Goal: Task Accomplishment & Management: Use online tool/utility

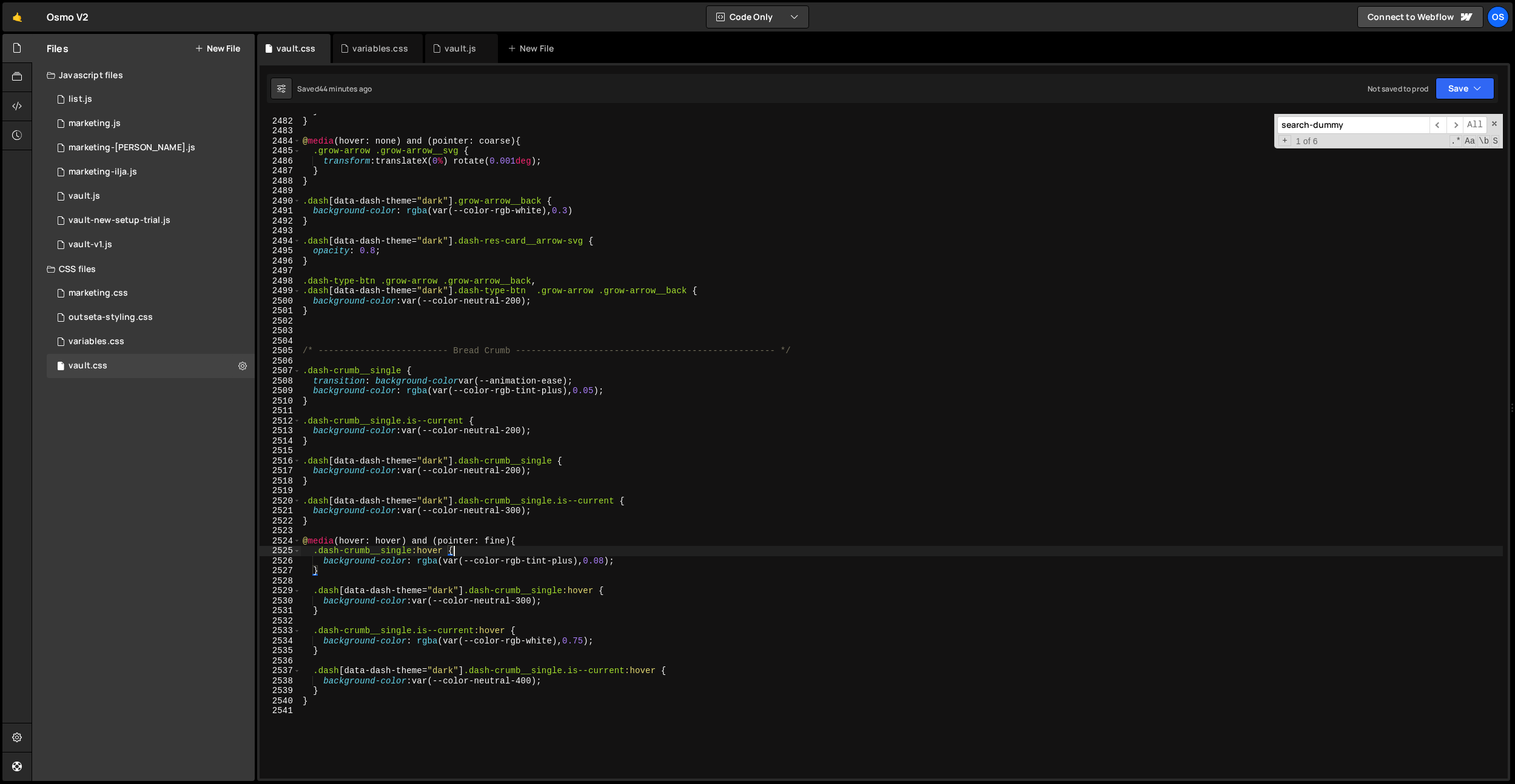
scroll to position [19199, 0]
click at [373, 46] on div "variables.css" at bounding box center [380, 48] width 56 height 12
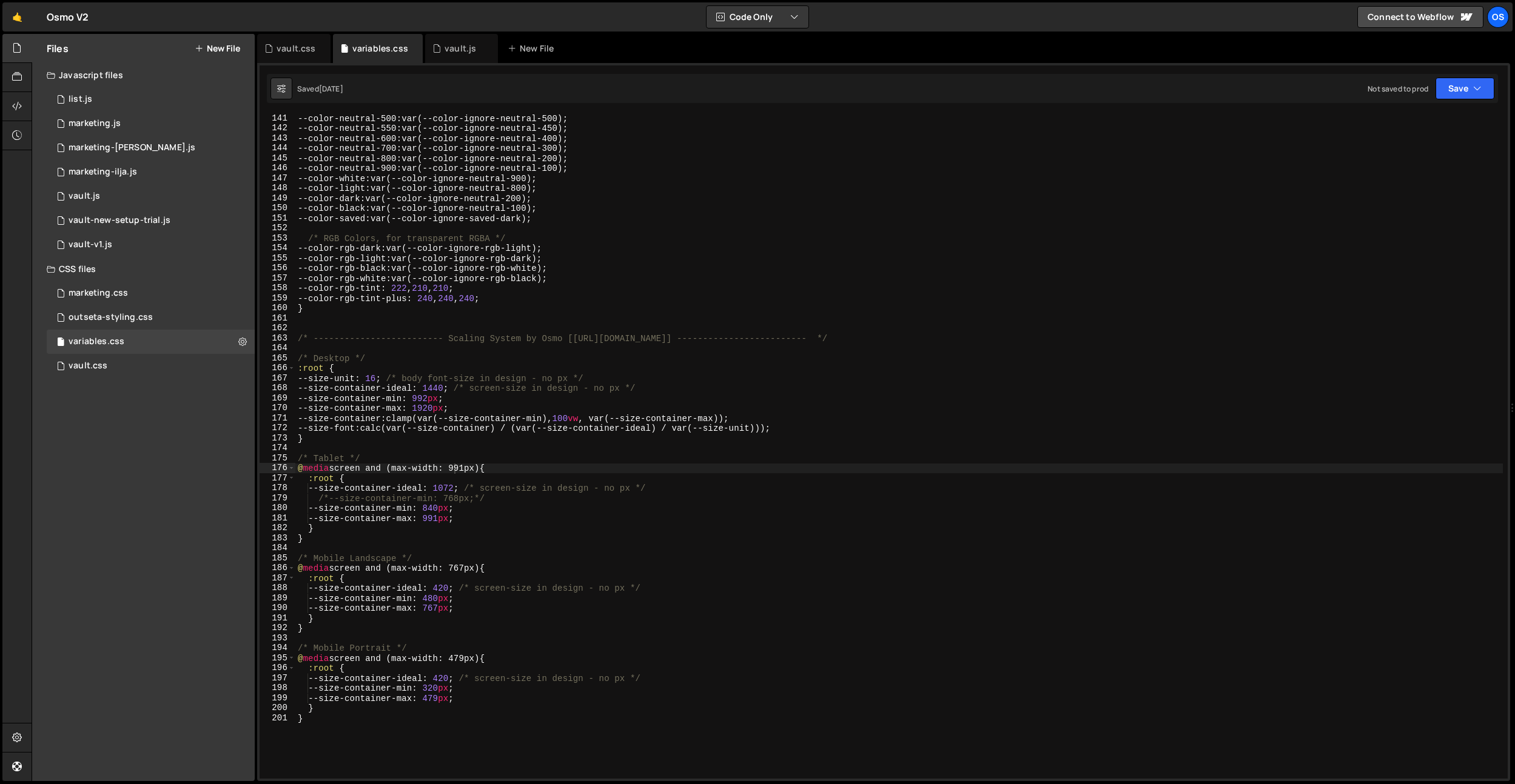
drag, startPoint x: 281, startPoint y: 47, endPoint x: 456, endPoint y: 209, distance: 238.5
click at [281, 47] on div "vault.css" at bounding box center [296, 48] width 39 height 12
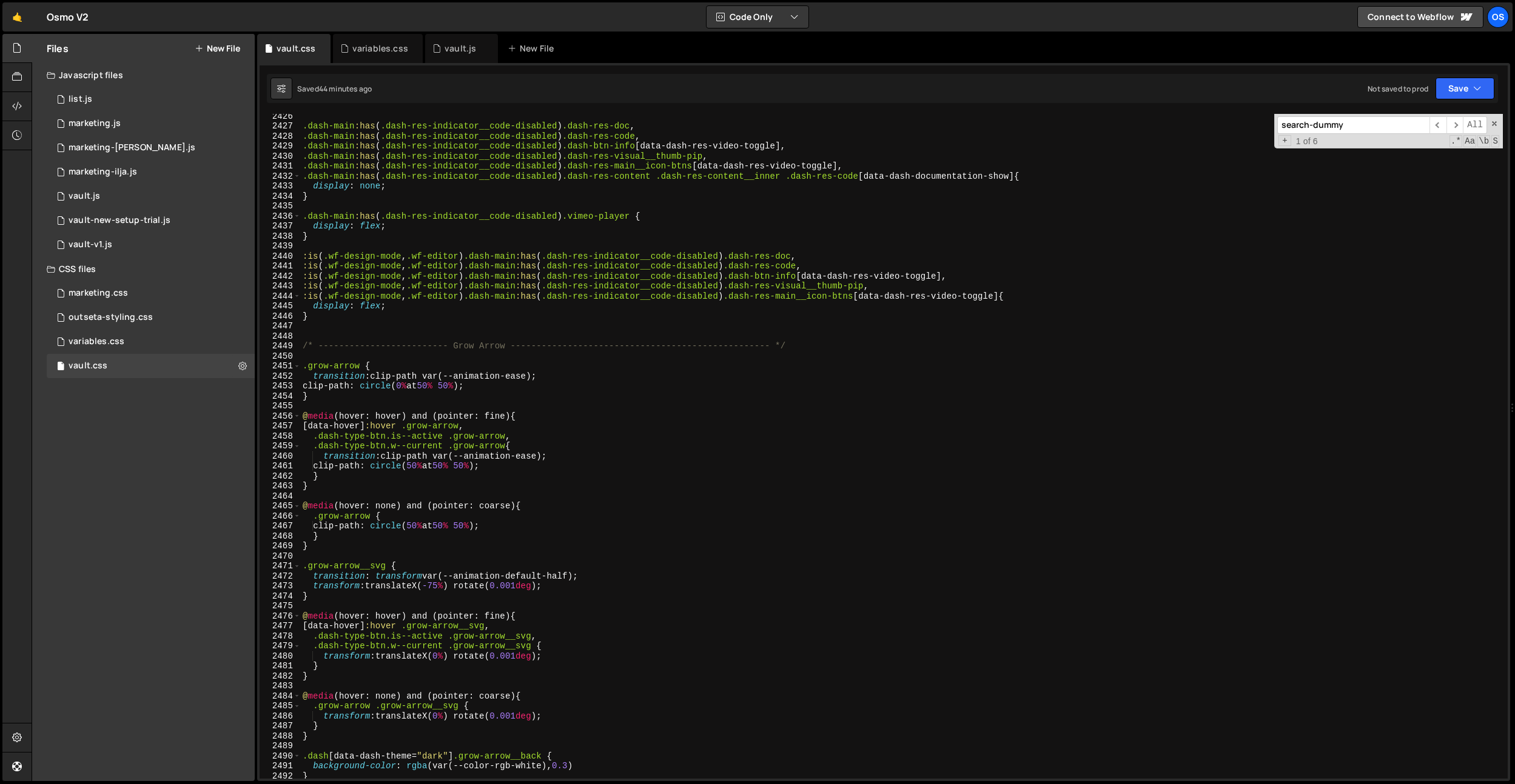
scroll to position [18380, 0]
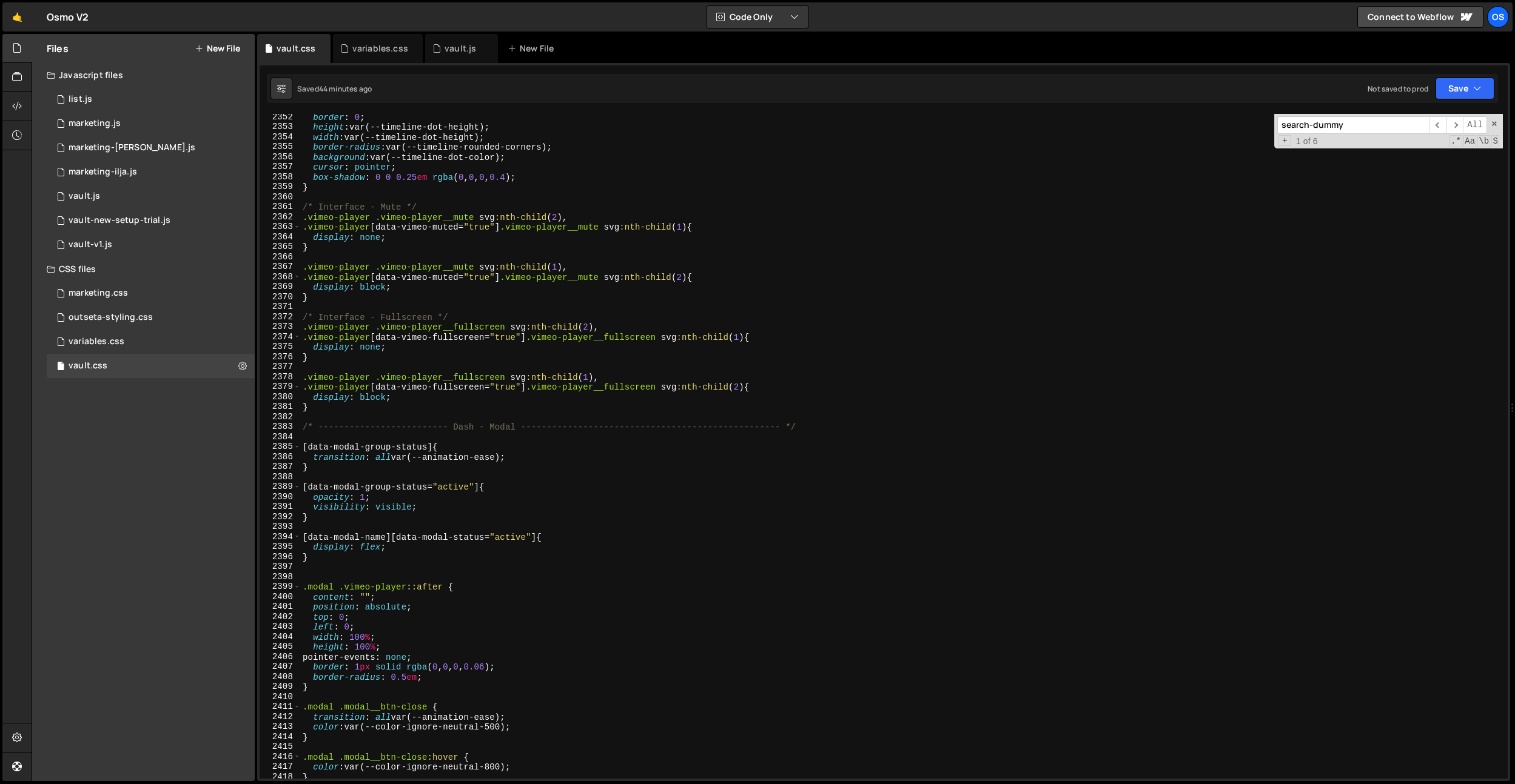
click at [1326, 124] on input "search-dummy" at bounding box center [1353, 124] width 152 height 18
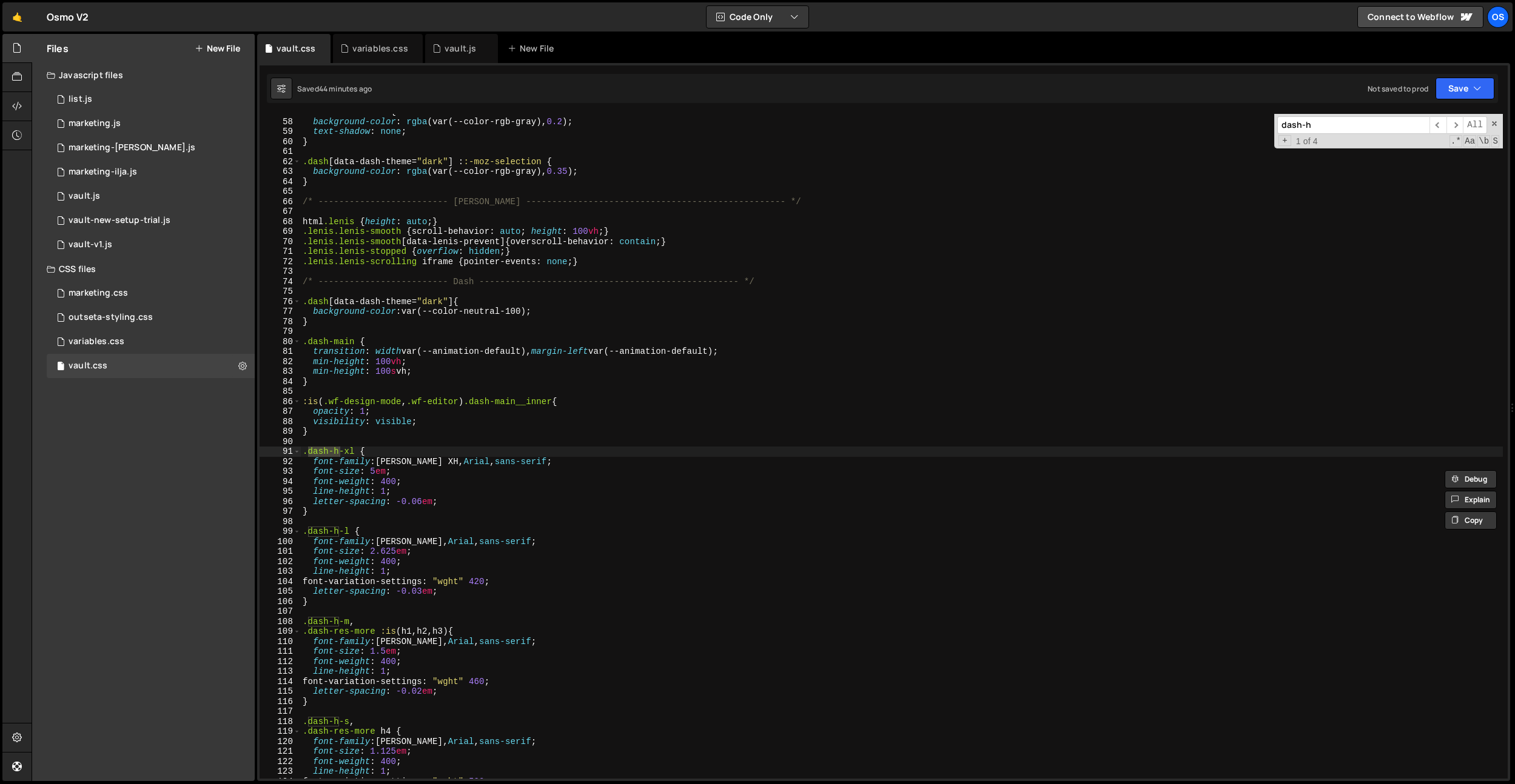
scroll to position [444, 0]
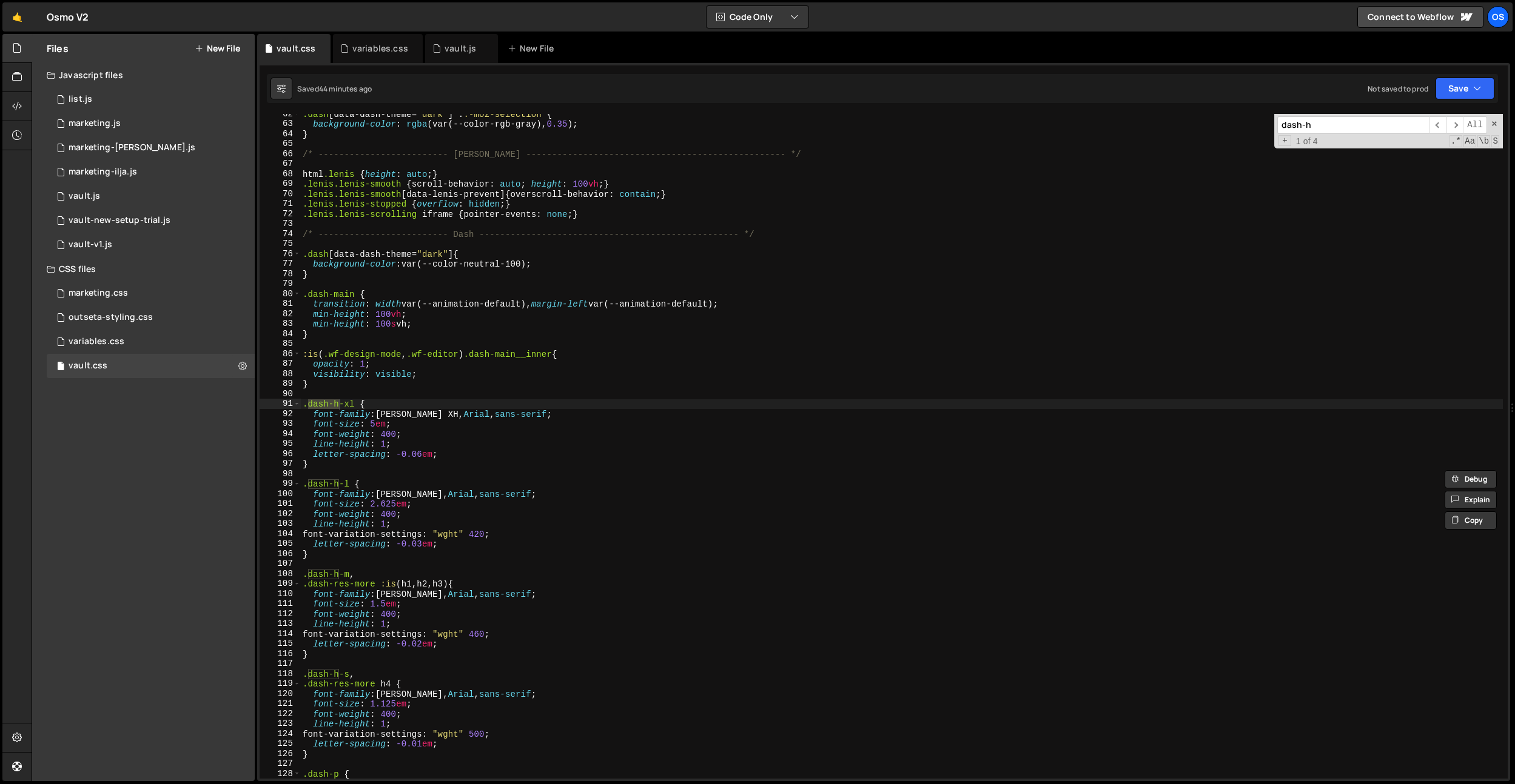
type input "dash-h"
click at [1096, 428] on div ".dash [ data-dash-theme = " dark " ] : :-moz-selection { background-color : rgb…" at bounding box center [902, 451] width 1203 height 685
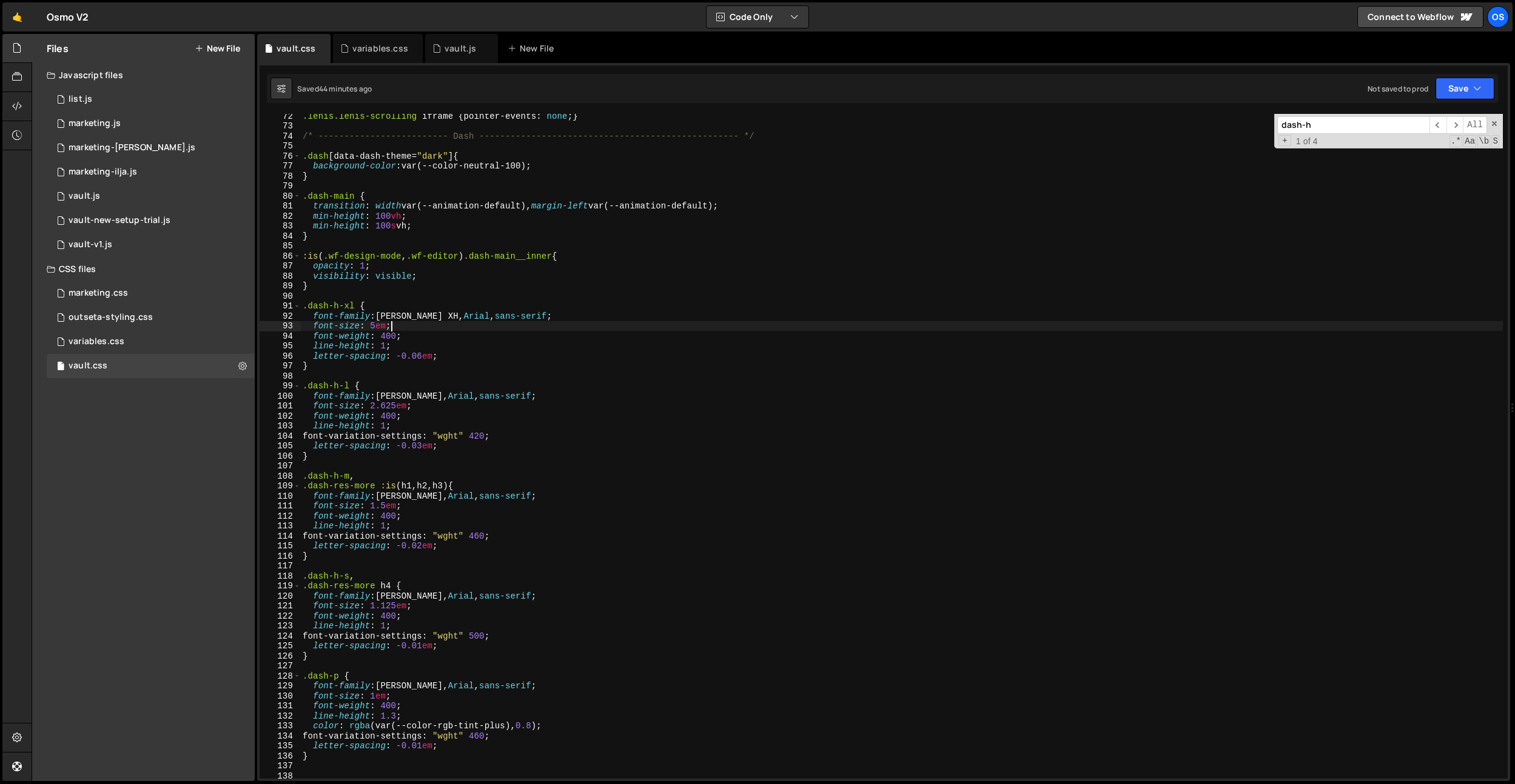
click at [1100, 674] on div ".lenis.lenis-scrolling iframe { pointer-events : none ; } /* ------------------…" at bounding box center [902, 452] width 1203 height 685
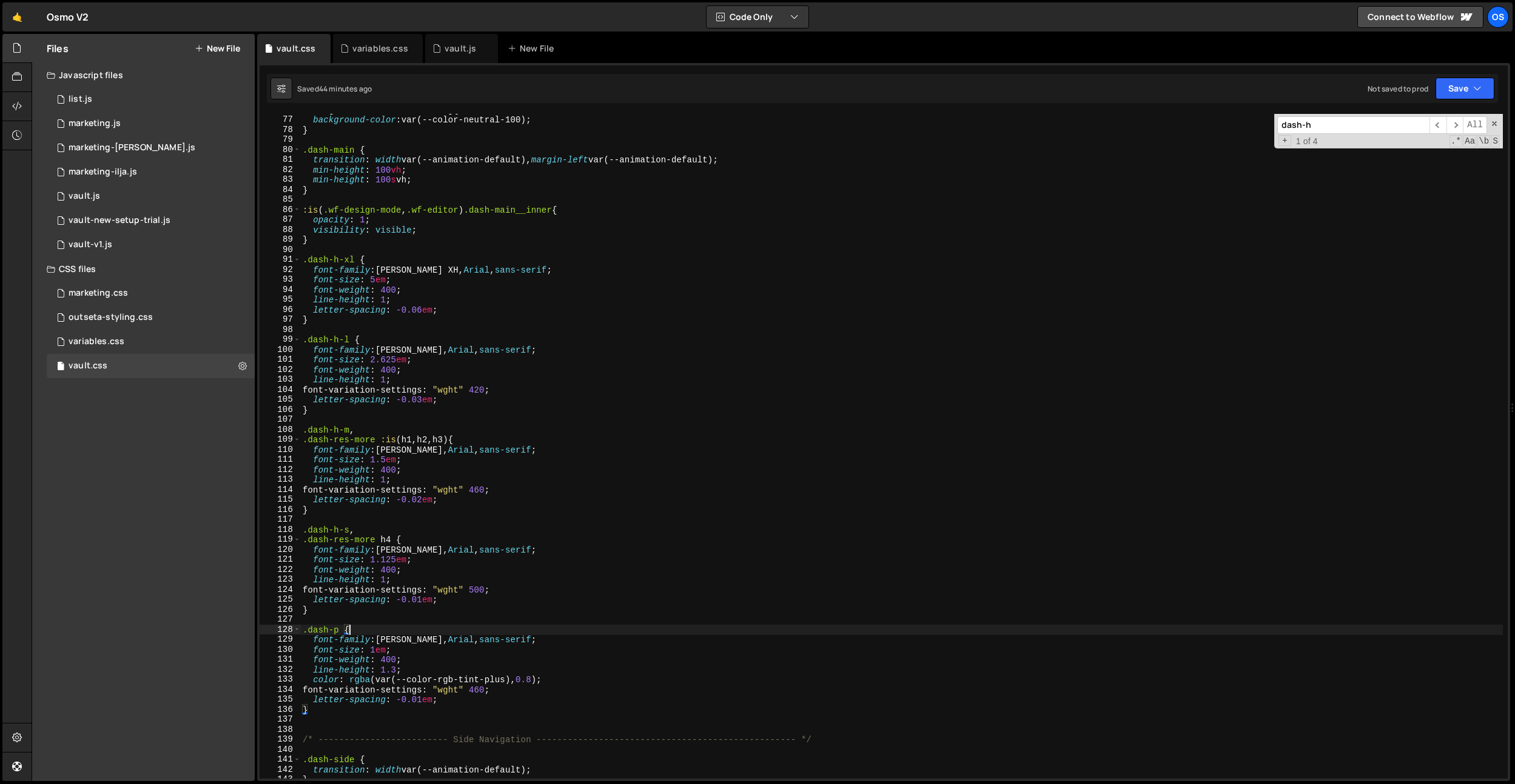
scroll to position [594, 0]
click at [1121, 714] on div ".dash [ data-dash-theme = " dark " ] { background-color : var(--color-neutral-1…" at bounding box center [902, 447] width 1203 height 685
drag, startPoint x: 1090, startPoint y: 744, endPoint x: 1087, endPoint y: 752, distance: 8.5
click at [1090, 744] on div ".dash [ data-dash-theme = " dark " ] { background-color : var(--color-neutral-1…" at bounding box center [902, 447] width 1203 height 685
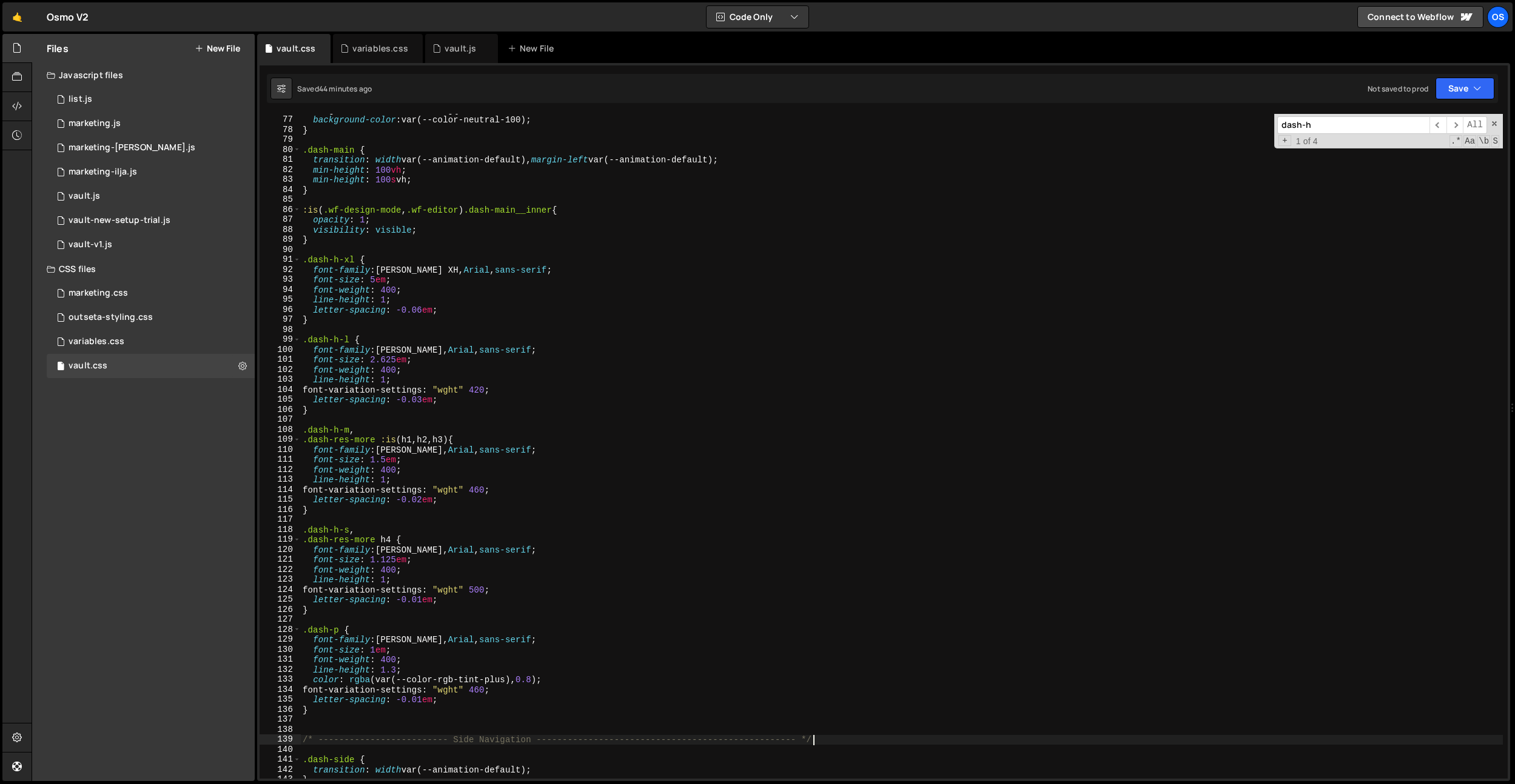
drag, startPoint x: 488, startPoint y: 168, endPoint x: 473, endPoint y: 142, distance: 30.0
click at [488, 168] on div ".dash [ data-dash-theme = " dark " ] { background-color : var(--color-neutral-1…" at bounding box center [902, 447] width 1203 height 685
type textarea "min-height: 100vh;"
click at [444, 167] on div ".dash [ data-dash-theme = " dark " ] { background-color : var(--color-neutral-1…" at bounding box center [902, 447] width 1203 height 685
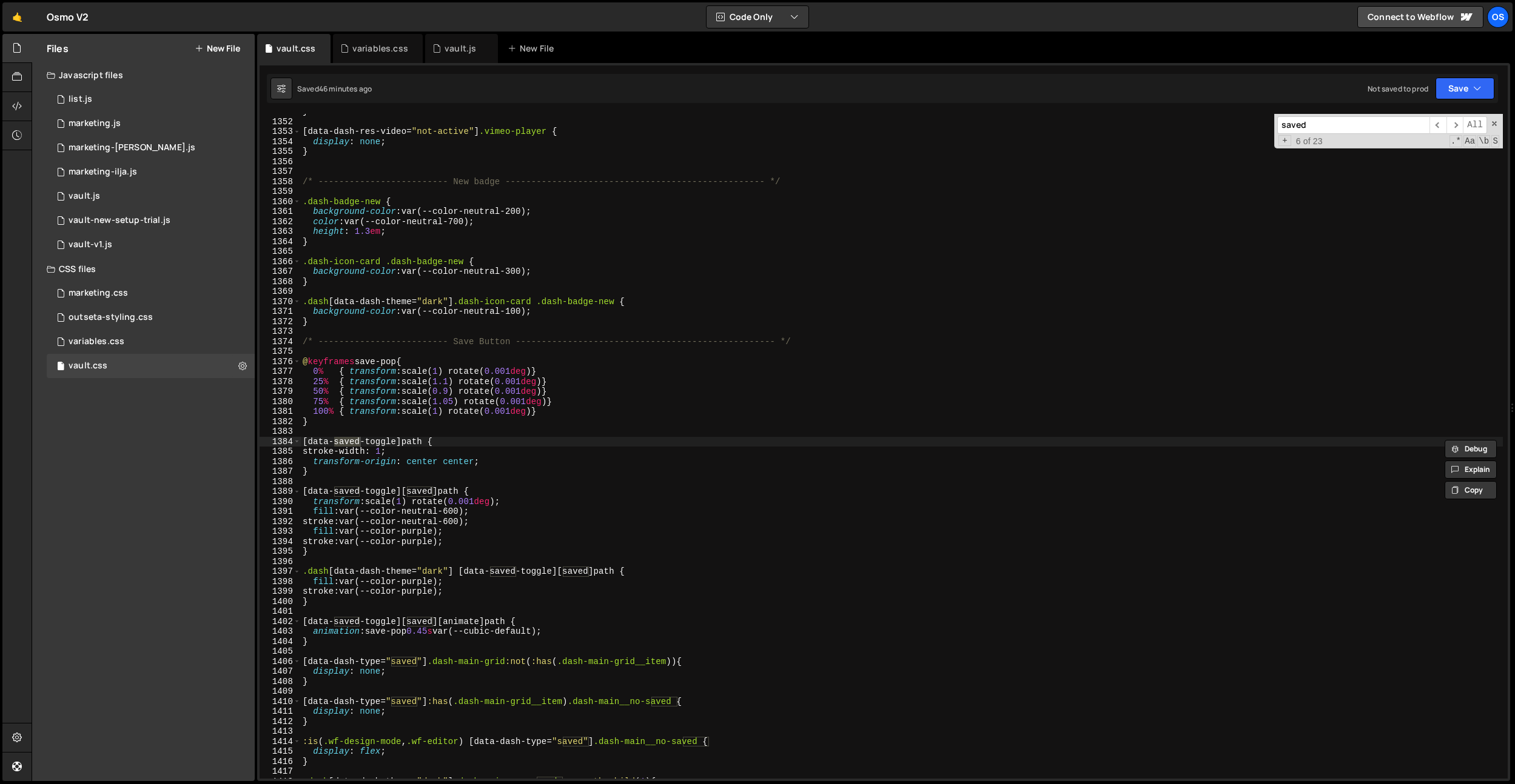
scroll to position [10560, 0]
type input "saved"
click at [504, 295] on div "} [ data-dash-res-video = " not-active " ] .vimeo-player { display : none ; } /…" at bounding box center [902, 449] width 1203 height 685
paste input "dash-main__no-"
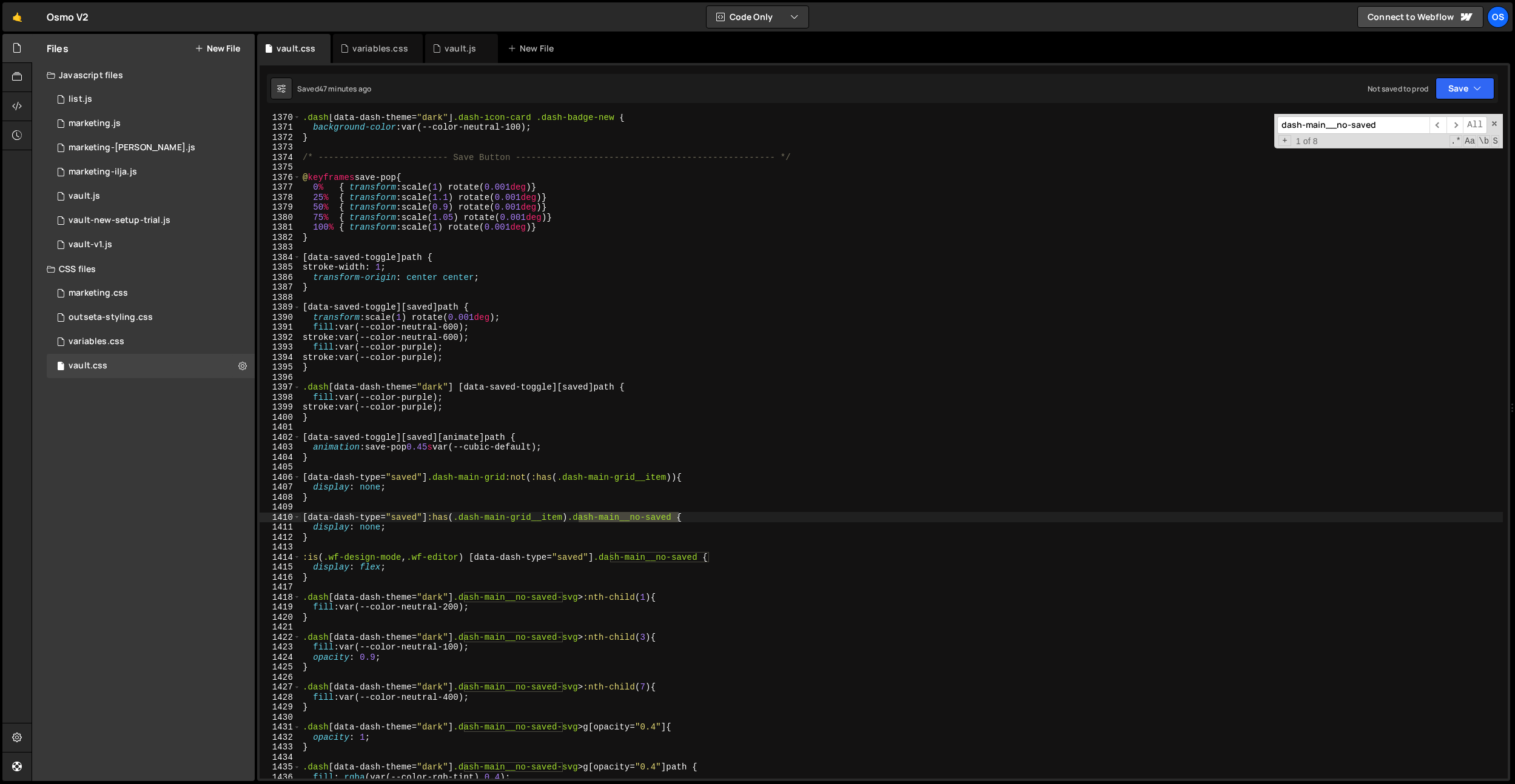
scroll to position [10724, 0]
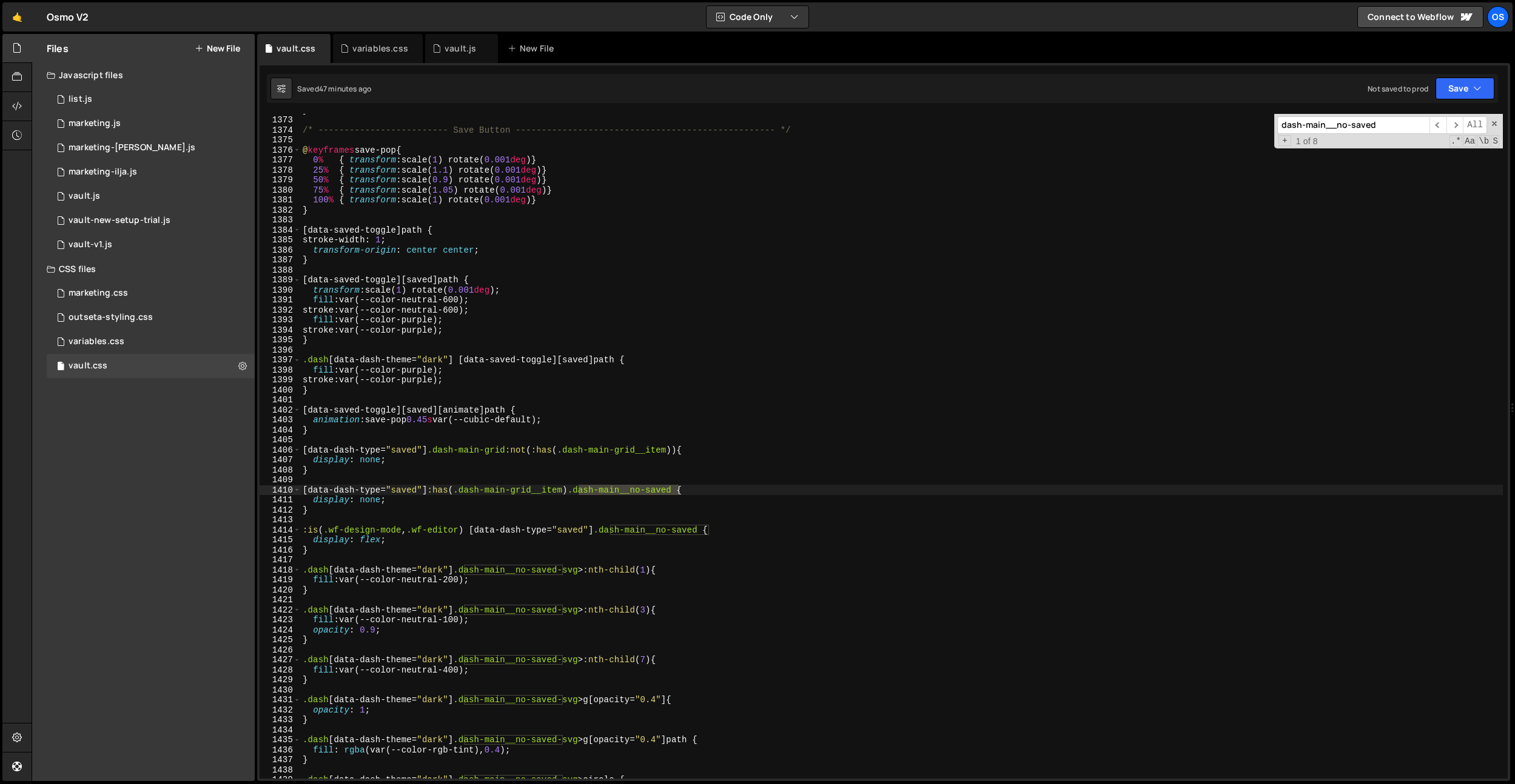
type input "dash-main__no-saved"
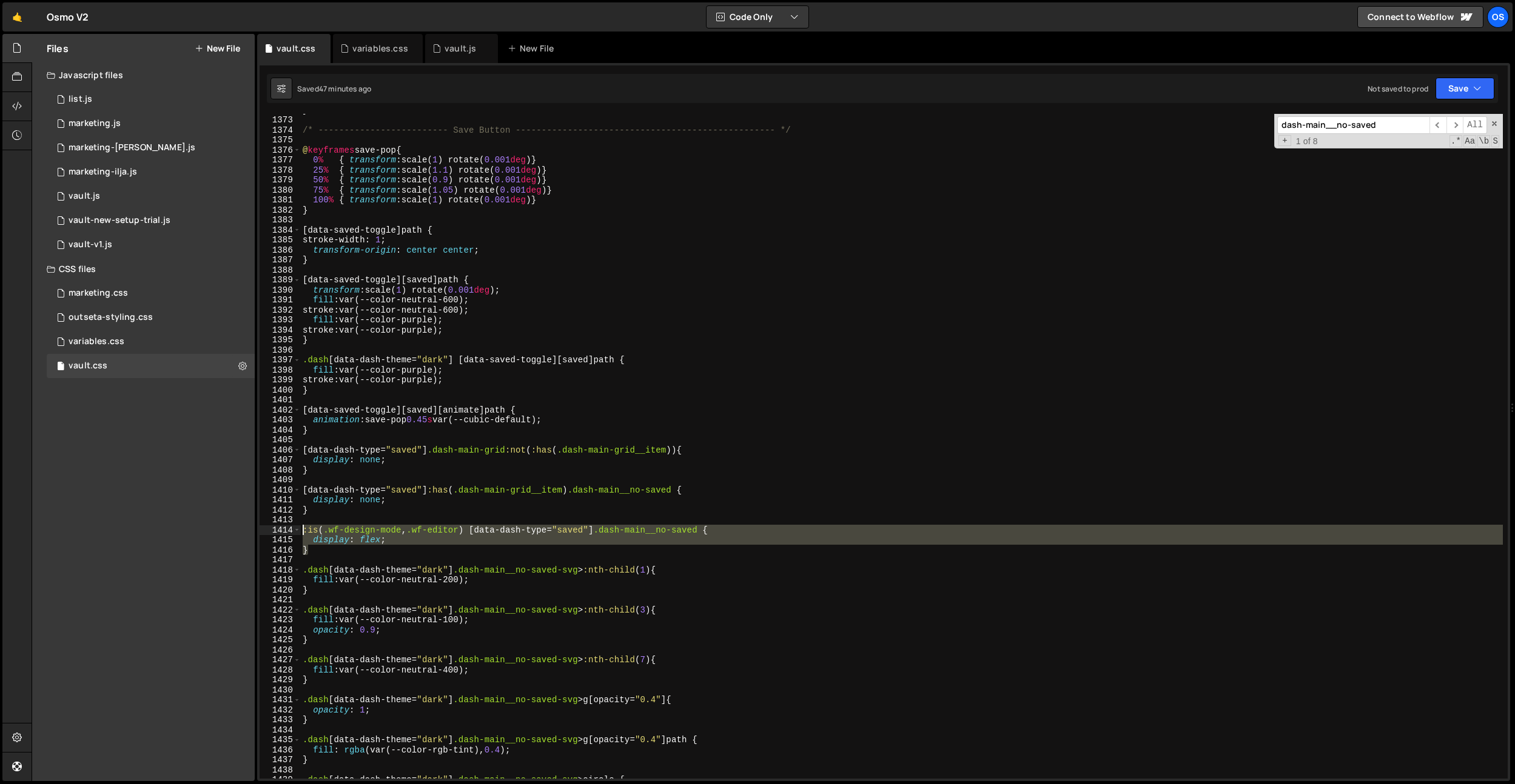
drag, startPoint x: 320, startPoint y: 553, endPoint x: 271, endPoint y: 525, distance: 56.4
click at [271, 525] on div "} 1372 1373 1374 1375 1376 1377 1378 1379 1380 1381 1382 1383 1384 1385 1386 13…" at bounding box center [883, 447] width 1248 height 665
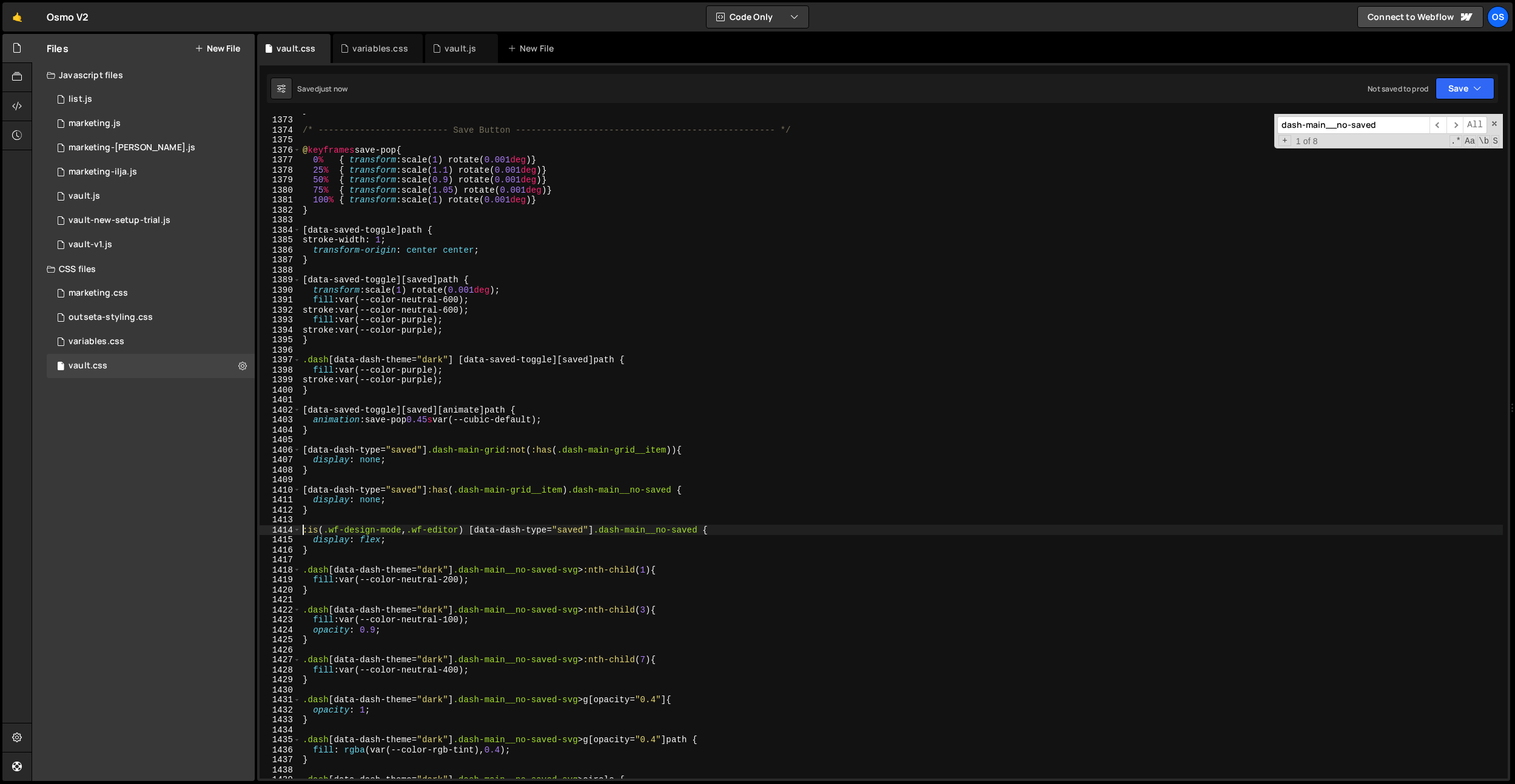
click at [458, 341] on div "} /* ------------------------- Save Button ------------------------------------…" at bounding box center [902, 447] width 1203 height 685
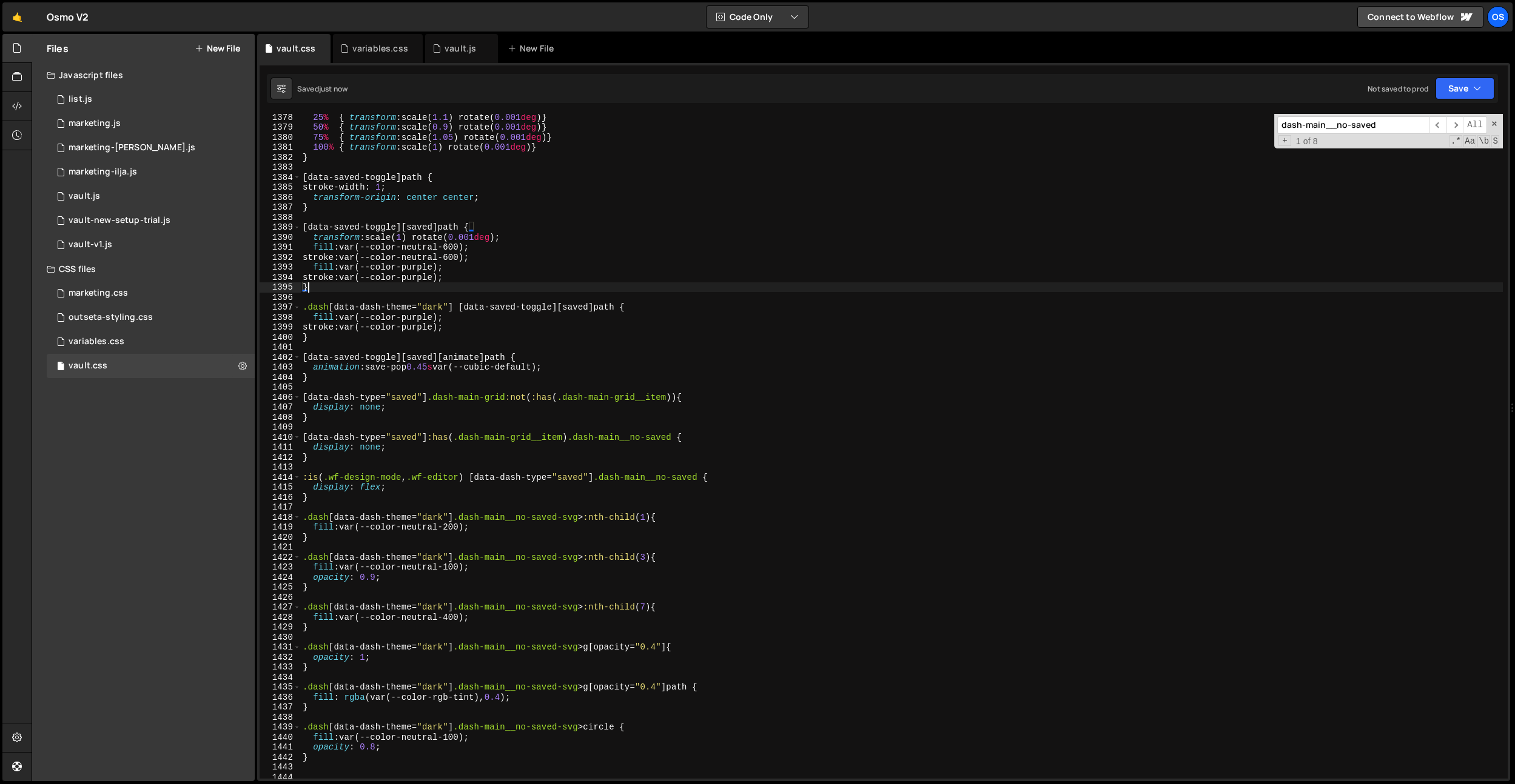
scroll to position [10767, 0]
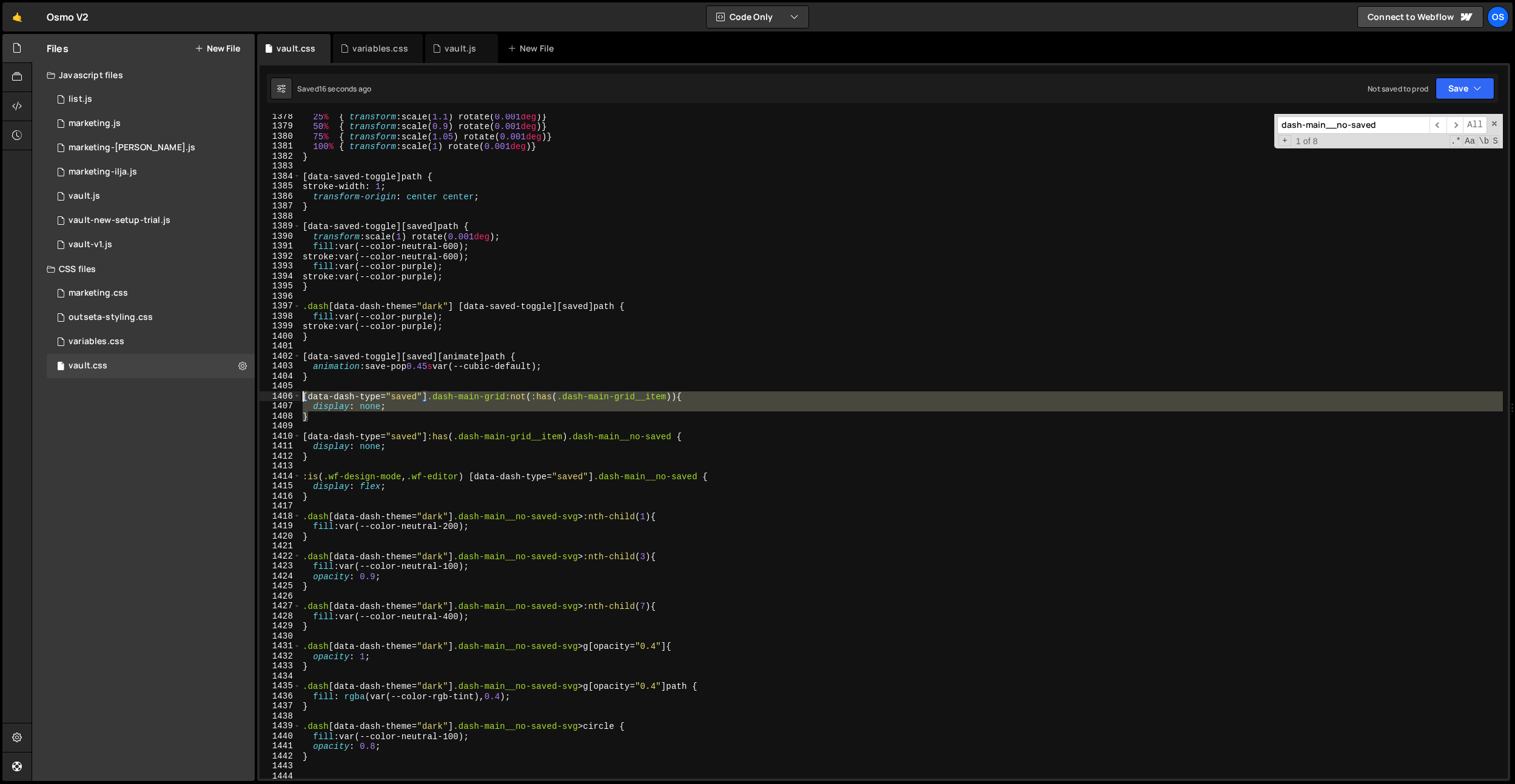
drag, startPoint x: 323, startPoint y: 421, endPoint x: 271, endPoint y: 392, distance: 59.5
click at [271, 392] on div "} 1378 1379 1380 1381 1382 1383 1384 1385 1386 1387 1388 1389 1390 1391 1392 13…" at bounding box center [883, 447] width 1248 height 665
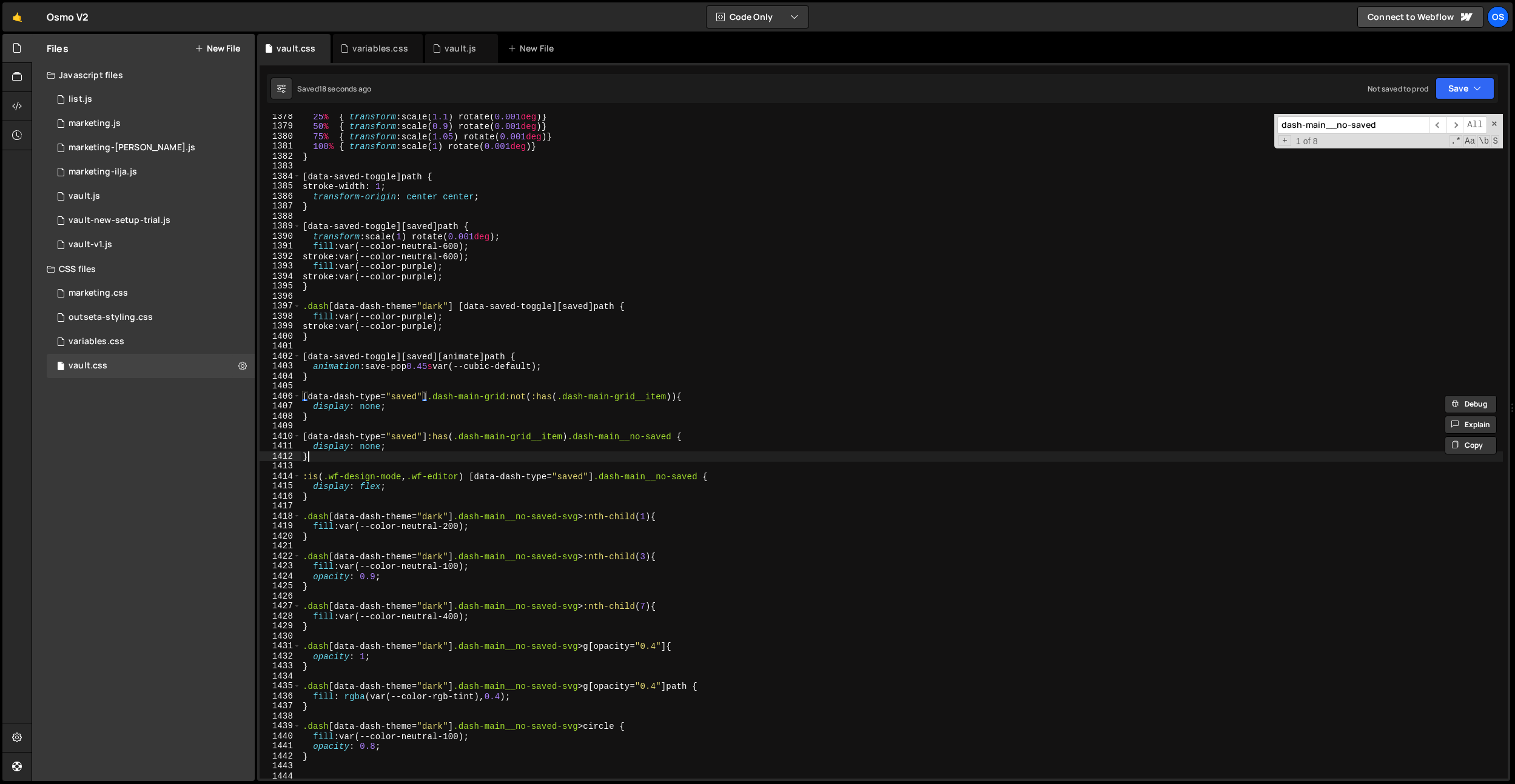
click at [346, 458] on div "25 % { transform : scale( 1.1 ) rotate( 0.001 deg ) } 50 % { transform : scale(…" at bounding box center [902, 453] width 1203 height 685
type textarea "}"
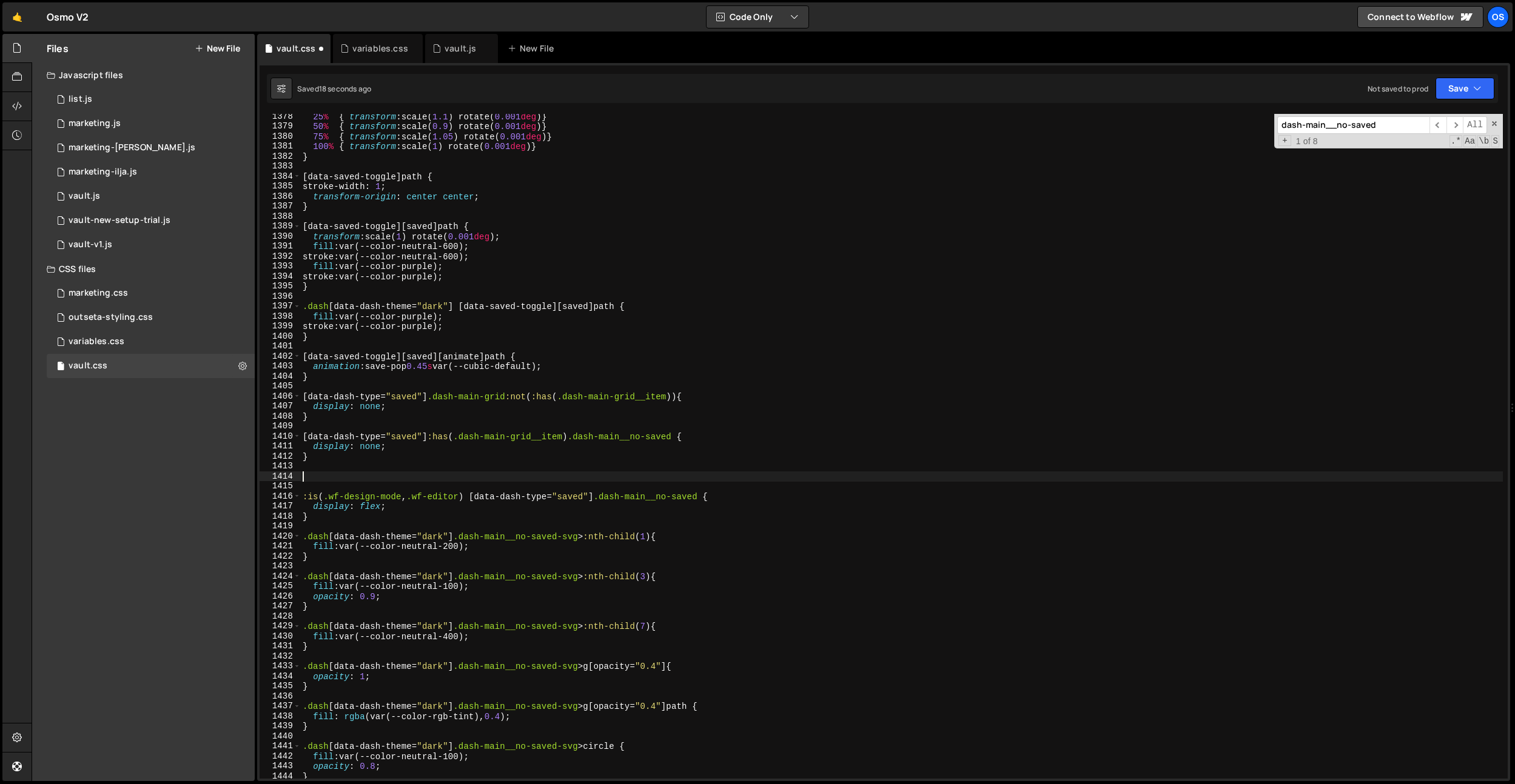
paste textarea "}"
type textarea "}"
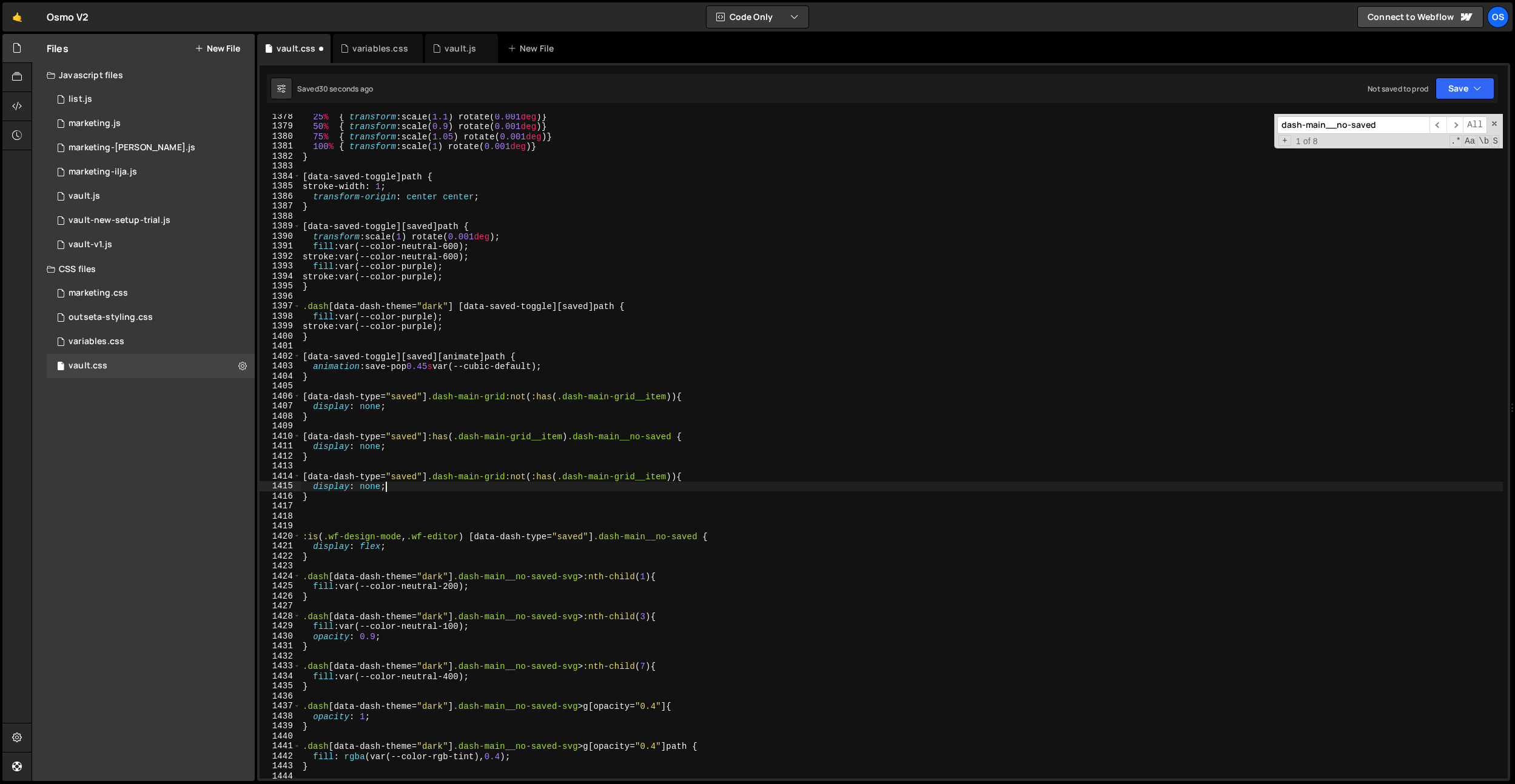
click at [496, 486] on div "25 % { transform : scale( 1.1 ) rotate( 0.001 deg ) } 50 % { transform : scale(…" at bounding box center [902, 453] width 1203 height 685
click at [684, 477] on div "25 % { transform : scale( 1.1 ) rotate( 0.001 deg ) } 50 % { transform : scale(…" at bounding box center [902, 453] width 1203 height 685
paste textarea "dash-hero-sec__bottom"
type textarea "[data-dash-type="saved"] .dash-main-grid:not(:has(.dash-main-grid__item)) .dash…"
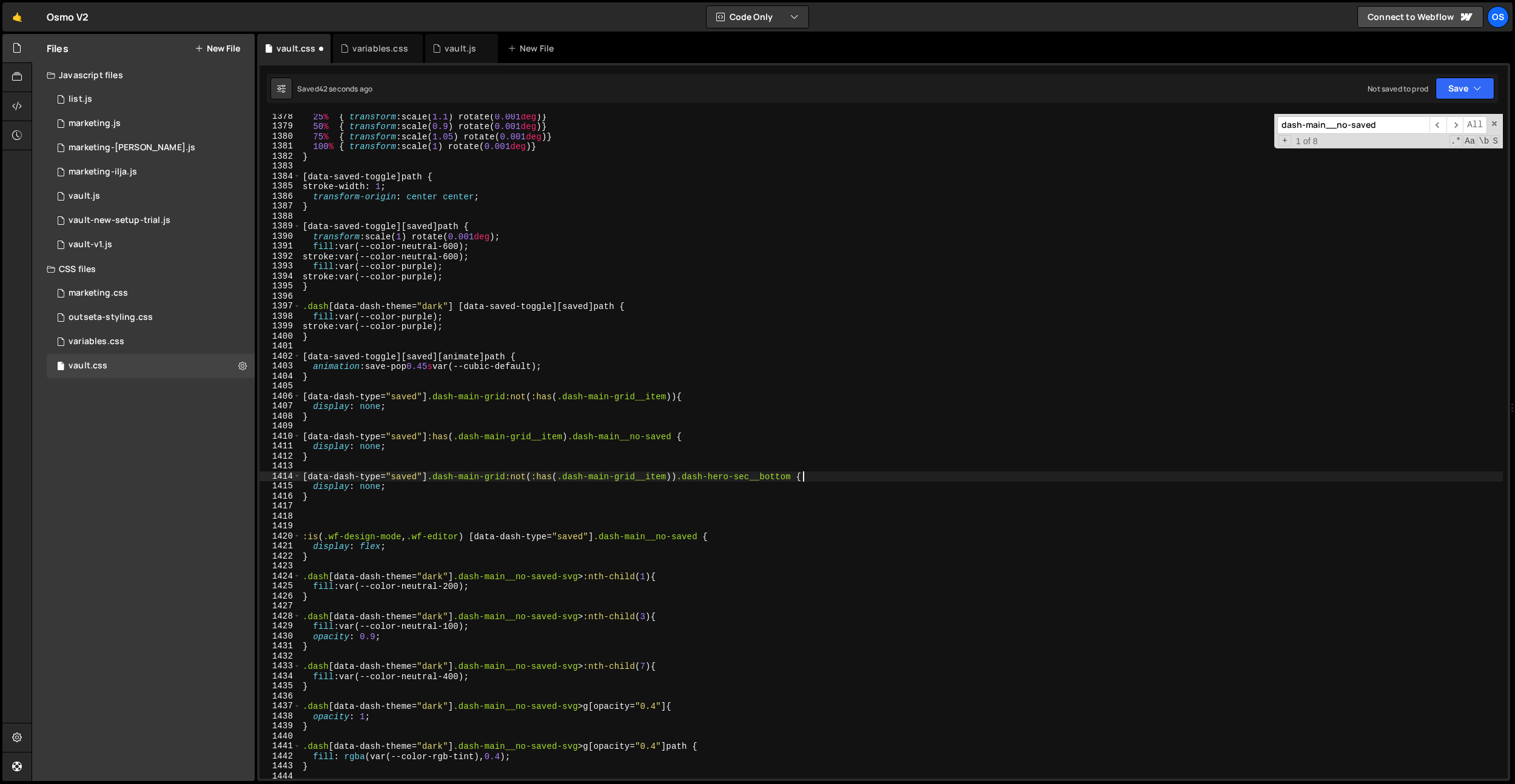
click at [416, 504] on div "25 % { transform : scale( 1.1 ) rotate( 0.001 deg ) } 50 % { transform : scale(…" at bounding box center [902, 453] width 1203 height 685
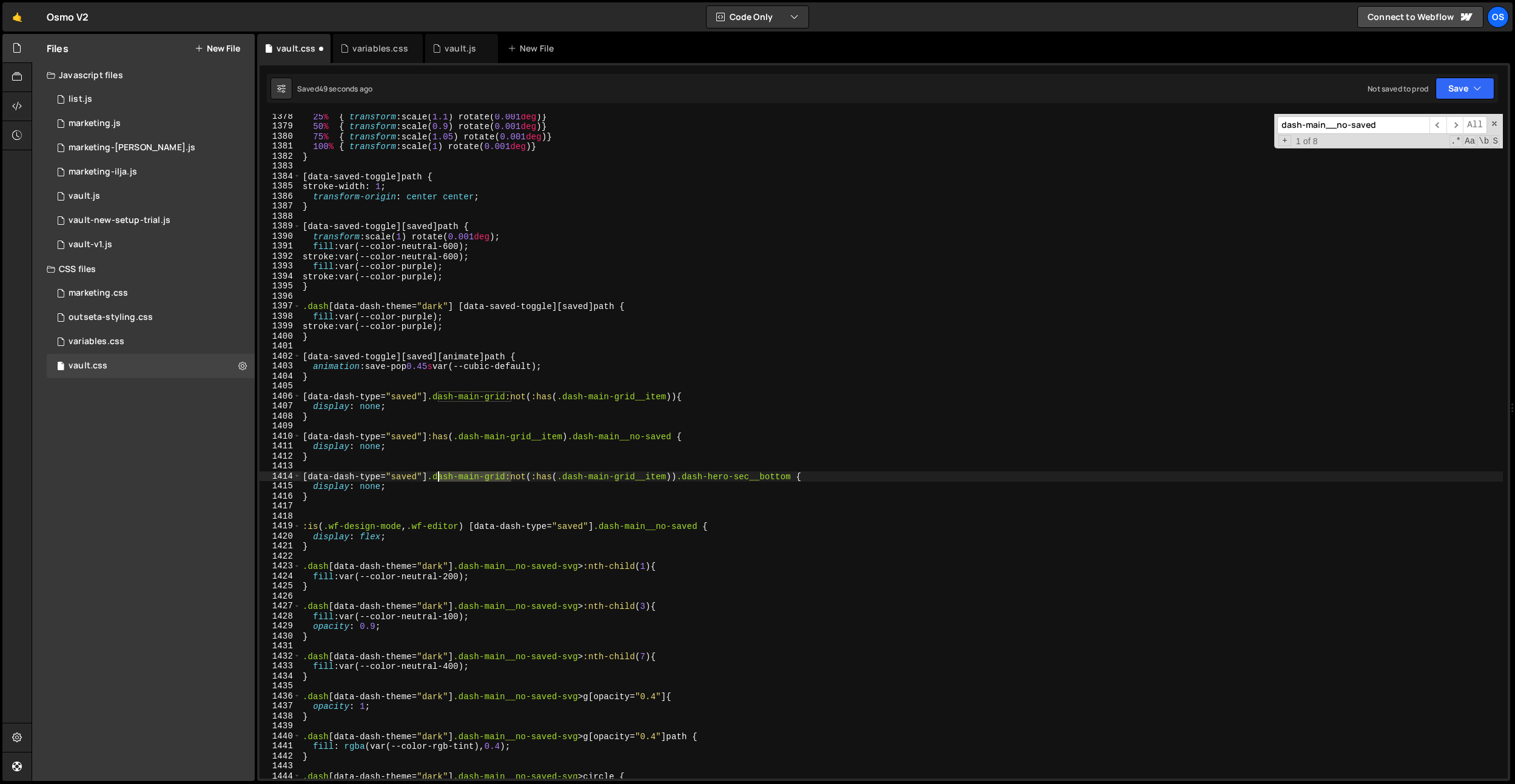
drag, startPoint x: 513, startPoint y: 479, endPoint x: 440, endPoint y: 479, distance: 73.0
click at [440, 479] on div "25 % { transform : scale( 1.1 ) rotate( 0.001 deg ) } 50 % { transform : scale(…" at bounding box center [902, 453] width 1203 height 685
paste textarea "hero-sec"
drag, startPoint x: 507, startPoint y: 477, endPoint x: 428, endPoint y: 476, distance: 79.0
click at [426, 476] on div "25 % { transform : scale( 1.1 ) rotate( 0.001 deg ) } 50 % { transform : scale(…" at bounding box center [902, 453] width 1203 height 685
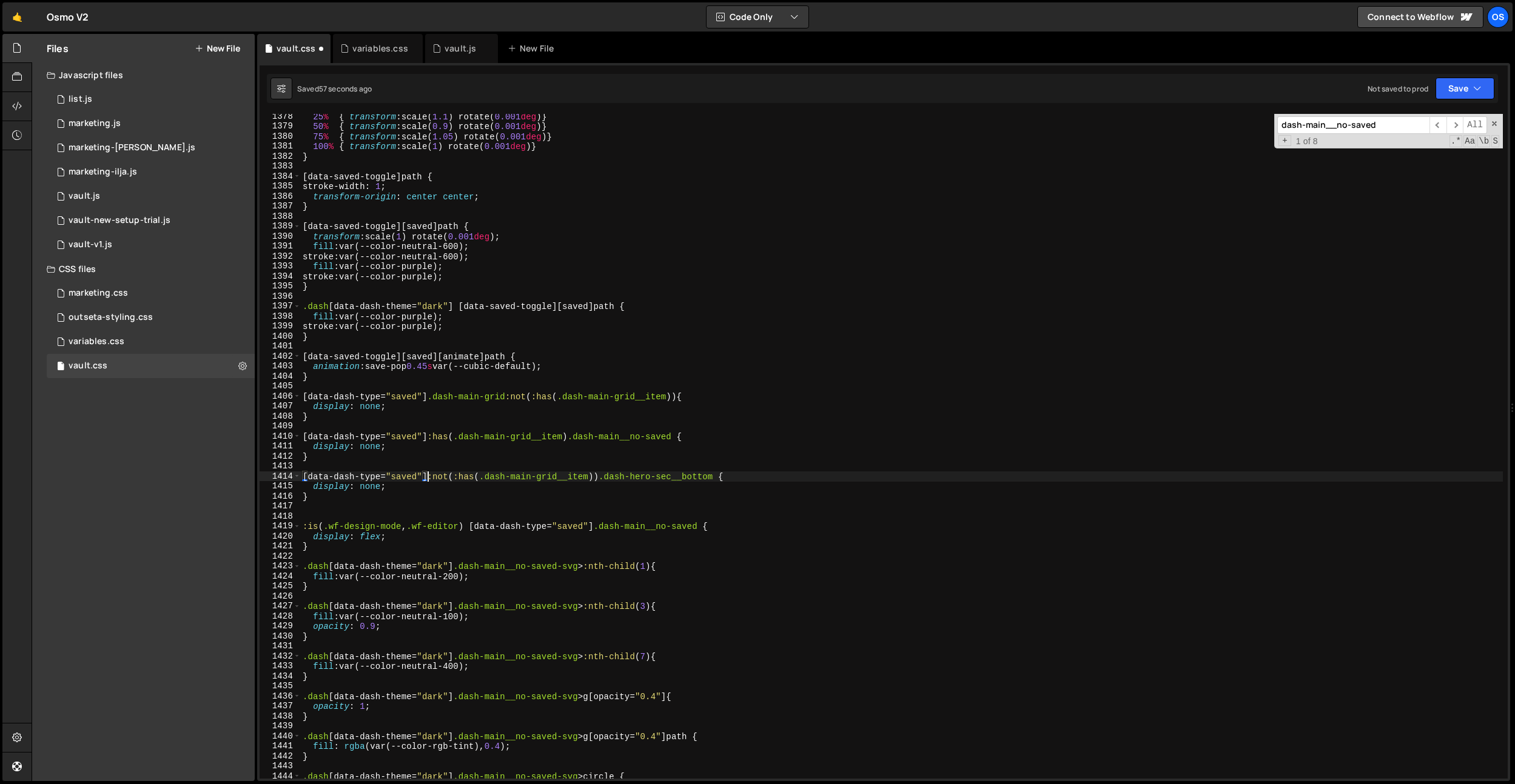
click at [487, 439] on div "25 % { transform : scale( 1.1 ) rotate( 0.001 deg ) } 50 % { transform : scale(…" at bounding box center [902, 453] width 1203 height 685
drag, startPoint x: 497, startPoint y: 399, endPoint x: 428, endPoint y: 399, distance: 69.0
click at [428, 399] on div "25 % { transform : scale( 1.1 ) rotate( 0.001 deg ) } 50 % { transform : scale(…" at bounding box center [902, 453] width 1203 height 685
click at [529, 404] on div "25 % { transform : scale( 1.1 ) rotate( 0.001 deg ) } 50 % { transform : scale(…" at bounding box center [902, 453] width 1203 height 685
drag, startPoint x: 680, startPoint y: 437, endPoint x: 576, endPoint y: 439, distance: 104.0
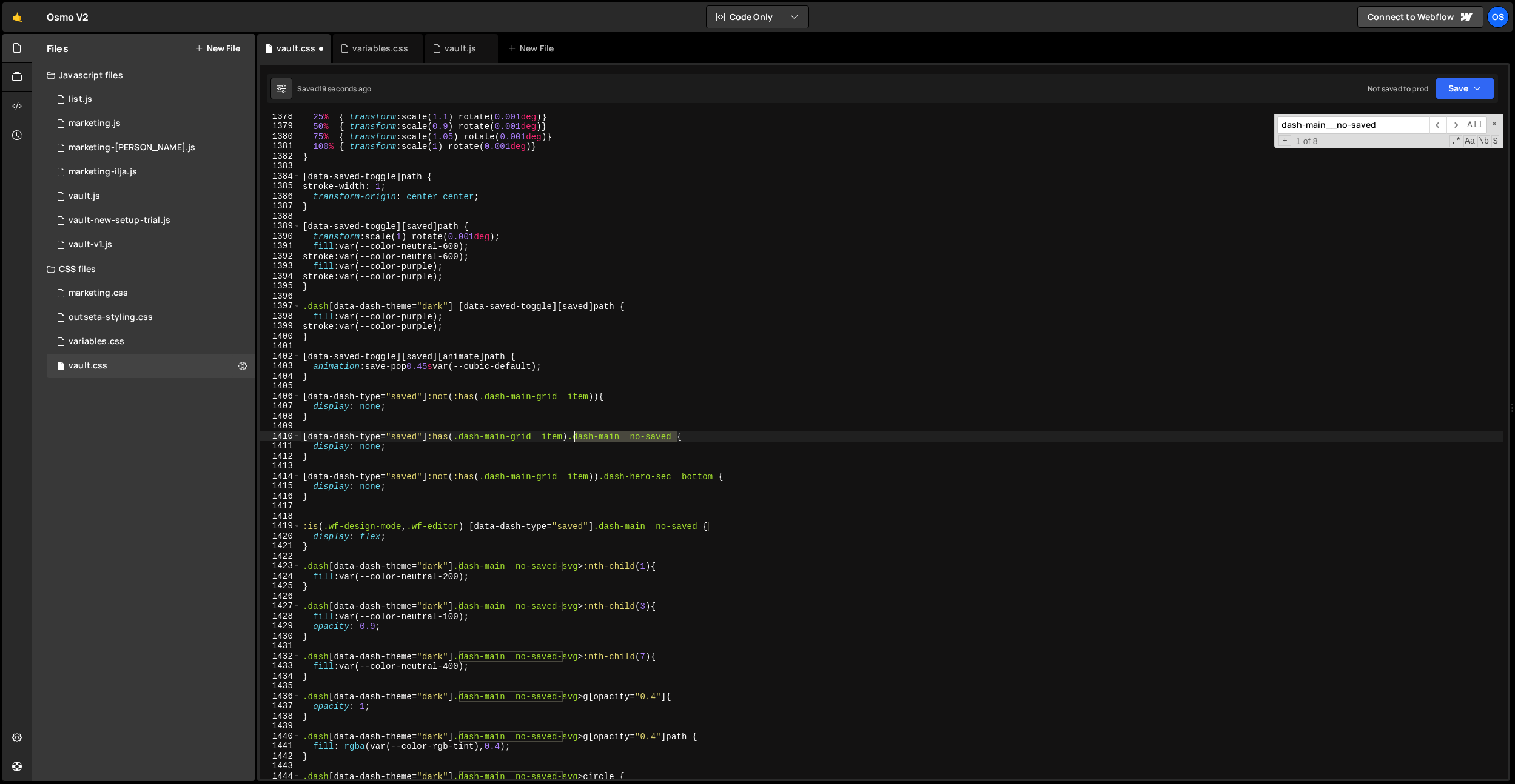
click at [576, 439] on div "25 % { transform : scale( 1.1 ) rotate( 0.001 deg ) } 50 % { transform : scale(…" at bounding box center [902, 453] width 1203 height 685
drag, startPoint x: 599, startPoint y: 395, endPoint x: 603, endPoint y: 421, distance: 26.3
click at [599, 395] on div "25 % { transform : scale( 1.1 ) rotate( 0.001 deg ) } 50 % { transform : scale(…" at bounding box center [902, 453] width 1203 height 685
type textarea "[data-dash-type="saved"] .dash-main-grid:not(:has(.dash-main-grid__item)) {"
click at [526, 430] on div "25 % { transform : scale( 1.1 ) rotate( 0.001 deg ) } 50 % { transform : scale(…" at bounding box center [902, 453] width 1203 height 685
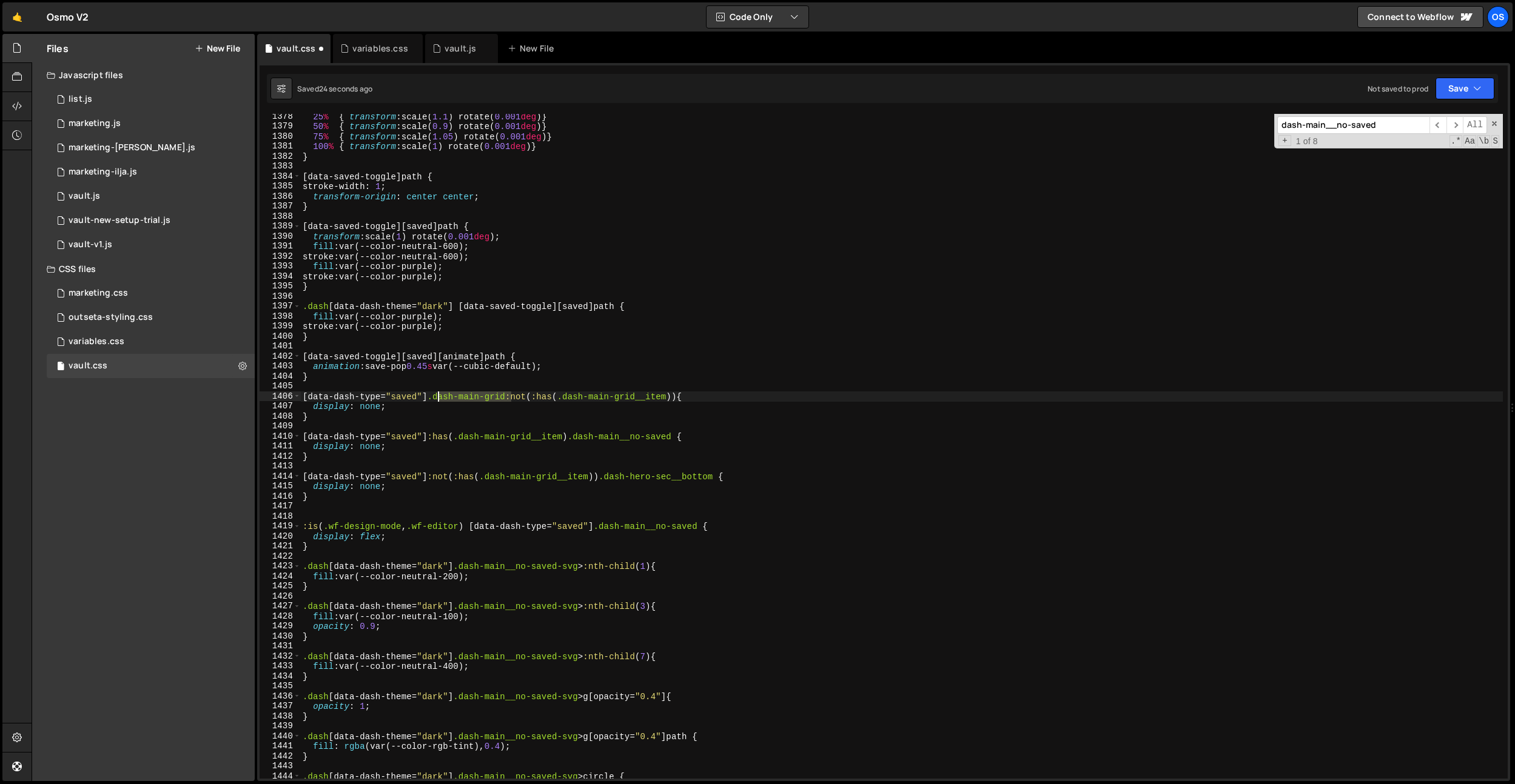
drag, startPoint x: 514, startPoint y: 399, endPoint x: 436, endPoint y: 399, distance: 78.0
click at [436, 399] on div "25 % { transform : scale( 1.1 ) rotate( 0.001 deg ) } 50 % { transform : scale(…" at bounding box center [902, 453] width 1203 height 685
drag, startPoint x: 436, startPoint y: 399, endPoint x: 509, endPoint y: 396, distance: 73.1
click at [509, 396] on div "25 % { transform : scale( 1.1 ) rotate( 0.001 deg ) } 50 % { transform : scale(…" at bounding box center [902, 453] width 1203 height 685
click at [605, 396] on div "25 % { transform : scale( 1.1 ) rotate( 0.001 deg ) } 50 % { transform : scale(…" at bounding box center [902, 453] width 1203 height 685
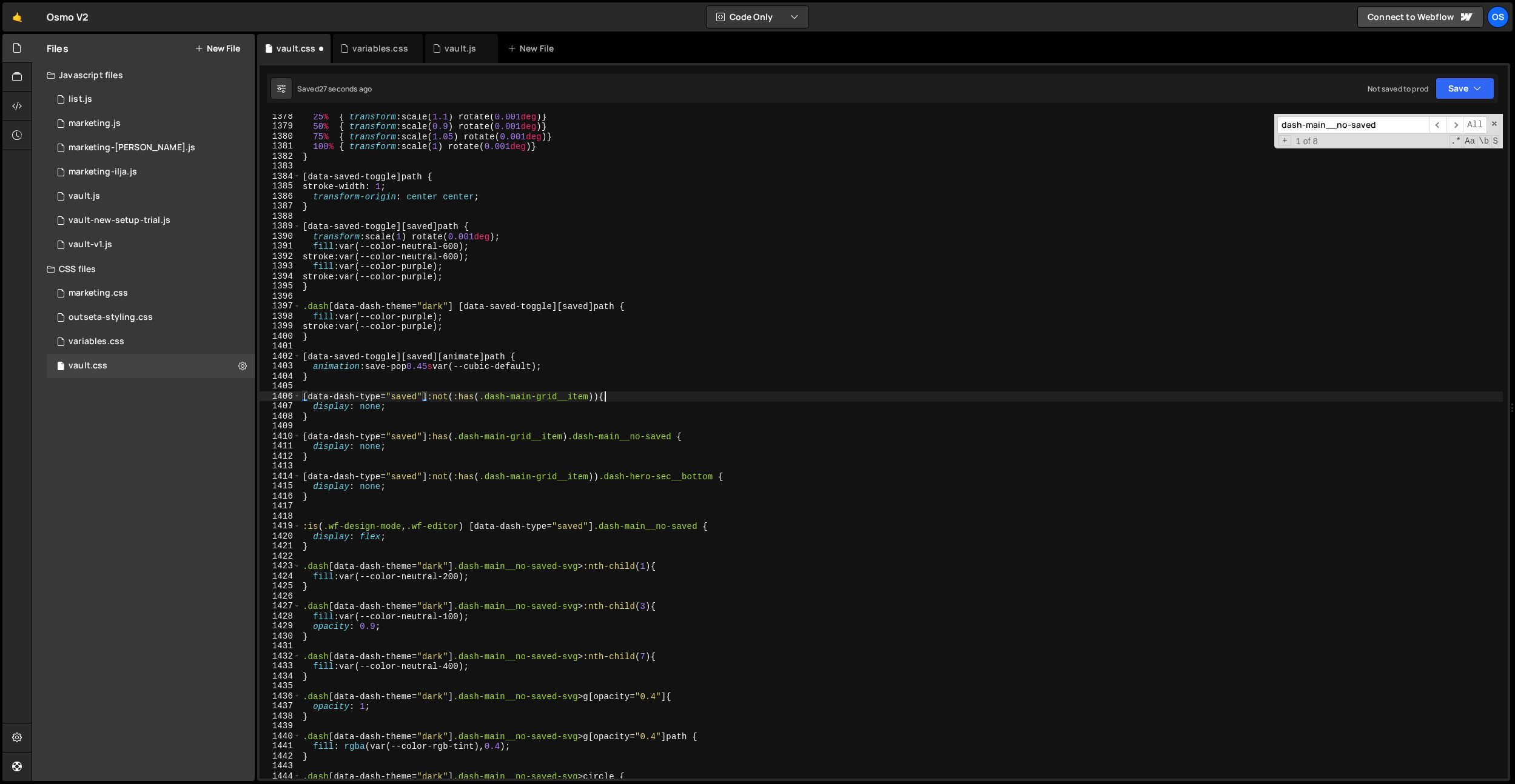
paste textarea ".dash-main-grid"
click at [413, 456] on div "25 % { transform : scale( 1.1 ) rotate( 0.001 deg ) } 50 % { transform : scale(…" at bounding box center [902, 453] width 1203 height 685
type textarea "}"
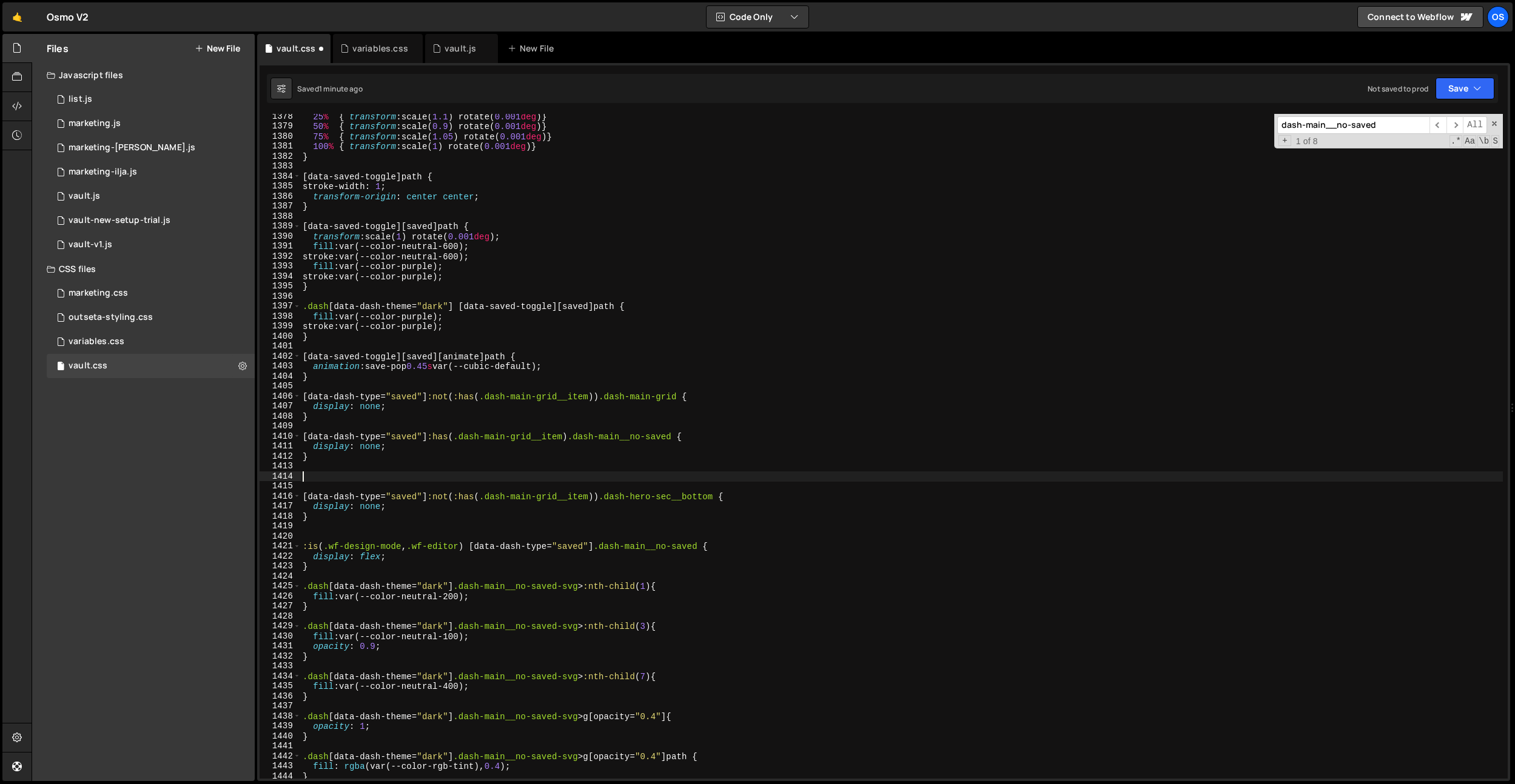
paste textarea "height"
drag, startPoint x: 599, startPoint y: 497, endPoint x: 325, endPoint y: 485, distance: 274.3
click at [234, 493] on div "Files New File Javascript files 0 list.js 0 0 marketing.js 0 0 marketing-dennis…" at bounding box center [773, 408] width 1483 height 748
drag, startPoint x: 349, startPoint y: 477, endPoint x: 239, endPoint y: 476, distance: 110.0
click at [239, 476] on div "Files New File Javascript files 0 list.js 0 0 marketing.js 0 0 marketing-dennis…" at bounding box center [773, 408] width 1483 height 748
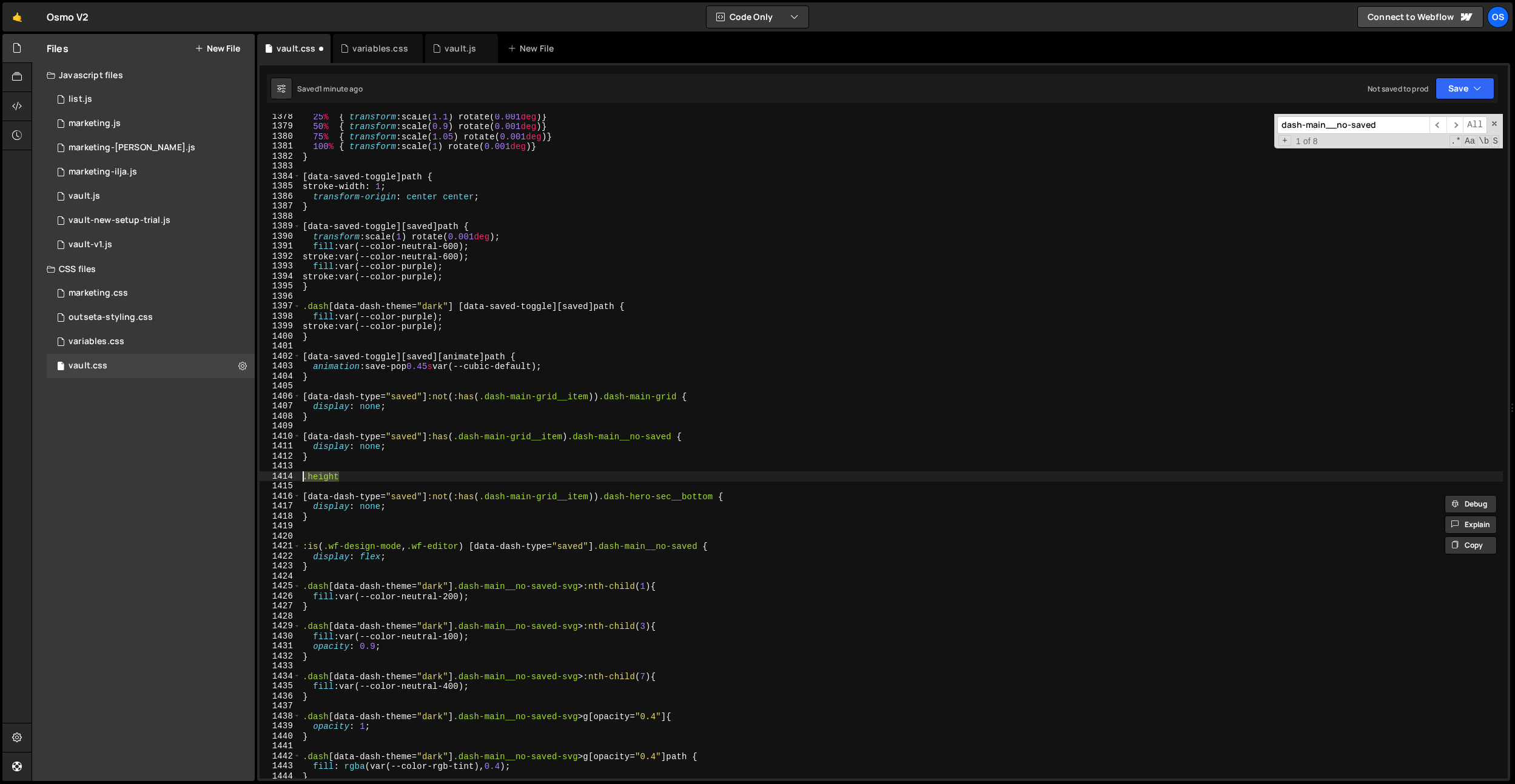
paste textarea "[data-dash-type="saved"]:not(:has(.dash-main-grid__item))"
paste textarea "dash-hero__top"
type textarea "[data-dash-type="saved"]:not(:has(.dash-main-grid__item)) .dash-hero__top {}"
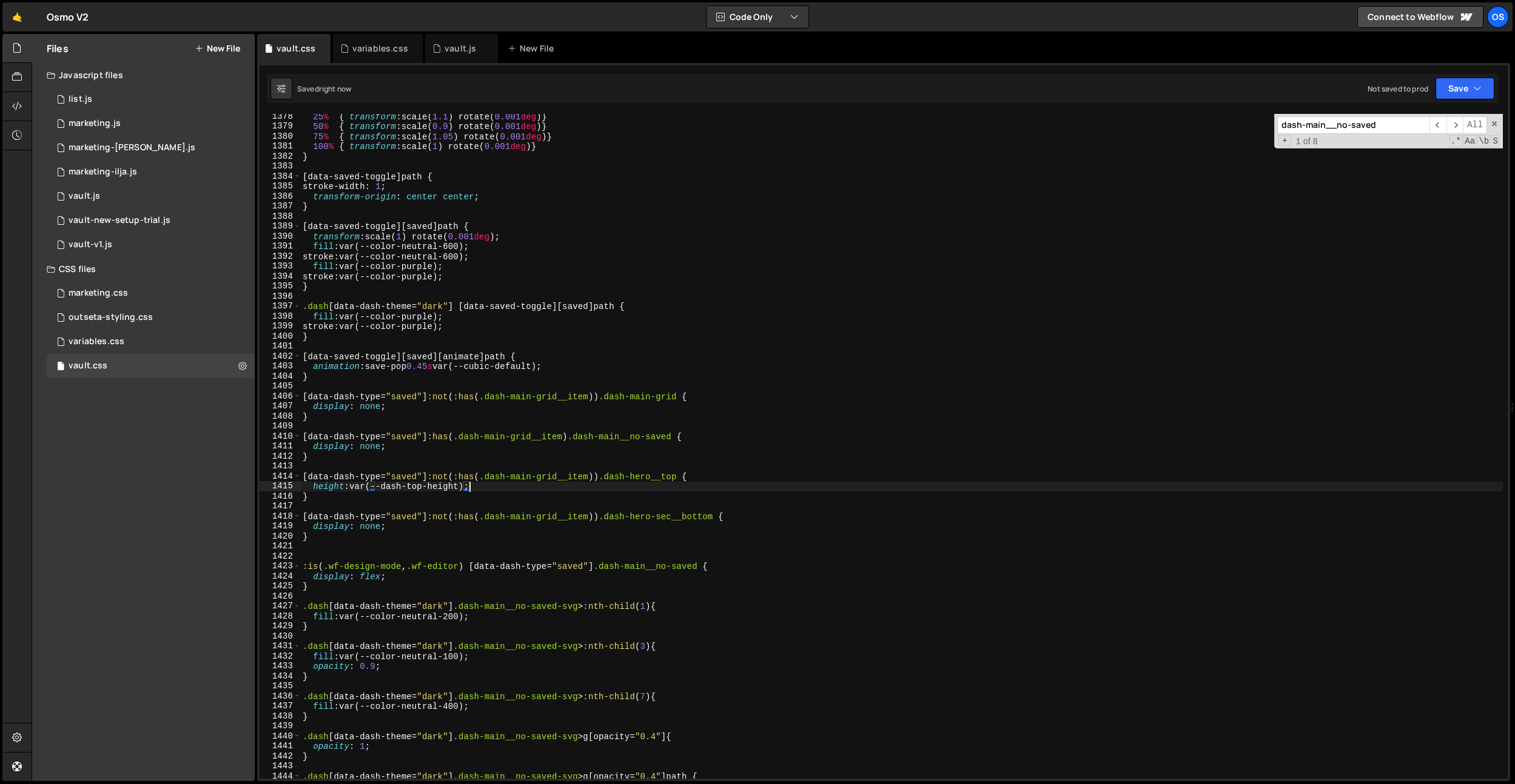
scroll to position [10727, 0]
click at [424, 402] on div "25 % { transform : scale( 1.1 ) rotate( 0.001 deg ) } 50 % { transform : scale(…" at bounding box center [902, 453] width 1203 height 685
drag, startPoint x: 466, startPoint y: 489, endPoint x: 387, endPoint y: 490, distance: 79.0
click at [387, 490] on div "25 % { transform : scale( 1.1 ) rotate( 0.001 deg ) } 50 % { transform : scale(…" at bounding box center [902, 454] width 1203 height 685
paste textarea "hero-height-top-shrinked"
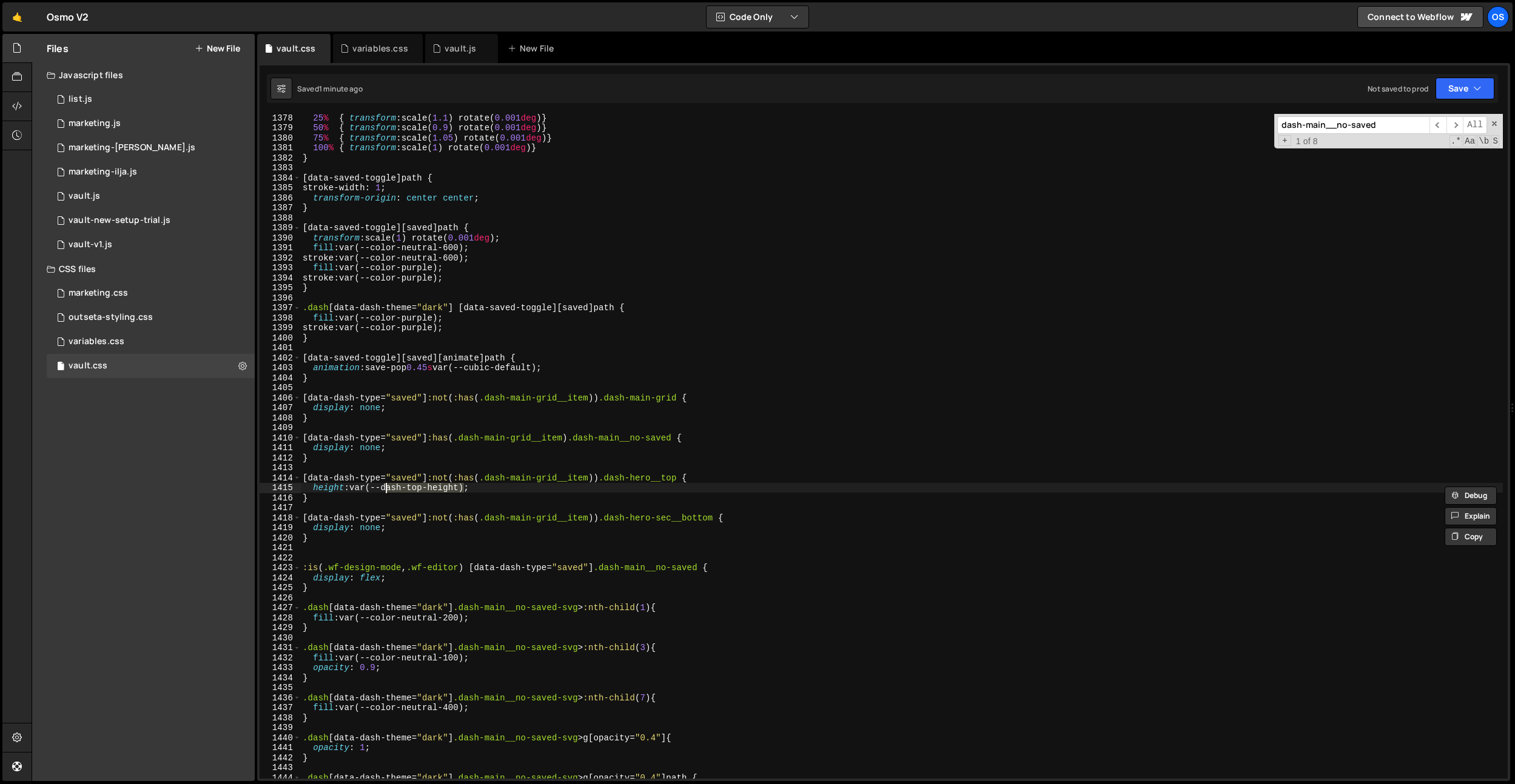
type textarea "height: var(--dash-hero-height-top-shrinked);"
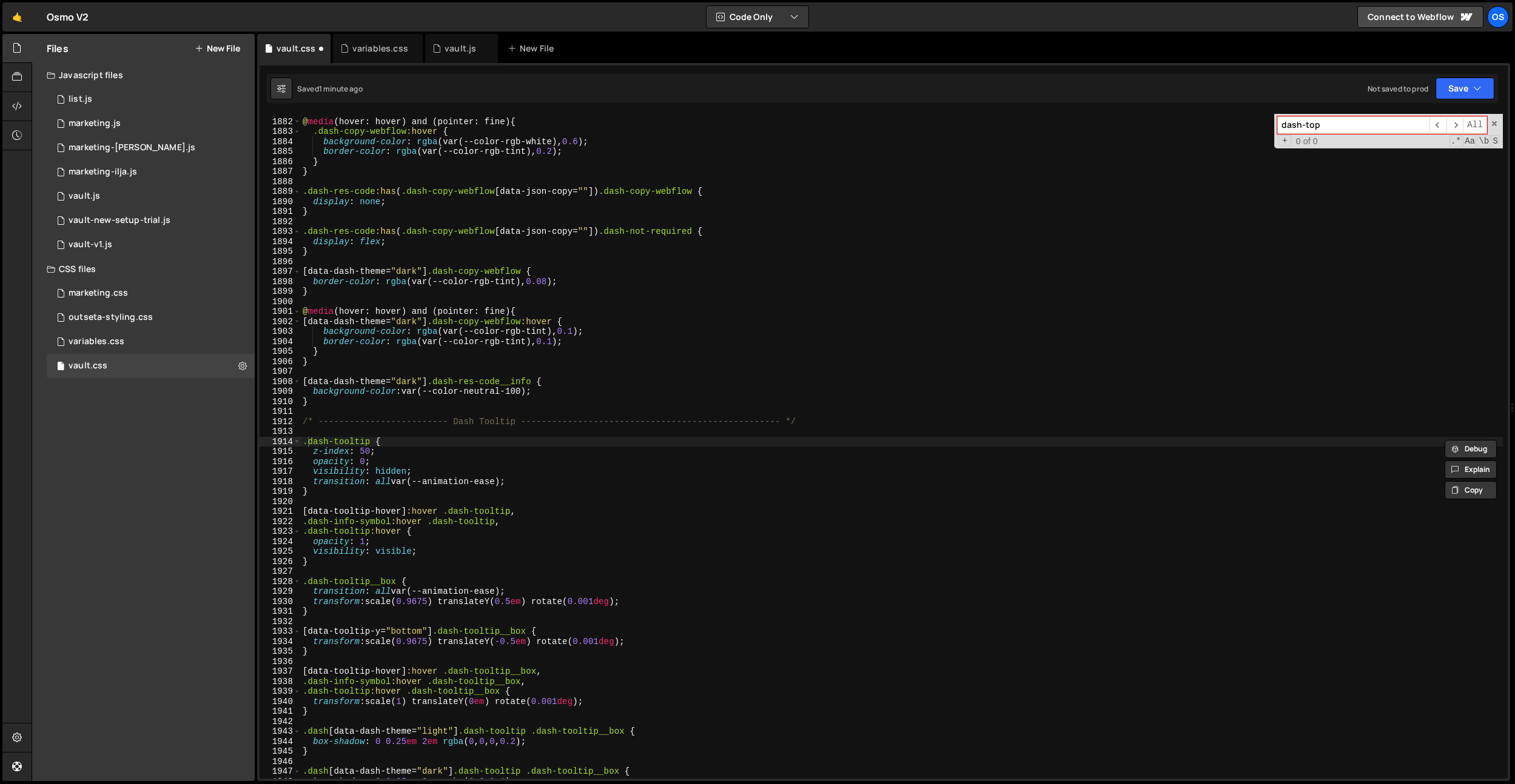
scroll to position [14651, 0]
type input "dash-top-heigh"
type textarea ".dash-res-code:has(.dash-copy-webflow[data-json-copy=""]) .dash-copy-webflow {"
click at [532, 192] on div "@ media (hover: hover) and (pointer: fine) { .dash-copy-webflow :hover { backgr…" at bounding box center [902, 449] width 1203 height 685
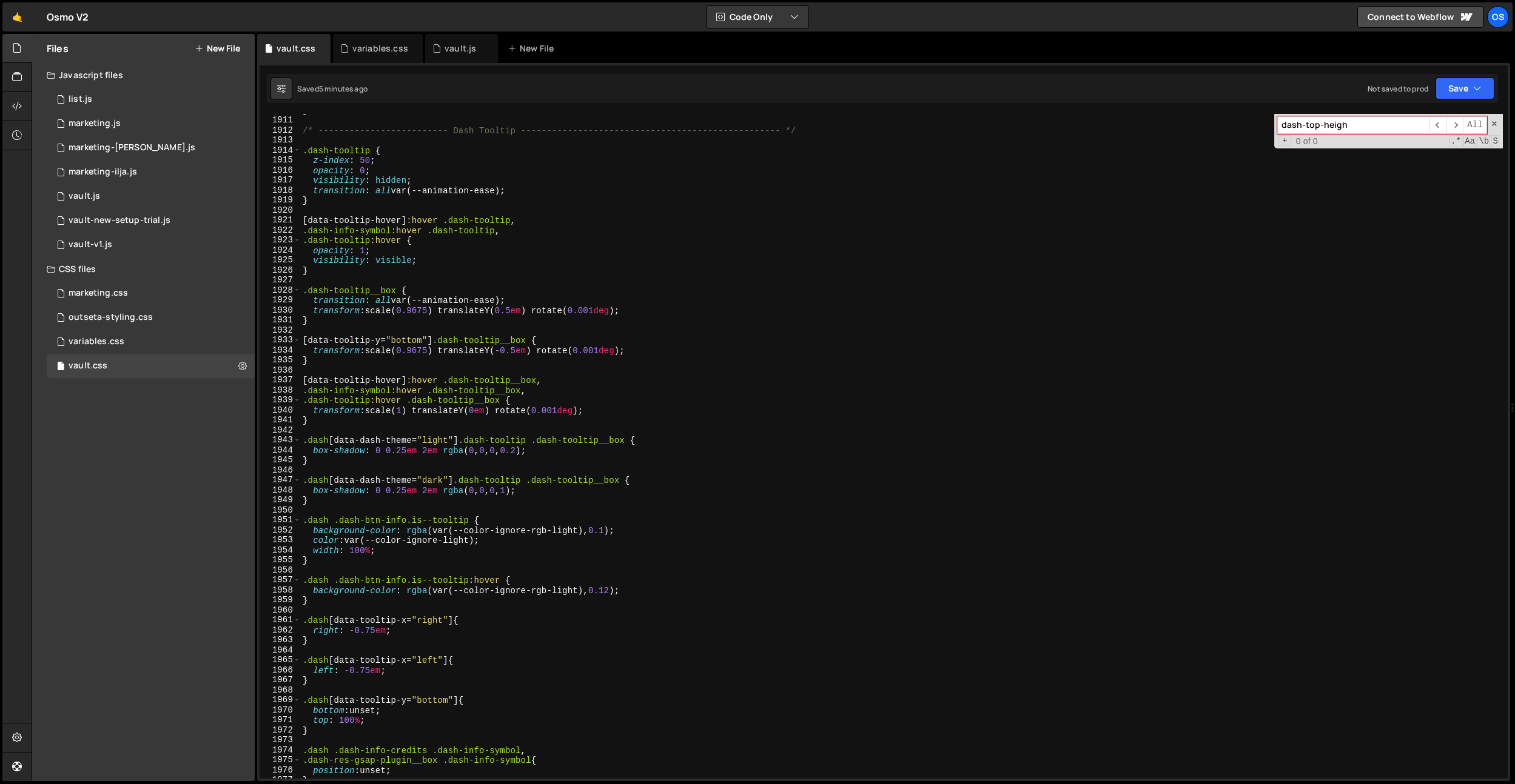
scroll to position [14861, 0]
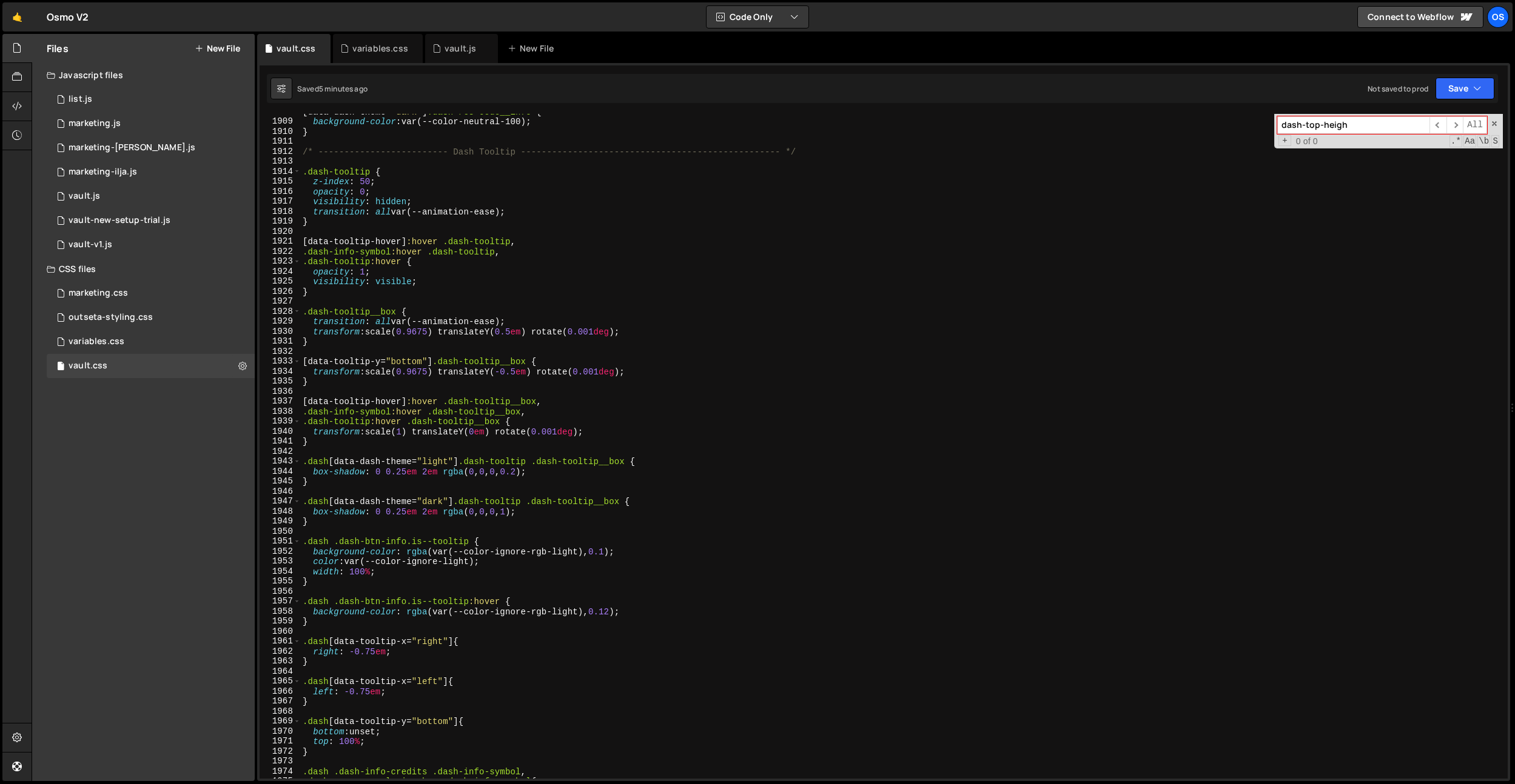
click at [1337, 132] on input "dash-top-heigh" at bounding box center [1353, 124] width 152 height 18
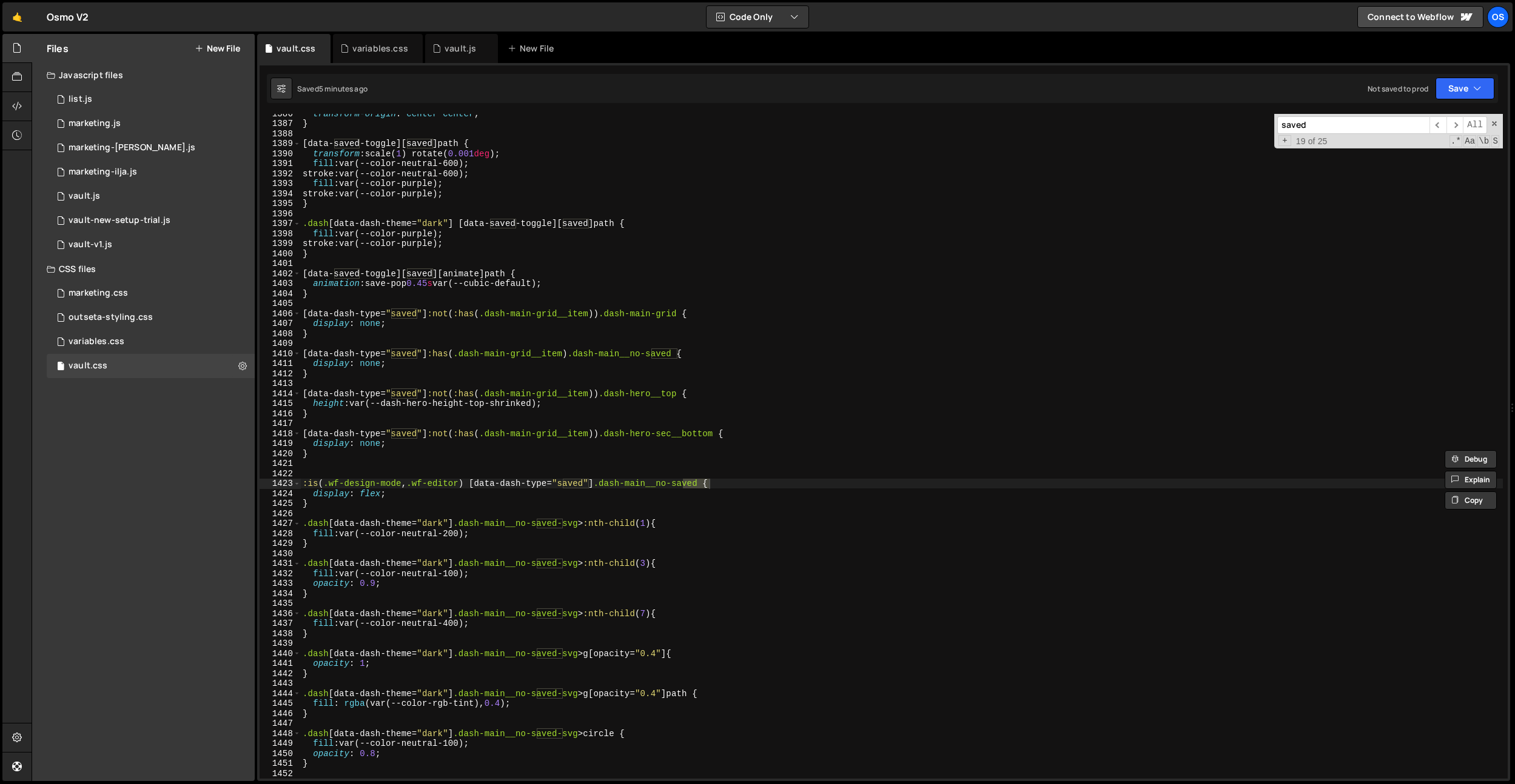
scroll to position [10792, 0]
type input "saved"
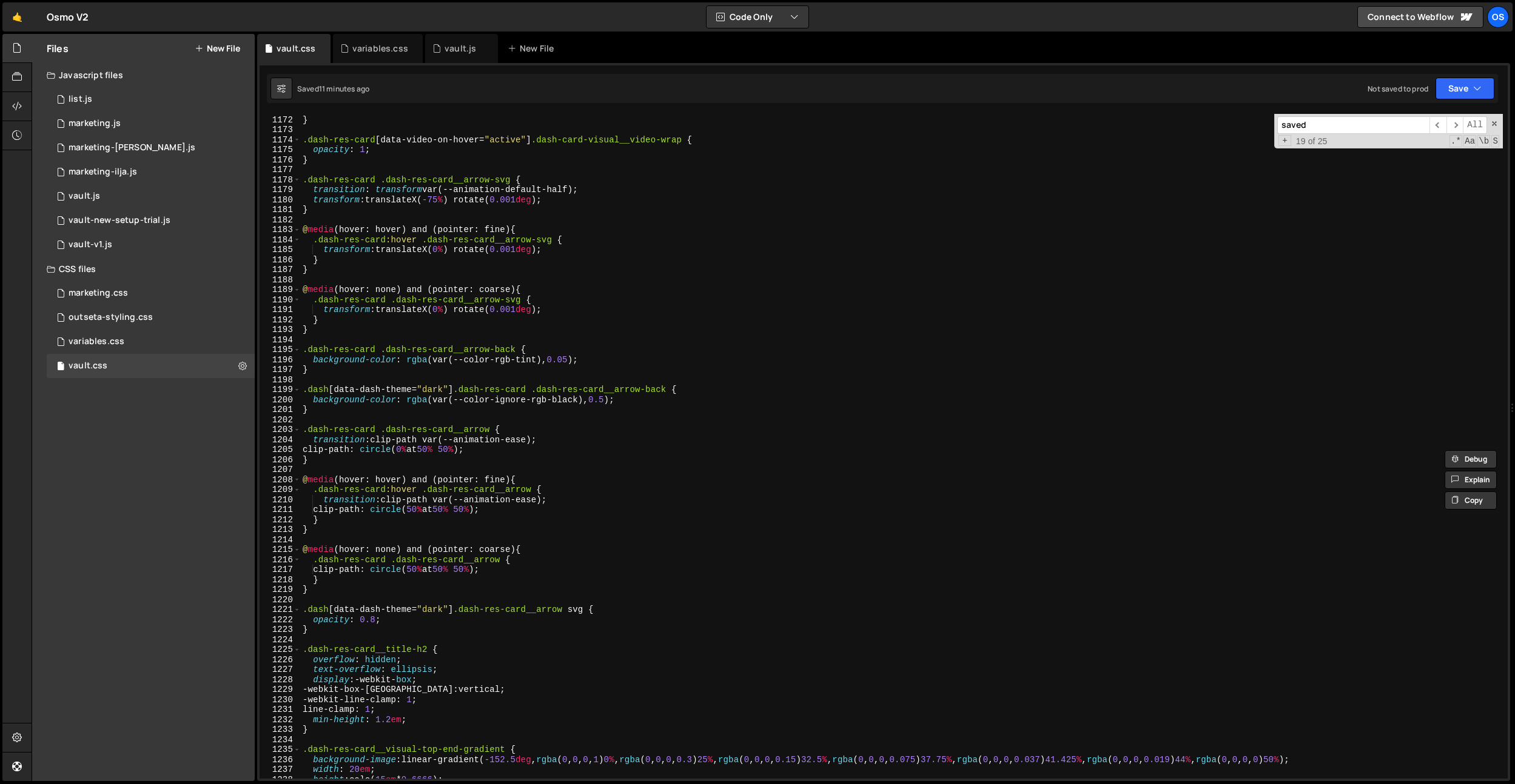
scroll to position [0, 0]
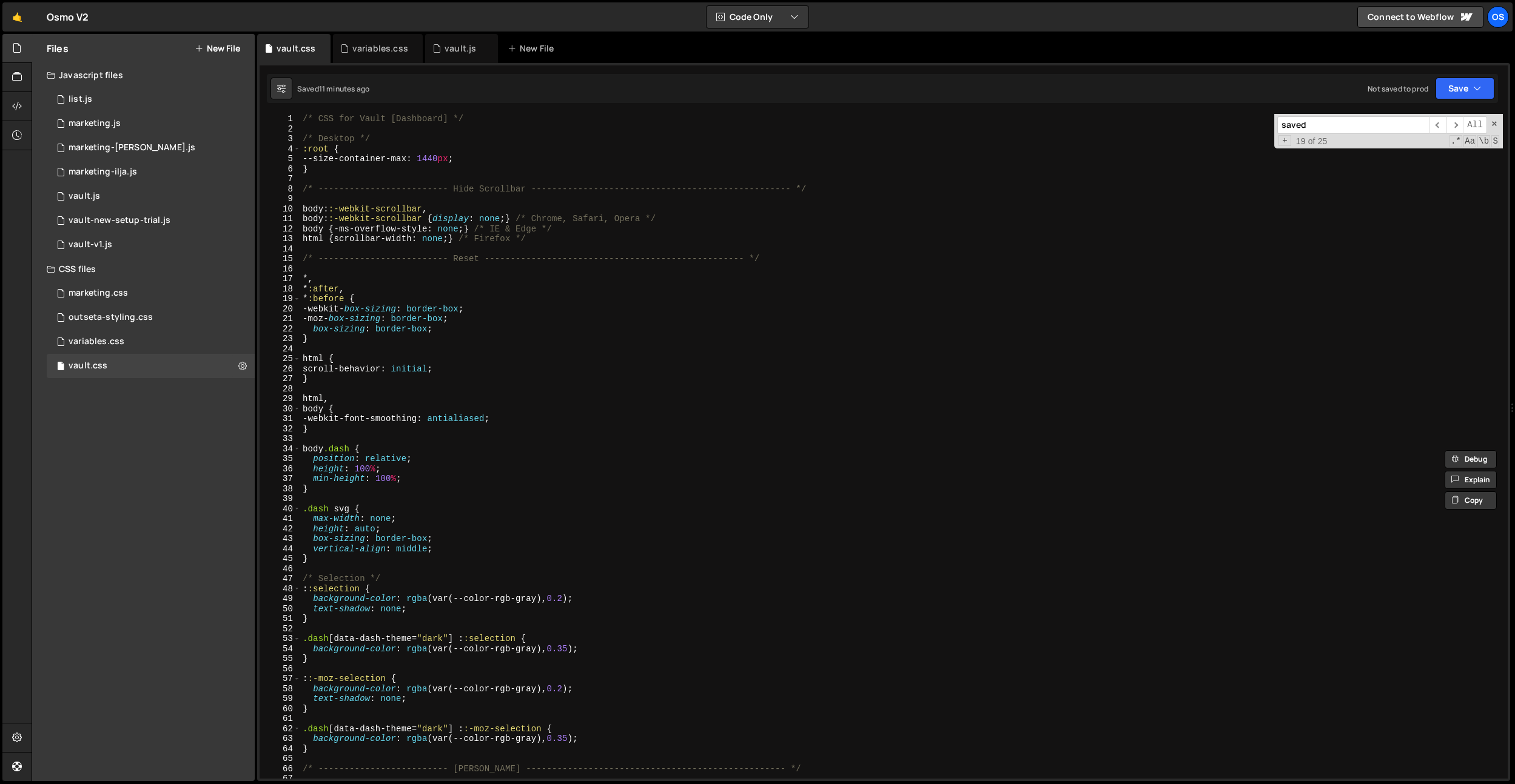
click at [520, 352] on div "/* CSS for Vault [Dashboard] */ /* Desktop */ :root { --size-container-max : 14…" at bounding box center [902, 456] width 1203 height 685
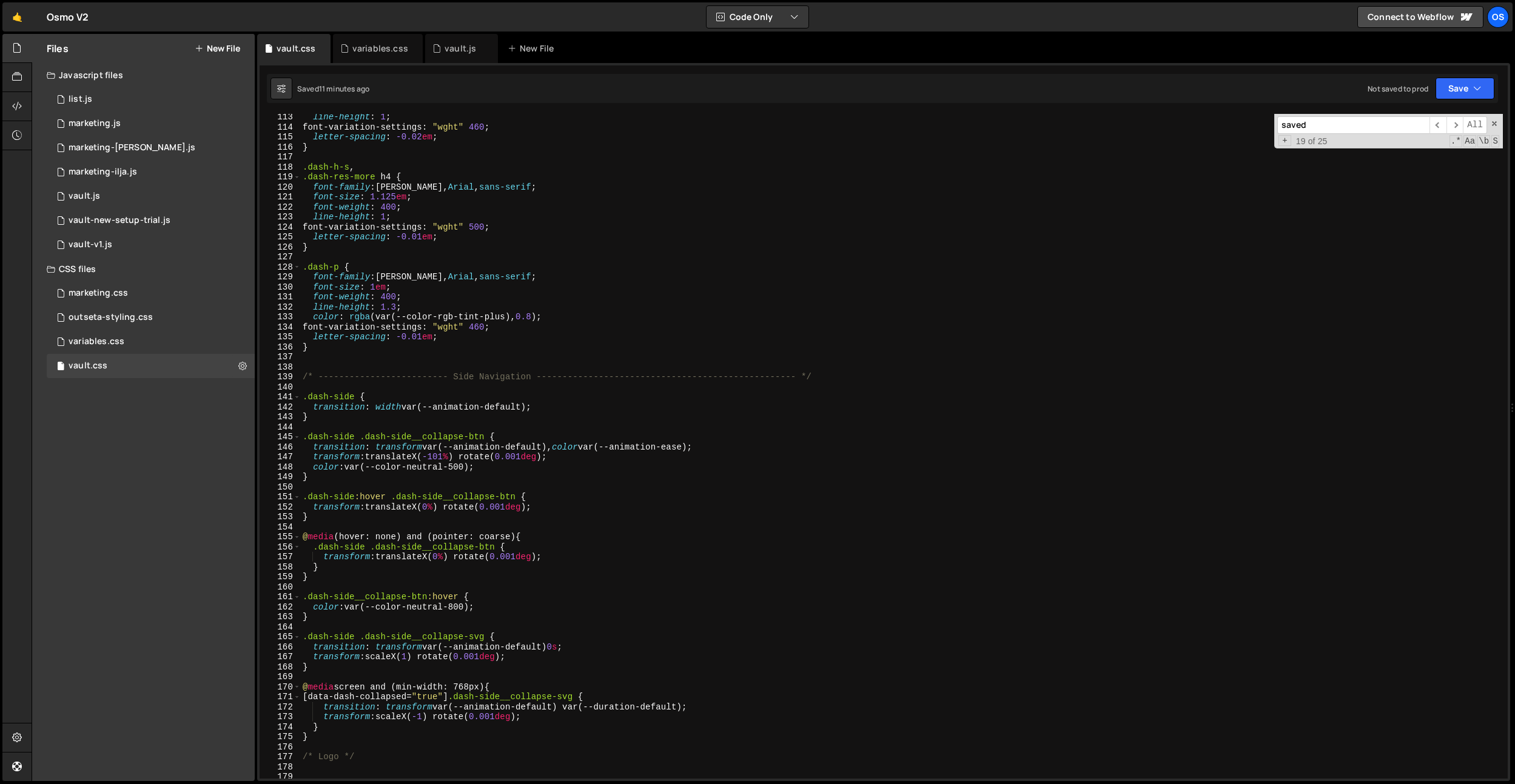
scroll to position [1214, 0]
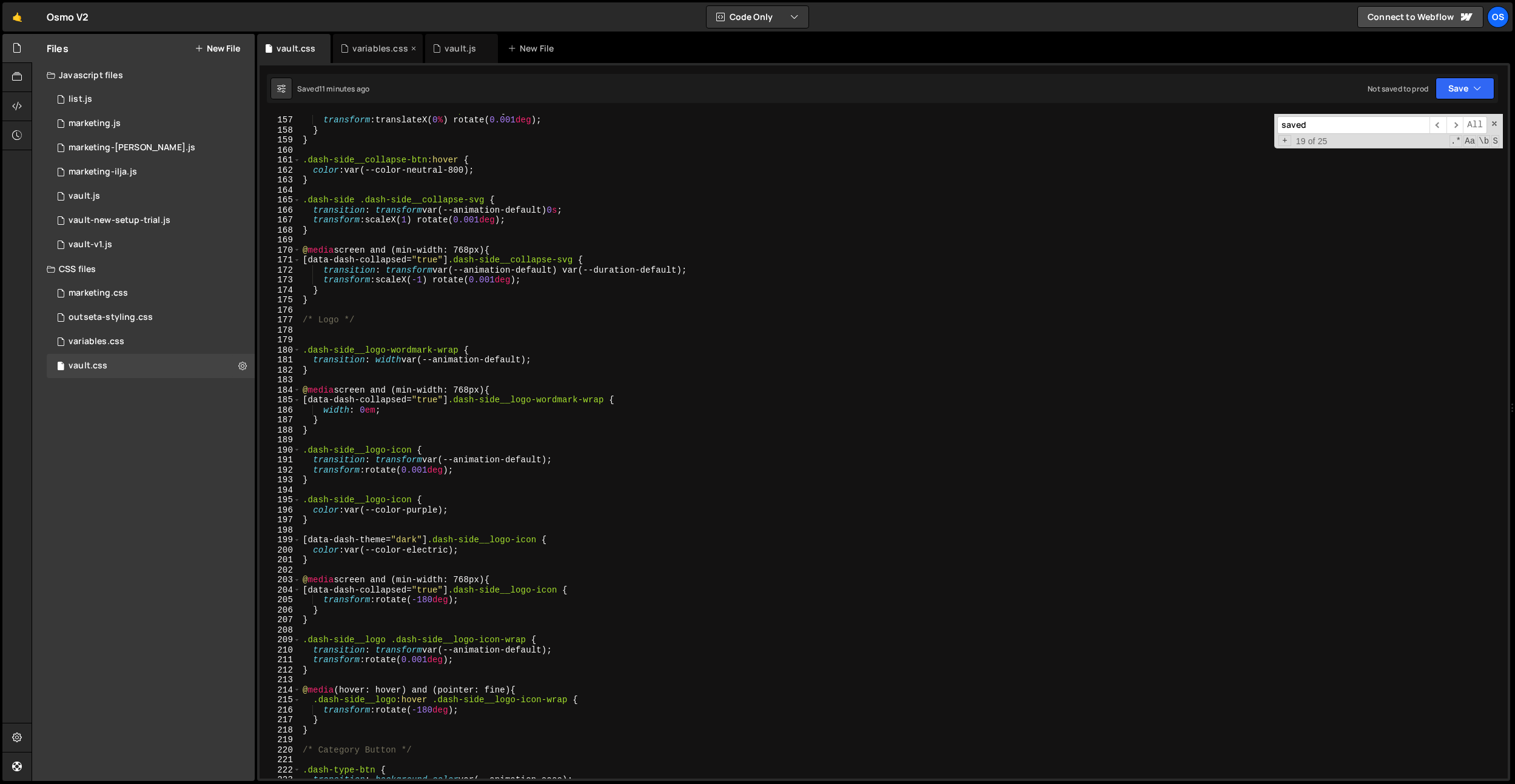
click at [383, 51] on div "variables.css" at bounding box center [380, 48] width 56 height 12
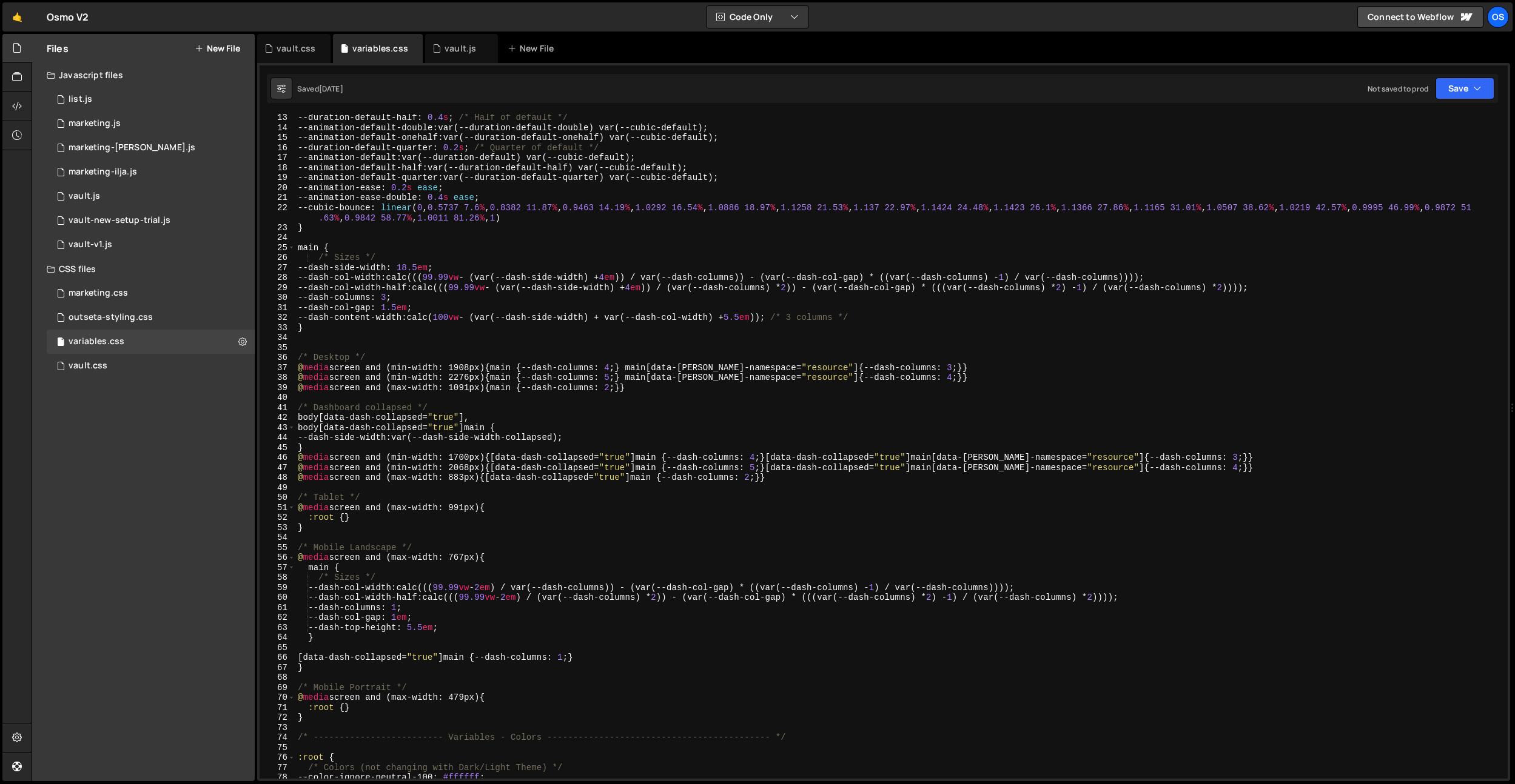
scroll to position [122, 0]
type textarea ":root {}"
click at [346, 521] on div "--duration-default-half : 0.4 s ; /* Half of default */ --animation-default-dou…" at bounding box center [899, 454] width 1207 height 685
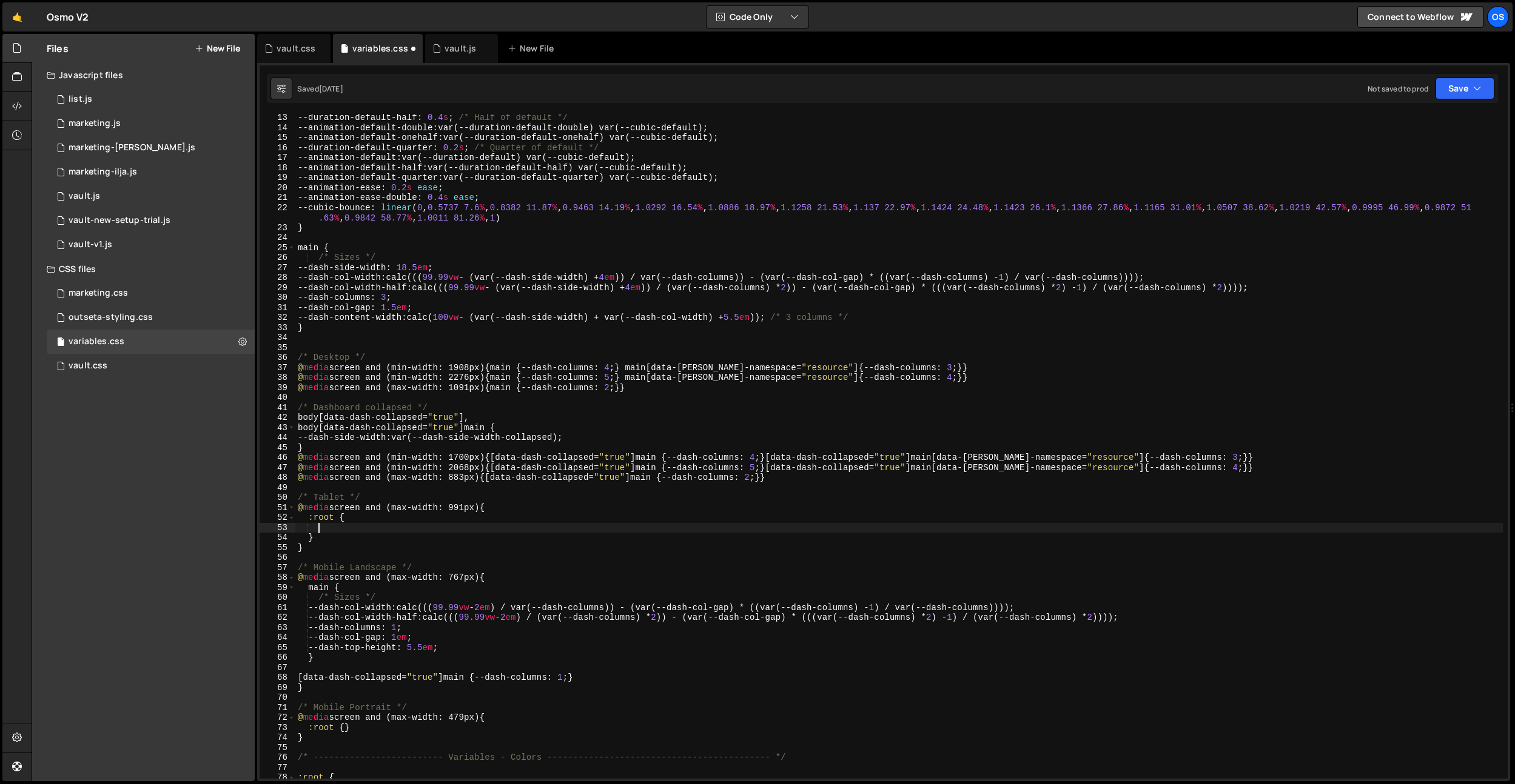
scroll to position [0, 1]
paste textarea "1.625em"
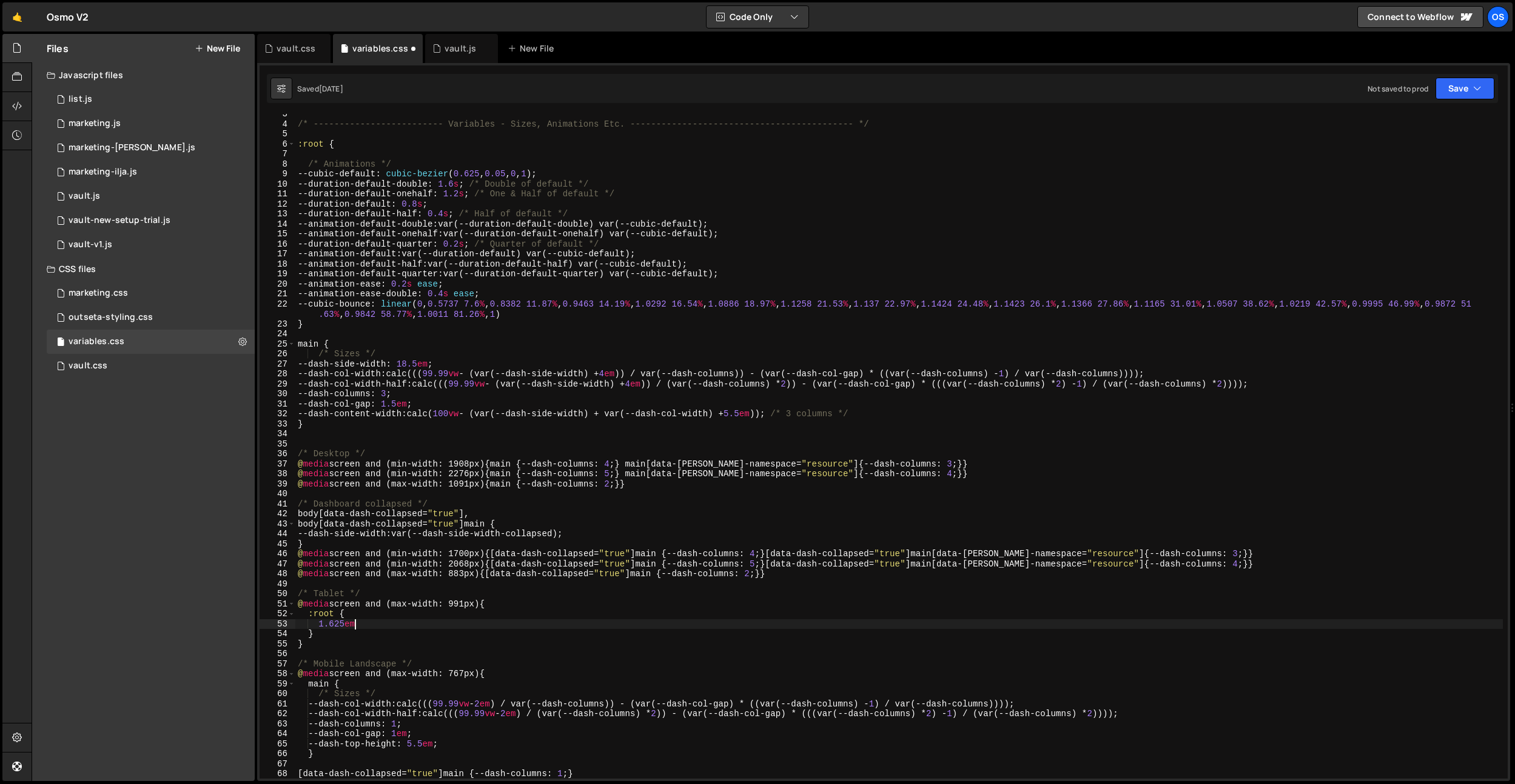
scroll to position [25, 0]
click at [337, 615] on div "/* ------------------------- Variables - Sizes, Animations Etc. ---------------…" at bounding box center [899, 451] width 1207 height 685
click at [366, 502] on div "/* ------------------------- Variables - Sizes, Animations Etc. ---------------…" at bounding box center [899, 451] width 1207 height 685
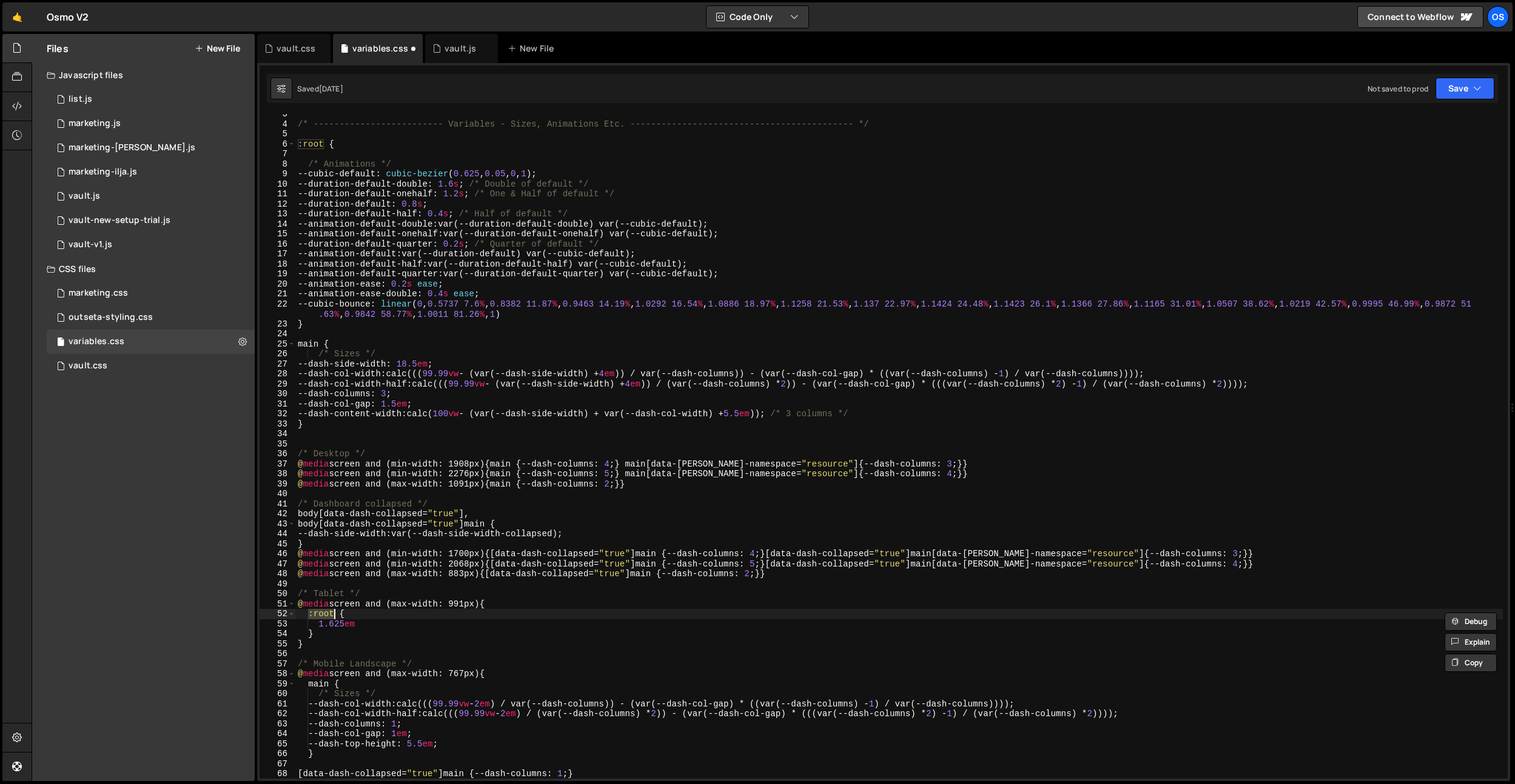
click at [371, 608] on div "/* ------------------------- Variables - Sizes, Animations Etc. ---------------…" at bounding box center [899, 451] width 1207 height 685
click at [364, 616] on div "/* ------------------------- Variables - Sizes, Animations Etc. ---------------…" at bounding box center [899, 451] width 1207 height 685
click at [314, 623] on div "/* ------------------------- Variables - Sizes, Animations Etc. ---------------…" at bounding box center [899, 451] width 1207 height 685
click at [317, 624] on div "/* ------------------------- Variables - Sizes, Animations Etc. ---------------…" at bounding box center [899, 451] width 1207 height 685
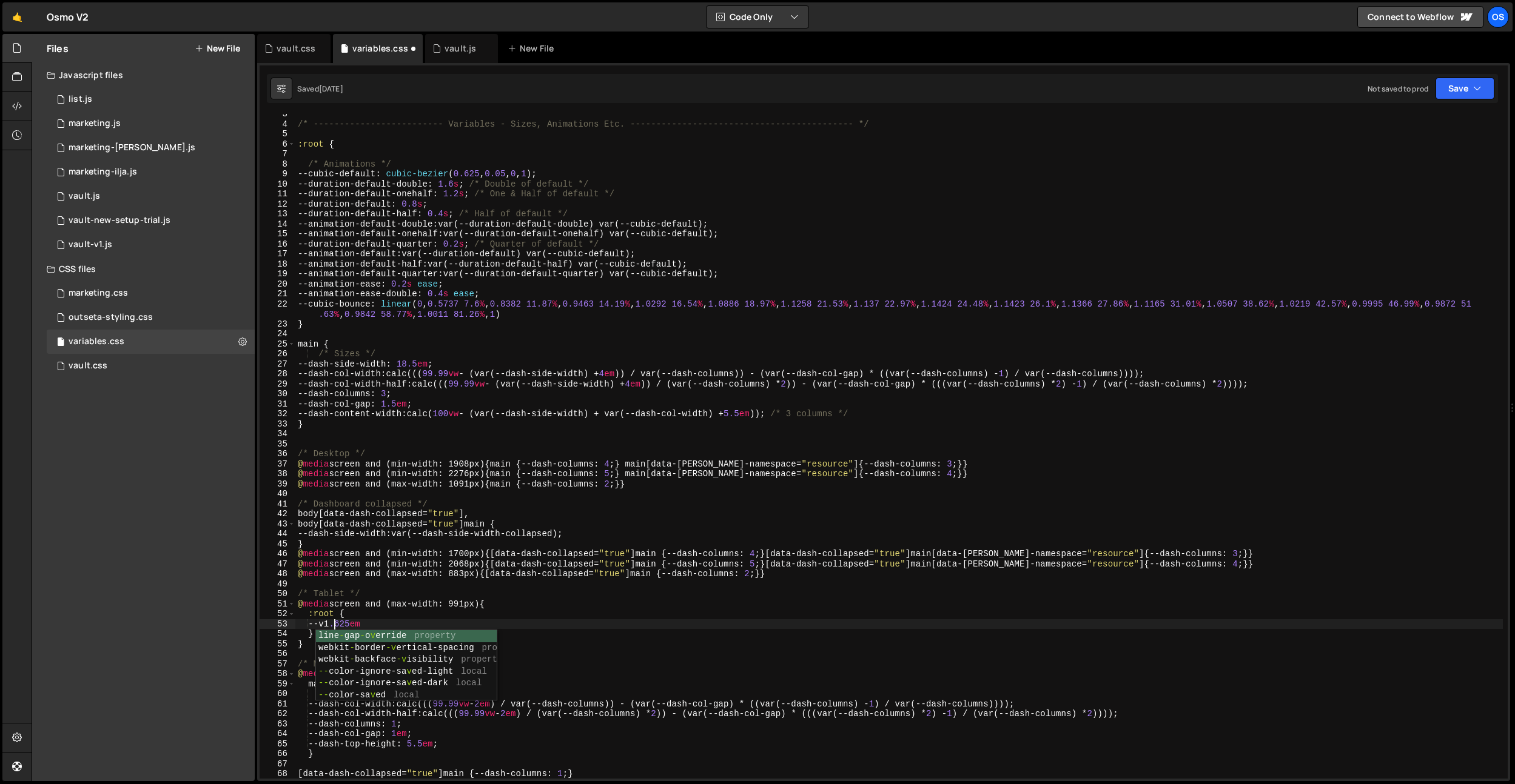
paste textarea "dash-hero-height-top-shrinked"
click at [530, 624] on div "/* ------------------------- Variables - Sizes, Animations Etc. ---------------…" at bounding box center [899, 451] width 1207 height 685
click at [489, 627] on div "/* ------------------------- Variables - Sizes, Animations Etc. ---------------…" at bounding box center [899, 451] width 1207 height 685
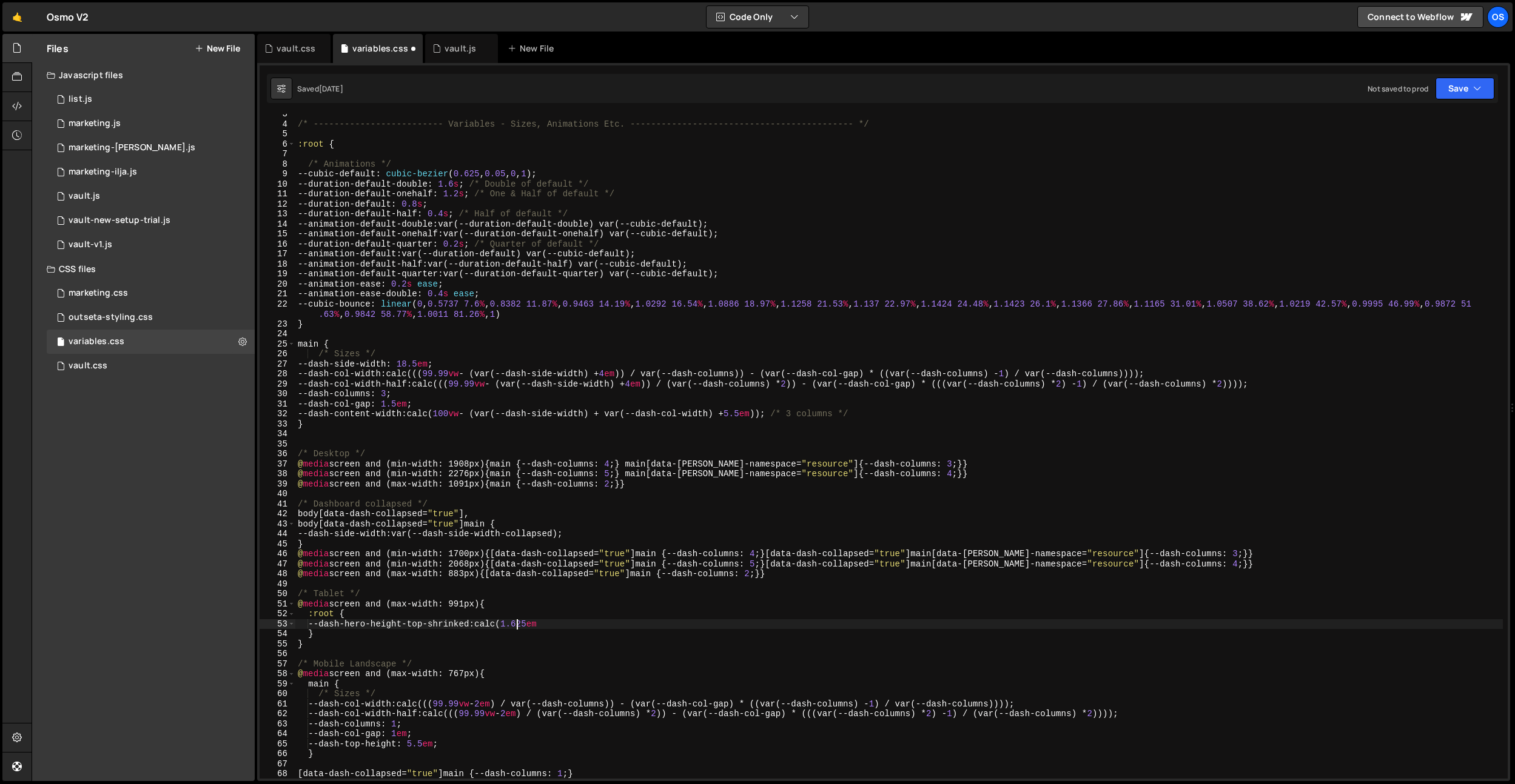
click at [565, 625] on div "/* ------------------------- Variables - Sizes, Animations Etc. ---------------…" at bounding box center [899, 451] width 1207 height 685
click at [680, 561] on div "/* ------------------------- Variables - Sizes, Animations Etc. ---------------…" at bounding box center [899, 451] width 1207 height 685
click at [416, 625] on div "/* ------------------------- Variables - Sizes, Animations Etc. ---------------…" at bounding box center [899, 451] width 1207 height 685
click at [652, 631] on div "/* ------------------------- Variables - Sizes, Animations Etc. ---------------…" at bounding box center [899, 451] width 1207 height 685
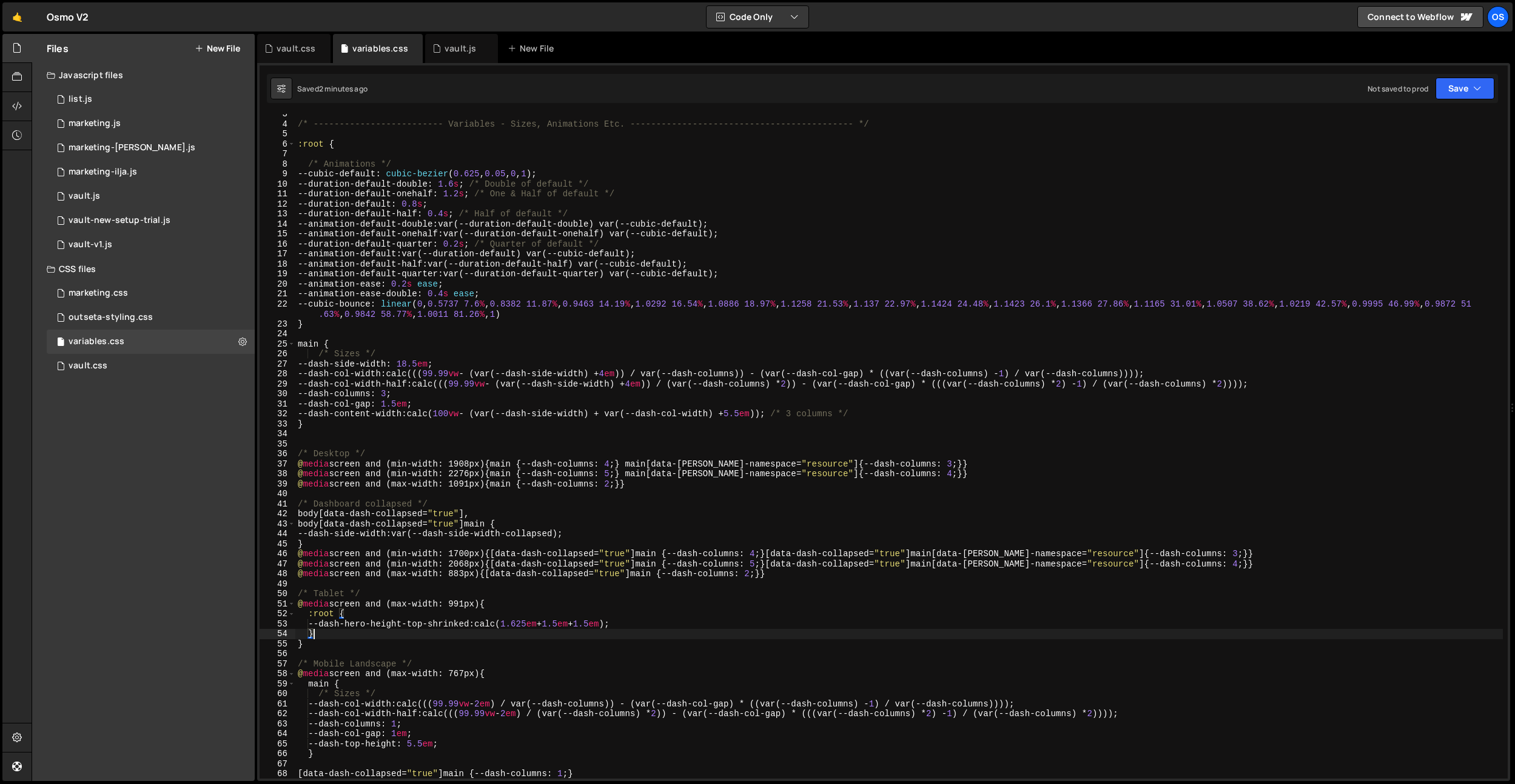
scroll to position [0, 1]
click at [618, 624] on div "/* ------------------------- Variables - Sizes, Animations Etc. ---------------…" at bounding box center [899, 451] width 1207 height 685
drag, startPoint x: 526, startPoint y: 625, endPoint x: 539, endPoint y: 632, distance: 14.8
click at [526, 625] on div "/* ------------------------- Variables - Sizes, Animations Etc. ---------------…" at bounding box center [899, 451] width 1207 height 685
click at [576, 645] on div "/* ------------------------- Variables - Sizes, Animations Etc. ---------------…" at bounding box center [899, 451] width 1207 height 685
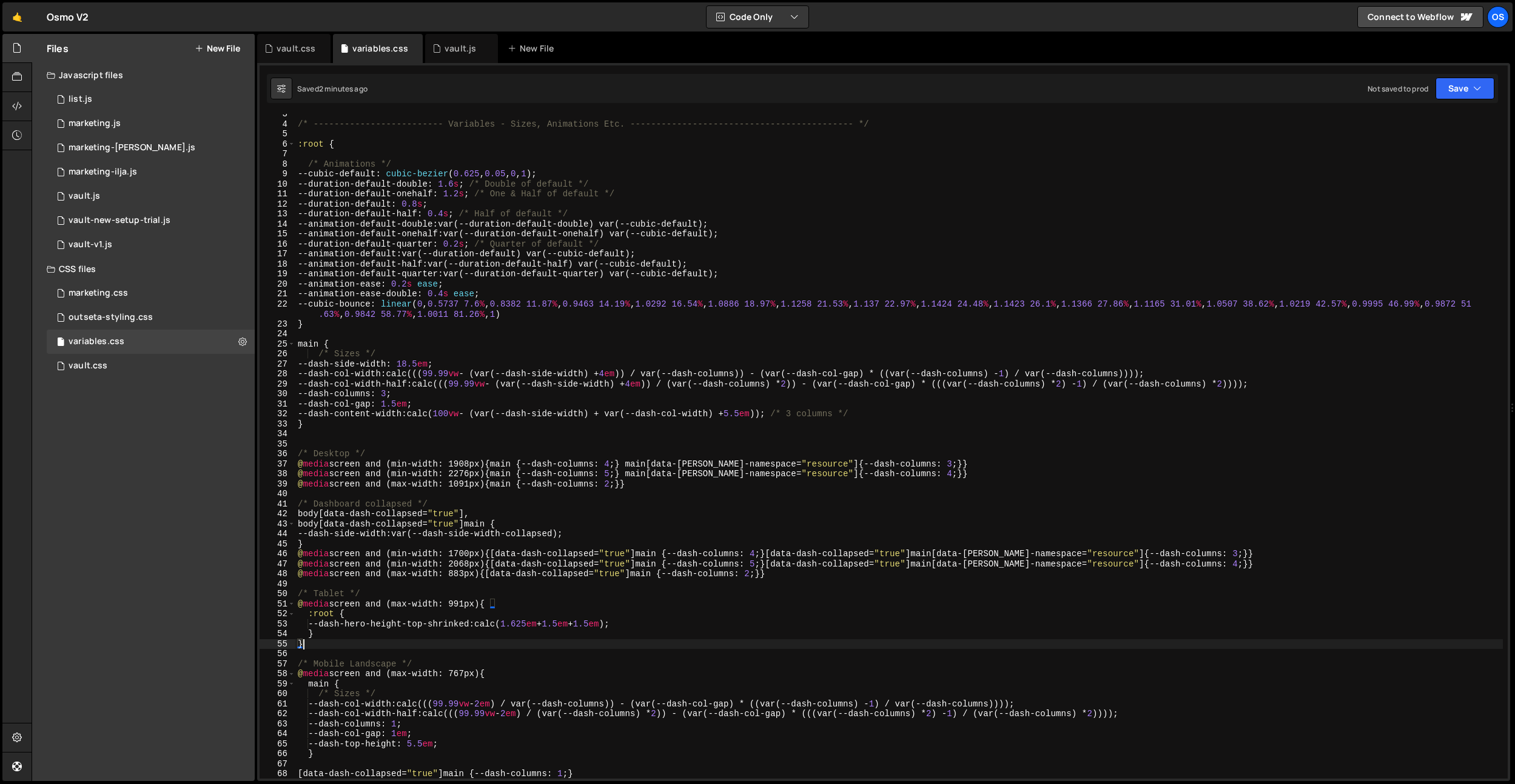
scroll to position [0, 0]
click at [584, 621] on div "/* ------------------------- Variables - Sizes, Animations Etc. ---------------…" at bounding box center [899, 451] width 1207 height 685
click at [611, 619] on div "/* ------------------------- Variables - Sizes, Animations Etc. ---------------…" at bounding box center [899, 451] width 1207 height 685
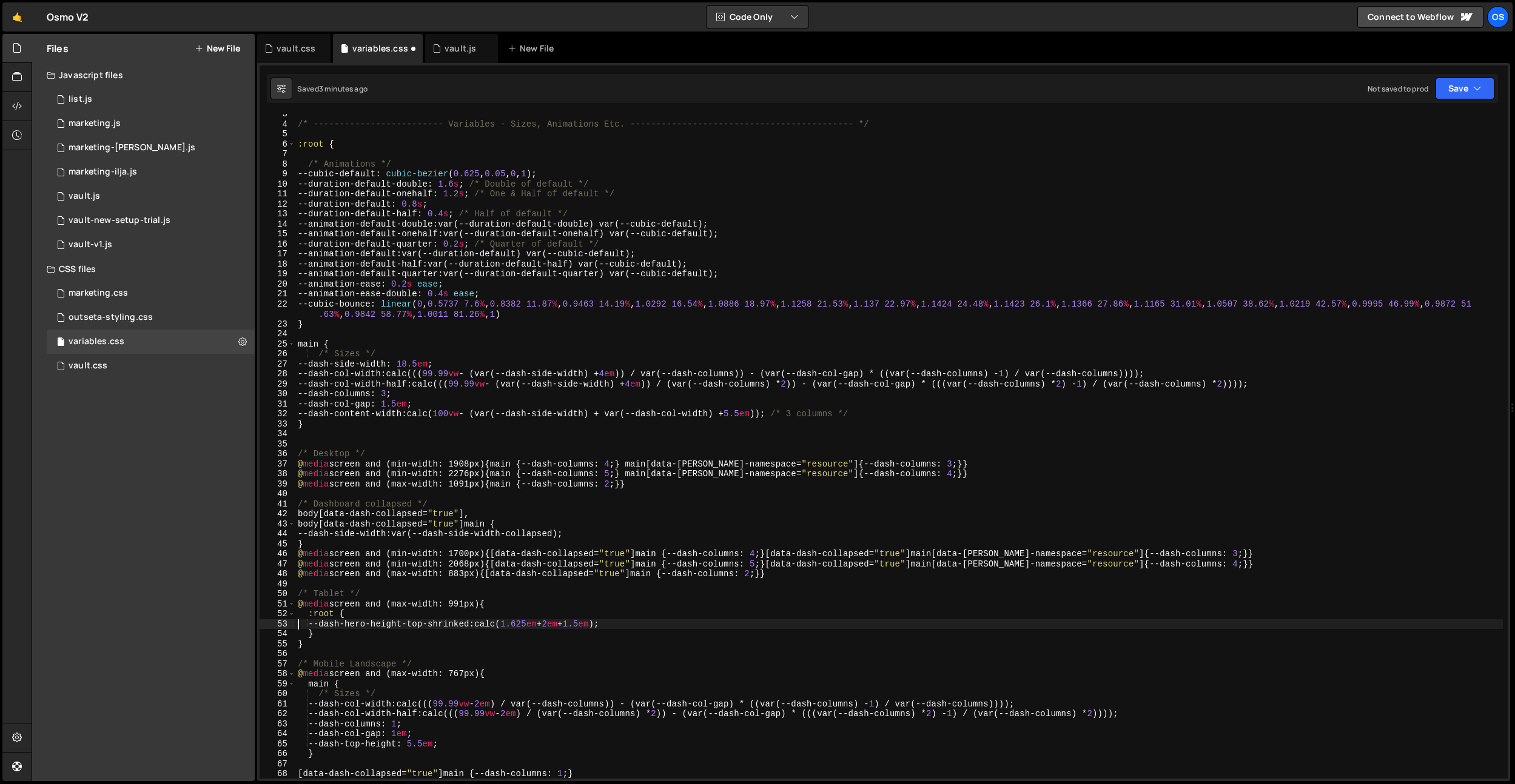
click at [619, 627] on div "/* ------------------------- Variables - Sizes, Animations Etc. ---------------…" at bounding box center [899, 451] width 1207 height 685
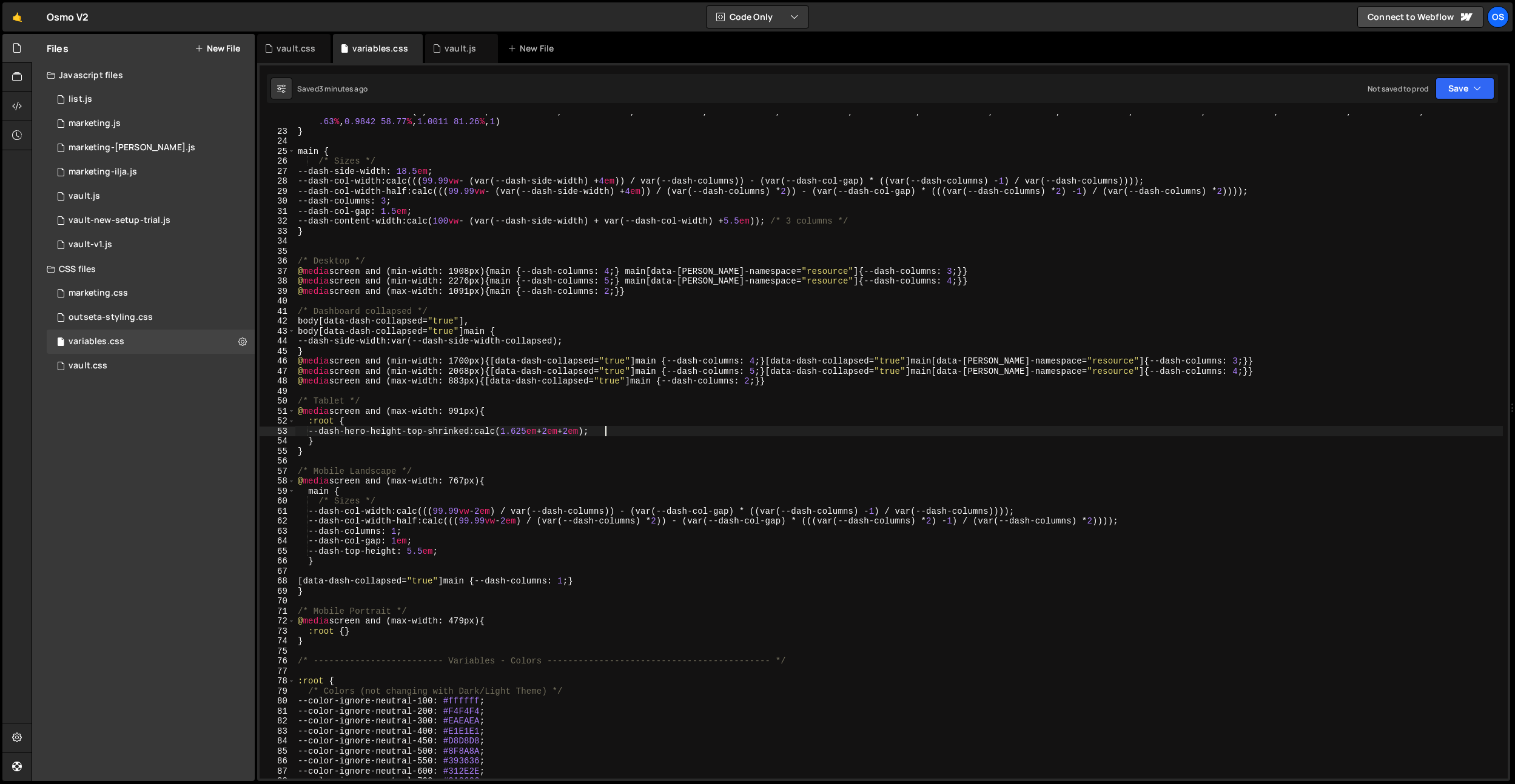
click at [441, 499] on div "--cubic-bounce : linear ( 0 , 0.5737 7.6 % , 0.8382 11.87 % , 0.9463 14.19 % , …" at bounding box center [899, 453] width 1207 height 696
click at [454, 482] on div "--cubic-bounce : linear ( 0 , 0.5737 7.6 % , 0.8382 11.87 % , 0.9463 14.19 % , …" at bounding box center [899, 453] width 1207 height 696
click at [454, 482] on div "--cubic-bounce : linear ( 0 , 0.5737 7.6 % , 0.8382 11.87 % , 0.9463 14.19 % , …" at bounding box center [899, 454] width 1207 height 696
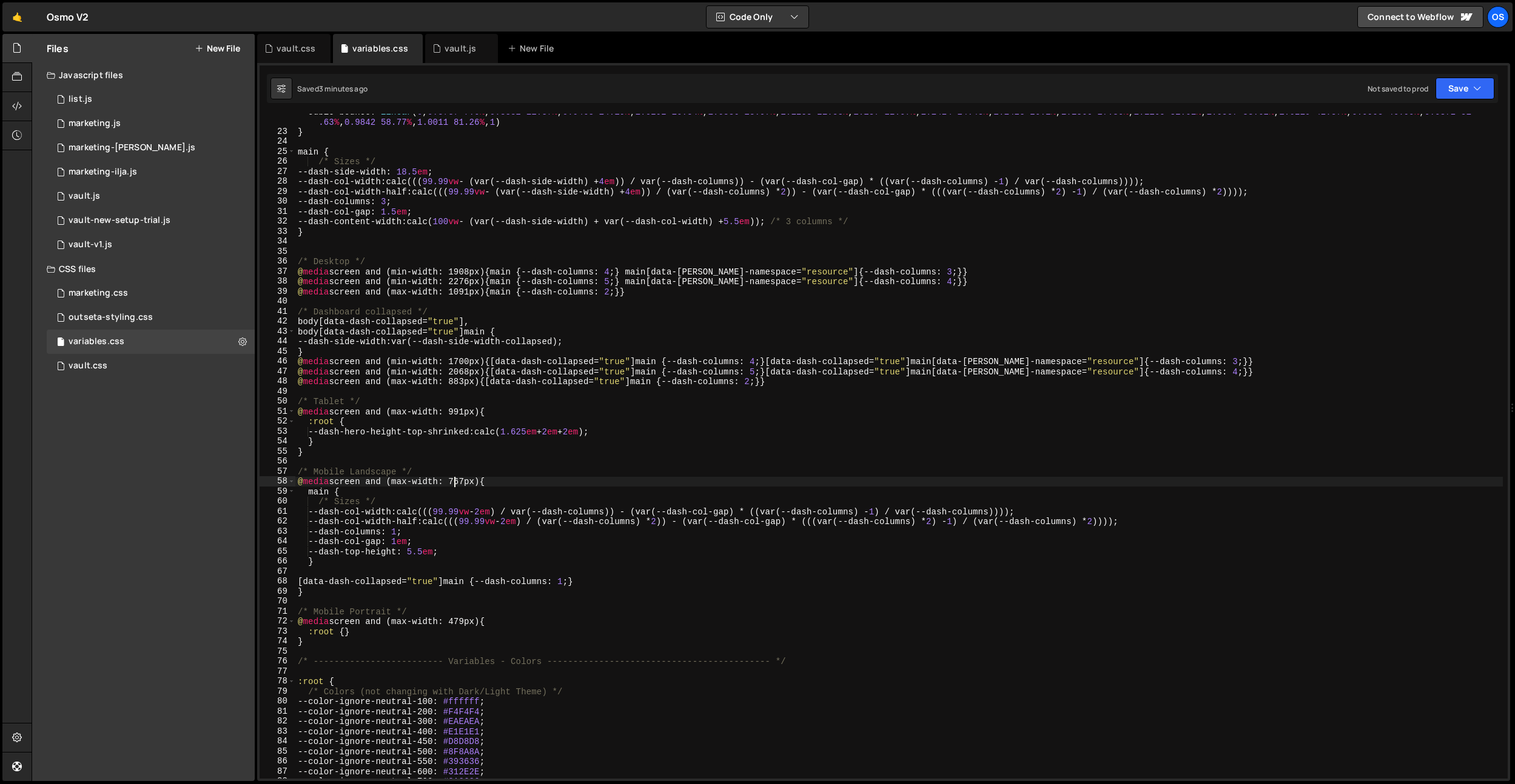
click at [454, 482] on div "--cubic-bounce : linear ( 0 , 0.5737 7.6 % , 0.8382 11.87 % , 0.9463 14.19 % , …" at bounding box center [899, 454] width 1207 height 696
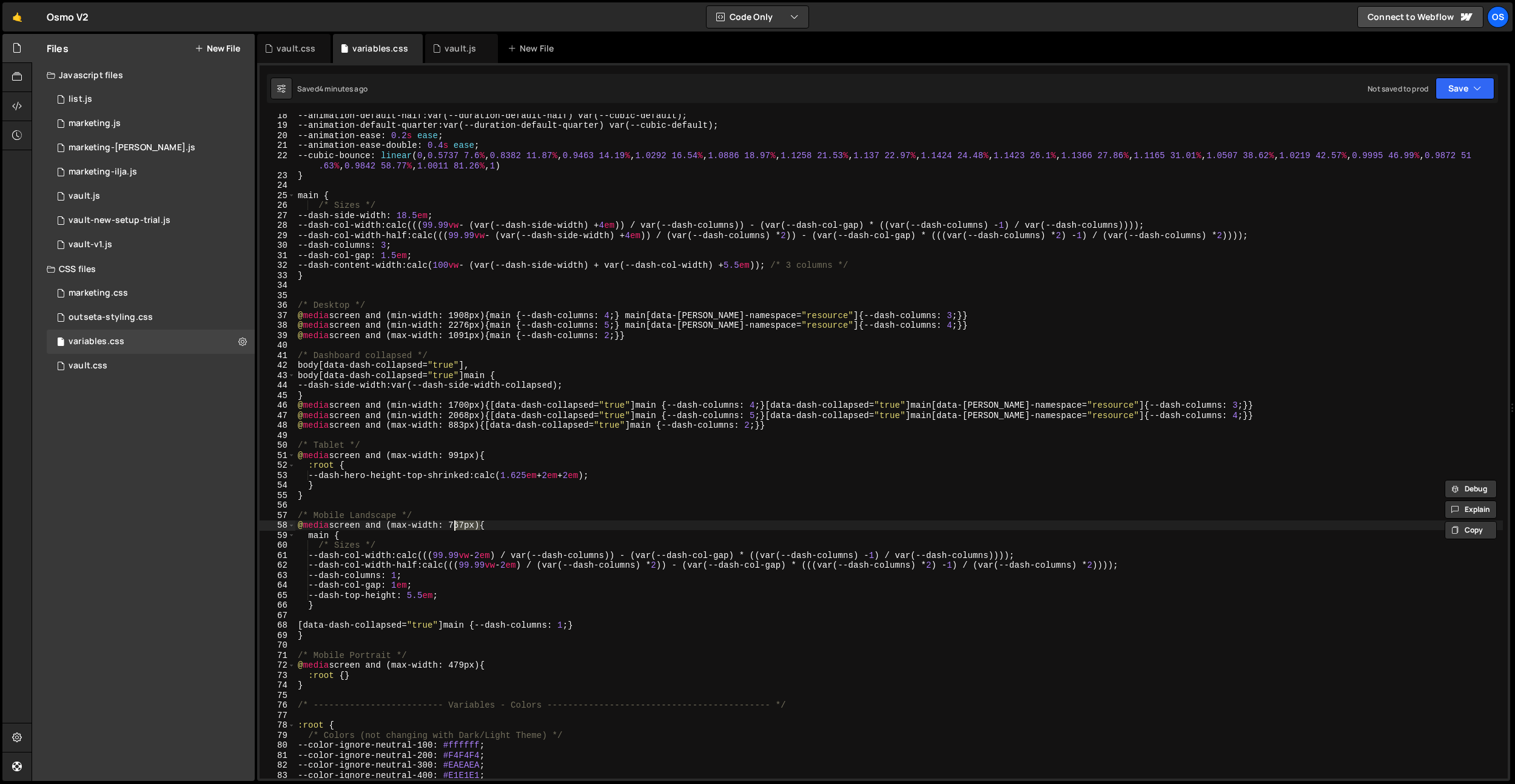
scroll to position [172, 0]
drag, startPoint x: 797, startPoint y: 424, endPoint x: 247, endPoint y: 426, distance: 550.0
click at [247, 427] on div "Files New File Javascript files 0 list.js 0 0 marketing.js 0 0 marketing-dennis…" at bounding box center [773, 408] width 1483 height 748
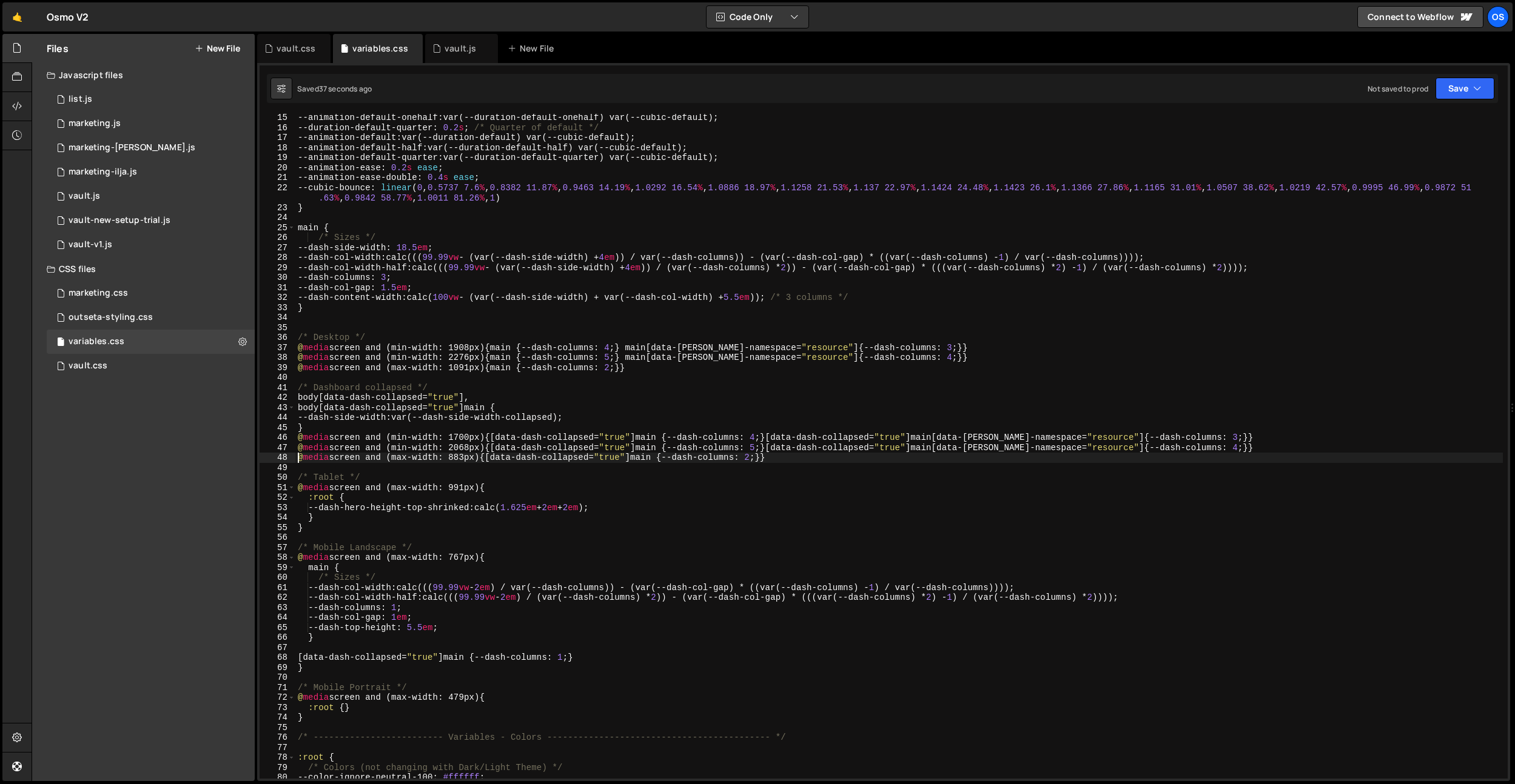
scroll to position [140, 0]
click at [464, 486] on div "--animation-default-onehalf : var(--duration-default-onehalf) var(--cubic-defau…" at bounding box center [899, 455] width 1207 height 685
click at [464, 555] on div "--animation-default-onehalf : var(--duration-default-onehalf) var(--cubic-defau…" at bounding box center [899, 455] width 1207 height 685
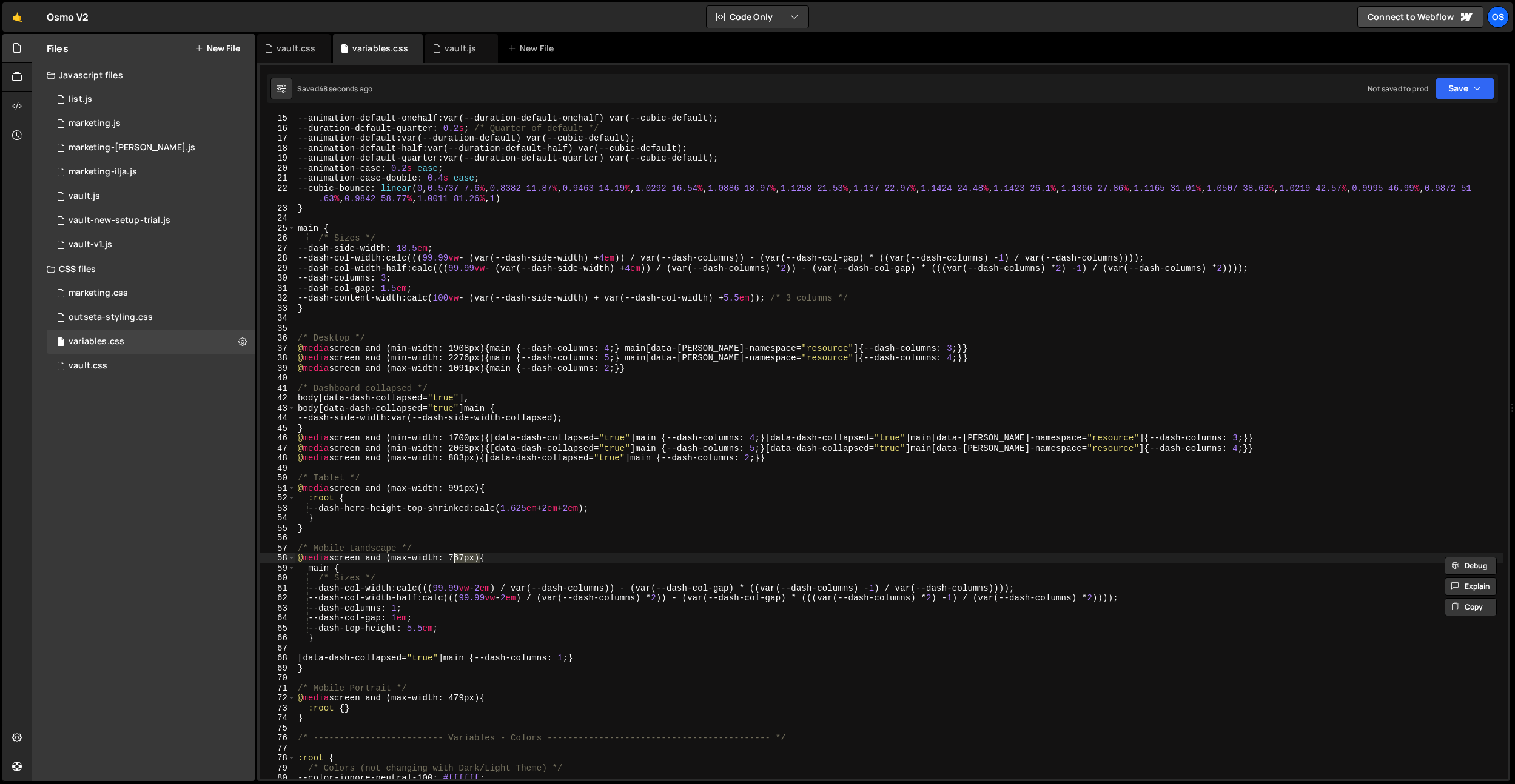
paste textarea "991"
click at [413, 617] on div "--animation-default-onehalf : var(--duration-default-onehalf) var(--cubic-defau…" at bounding box center [899, 455] width 1207 height 685
type textarea "--dash-col-gap: 1em;"
click at [413, 617] on div "--animation-default-onehalf : var(--duration-default-onehalf) var(--cubic-defau…" at bounding box center [899, 455] width 1207 height 685
click at [359, 540] on div "--animation-default-onehalf : var(--duration-default-onehalf) var(--cubic-defau…" at bounding box center [899, 455] width 1207 height 685
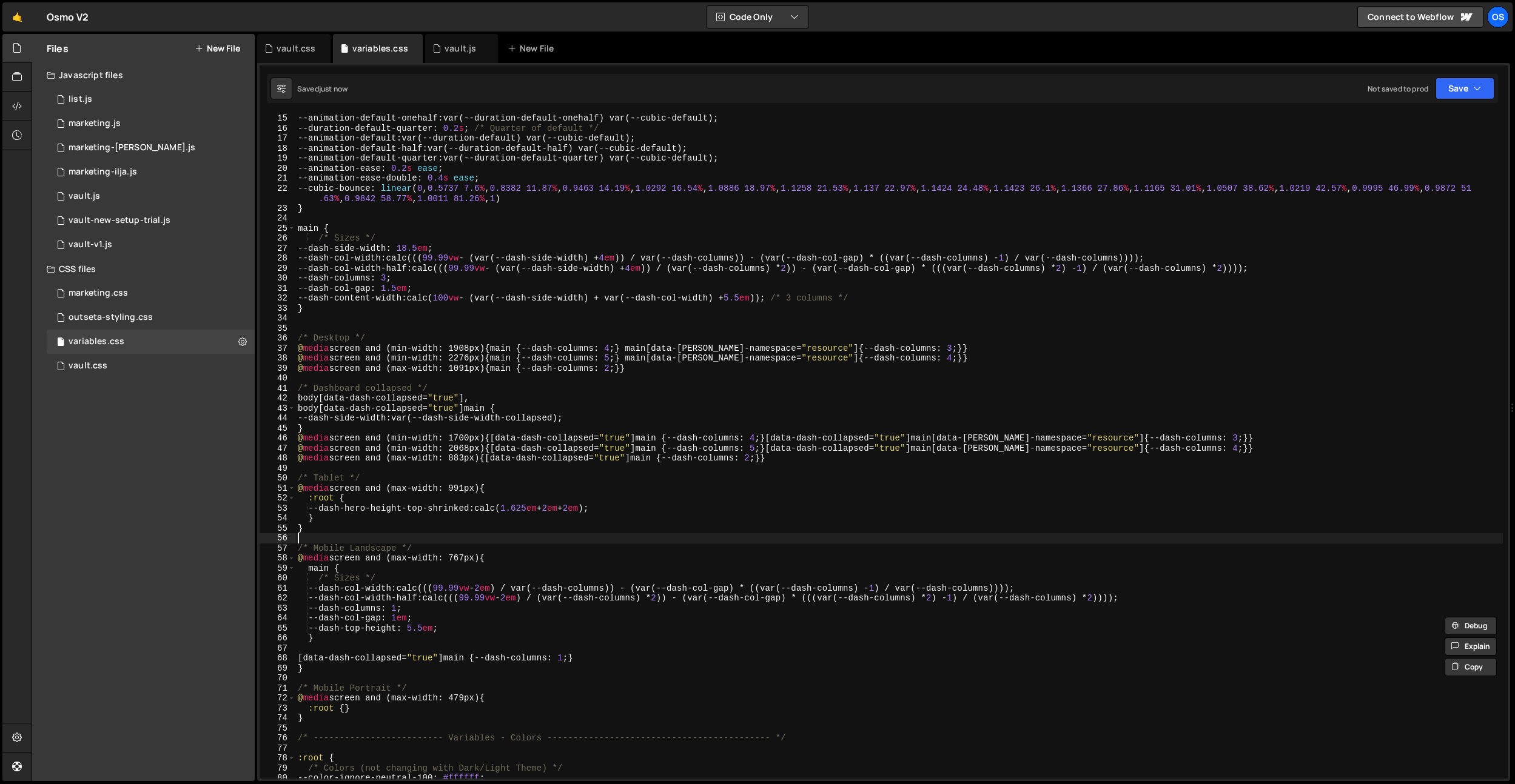
scroll to position [0, 0]
click at [319, 500] on div "--animation-default-onehalf : var(--duration-default-onehalf) var(--cubic-defau…" at bounding box center [899, 455] width 1207 height 685
click at [323, 500] on div "--animation-default-onehalf : var(--duration-default-onehalf) var(--cubic-defau…" at bounding box center [899, 455] width 1207 height 685
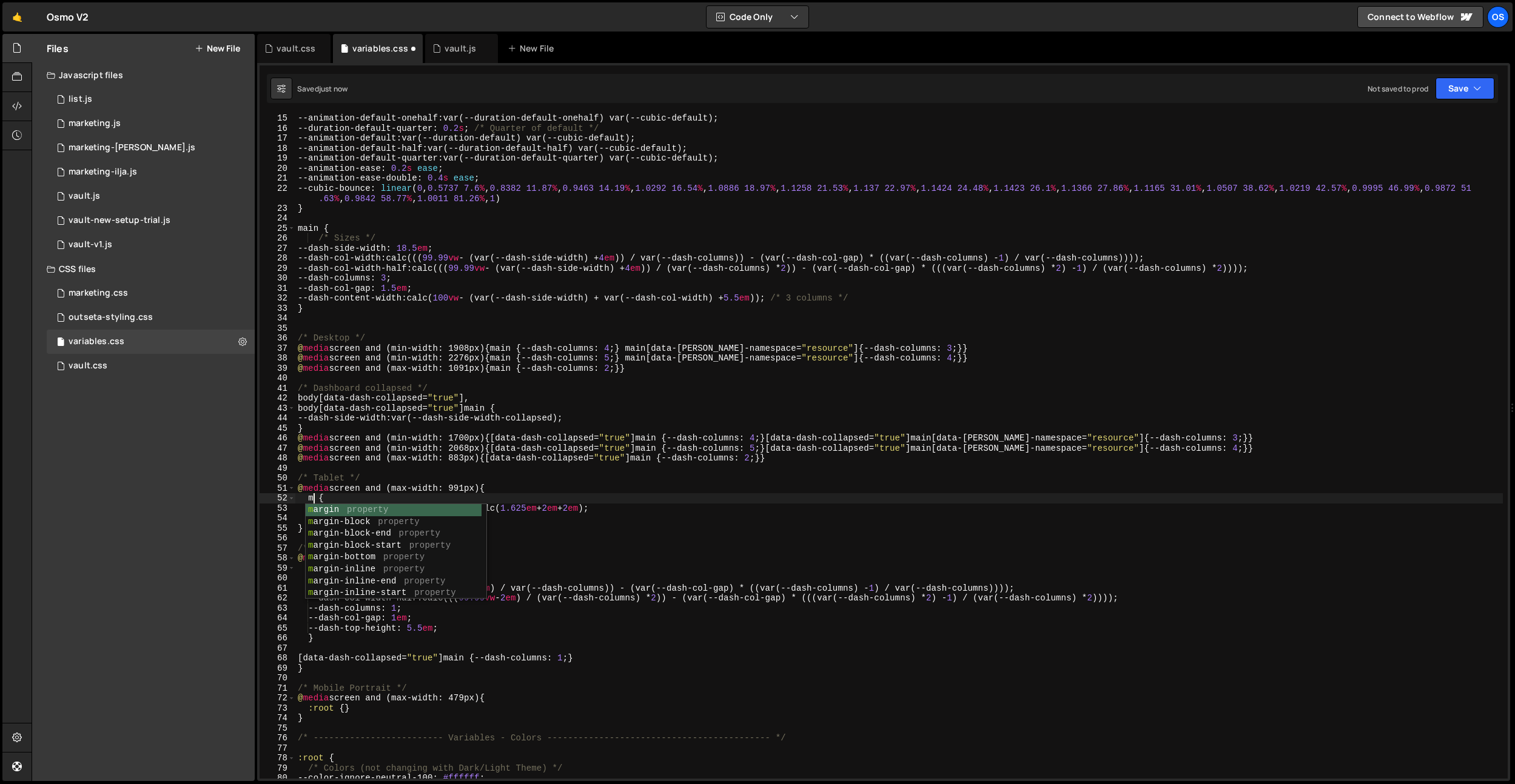
type textarea "main {"
click at [521, 382] on div "--animation-default-onehalf : var(--duration-default-onehalf) var(--cubic-defau…" at bounding box center [899, 455] width 1207 height 685
drag, startPoint x: 394, startPoint y: 578, endPoint x: 321, endPoint y: 578, distance: 73.0
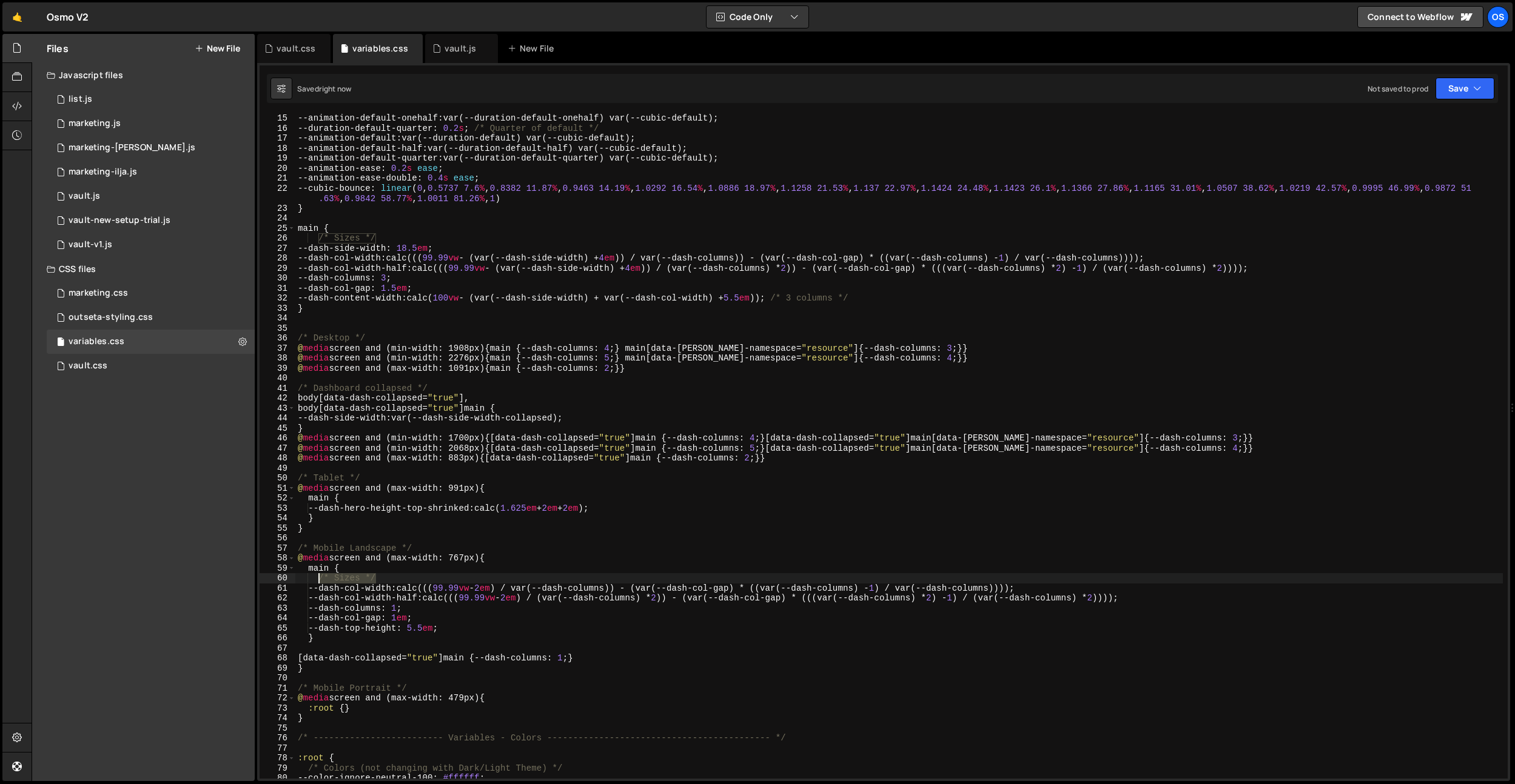
click at [321, 580] on div "--animation-default-onehalf : var(--duration-default-onehalf) var(--cubic-defau…" at bounding box center [899, 455] width 1207 height 685
click at [352, 498] on div "--animation-default-onehalf : var(--duration-default-onehalf) var(--cubic-defau…" at bounding box center [899, 455] width 1207 height 685
paste textarea "/* Sizes */"
type textarea "main {"
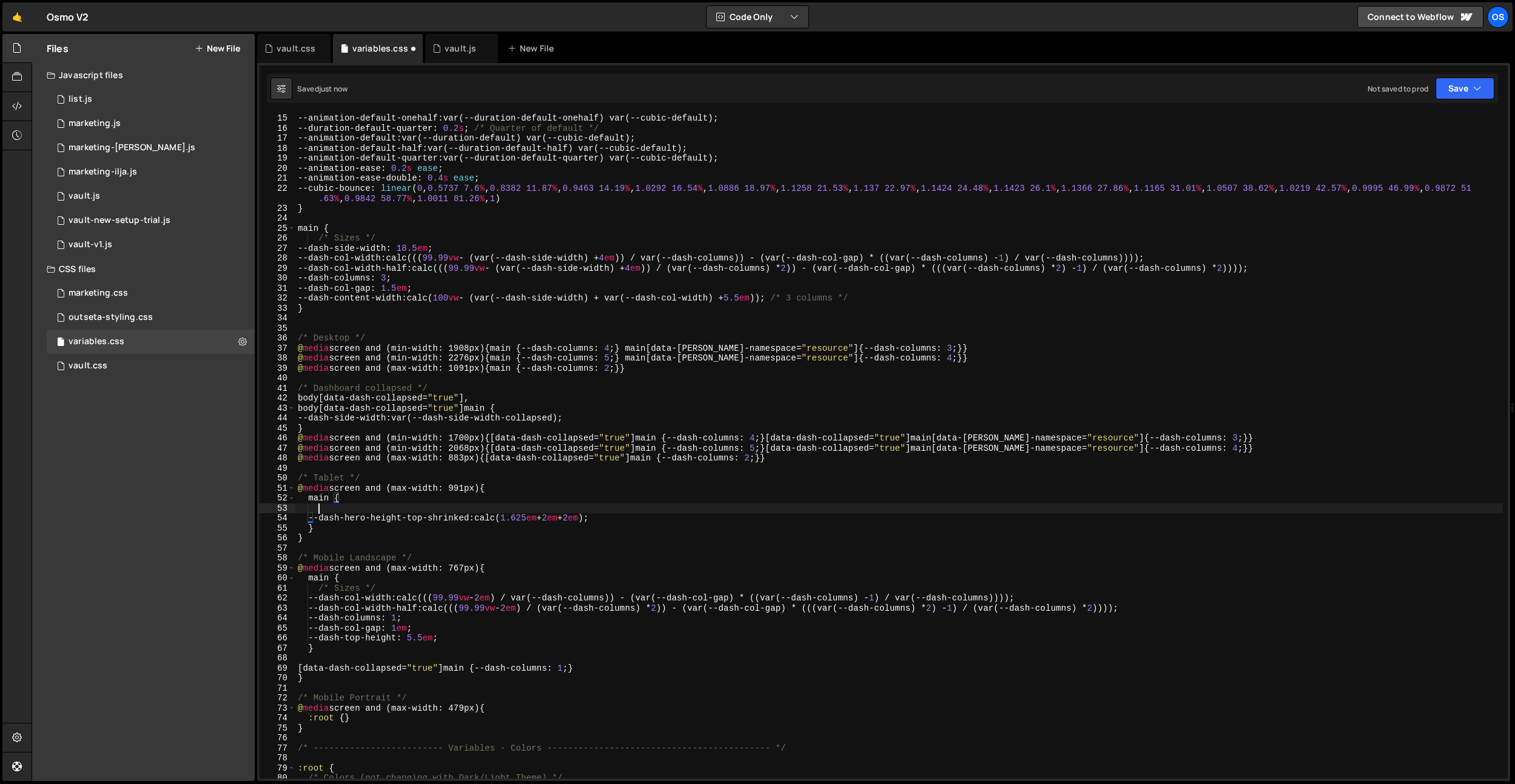
scroll to position [0, 1]
paste textarea "/* Sizes */"
click at [428, 557] on div "--animation-default-onehalf : var(--duration-default-onehalf) var(--cubic-defau…" at bounding box center [899, 455] width 1207 height 685
click at [646, 512] on div "--animation-default-onehalf : var(--duration-default-onehalf) var(--cubic-defau…" at bounding box center [899, 455] width 1207 height 685
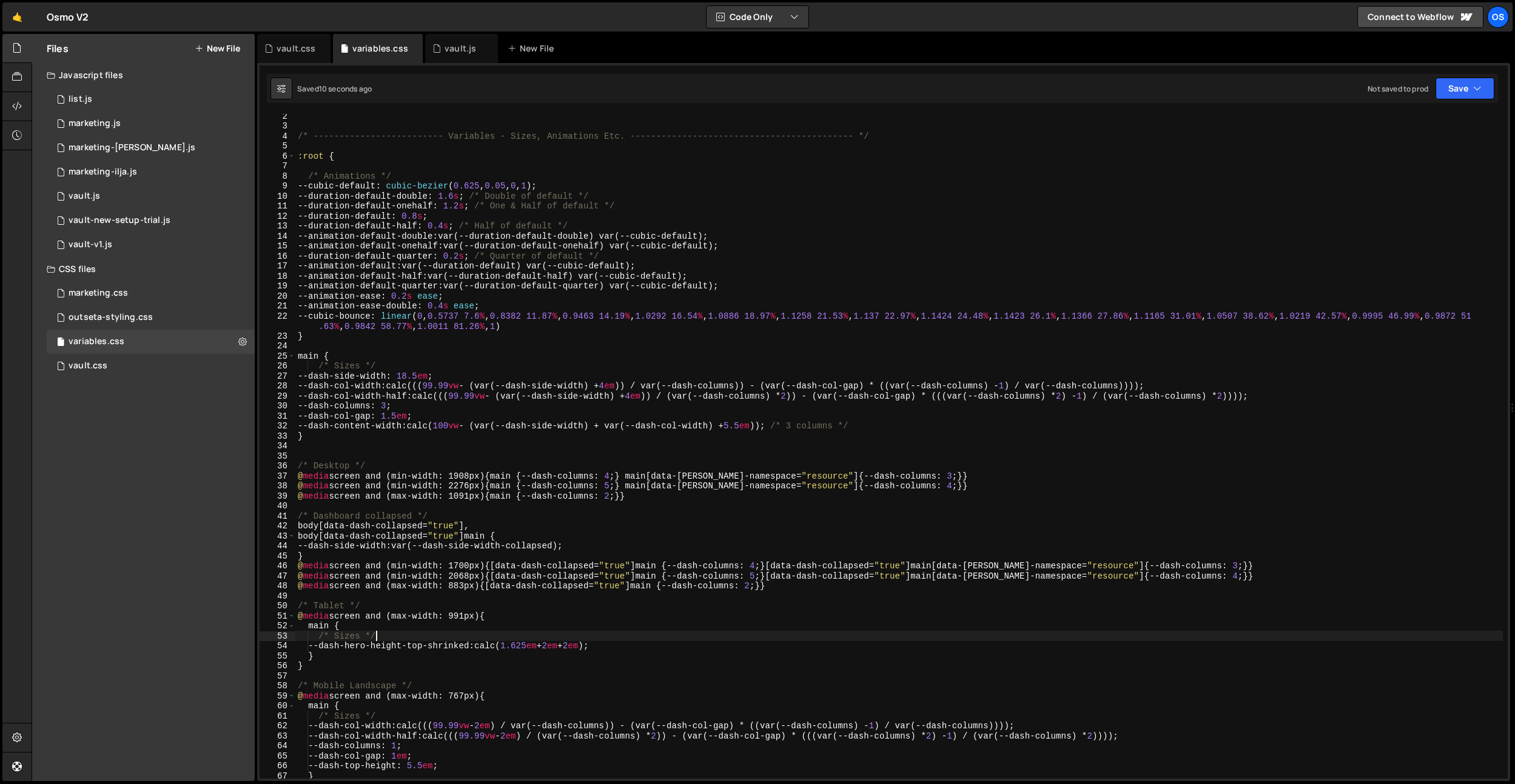
scroll to position [12, 0]
drag, startPoint x: 668, startPoint y: 498, endPoint x: 287, endPoint y: 500, distance: 381.0
click at [287, 500] on div "/* Sizes */ 2 3 4 5 6 7 8 9 10 11 12 13 14 15 16 17 18 19 20 21 22 23 24 25 26 …" at bounding box center [883, 447] width 1248 height 665
type textarea "@media screen and (max-width: 1091px) {main {--dash-columns: 2;}}"
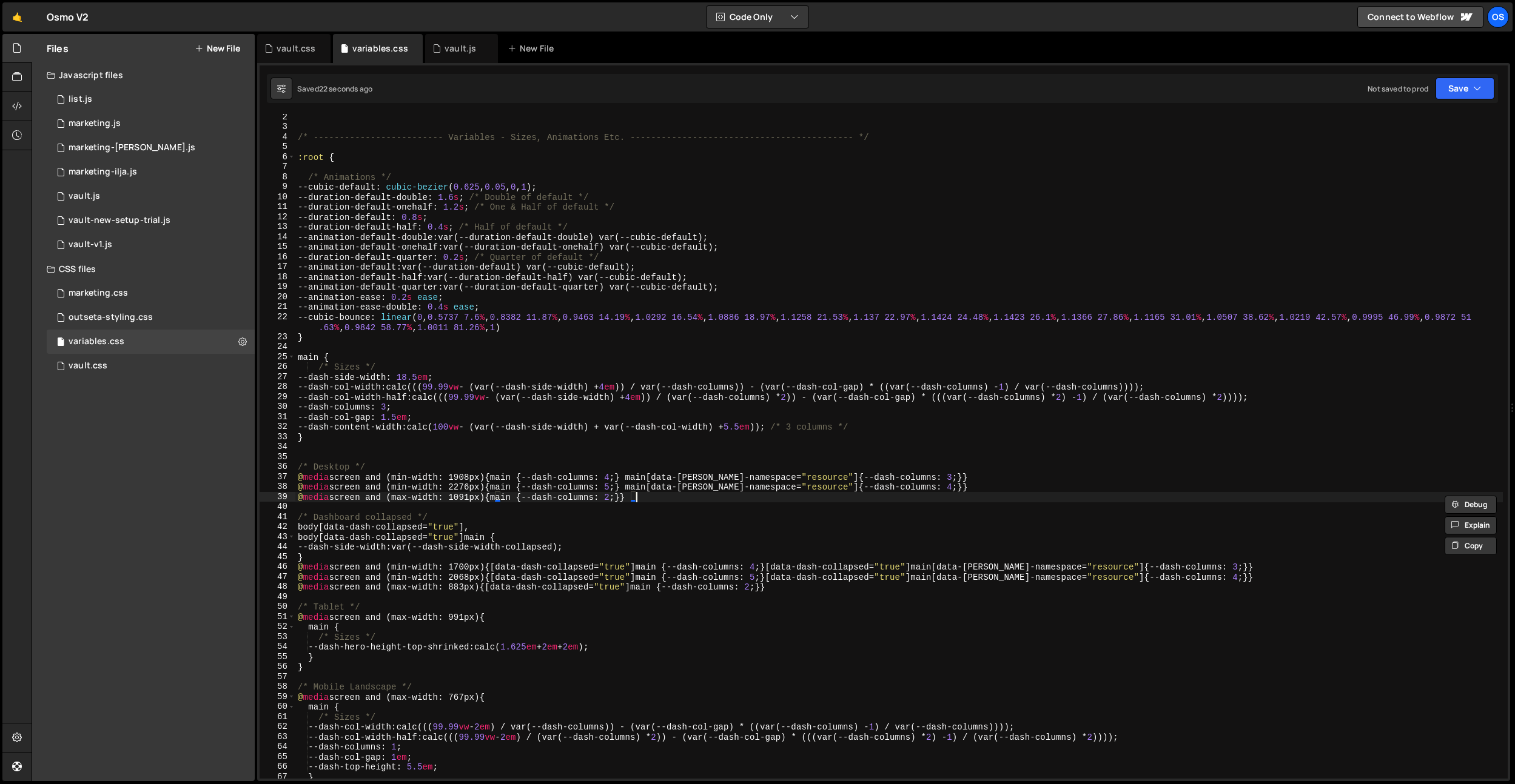
paste textarea "@media screen and (max-width: 1091px) {main {--dash-columns: 2;}}"
type textarea "@media screen and (max-width: 1091px) {main {--dash-columns: 2;}}"
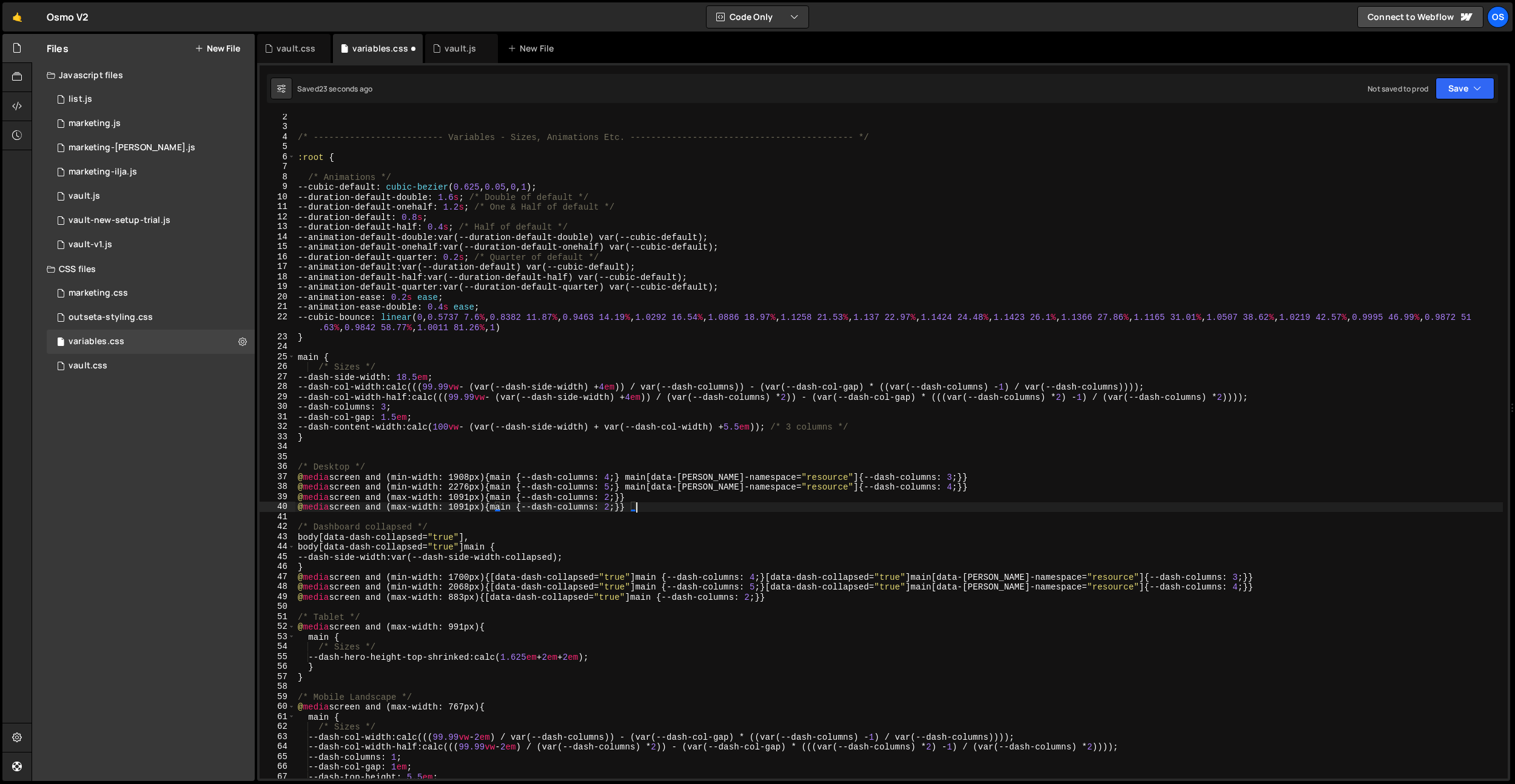
click at [641, 493] on div "/* ------------------------- Variables - Sizes, Animations Etc. ---------------…" at bounding box center [899, 454] width 1207 height 685
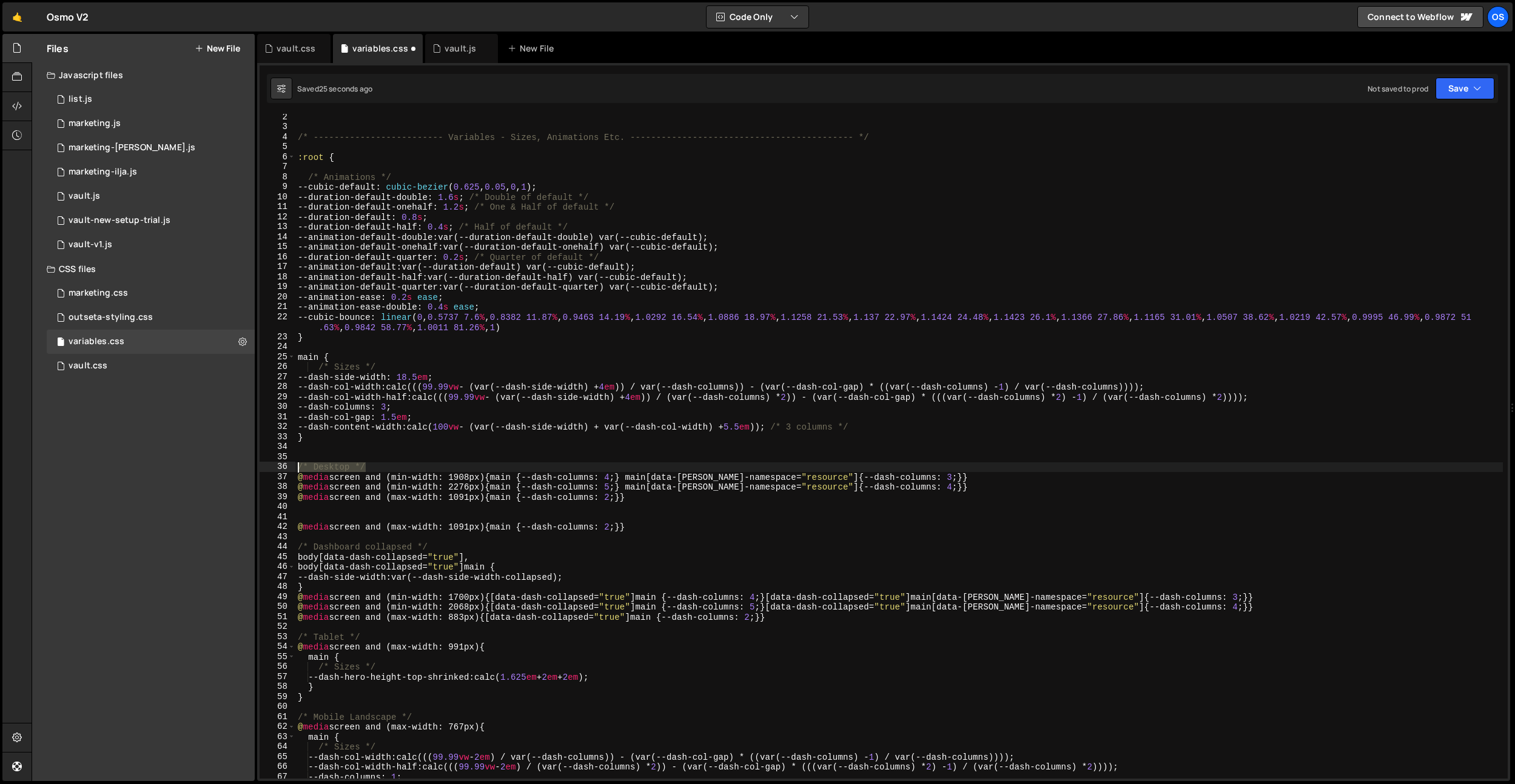
drag, startPoint x: 376, startPoint y: 471, endPoint x: 283, endPoint y: 488, distance: 94.5
click at [269, 470] on div "2 3 4 5 6 7 8 9 10 11 12 13 14 15 16 17 18 19 20 21 22 23 24 25 26 27 28 29 30 …" at bounding box center [883, 447] width 1248 height 665
click at [313, 527] on div "/* ------------------------- Variables - Sizes, Animations Etc. ---------------…" at bounding box center [899, 454] width 1207 height 685
type textarea "@media screen and (max-width: 1091px) {main {--dash-columns: 2;}}"
click at [313, 520] on div "/* ------------------------- Variables - Sizes, Animations Etc. ---------------…" at bounding box center [899, 454] width 1207 height 685
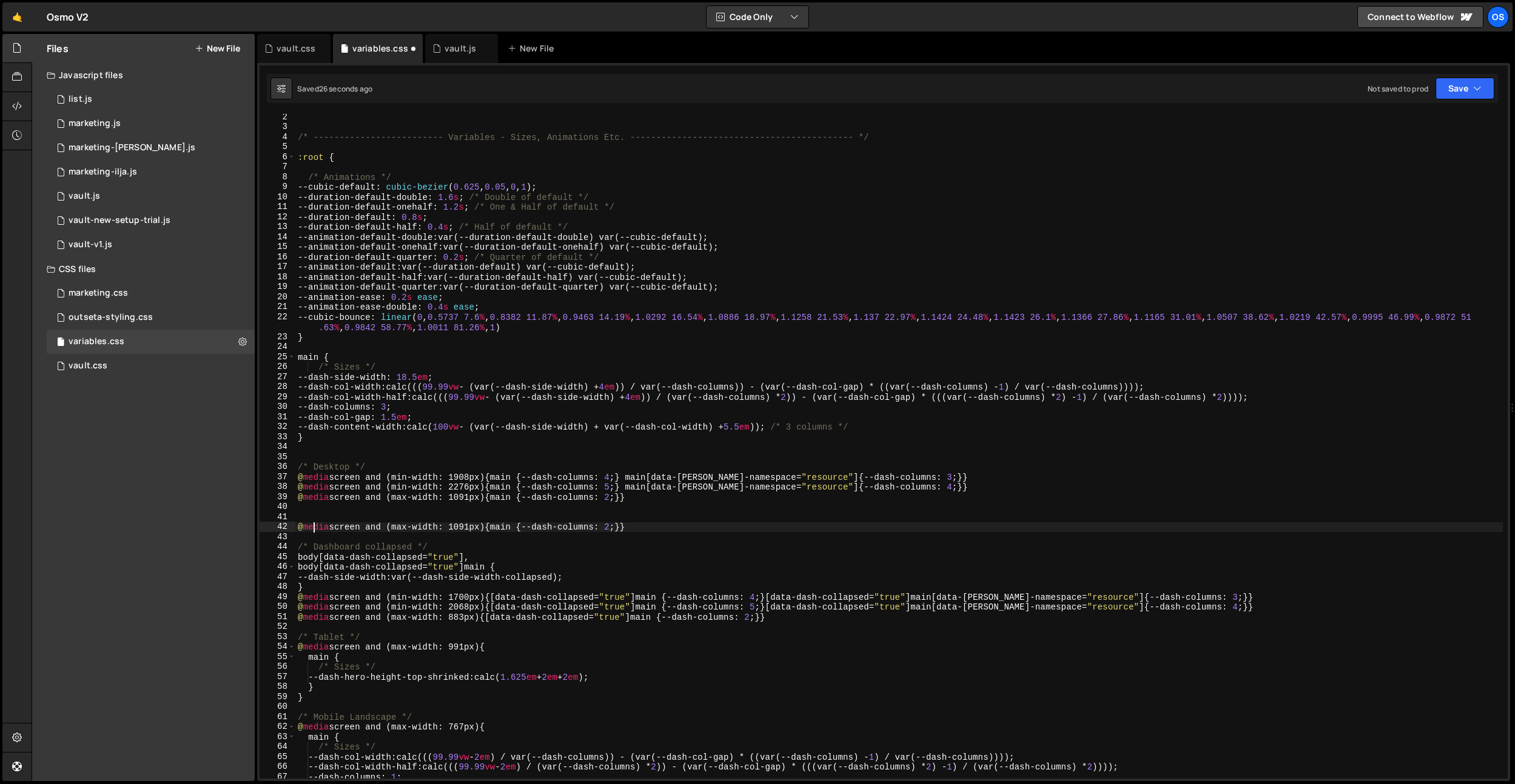
paste textarea "/* Desktop */"
click at [331, 518] on div "/* ------------------------- Variables - Sizes, Animations Etc. ---------------…" at bounding box center [899, 454] width 1207 height 685
type textarea "/* Tablet */"
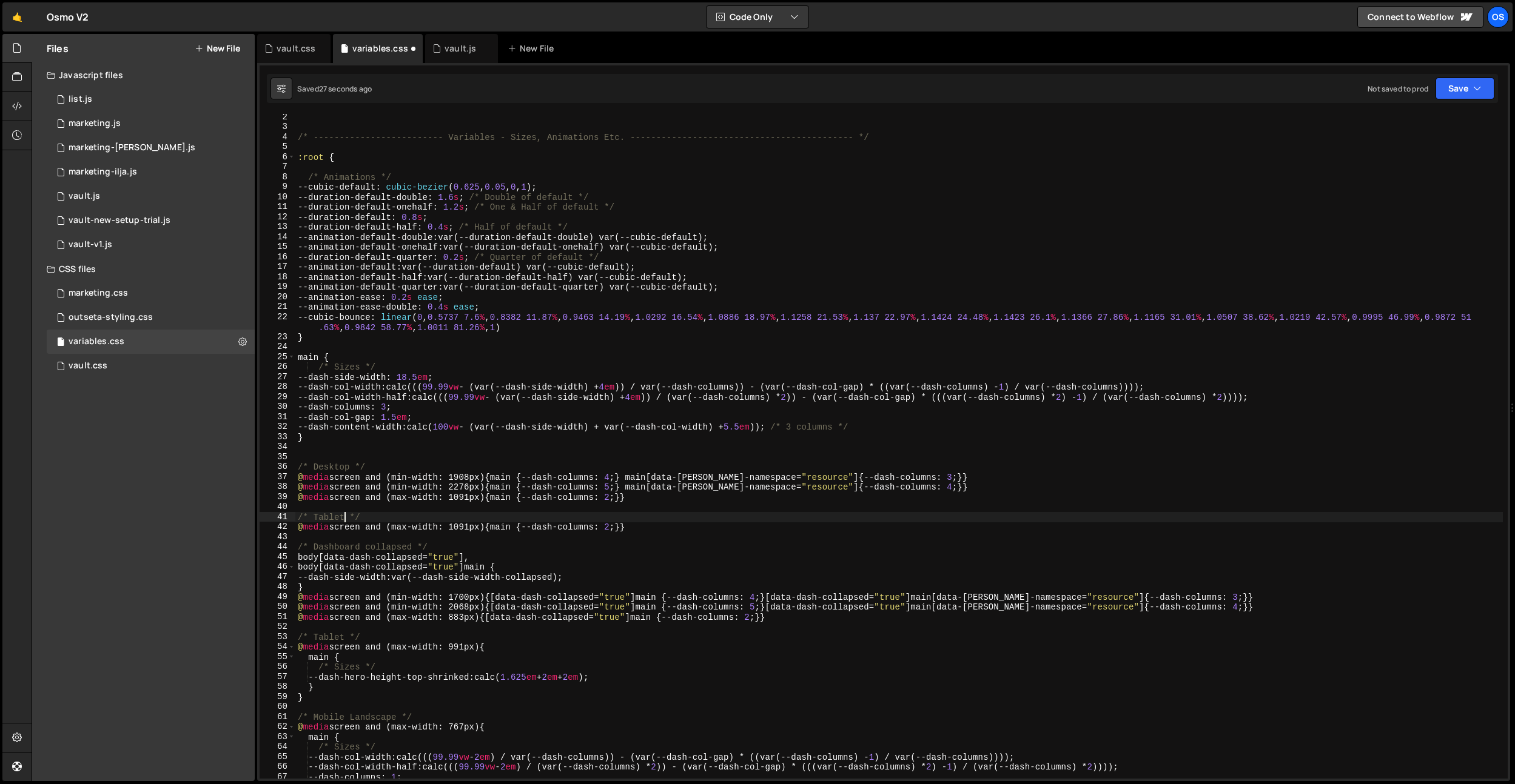
click at [381, 462] on div "/* ------------------------- Variables - Sizes, Animations Etc. ---------------…" at bounding box center [899, 454] width 1207 height 685
click at [405, 518] on div "/* ------------------------- Variables - Sizes, Animations Etc. ---------------…" at bounding box center [899, 454] width 1207 height 685
click at [468, 652] on div "/* ------------------------- Variables - Sizes, Animations Etc. ---------------…" at bounding box center [899, 454] width 1207 height 685
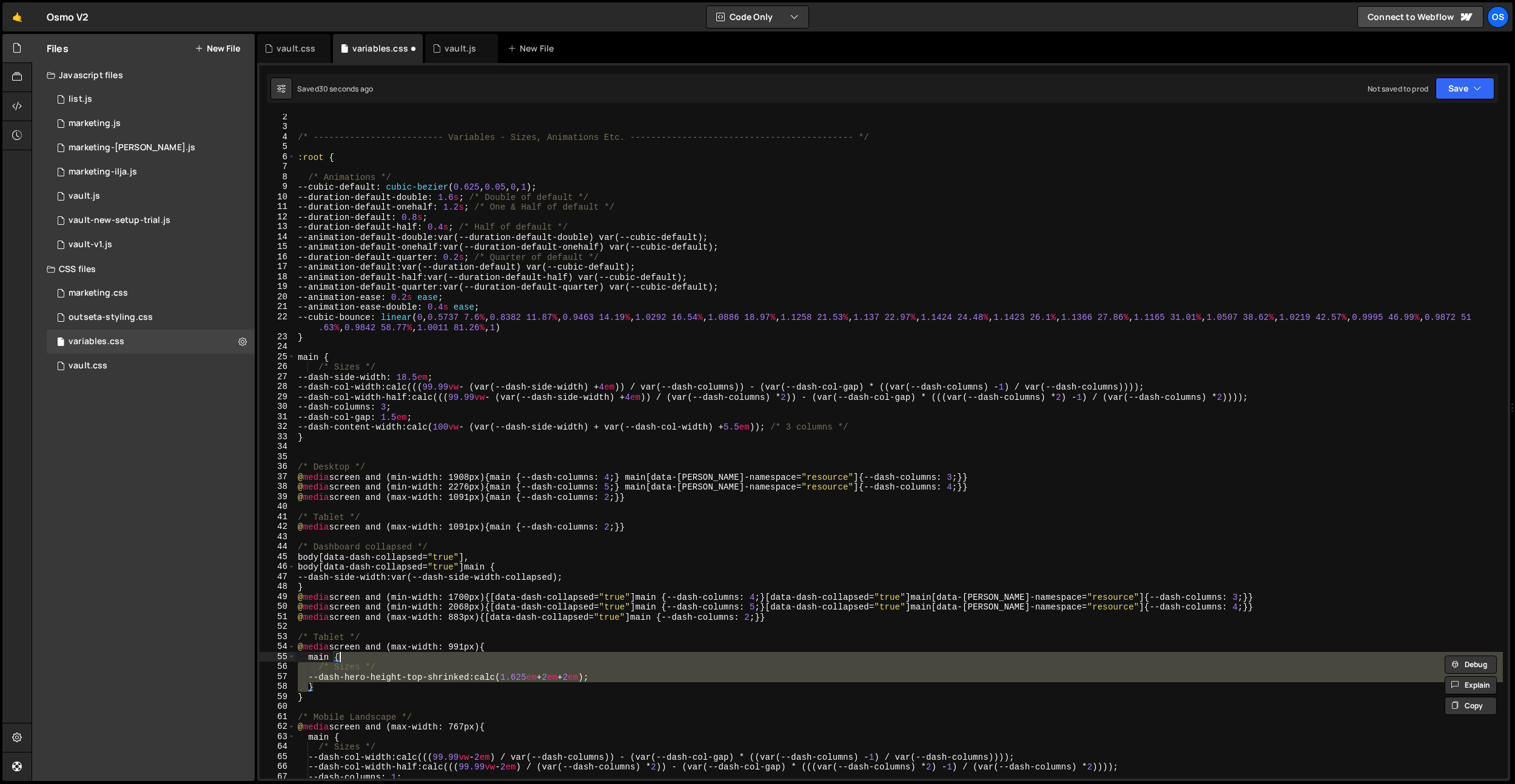
click at [468, 650] on div "/* ------------------------- Variables - Sizes, Animations Etc. ---------------…" at bounding box center [899, 454] width 1207 height 685
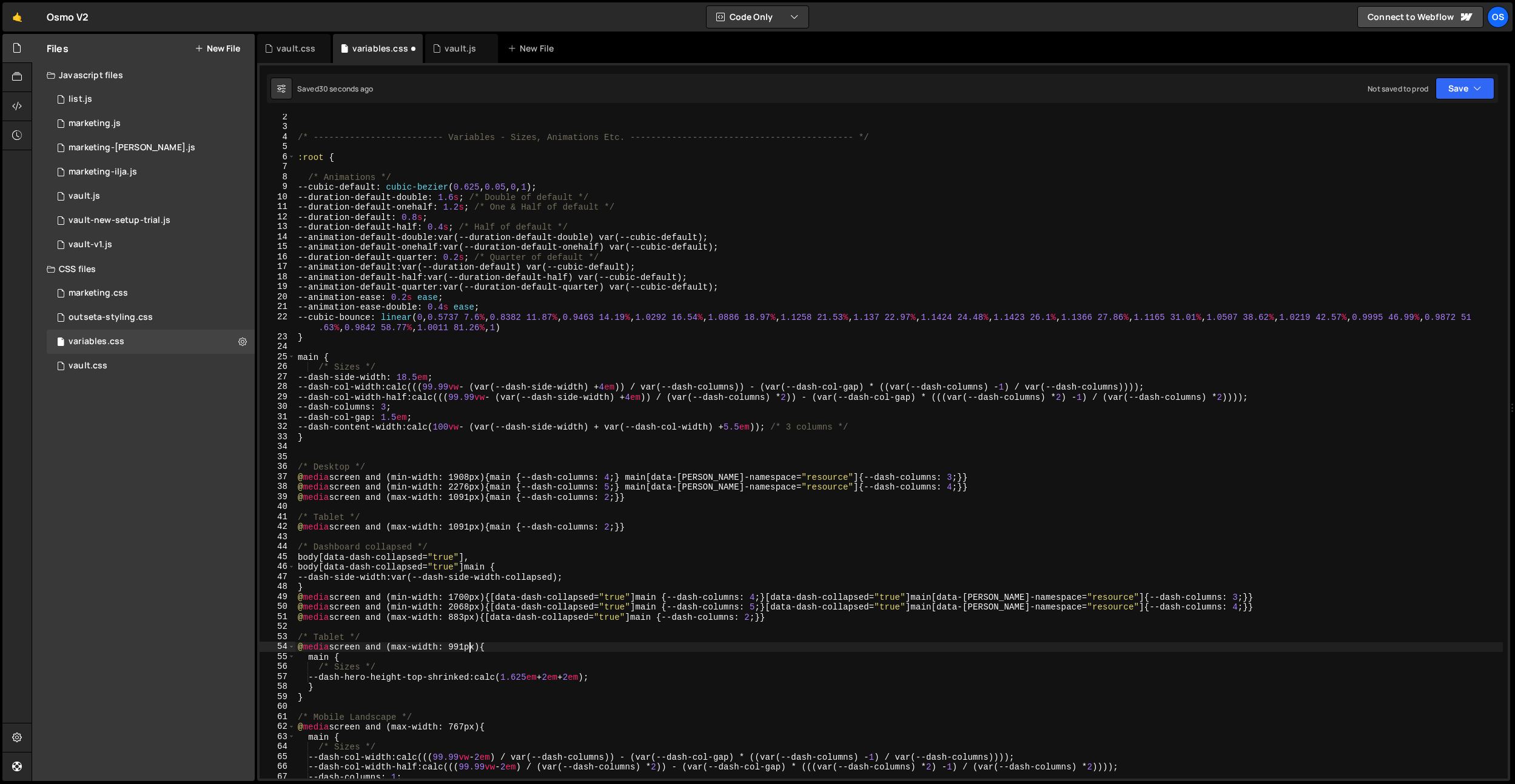
click at [468, 650] on div "/* ------------------------- Variables - Sizes, Animations Etc. ---------------…" at bounding box center [899, 454] width 1207 height 685
click at [468, 527] on div "/* ------------------------- Variables - Sizes, Animations Etc. ---------------…" at bounding box center [899, 454] width 1207 height 685
drag, startPoint x: 468, startPoint y: 527, endPoint x: 472, endPoint y: 534, distance: 8.1
click at [468, 527] on div "/* ------------------------- Variables - Sizes, Animations Etc. ---------------…" at bounding box center [899, 454] width 1207 height 685
paste textarea "9"
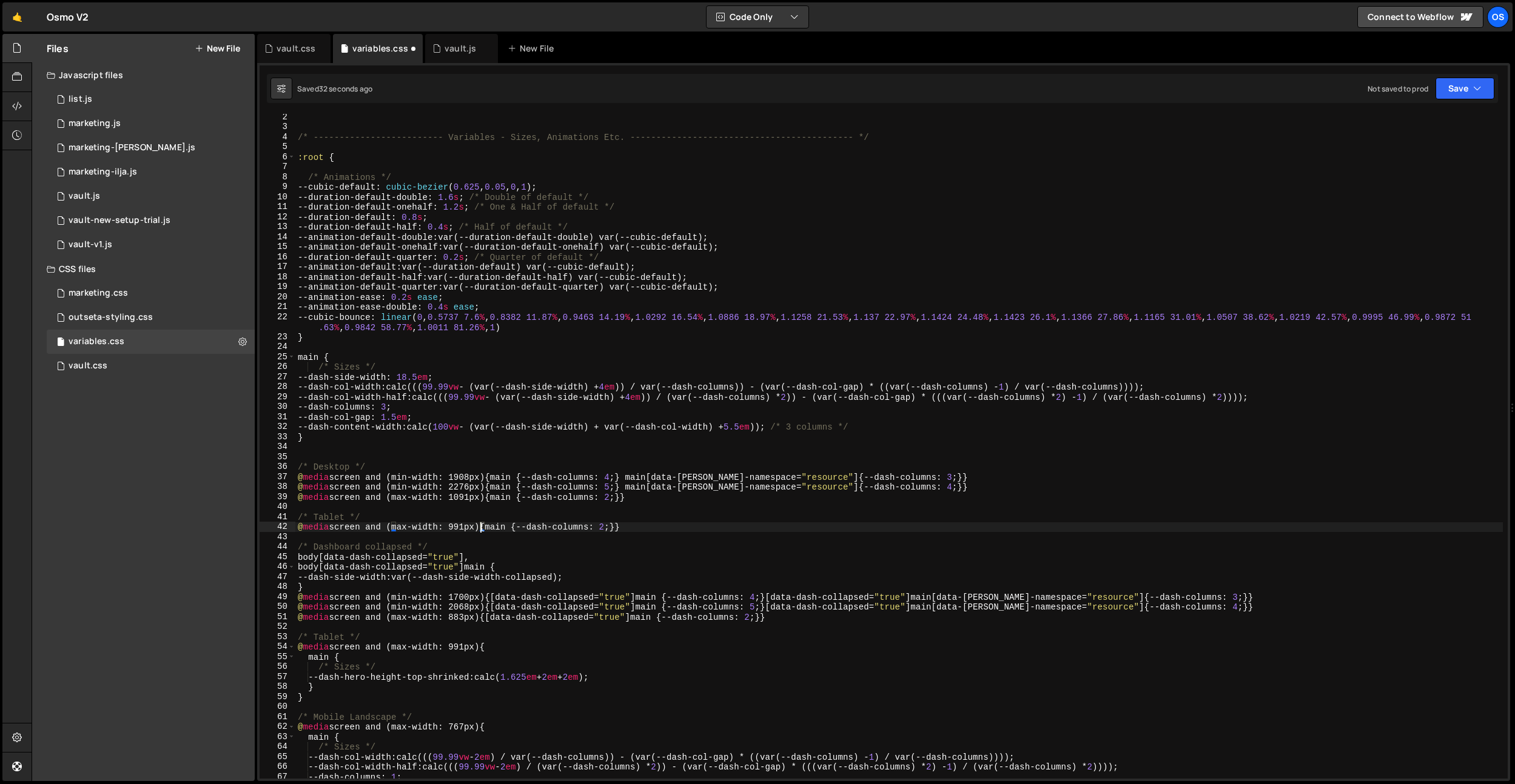
click at [615, 526] on div "/* ------------------------- Variables - Sizes, Animations Etc. ---------------…" at bounding box center [899, 454] width 1207 height 685
click at [626, 487] on div "/* ------------------------- Variables - Sizes, Animations Etc. ---------------…" at bounding box center [899, 454] width 1207 height 685
drag, startPoint x: 650, startPoint y: 529, endPoint x: 190, endPoint y: 524, distance: 460.0
click at [190, 524] on div "Files New File Javascript files 0 list.js 0 0 marketing.js 0 0 marketing-dennis…" at bounding box center [773, 408] width 1483 height 748
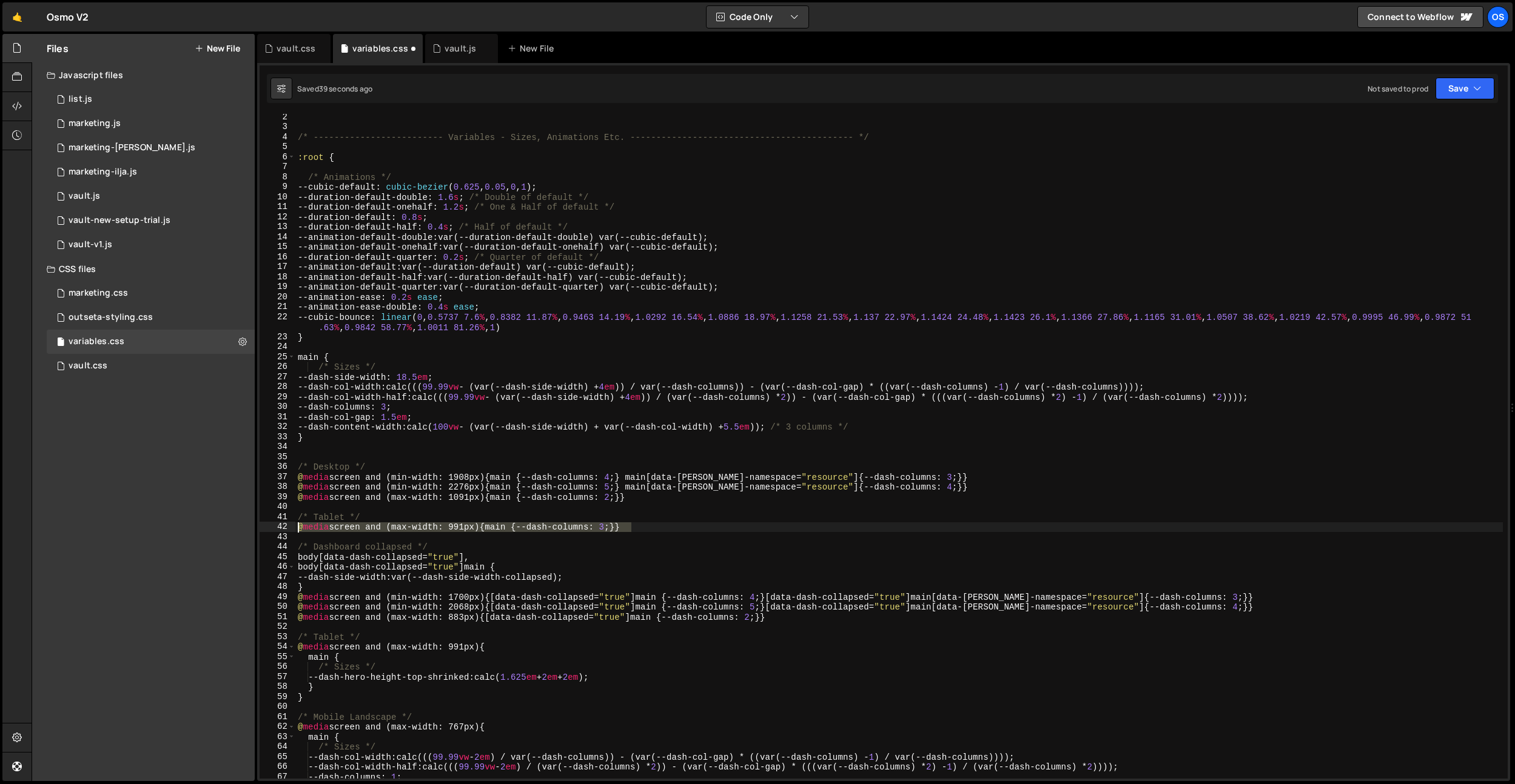
type textarea "@media screen and (max-width: 991px) {main {--dash-columns: 3;}}"
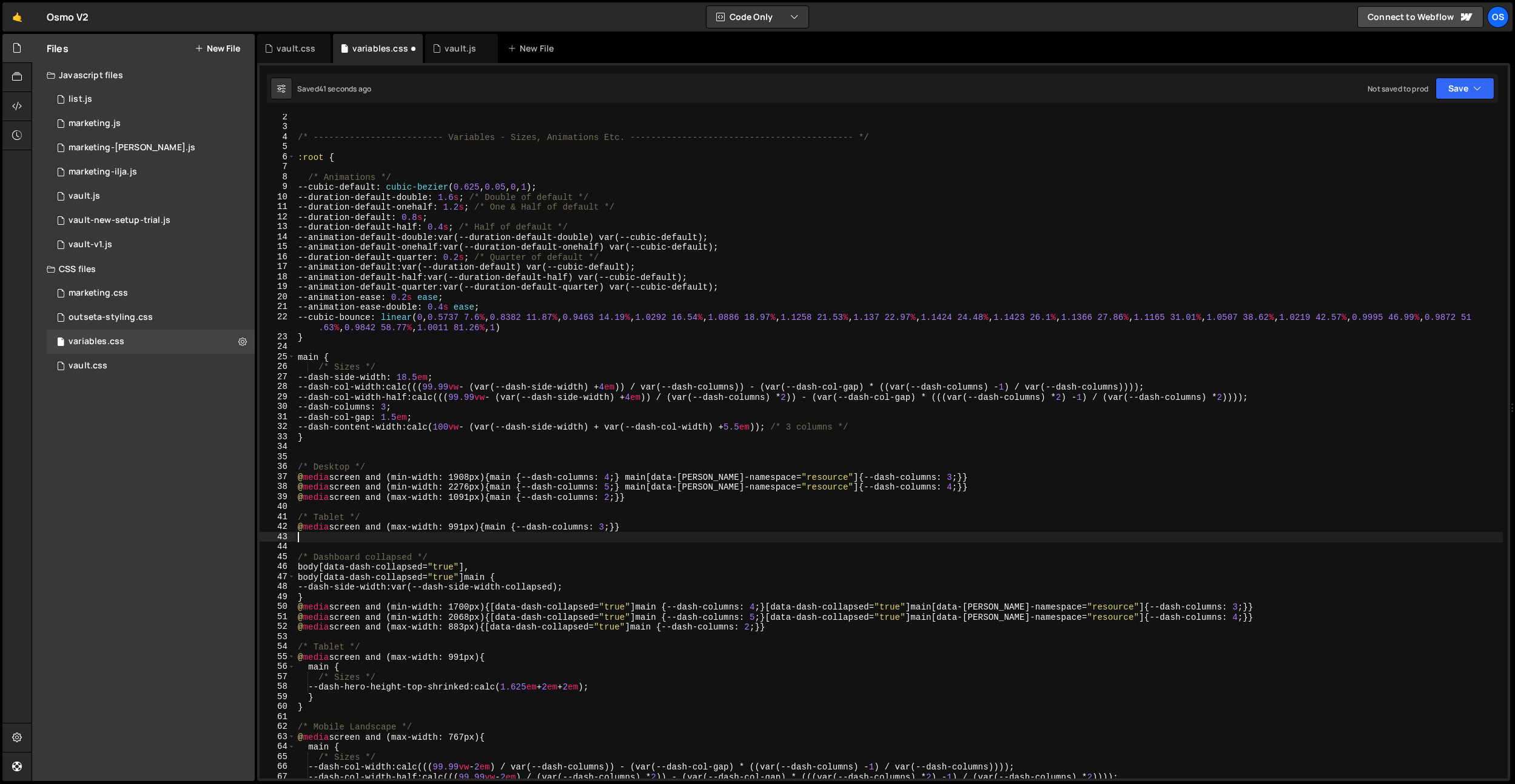
paste textarea "@media screen and (max-width: 991px) {main {--dash-columns: 3;}}"
type textarea "@media screen and (max-width: 991px) {main {--dash-columns: 3;}}"
click at [670, 520] on div "/* ------------------------- Variables - Sizes, Animations Etc. ---------------…" at bounding box center [899, 454] width 1207 height 685
click at [468, 540] on div "/* ------------------------- Variables - Sizes, Animations Etc. ---------------…" at bounding box center [899, 454] width 1207 height 685
type textarea "@media screen and (max-width: 991px) {main {--dash-columns: 3;}}"
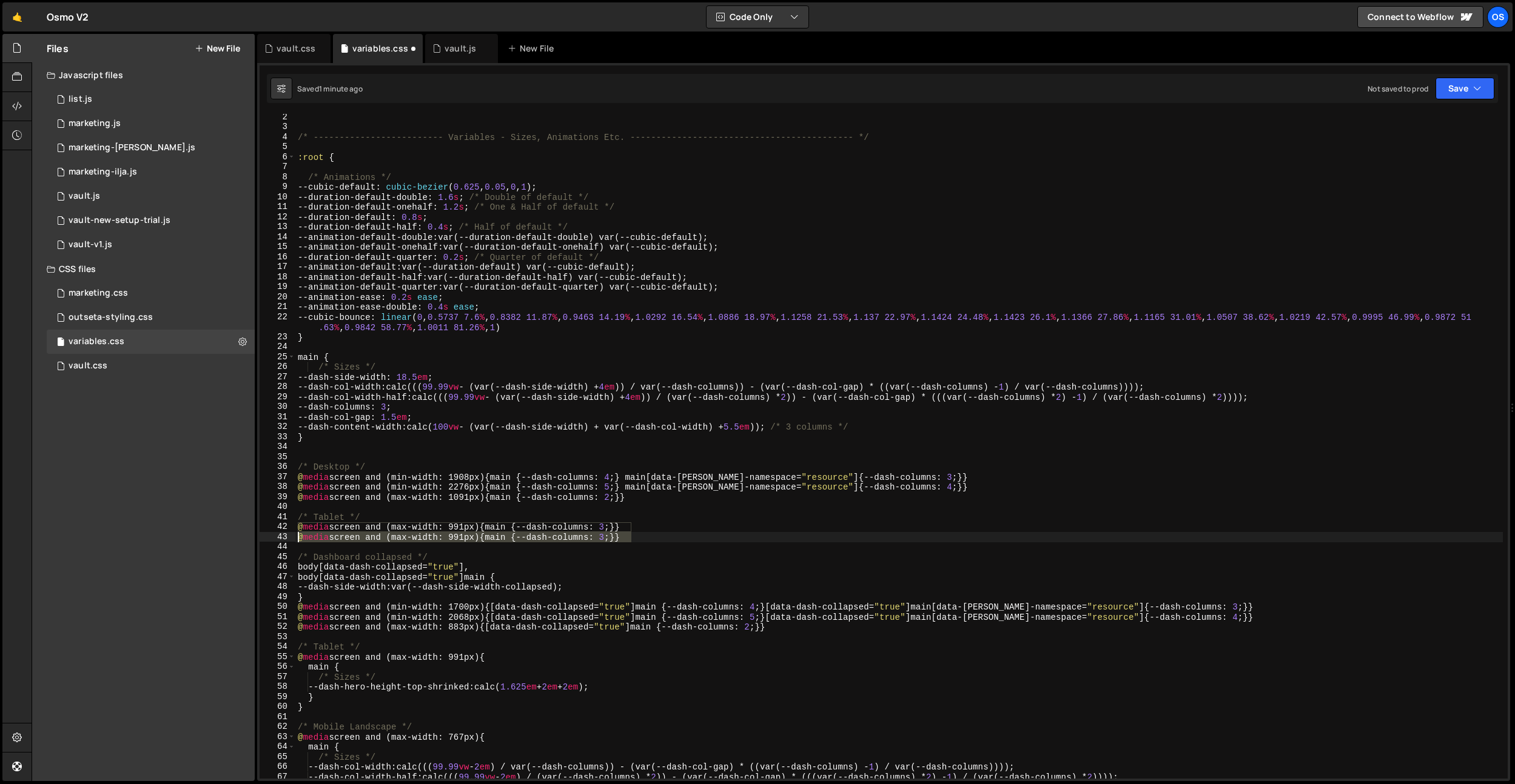
drag, startPoint x: 659, startPoint y: 540, endPoint x: 276, endPoint y: 535, distance: 383.0
click at [276, 535] on div "@media screen and (max-width: 991px) {main {--dash-columns: 3;}} 2 3 4 5 6 7 8 …" at bounding box center [883, 447] width 1248 height 665
type textarea "@media screen and (max-width: 1091px) {main {--dash-columns: 2;}}"
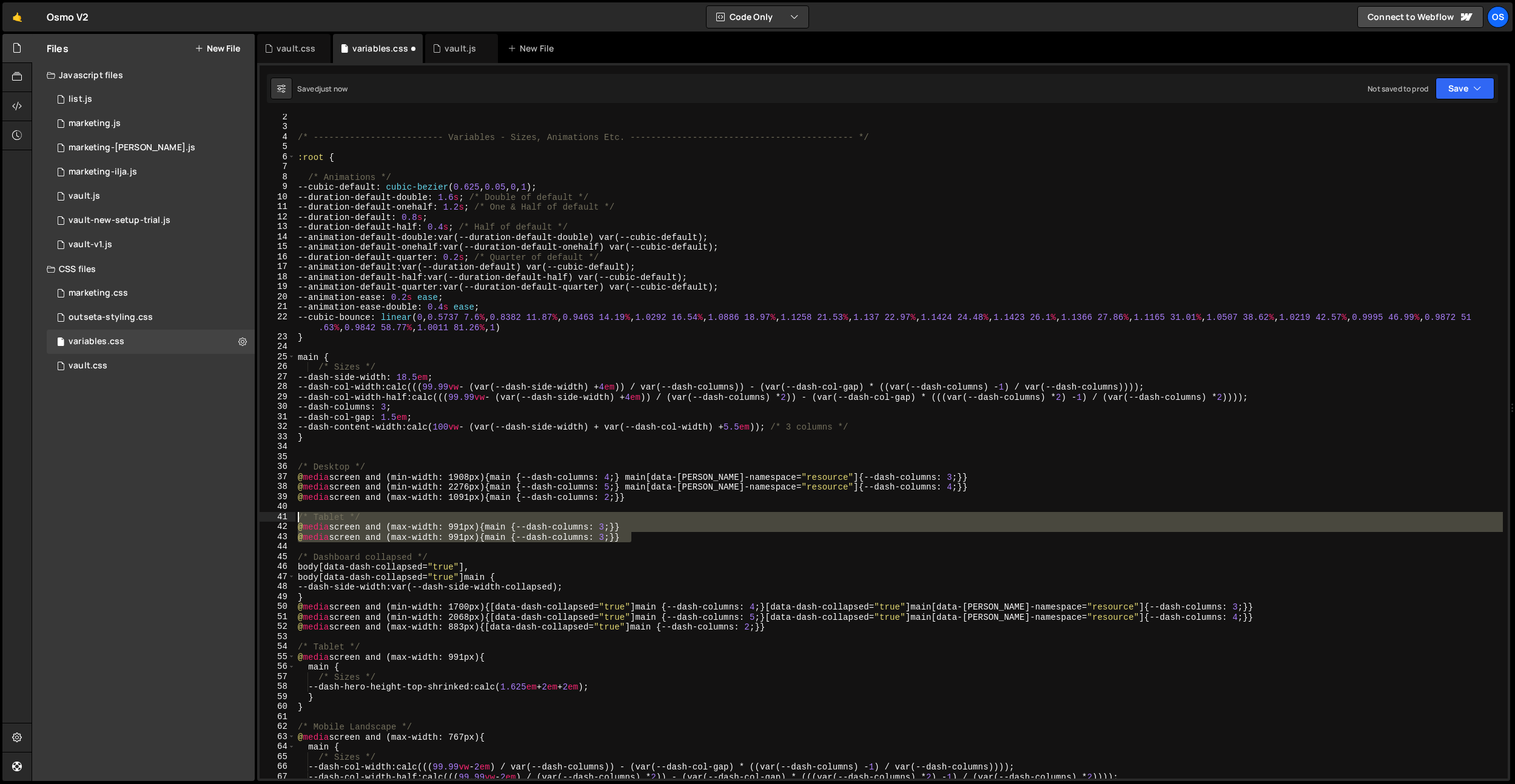
drag, startPoint x: 658, startPoint y: 538, endPoint x: 281, endPoint y: 519, distance: 377.5
click at [281, 520] on div "/* Tablet */ 2 3 4 5 6 7 8 9 10 11 12 13 14 15 16 17 18 19 20 21 22 23 24 25 26…" at bounding box center [883, 447] width 1248 height 665
type textarea "/* Tablet */ @media screen and (max-width: 991px) {main {--dash-columns: 3;}}"
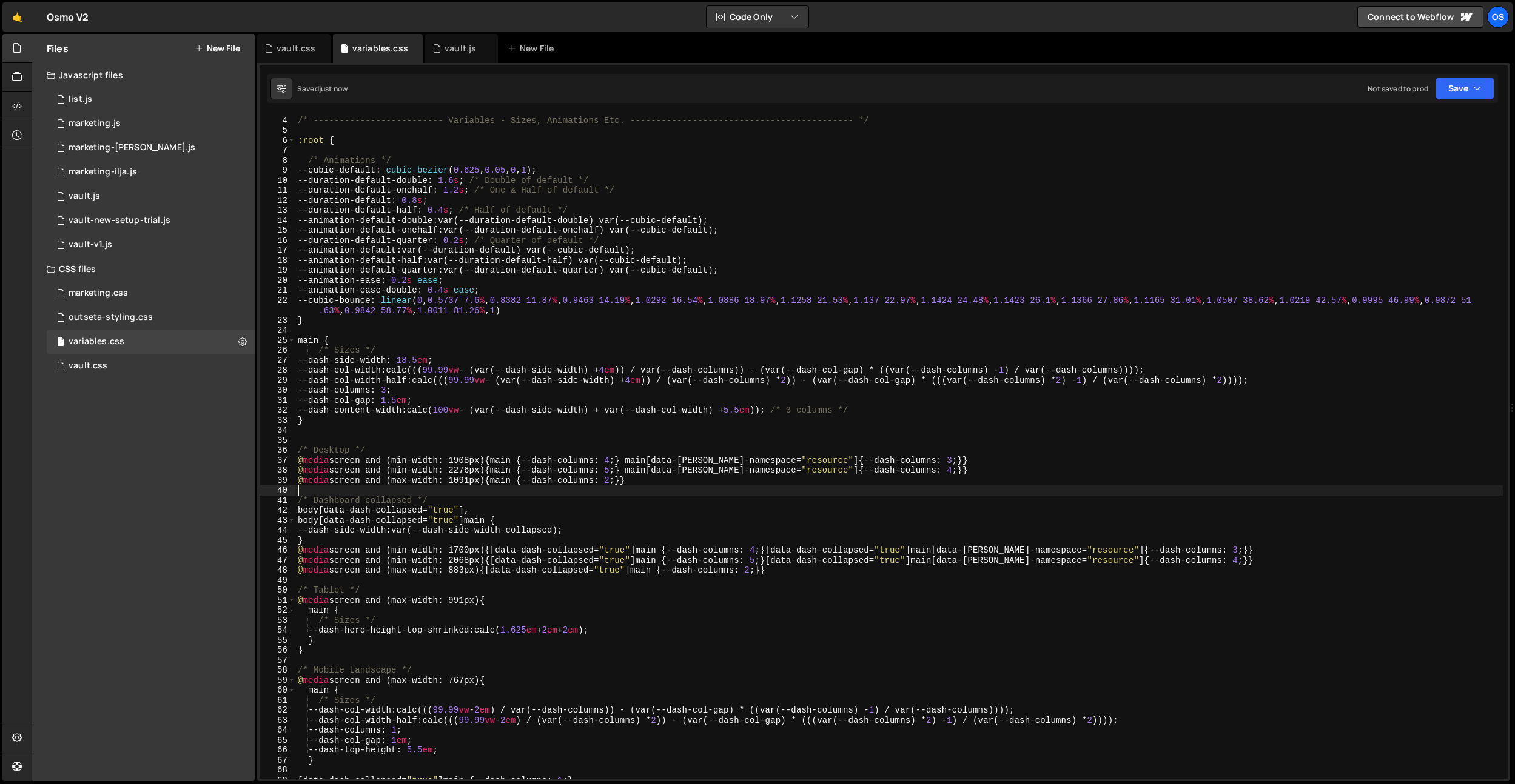
scroll to position [33, 0]
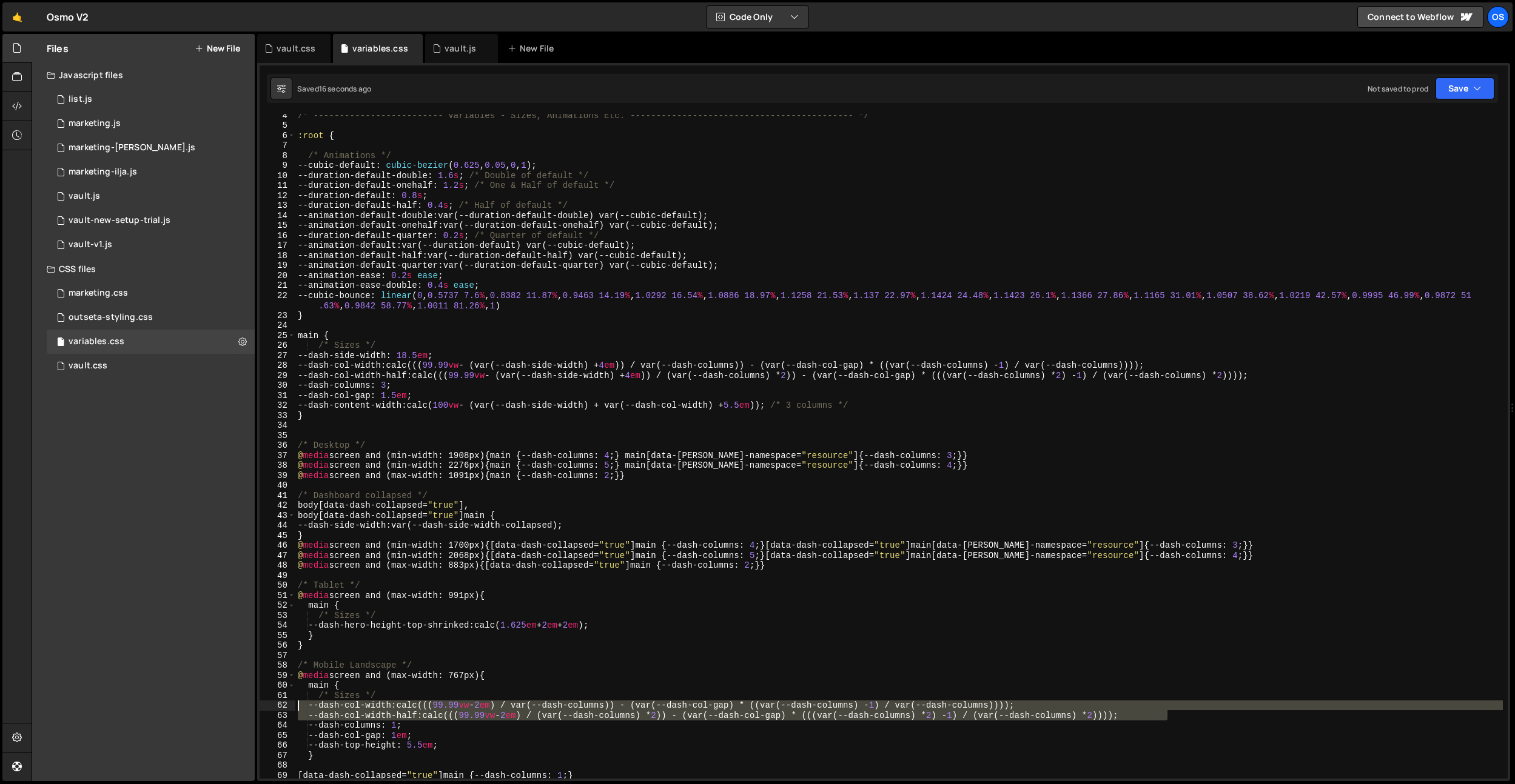
drag, startPoint x: 1176, startPoint y: 713, endPoint x: 237, endPoint y: 702, distance: 939.1
click at [237, 702] on div "Files New File Javascript files 0 list.js 0 0 marketing.js 0 0 marketing-dennis…" at bounding box center [773, 408] width 1483 height 748
type textarea "--dash-col-width: calc(((99.99vw - 2em) / var(--dash-columns)) - (var(--dash-co…"
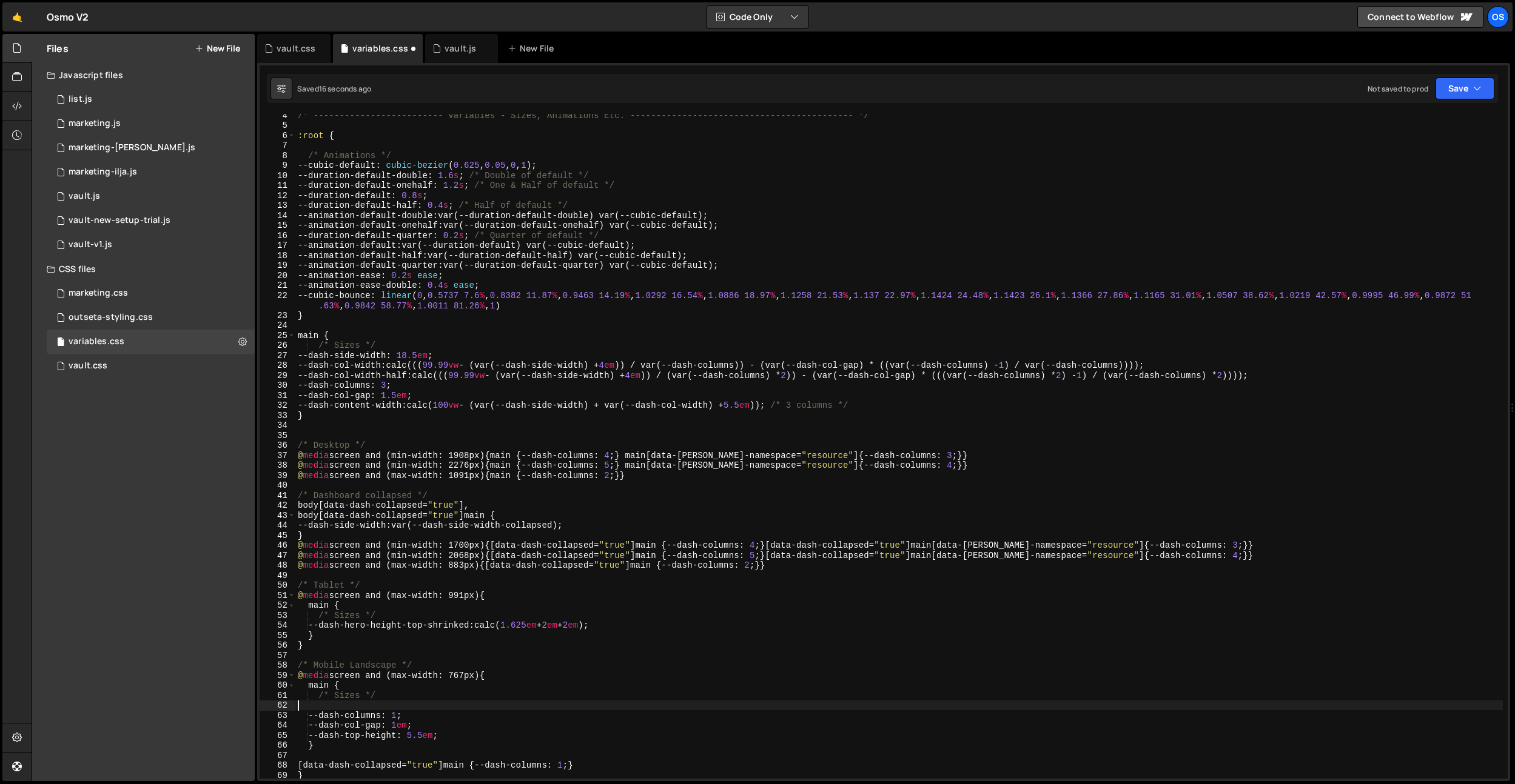
type textarea "/* Sizes */"
click at [342, 657] on div "/* ------------------------- Variables - Sizes, Animations Etc. ---------------…" at bounding box center [899, 452] width 1207 height 685
click at [649, 627] on div "/* ------------------------- Variables - Sizes, Animations Etc. ---------------…" at bounding box center [899, 452] width 1207 height 685
click at [652, 615] on div "/* ------------------------- Variables - Sizes, Animations Etc. ---------------…" at bounding box center [899, 452] width 1207 height 685
type textarea "/* Sizes */"
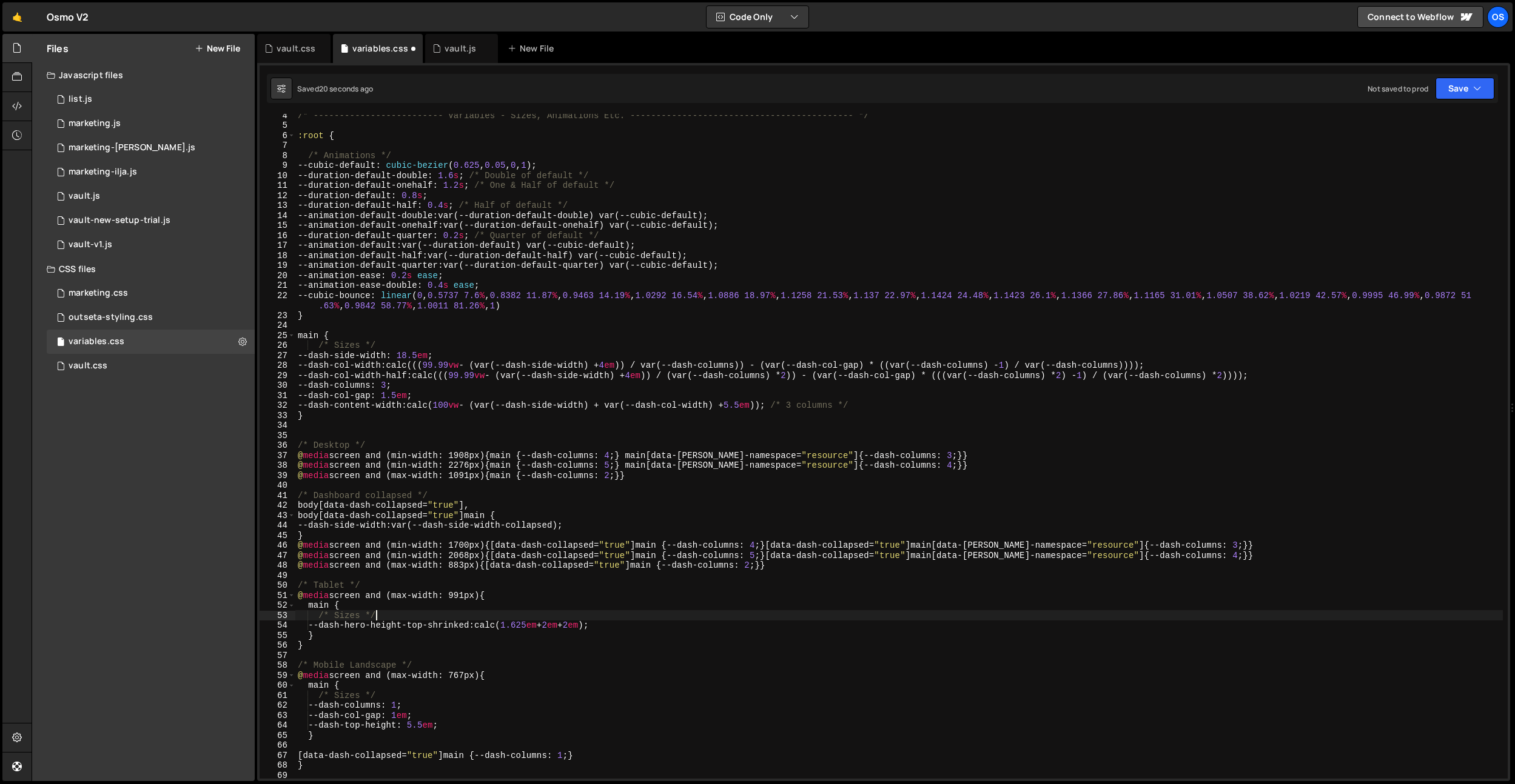
scroll to position [0, 1]
paste textarea "--dash-col-width-half: calc(((99.99vw - 2em) / (var(--dash-columns) * 2)) - (va…"
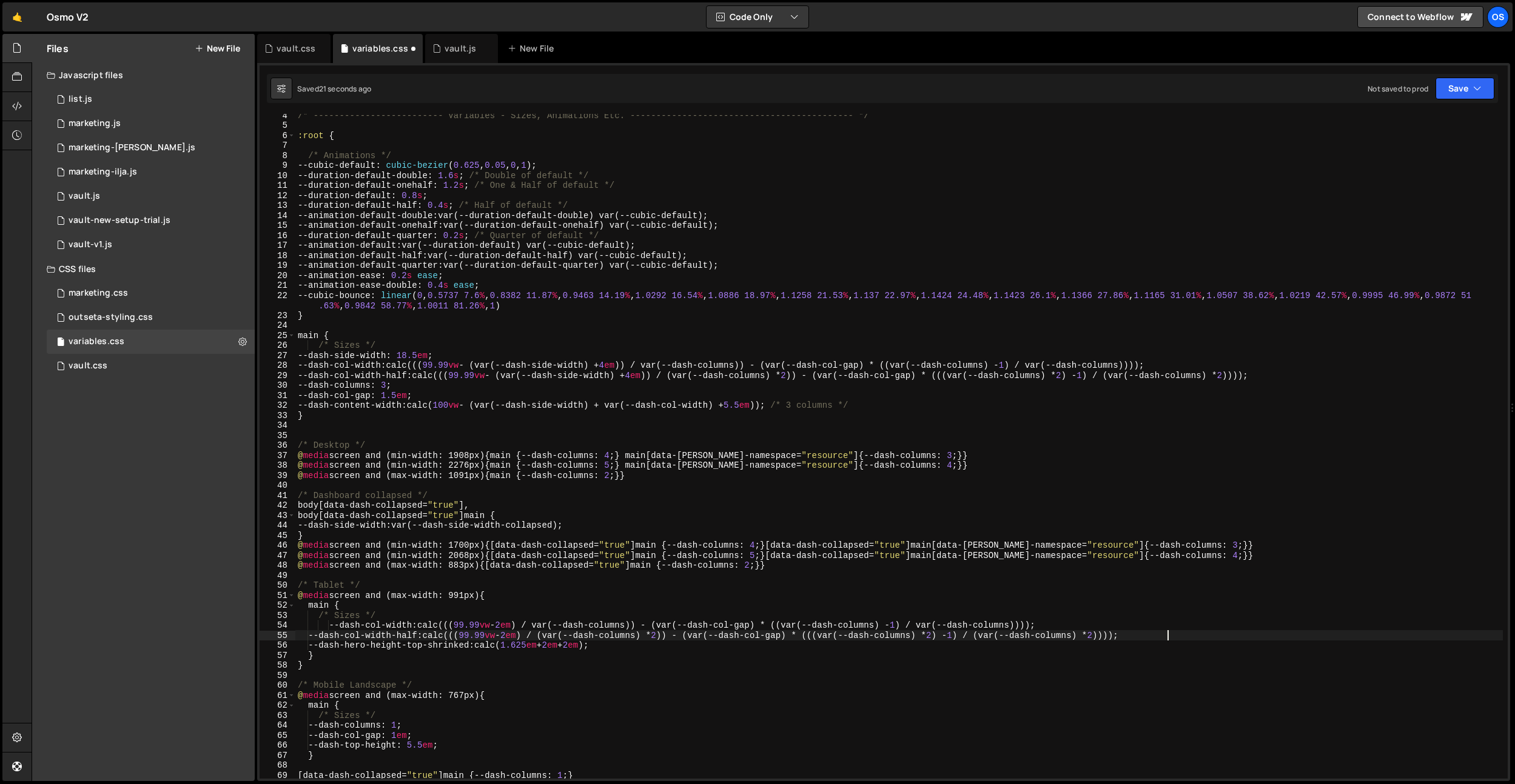
click at [338, 627] on div "/* ------------------------- Variables - Sizes, Animations Etc. ---------------…" at bounding box center [899, 452] width 1207 height 685
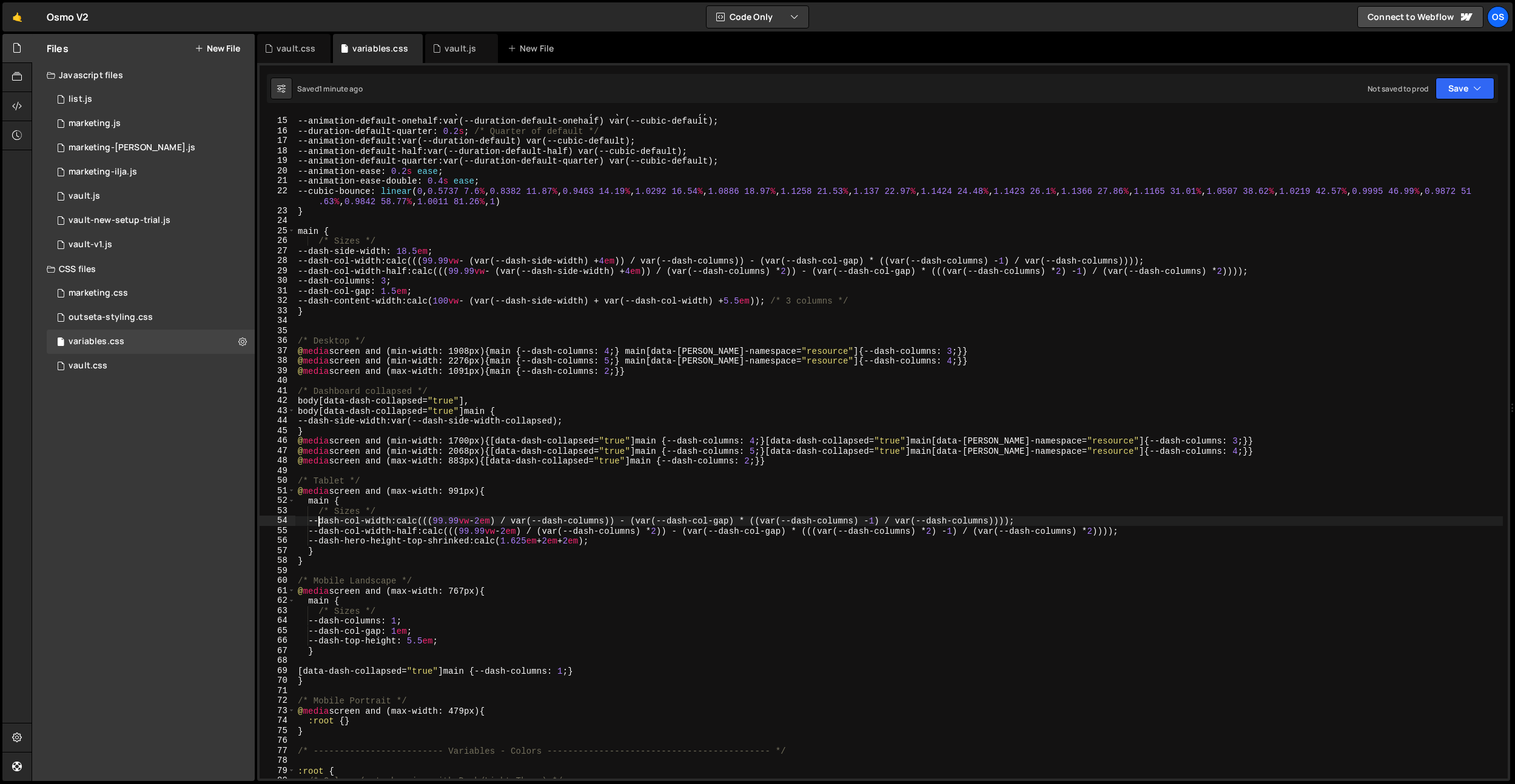
scroll to position [150, 0]
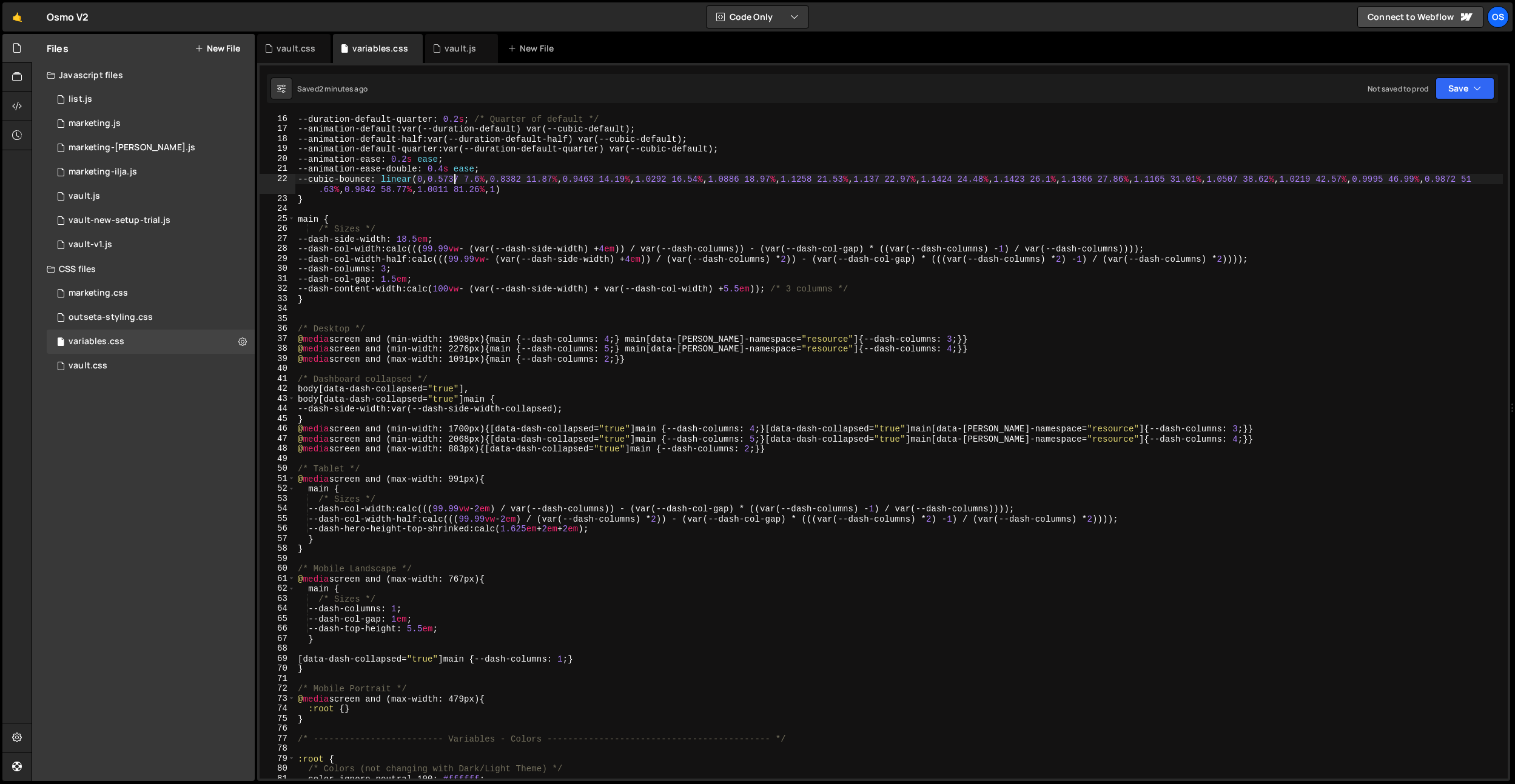
click at [454, 184] on div "--duration-default-quarter : 0.2 s ; /* Quarter of default */ --animation-defau…" at bounding box center [899, 456] width 1207 height 685
type textarea "--cubic-bounce: linear(0,0.5737 7.6%,0.8382 11.87%,0.9463 14.19%,1.0292 16.54%,…"
type input ".dash .dash-res-more__rich pre.w-code-block code"
click at [287, 53] on div "vault.css" at bounding box center [296, 48] width 39 height 12
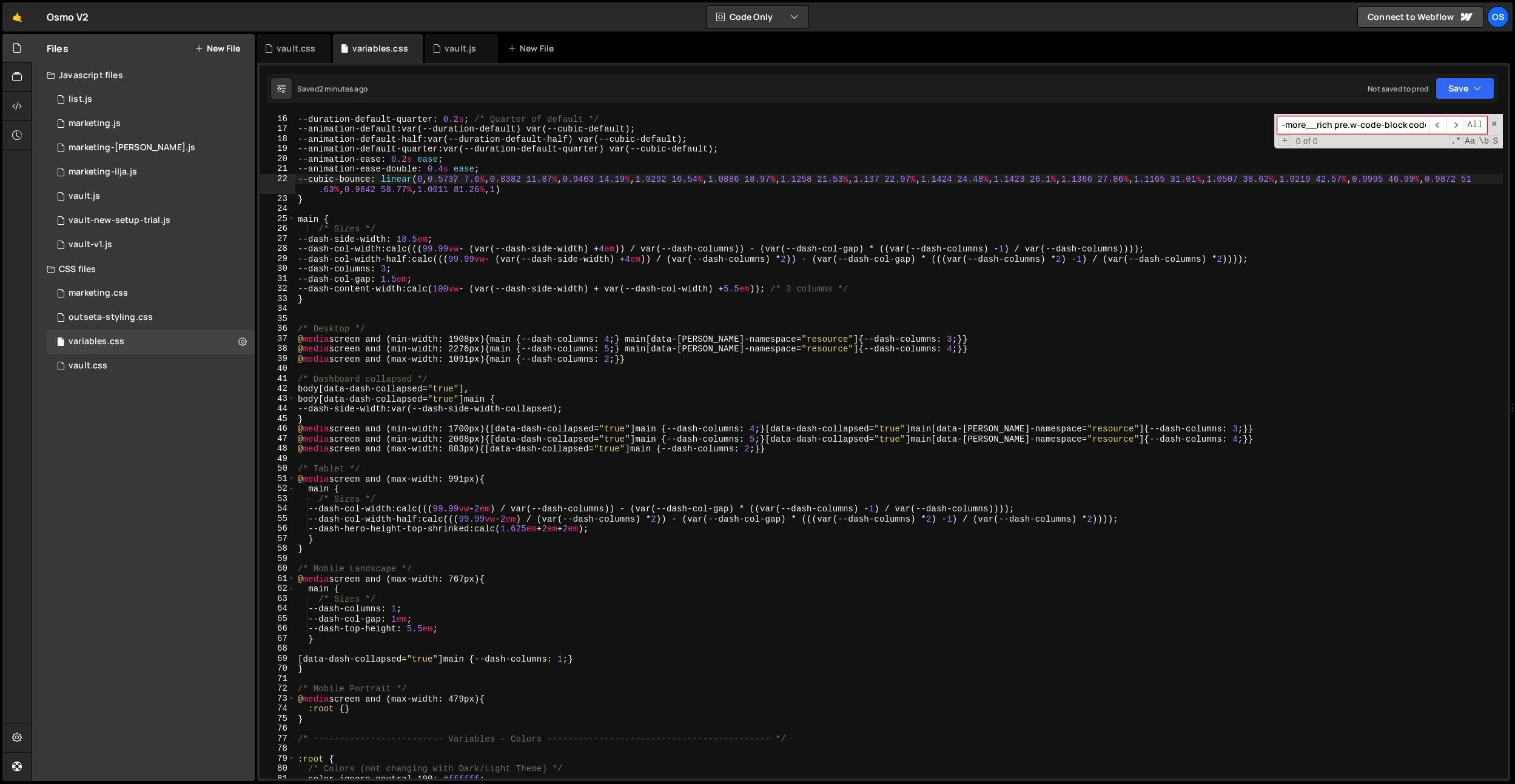
scroll to position [0, 0]
type textarea "transition: transform var(--animation-default) 0s;"
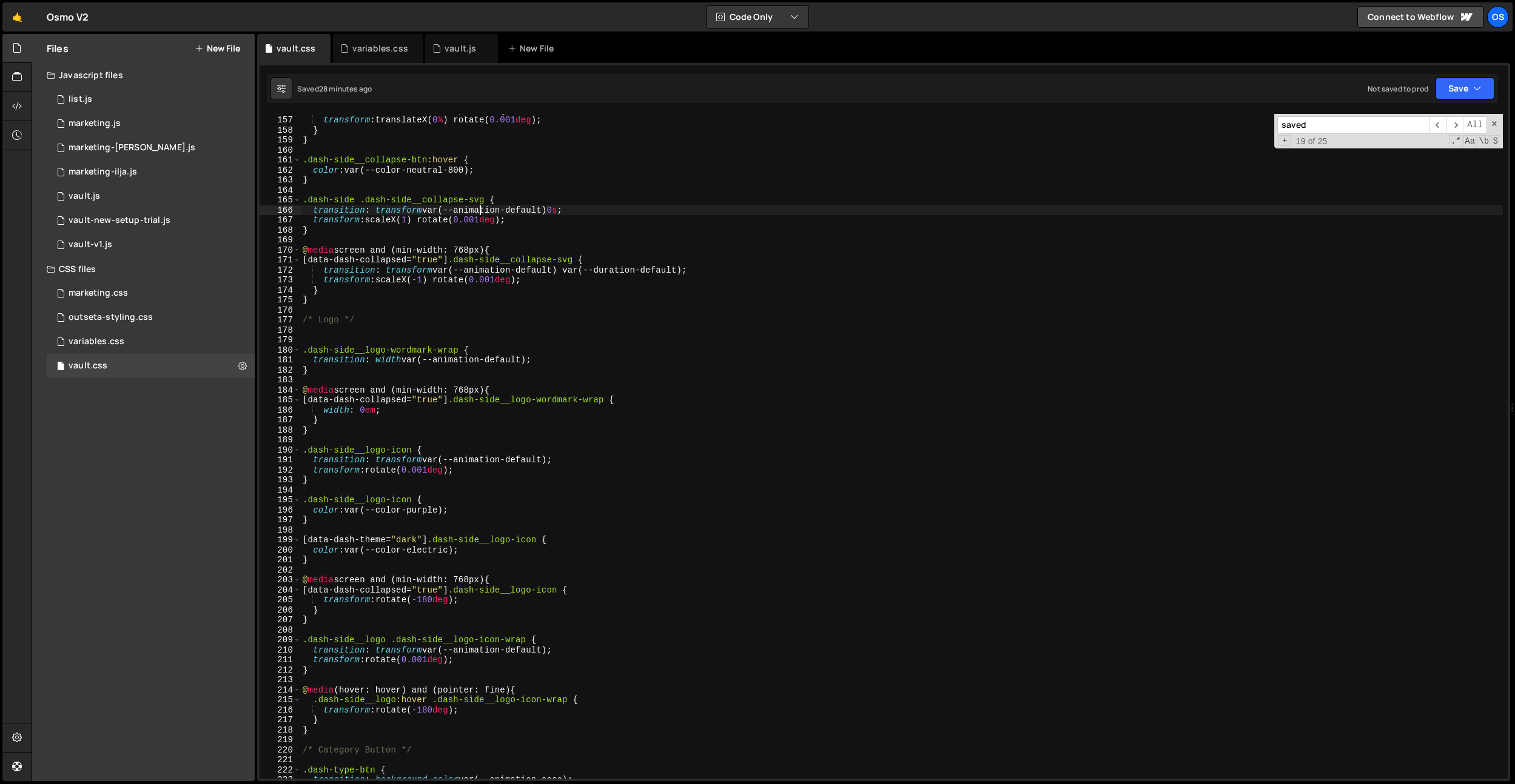
click at [481, 209] on div ".dash-side .dash-side__collapse-btn { transform : translateX( 0 % ) rotate( 0.0…" at bounding box center [902, 447] width 1203 height 685
paste input ".dash .dash-res-more__rich pre.w-code-block code"
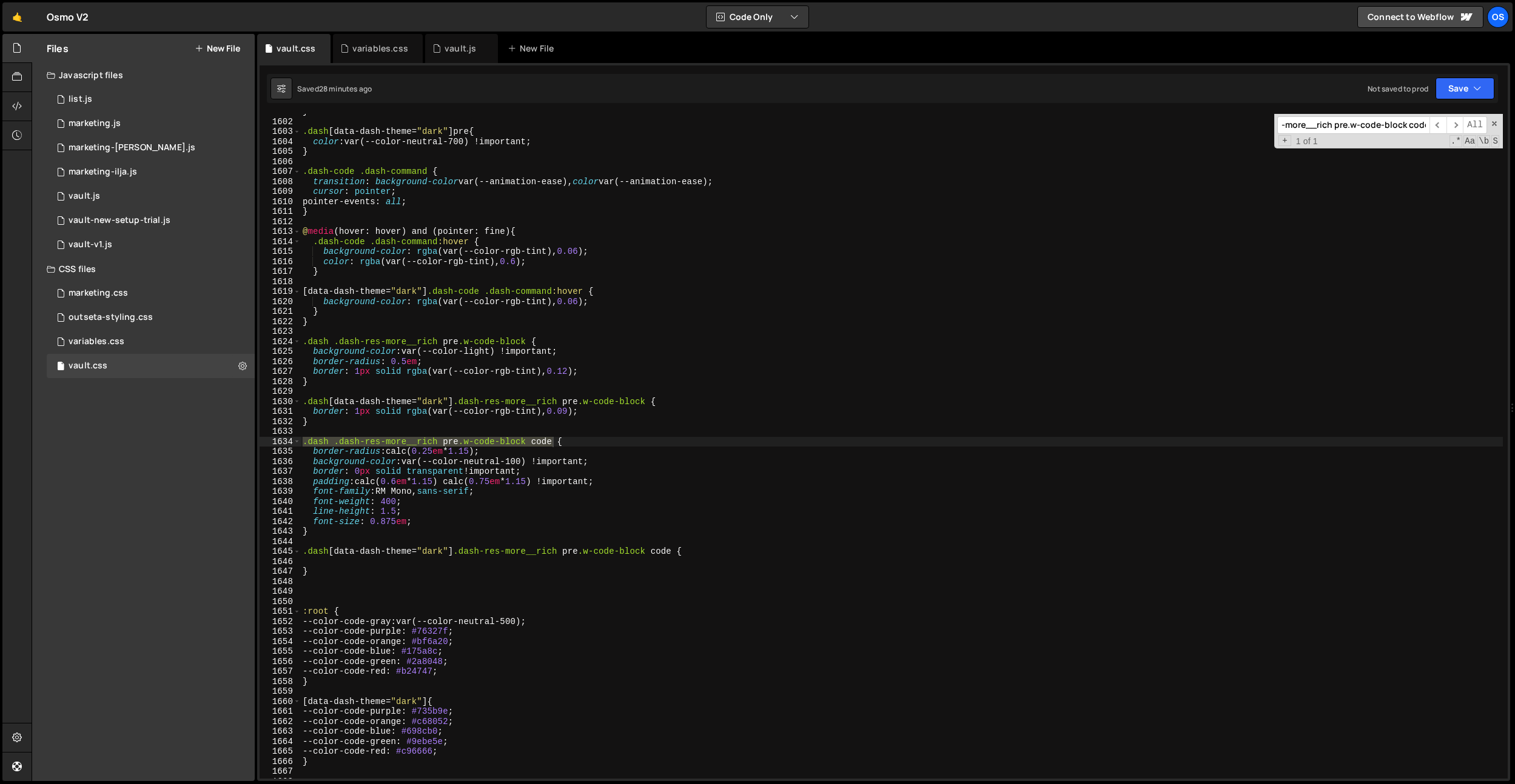
type input ".dash .dash-res-more__rich pre.w-code-block code"
type textarea "background-color: var(--color-neutral-100) !important;"
drag, startPoint x: 615, startPoint y: 460, endPoint x: 343, endPoint y: 554, distance: 287.8
click at [313, 460] on div "} .dash [ data-dash-theme = " dark " ] pre { color : var(--color-neutral-700) !…" at bounding box center [902, 449] width 1203 height 685
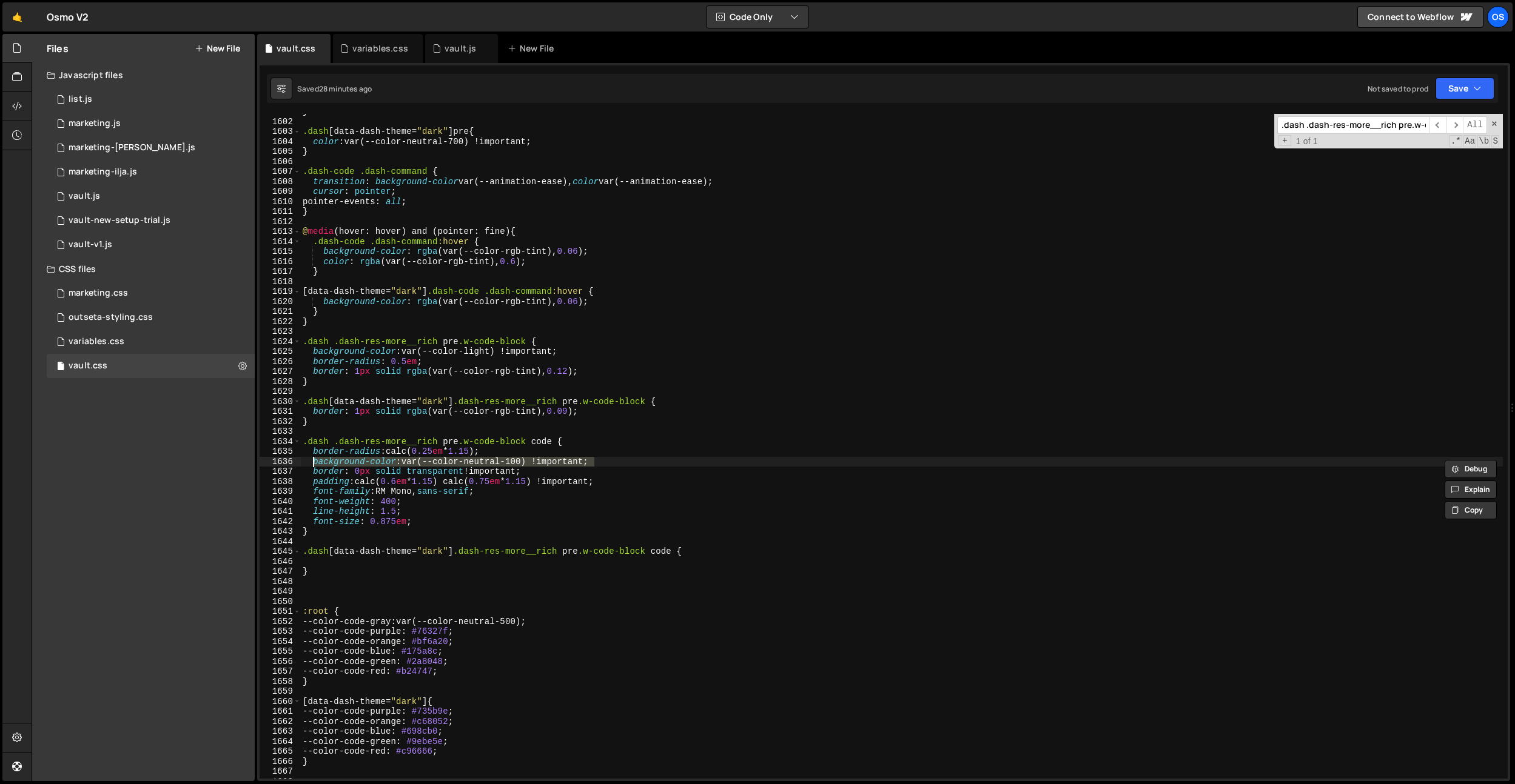
drag, startPoint x: 336, startPoint y: 561, endPoint x: 416, endPoint y: 544, distance: 81.8
click at [336, 561] on div "} .dash [ data-dash-theme = " dark " ] pre { color : var(--color-neutral-700) !…" at bounding box center [902, 449] width 1203 height 685
paste textarea "background-color: var(--color-neutral-100) !important;"
click at [575, 462] on div "} .dash [ data-dash-theme = " dark " ] pre { color : var(--color-neutral-700) !…" at bounding box center [902, 449] width 1203 height 685
click at [516, 463] on div "} .dash [ data-dash-theme = " dark " ] pre { color : var(--color-neutral-700) !…" at bounding box center [902, 449] width 1203 height 685
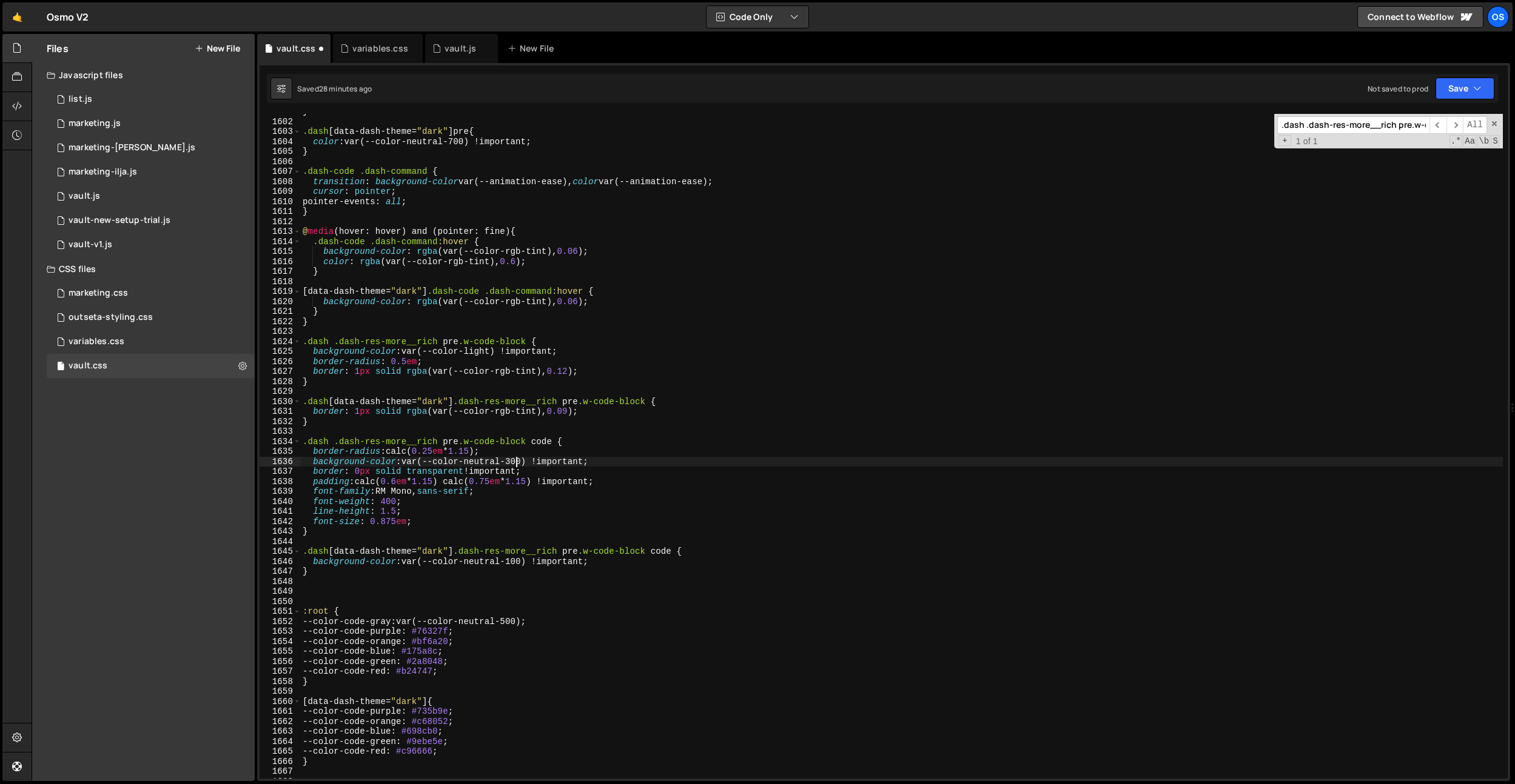
scroll to position [0, 15]
click at [510, 268] on div "} .dash [ data-dash-theme = " dark " ] pre { color : var(--color-neutral-700) !…" at bounding box center [902, 449] width 1203 height 685
type textarea "}"
paste input "-res-doc__title-h2"
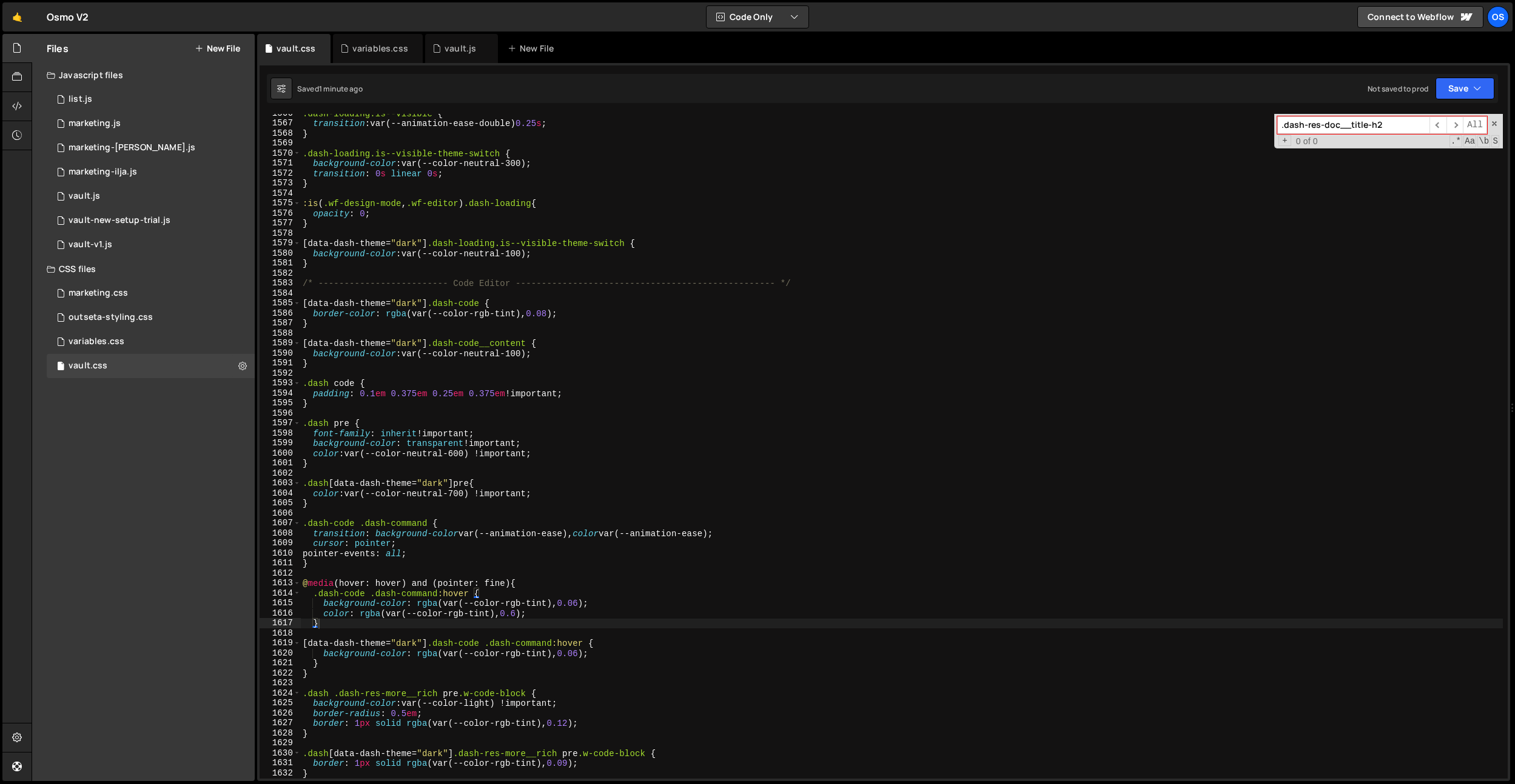
scroll to position [12087, 0]
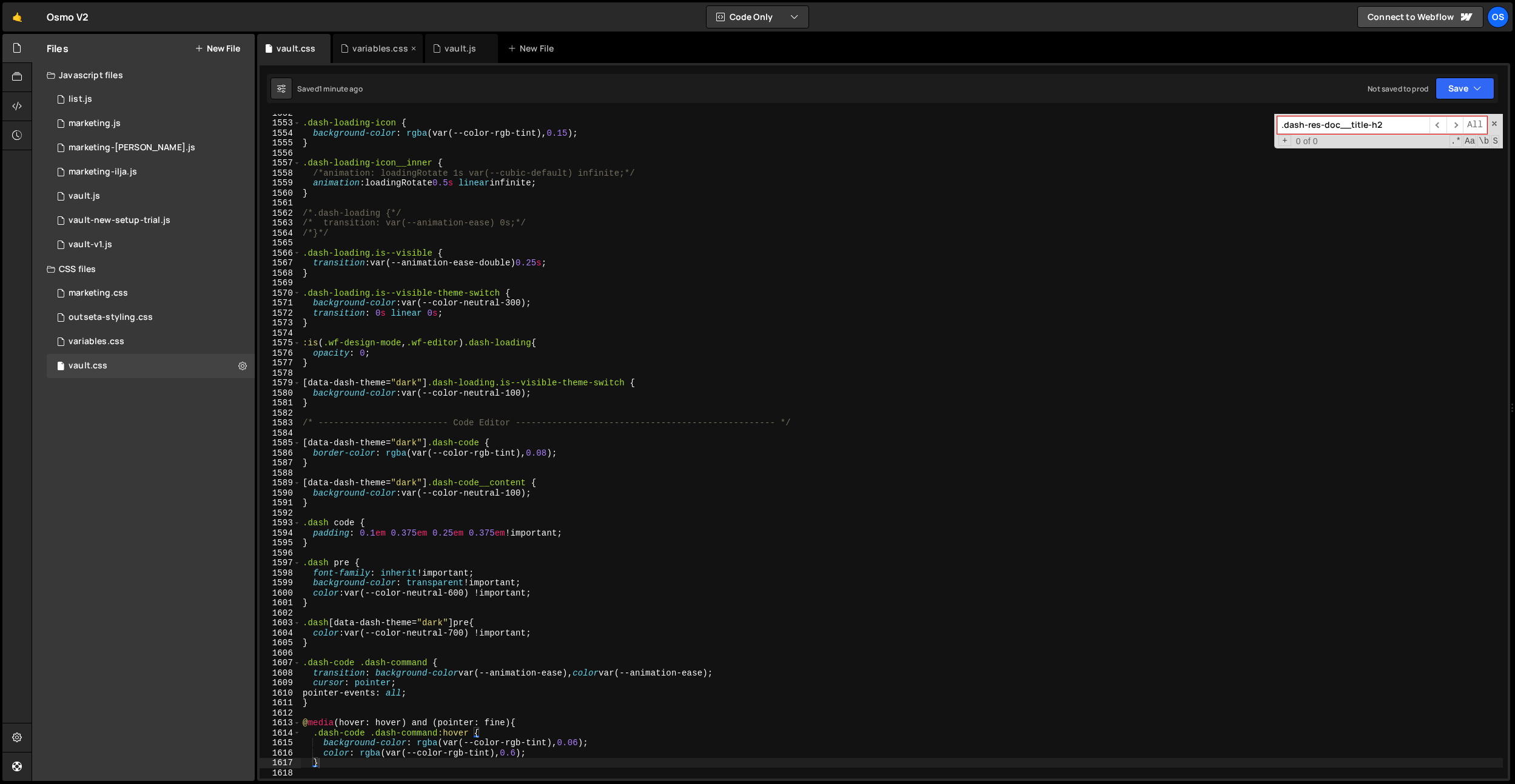
type input ".dash-res-doc__title-h2"
click at [374, 53] on div "variables.css" at bounding box center [380, 48] width 56 height 12
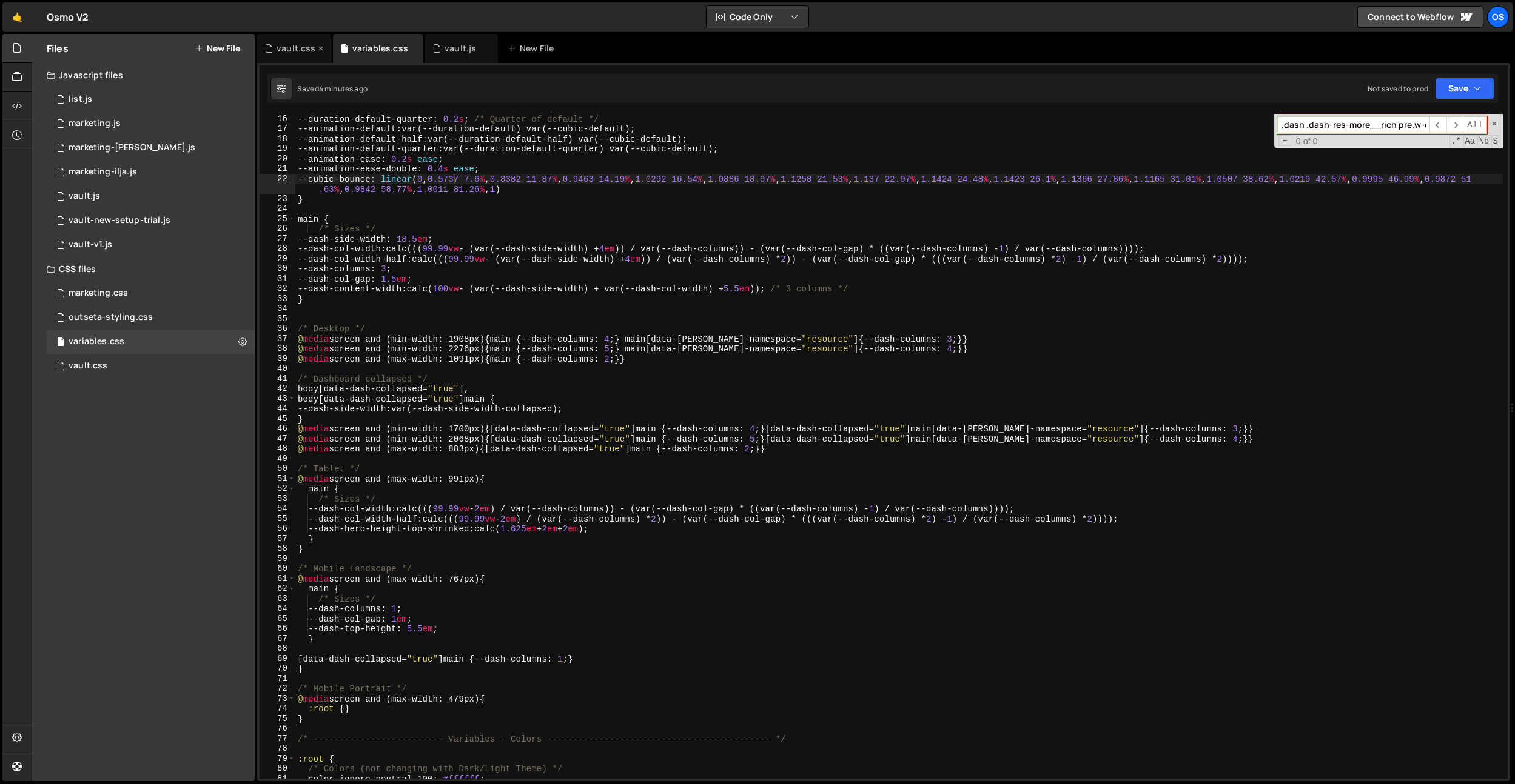
click at [283, 53] on div "vault.css" at bounding box center [296, 48] width 39 height 12
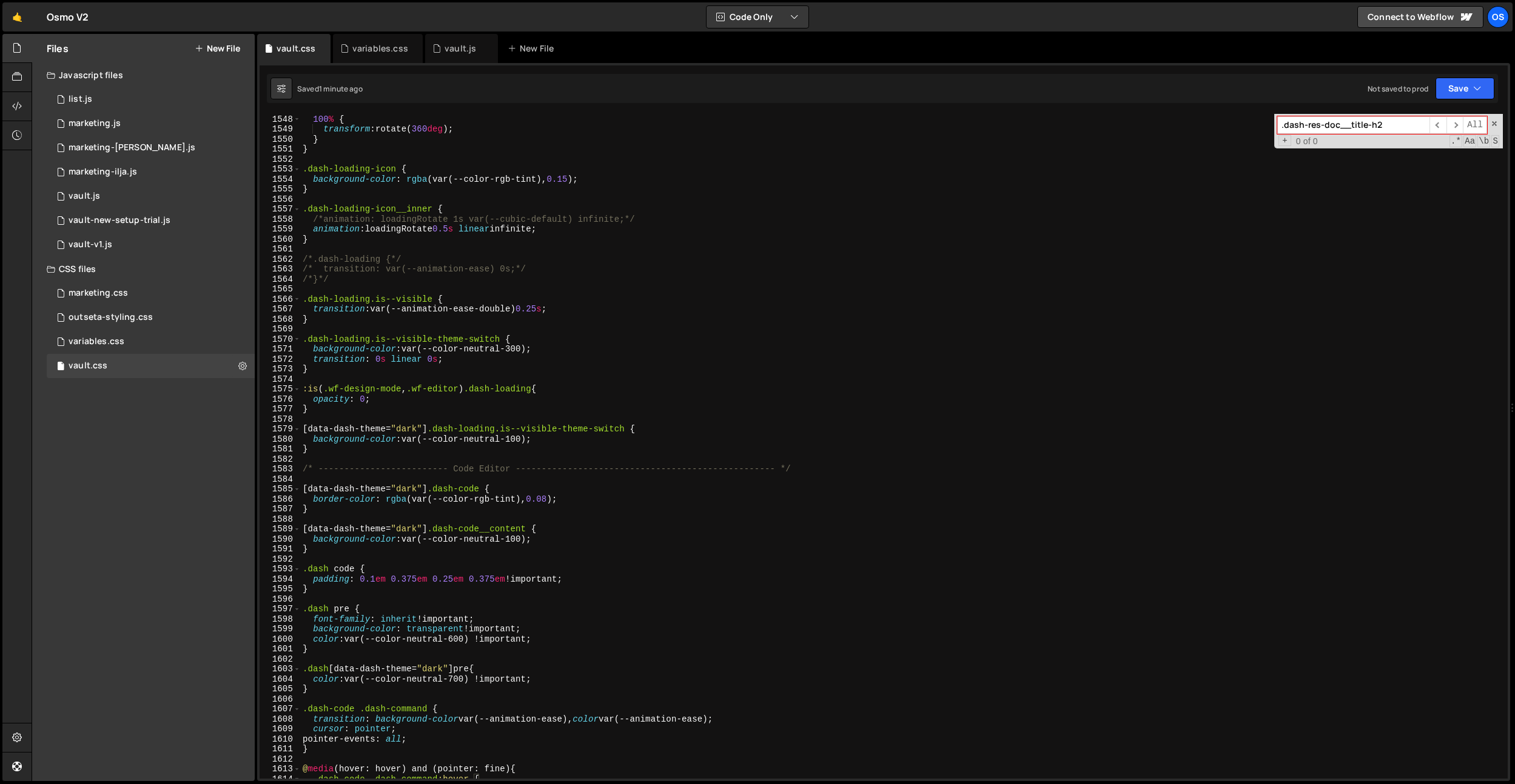
scroll to position [12043, 0]
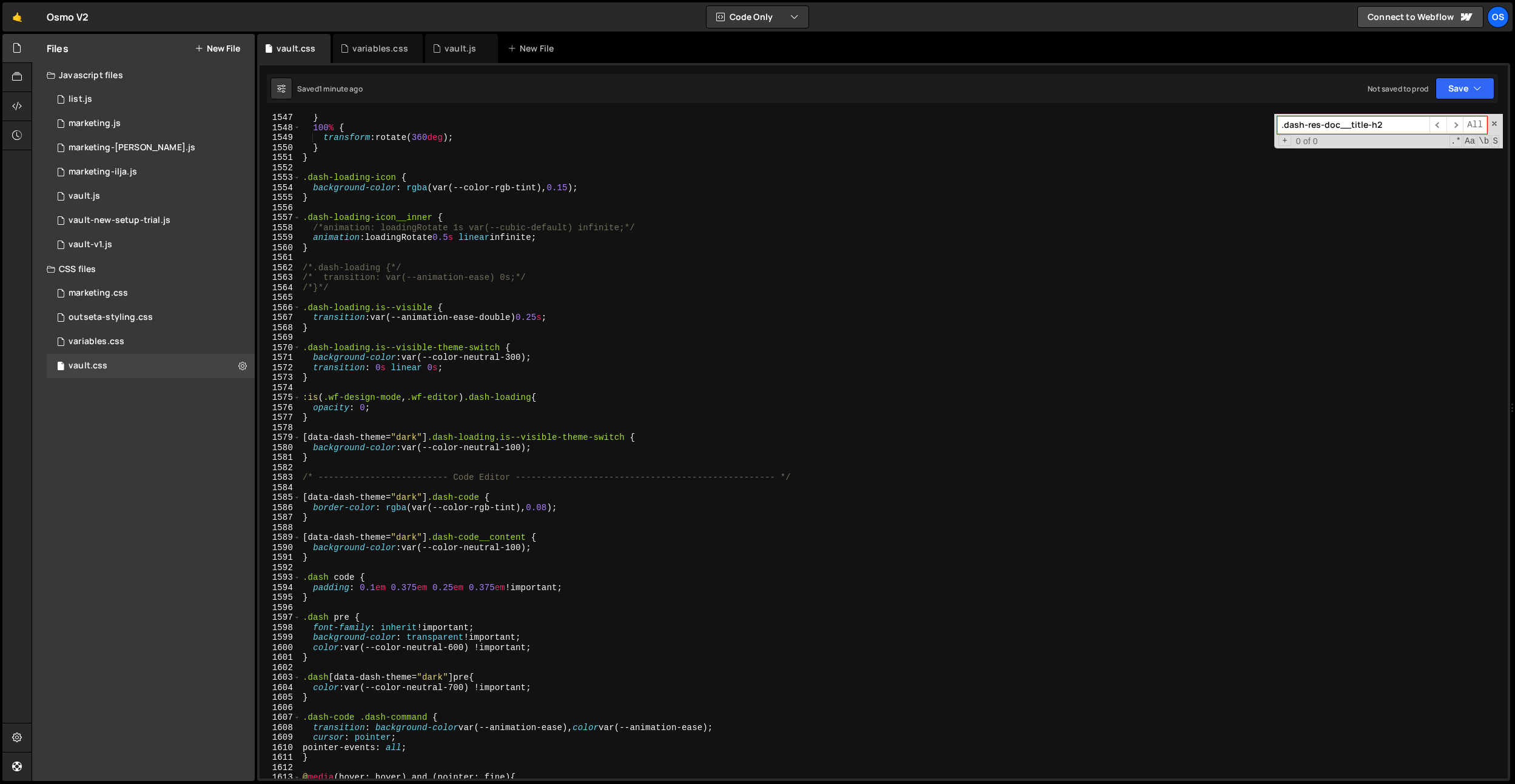
drag, startPoint x: 1398, startPoint y: 124, endPoint x: 1258, endPoint y: 123, distance: 140.0
click at [1258, 123] on div "} 100 % { transform : rotate( 360 deg ) ; } } .dash-loading-icon { background-c…" at bounding box center [902, 447] width 1203 height 665
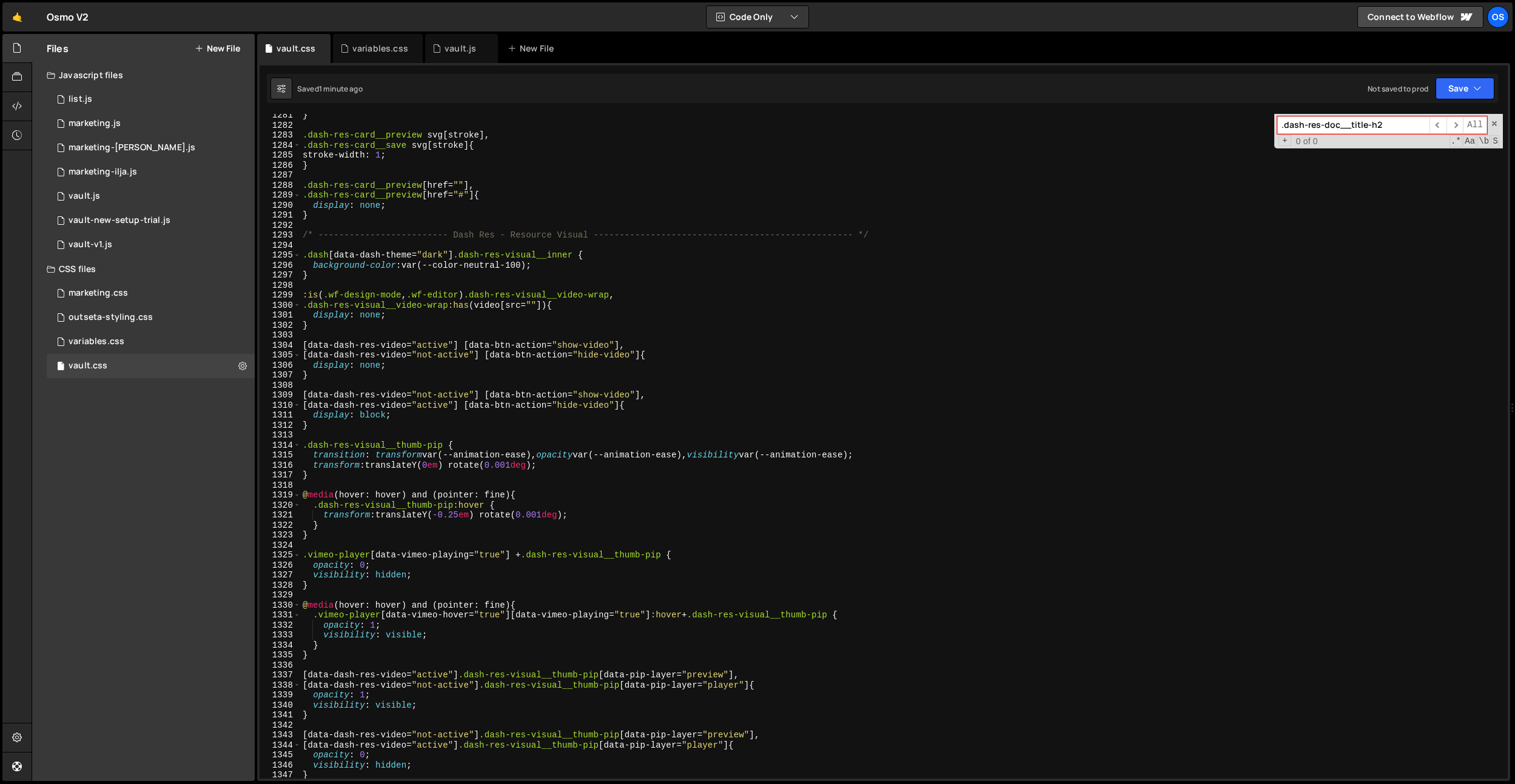
type textarea ".dash[data-dash-theme="dark"] .dash-res-card__preview:hover,"
click at [432, 199] on div "} .dash-res-card__preview svg [ stroke ], .dash-res-card__save svg [ stroke ] {…" at bounding box center [902, 452] width 1203 height 685
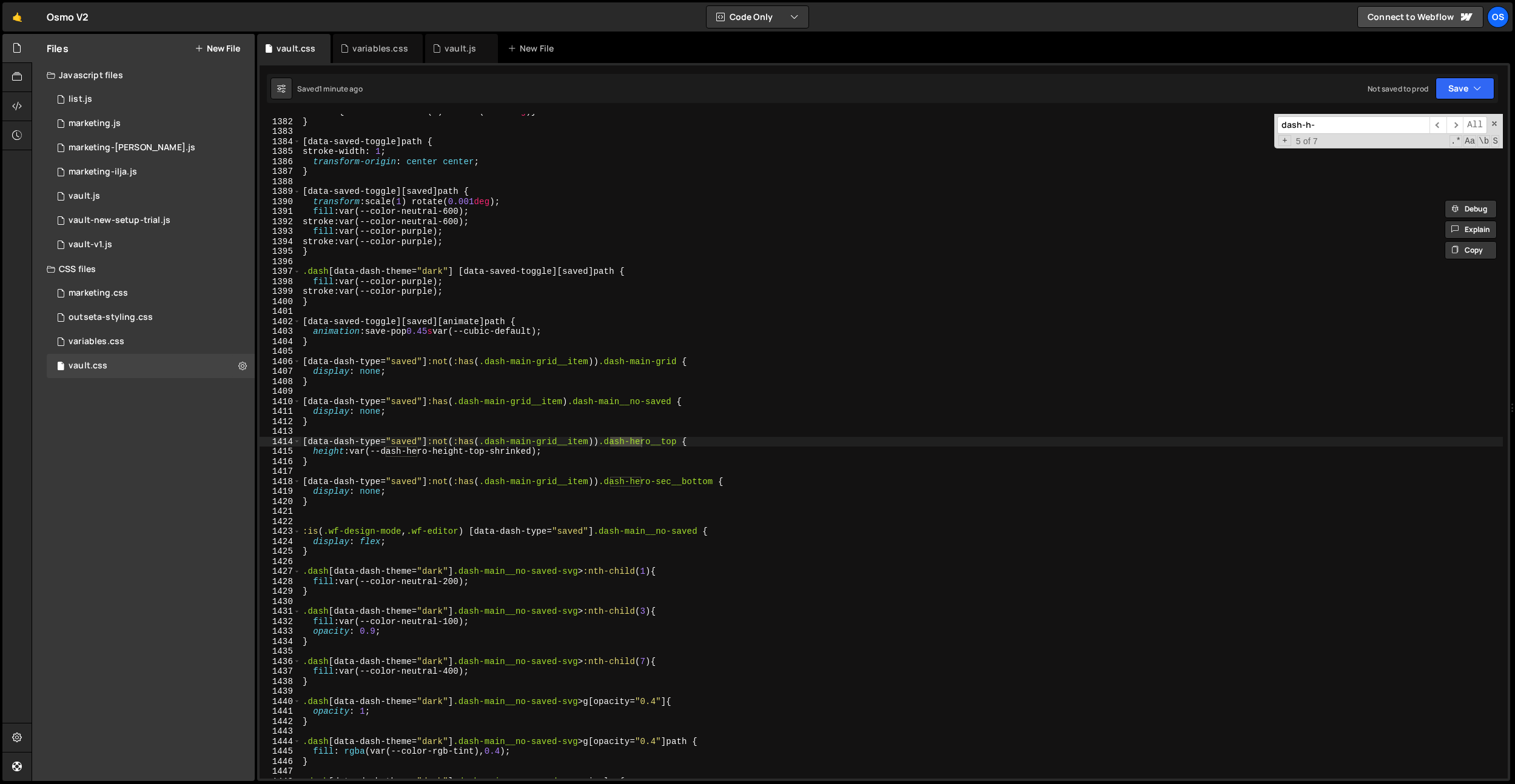
scroll to position [442, 0]
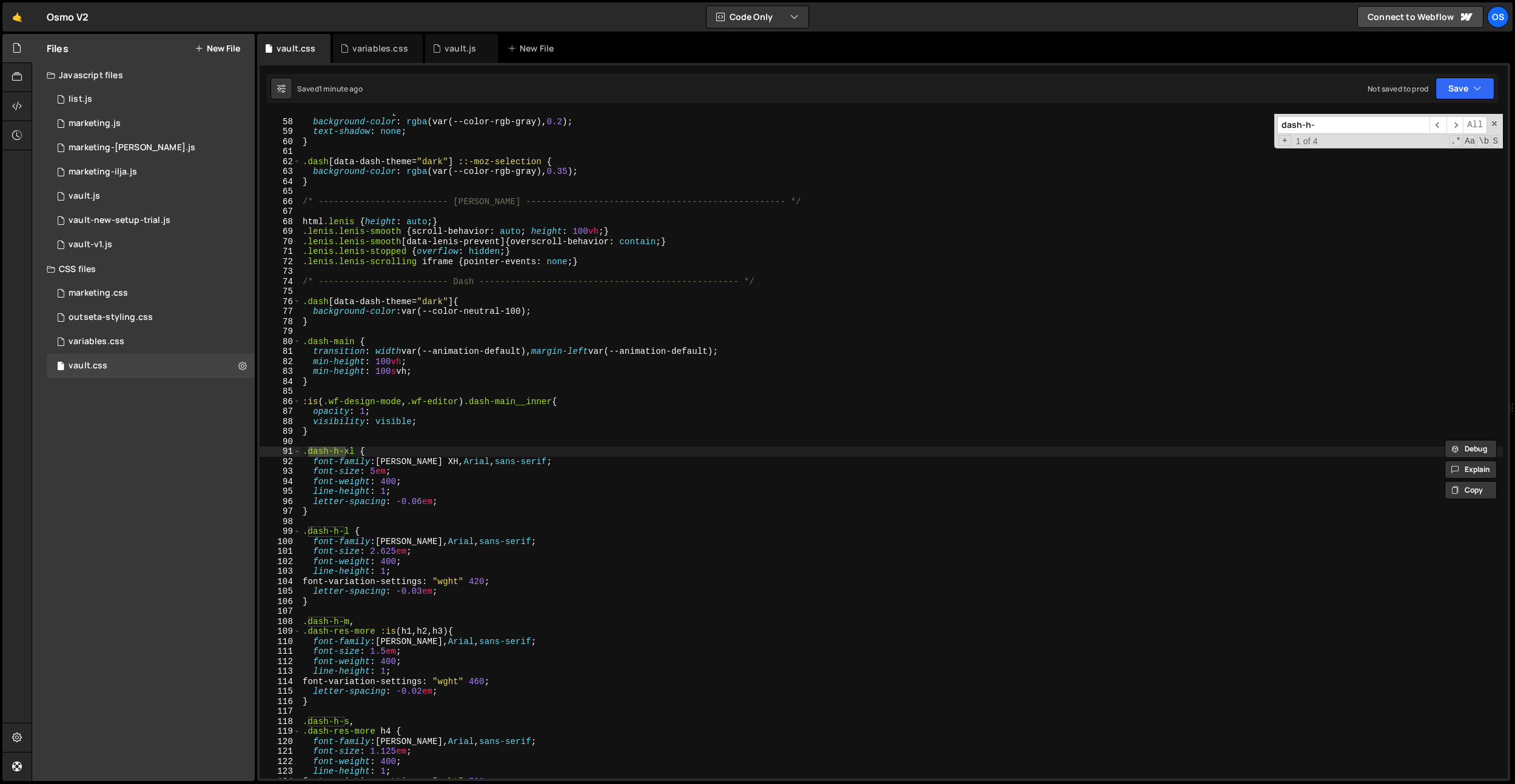
type input "dash-h-"
type textarea ".dash-h-l {"
drag, startPoint x: 350, startPoint y: 533, endPoint x: 307, endPoint y: 533, distance: 43.0
click at [307, 533] on div ": :-moz-selection { background-color : rgba (var(--color-rgb-gray), 0.2 ) ; tex…" at bounding box center [902, 449] width 1203 height 685
click at [555, 327] on div ": :-moz-selection { background-color : rgba (var(--color-rgb-gray), 0.2 ) ; tex…" at bounding box center [902, 449] width 1203 height 685
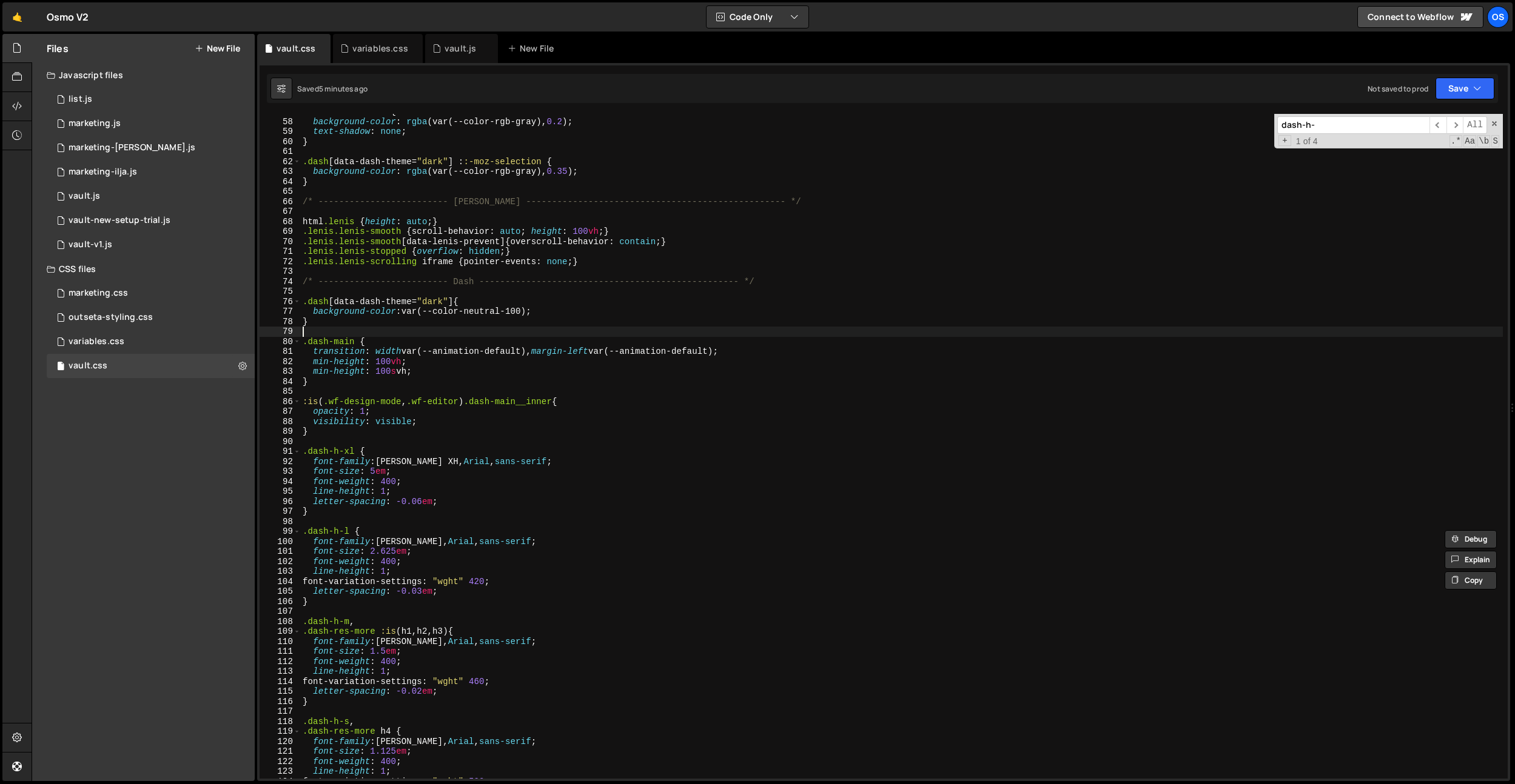
scroll to position [0, 0]
paste input "res-code"
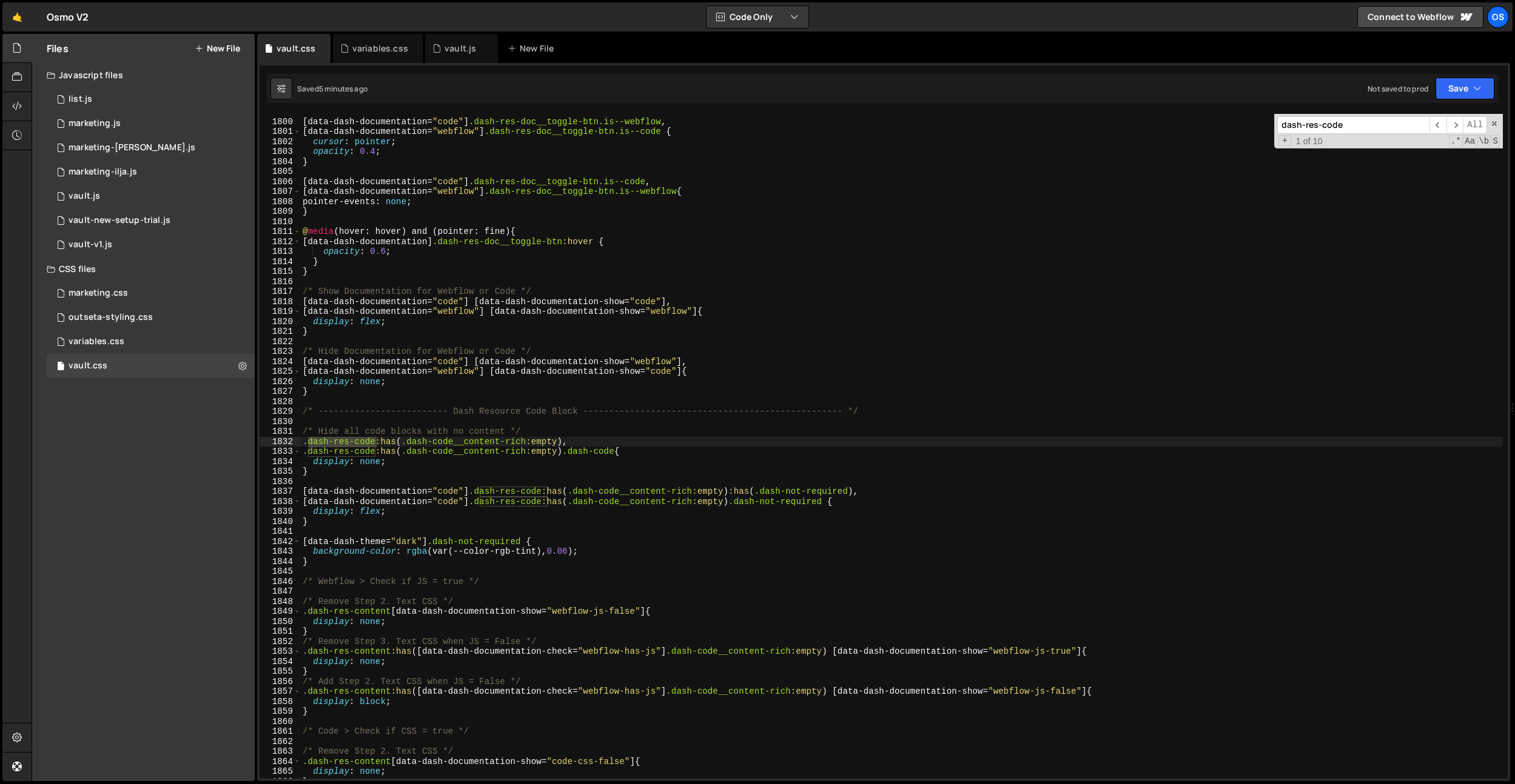
scroll to position [14012, 0]
type input "dash-res-code"
click at [371, 445] on div "[ data-dash-documentation = " code " ] .dash-res-doc__toggle-btn.is--webflow , …" at bounding box center [902, 447] width 1203 height 665
drag, startPoint x: 375, startPoint y: 442, endPoint x: 248, endPoint y: 436, distance: 127.1
click at [244, 436] on div "Files New File Javascript files 0 list.js 0 0 marketing.js 0 0 marketing-dennis…" at bounding box center [773, 408] width 1483 height 748
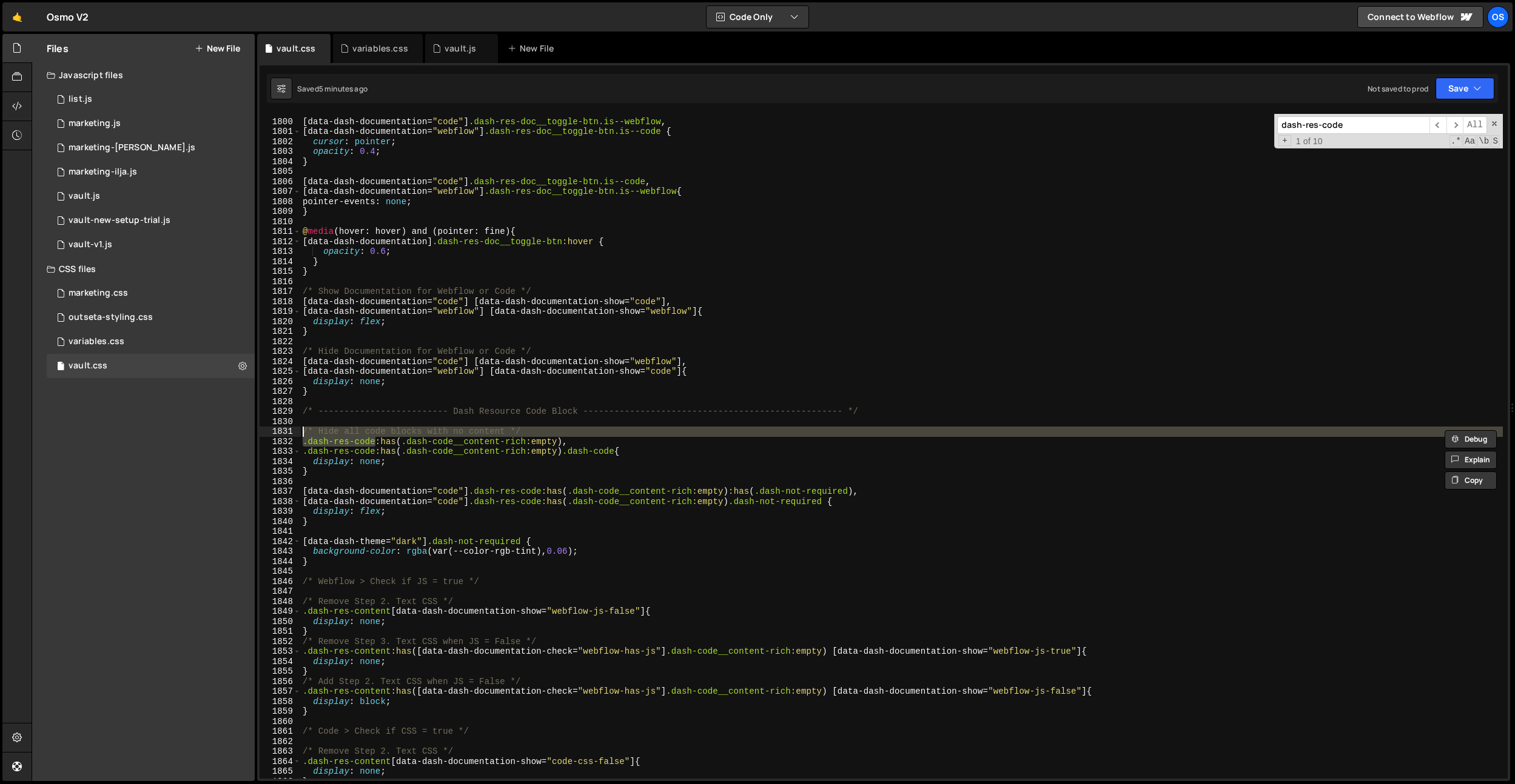
click at [416, 447] on div "[ data-dash-documentation = " code " ] .dash-res-doc__toggle-btn.is--webflow , …" at bounding box center [902, 449] width 1203 height 685
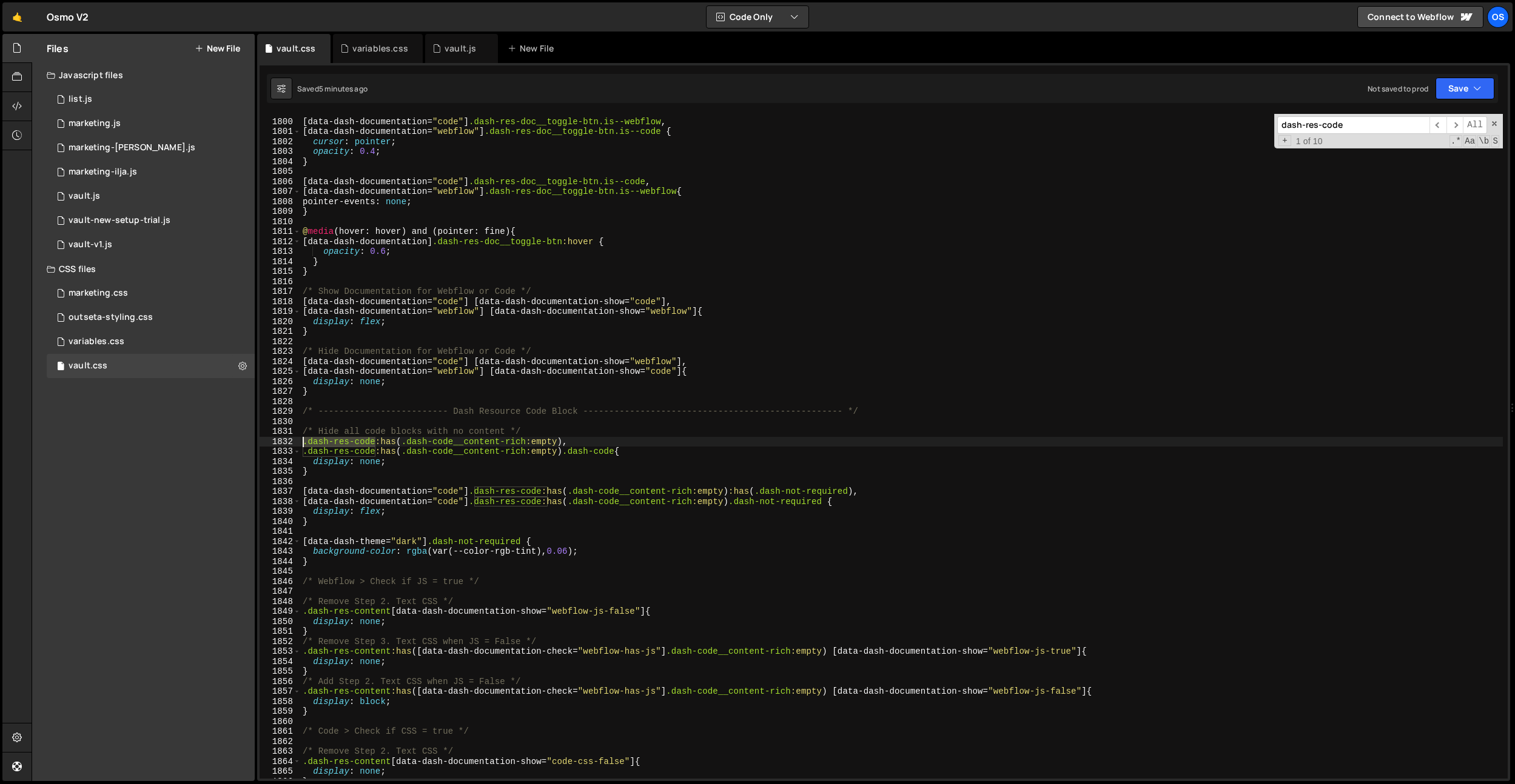
drag, startPoint x: 376, startPoint y: 440, endPoint x: 368, endPoint y: 456, distance: 17.9
click at [293, 438] on div ".dash-res-code:has(.dash-code__content-rich:empty) .dash-code{ 1799 1800 1801 1…" at bounding box center [883, 447] width 1248 height 665
type textarea ".dash-res-code:has(.dash-code__content-rich:empty),"
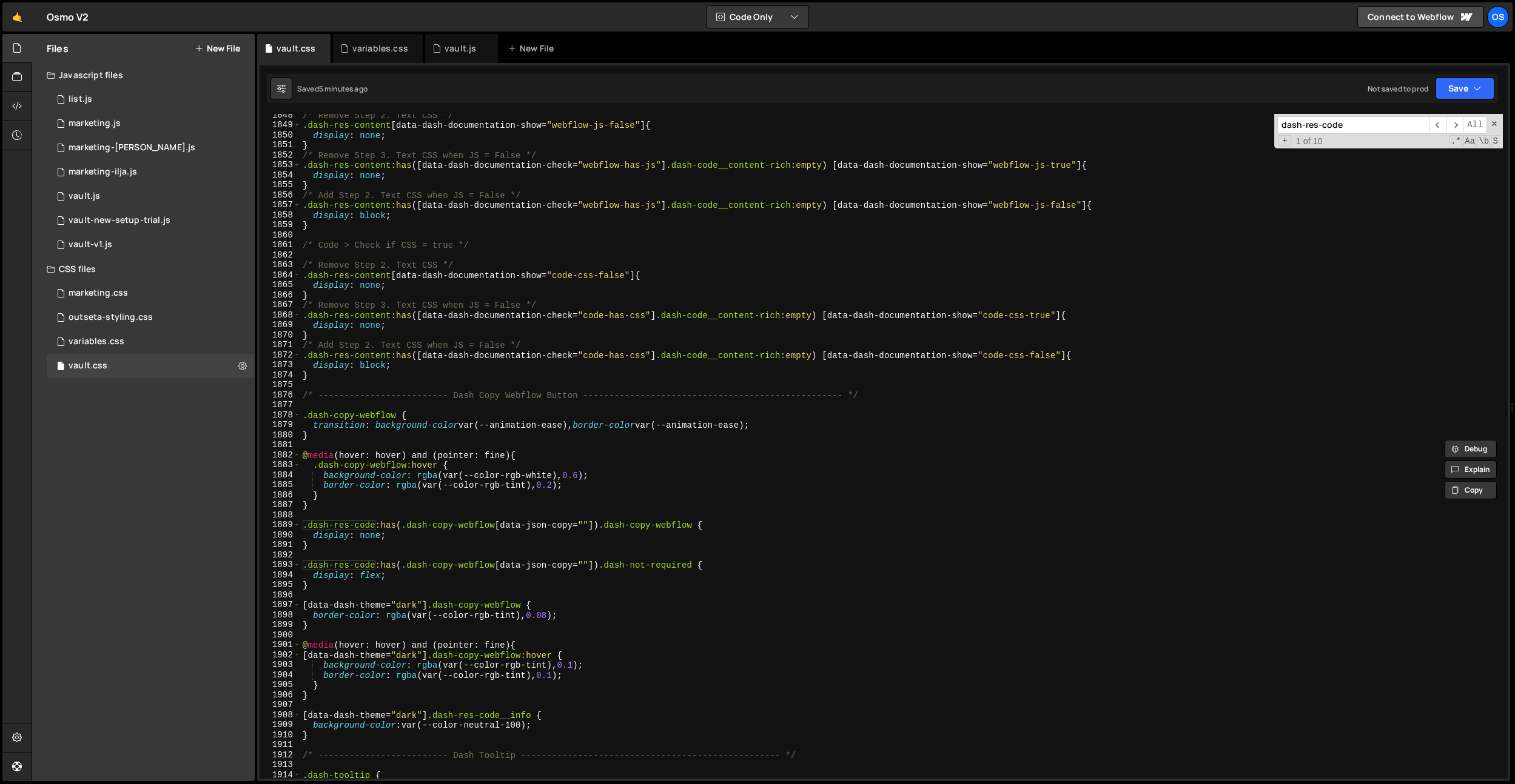
scroll to position [14565, 0]
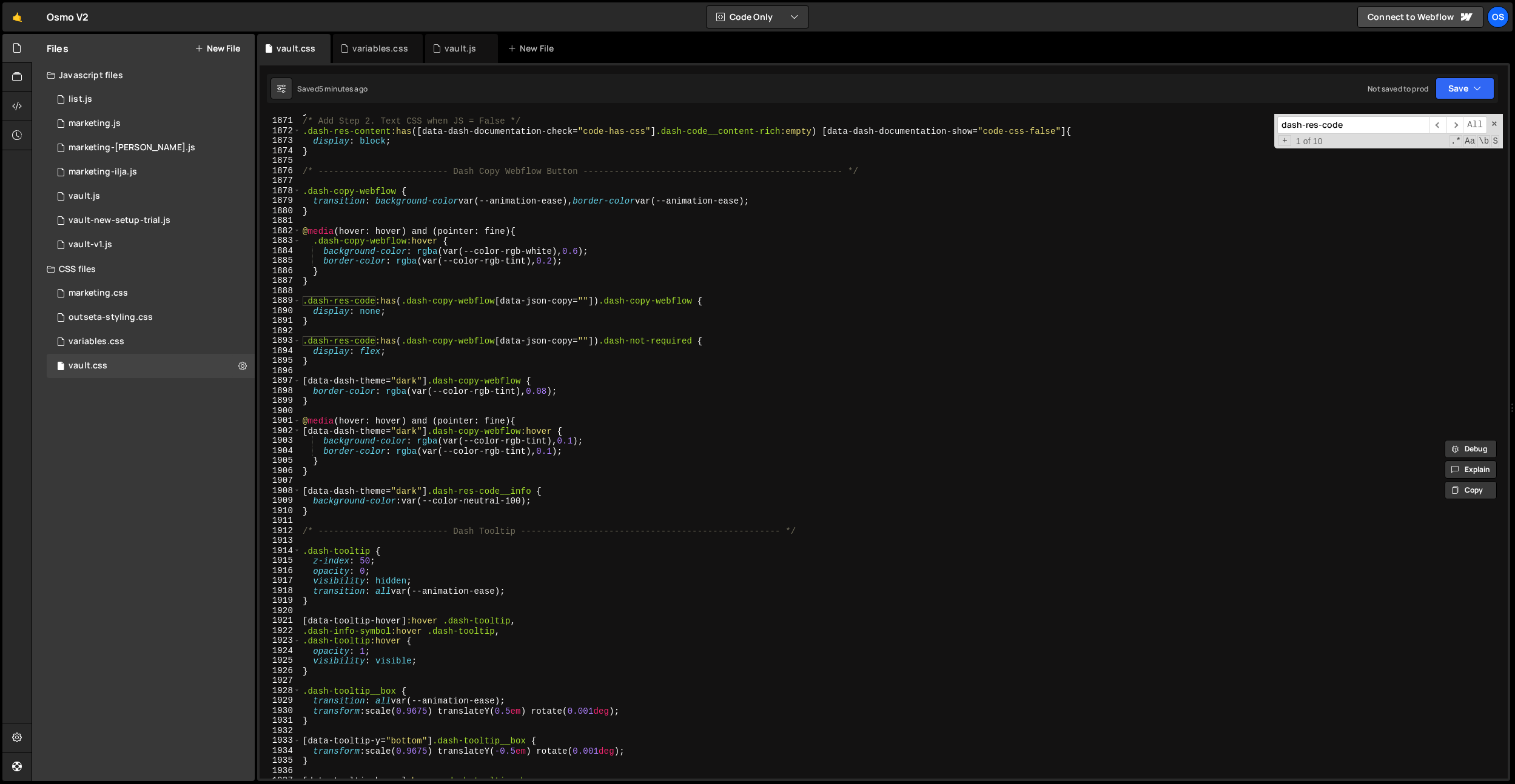
click at [331, 517] on div "} /* Add Step 2. Text CSS when JS = False */ .dash-res-content :has ([ data-das…" at bounding box center [902, 448] width 1203 height 685
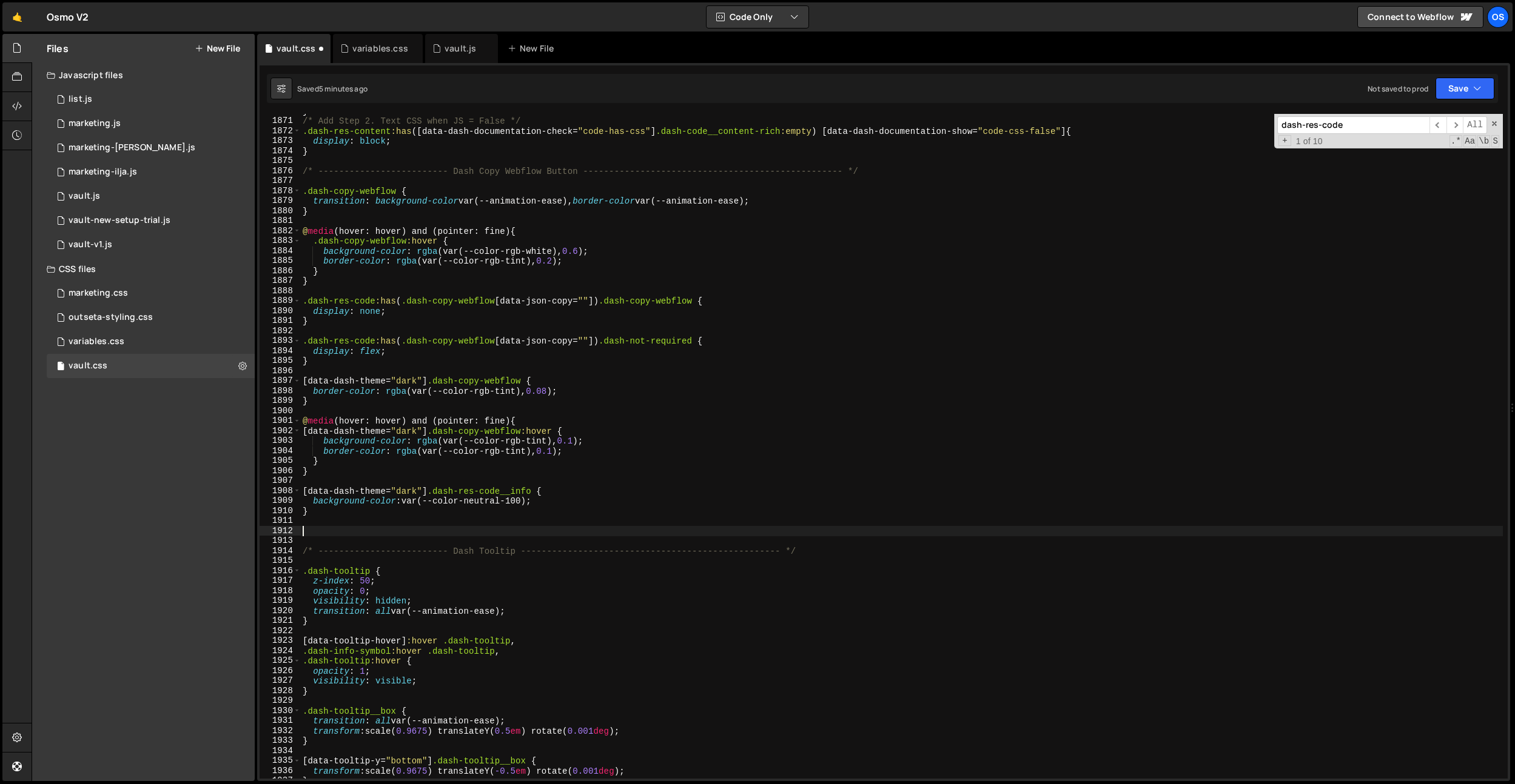
paste textarea ".dash-res-code"
type textarea ".dash-res-code"
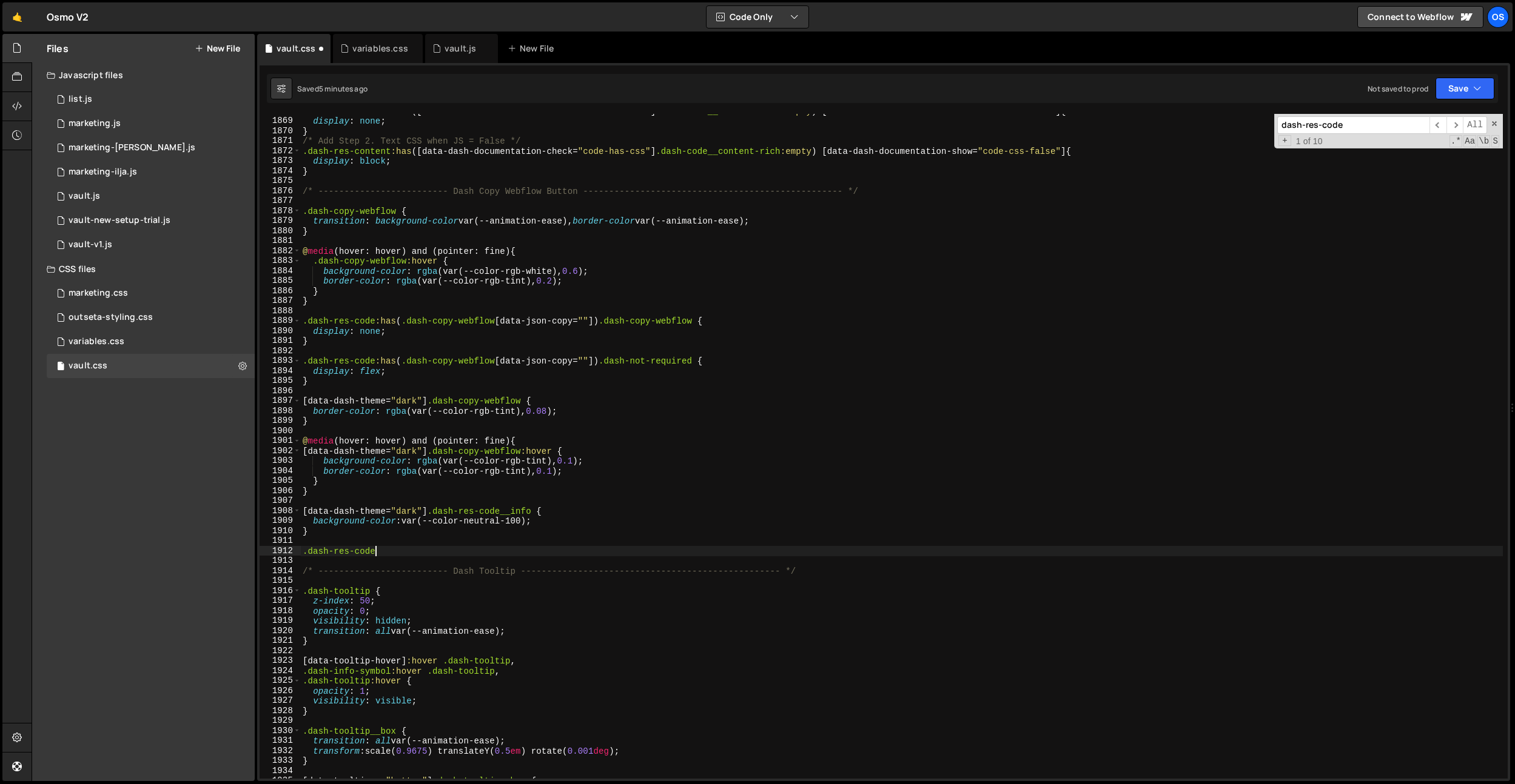
scroll to position [14501, 0]
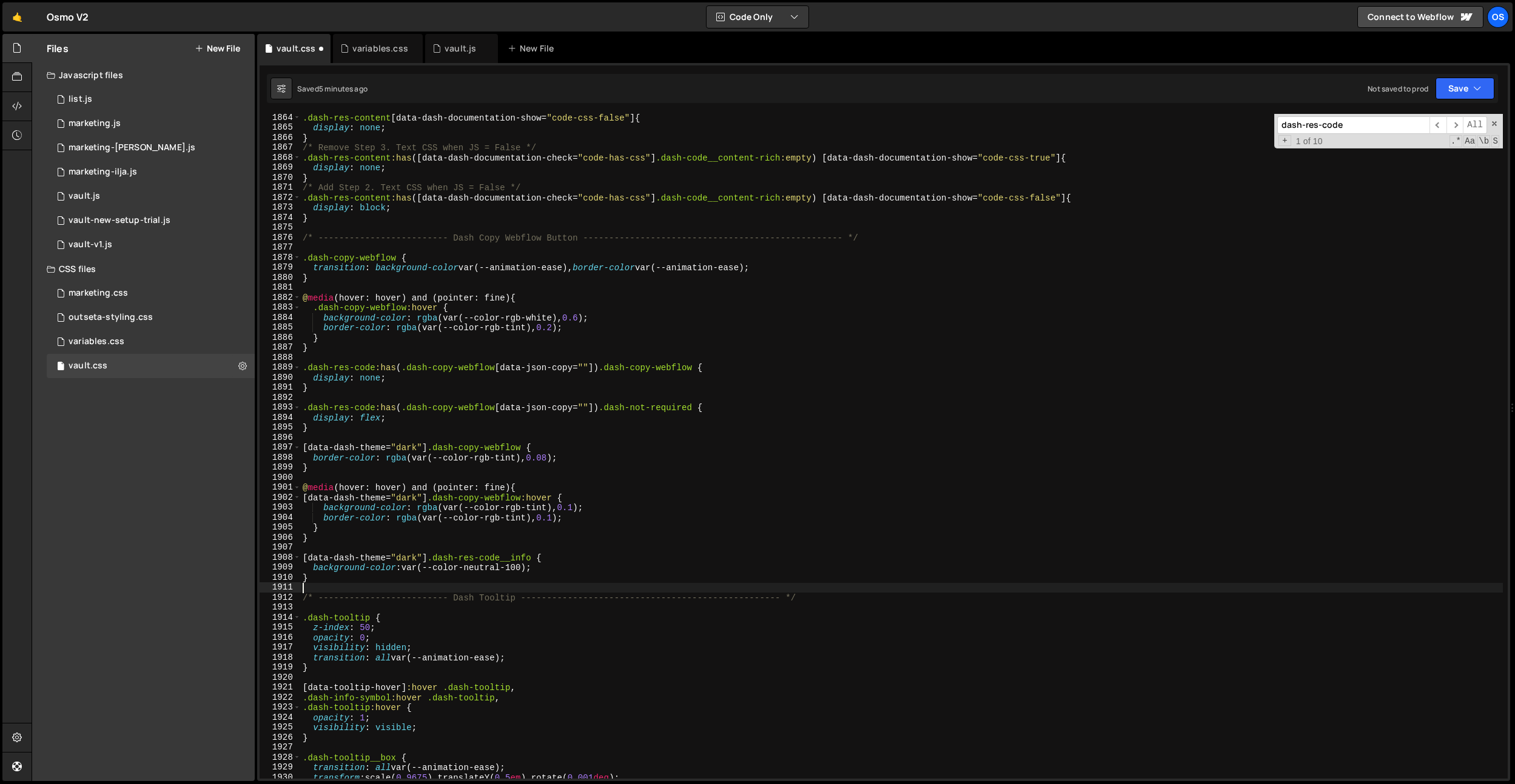
click at [353, 223] on div ".dash-res-content [ data-dash-documentation-show = " code-css-false " ] { displ…" at bounding box center [902, 454] width 1203 height 685
type textarea "}"
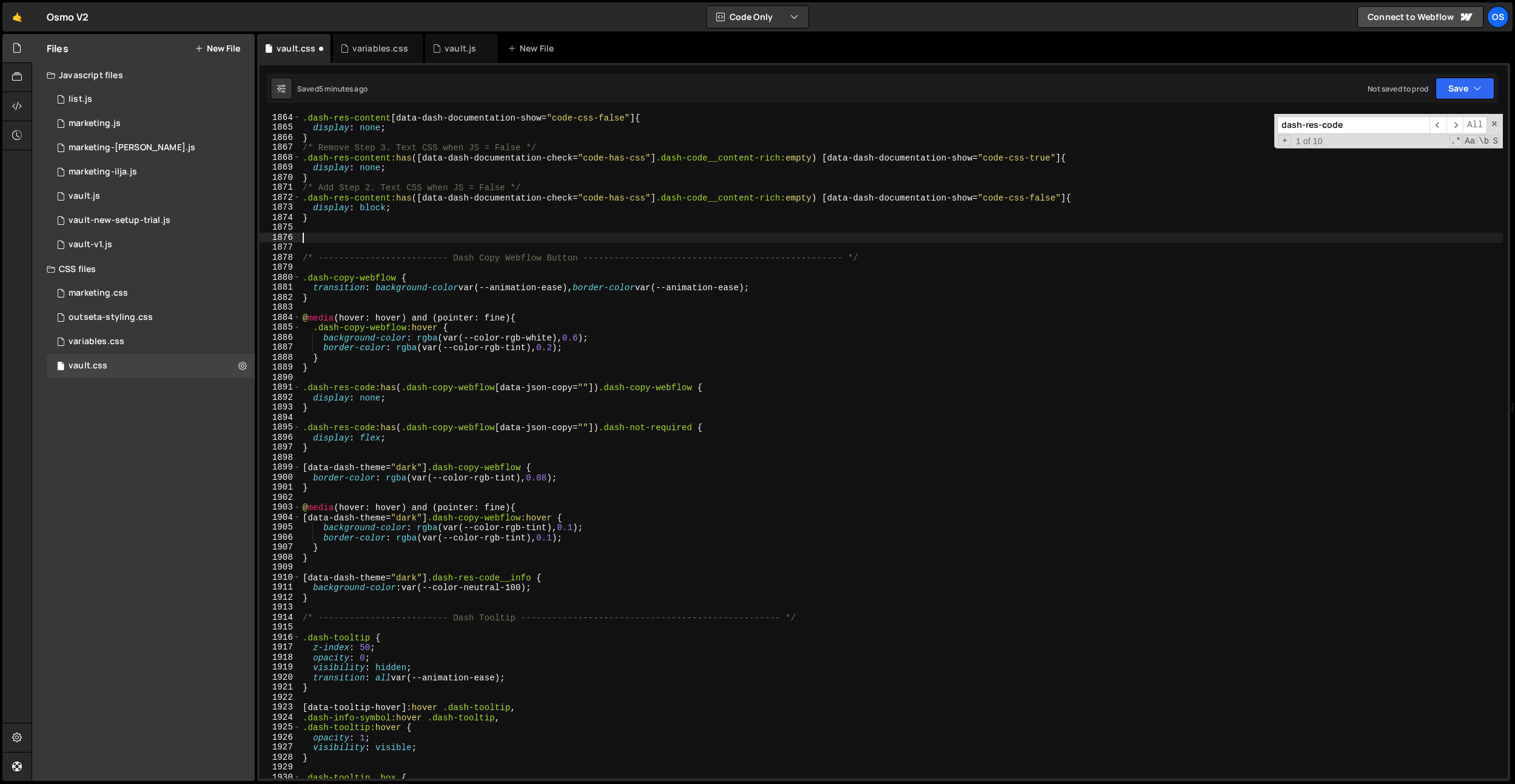
paste textarea ".dash-res-code"
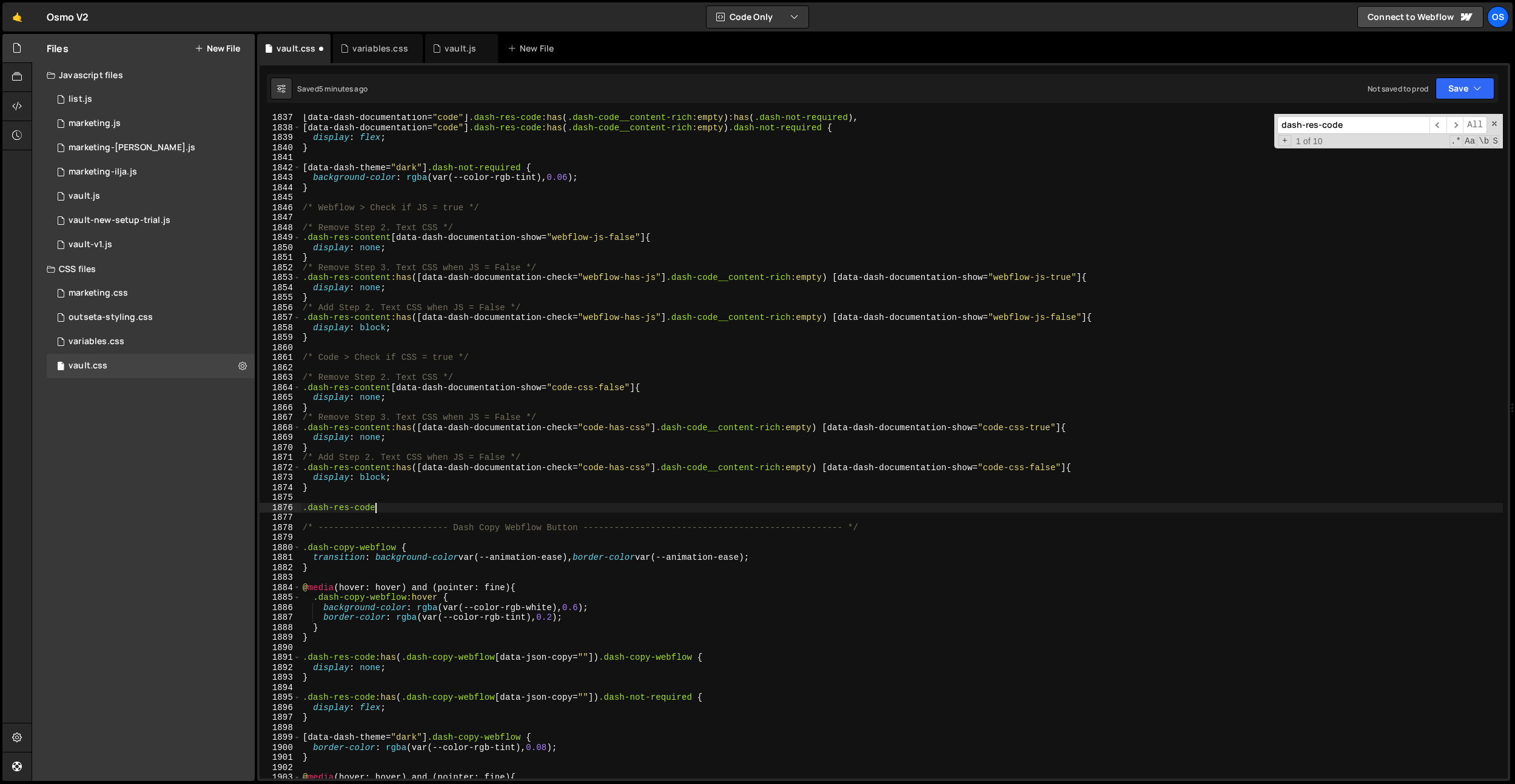
scroll to position [14292, 0]
type textarea ".dash-res-code"
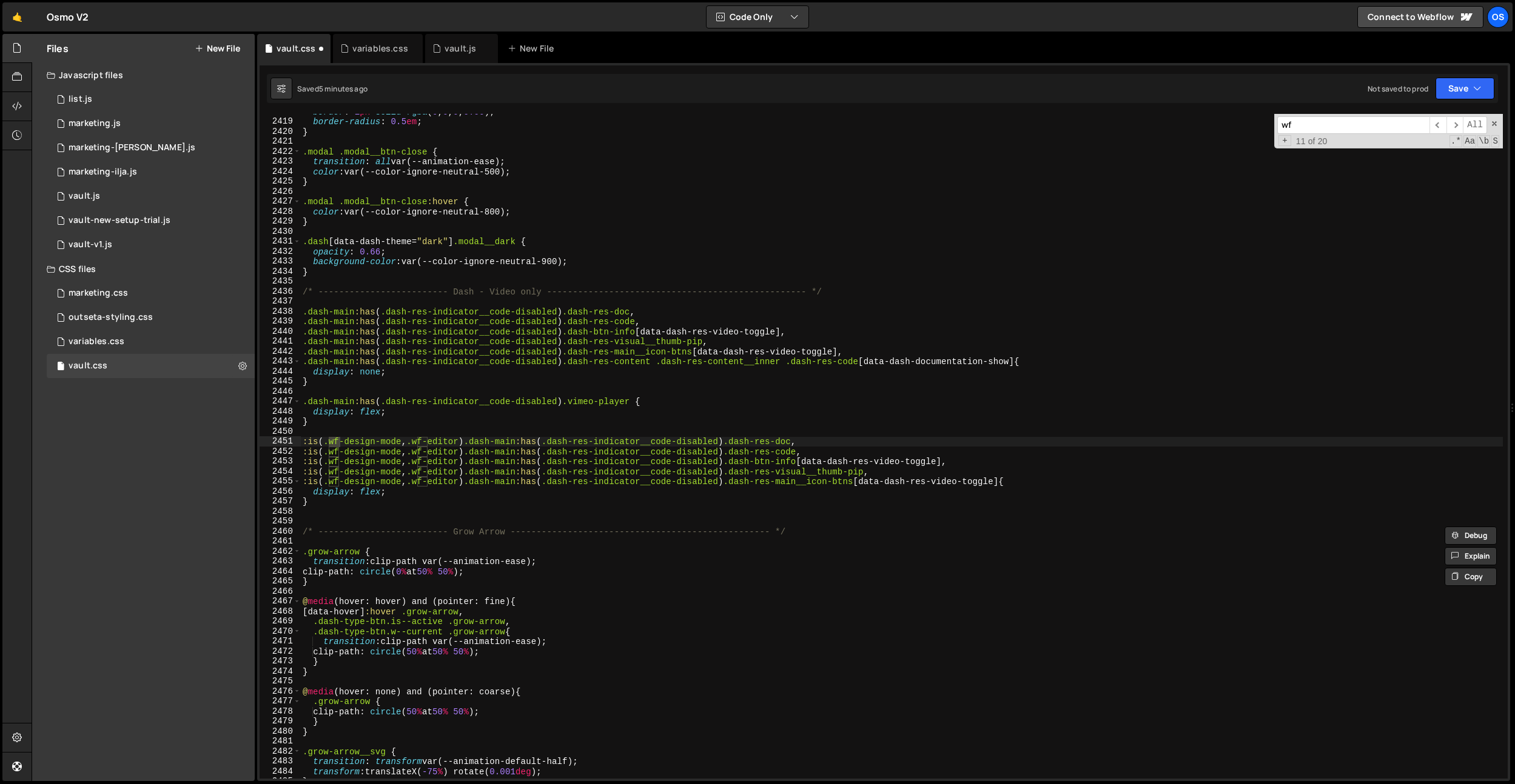
scroll to position [18819, 0]
type input "wf"
type textarea ":is(.wf-design-mode, .wf-editor) .dash-main:has(.dash-res-indicator__code-disab…"
drag, startPoint x: 468, startPoint y: 440, endPoint x: 299, endPoint y: 441, distance: 169.0
click at [299, 441] on div ":is(.wf-design-mode, .wf-editor) .dash-main:has(.dash-res-indicator__code-disab…" at bounding box center [883, 447] width 1248 height 665
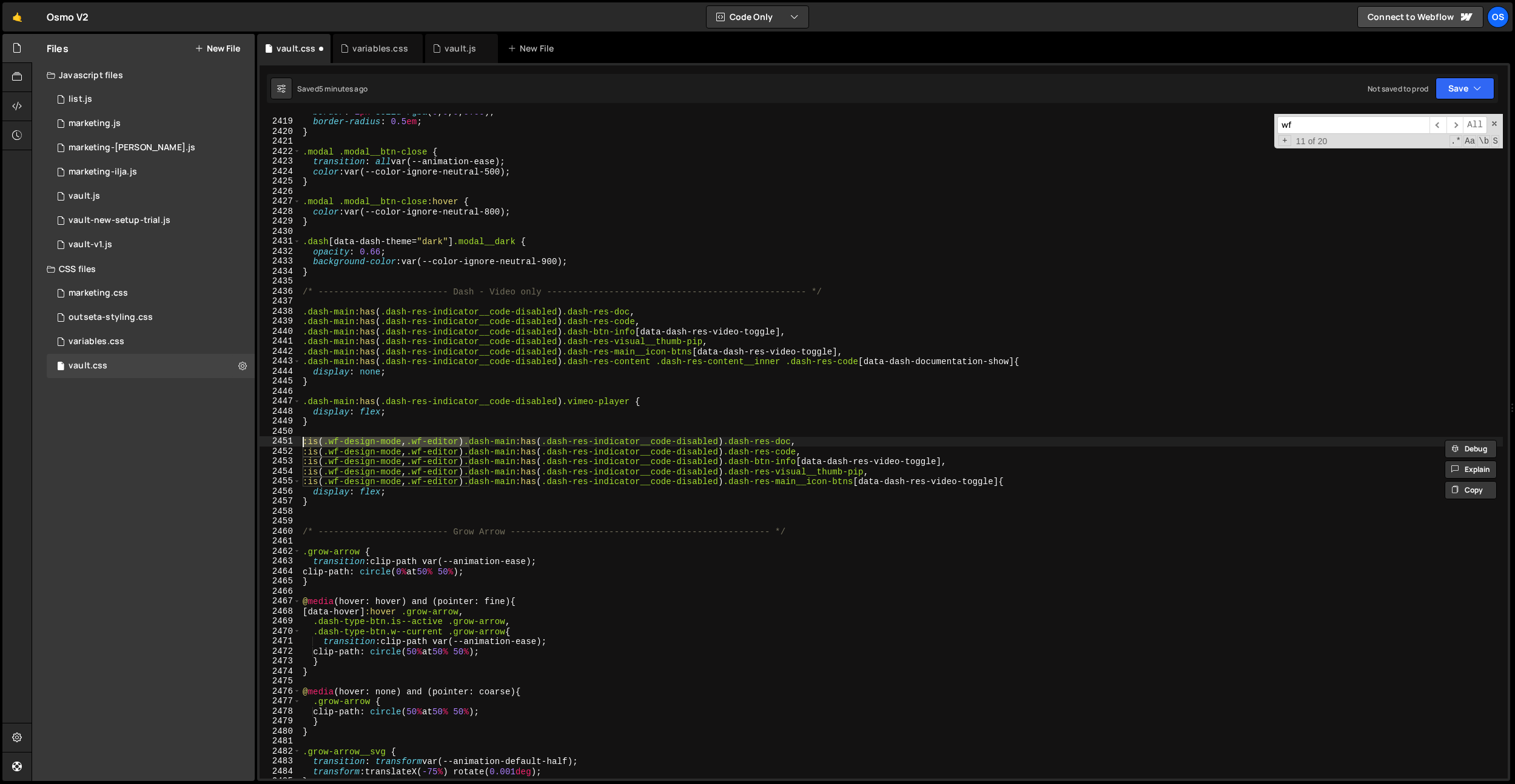
scroll to position [14336, 0]
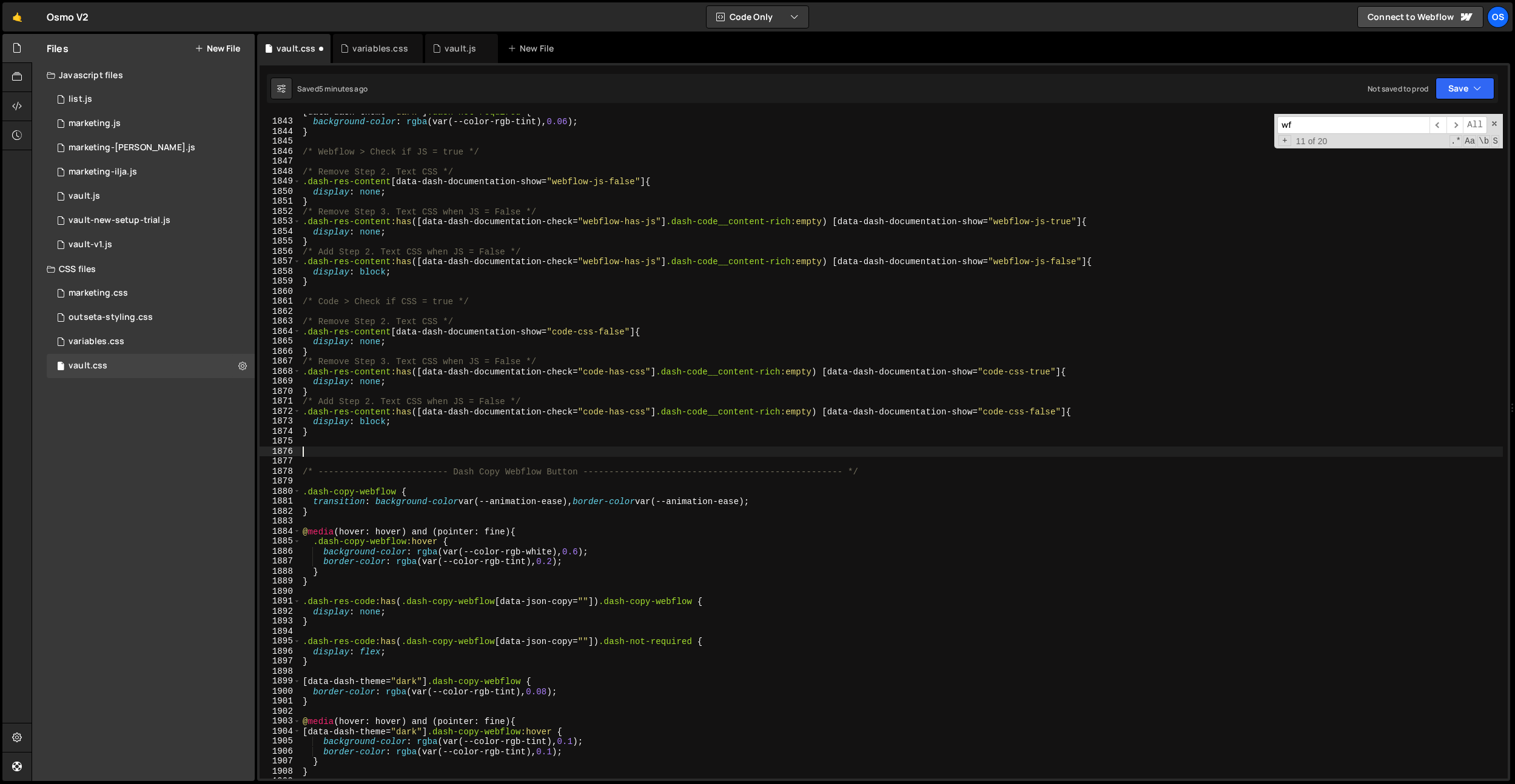
type textarea ".dash-res-code"
click at [301, 457] on div "[ data-dash-theme = " dark " ] .dash-not-required { background-color : rgba (va…" at bounding box center [902, 449] width 1203 height 685
click at [303, 451] on div "[ data-dash-theme = " dark " ] .dash-not-required { background-color : rgba (va…" at bounding box center [902, 449] width 1203 height 685
paste textarea ":is(.wf-design-mode, .wf-editor)"
click at [586, 451] on div "[ data-dash-theme = " dark " ] .dash-not-required { background-color : rgba (va…" at bounding box center [902, 449] width 1203 height 685
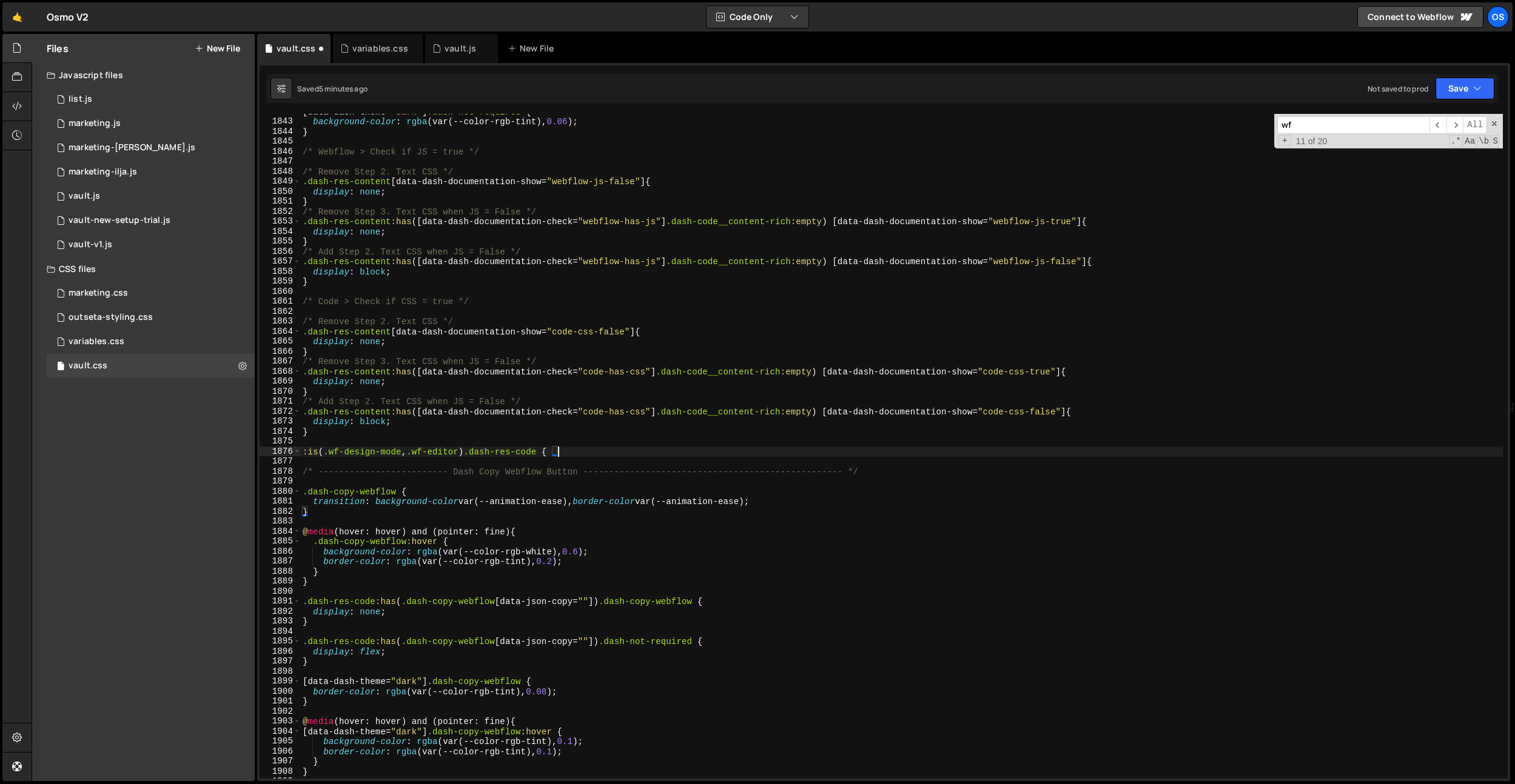
type textarea ":is(.wf-design-mode, .wf-editor) .dash-res-code {}"
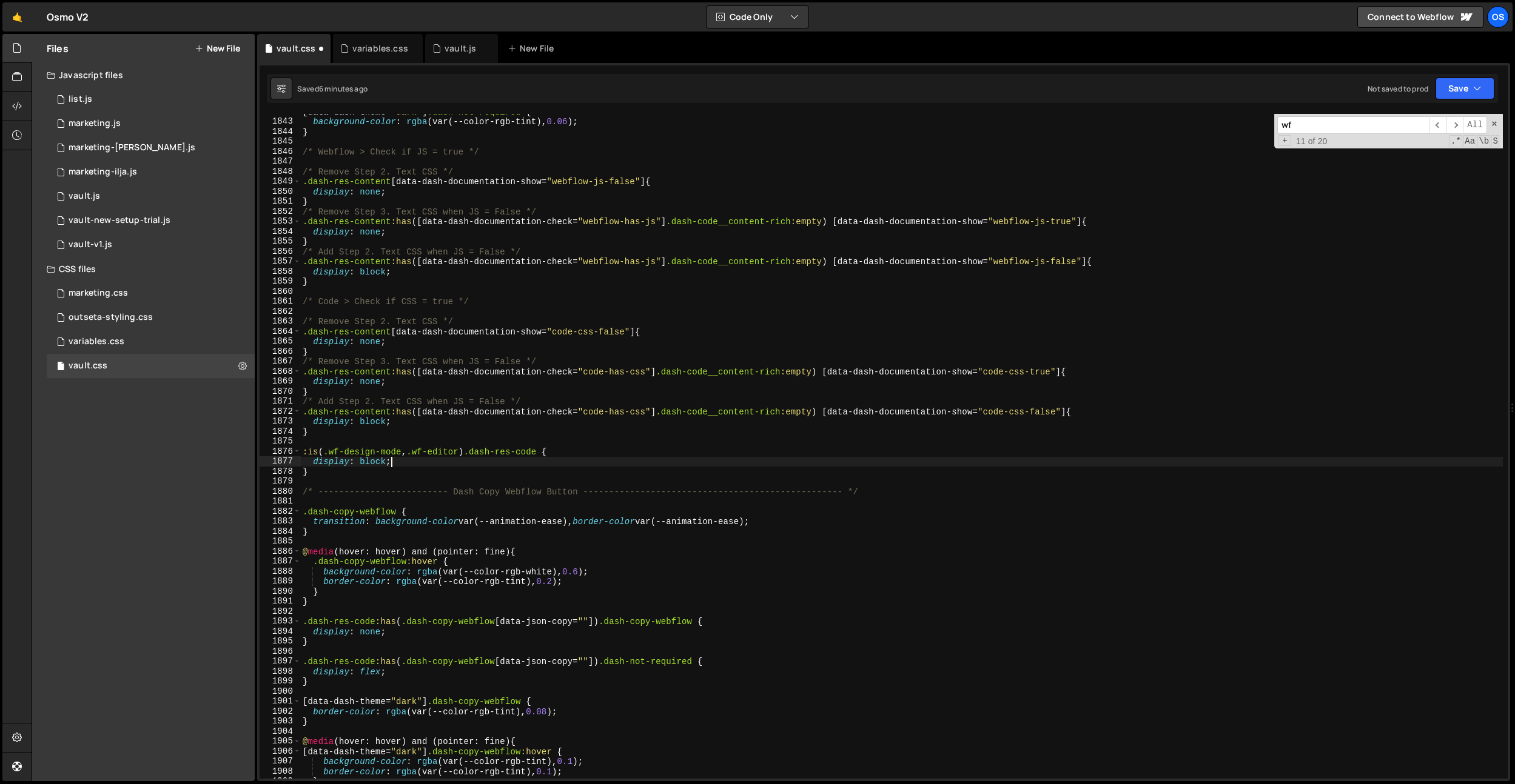
scroll to position [0, 7]
click at [560, 196] on div "[ data-dash-theme = " dark " ] .dash-not-required { background-color : rgba (va…" at bounding box center [902, 449] width 1203 height 685
type textarea "display: none;"
paste input "dash-main-top__parent"
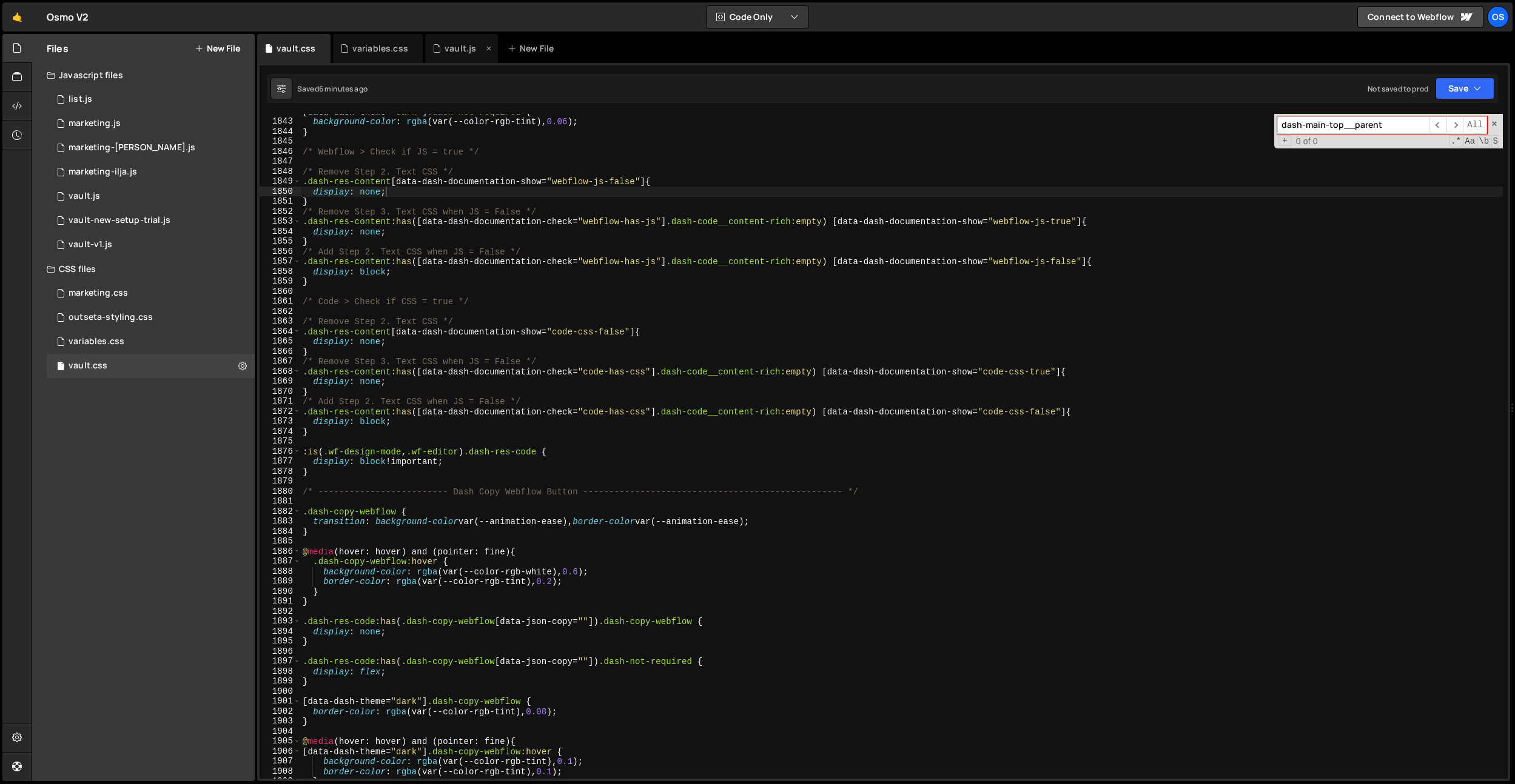
type input "dash-main-top__parent"
click at [453, 48] on div "vault.js" at bounding box center [460, 48] width 32 height 12
type textarea "let transitionOffset = 225;"
click at [0, 0] on div "// JS for Vault [Dashboard] gsap . registerPlugin ( ScrollTrigger , CustomEase …" at bounding box center [0, 0] width 0 height 0
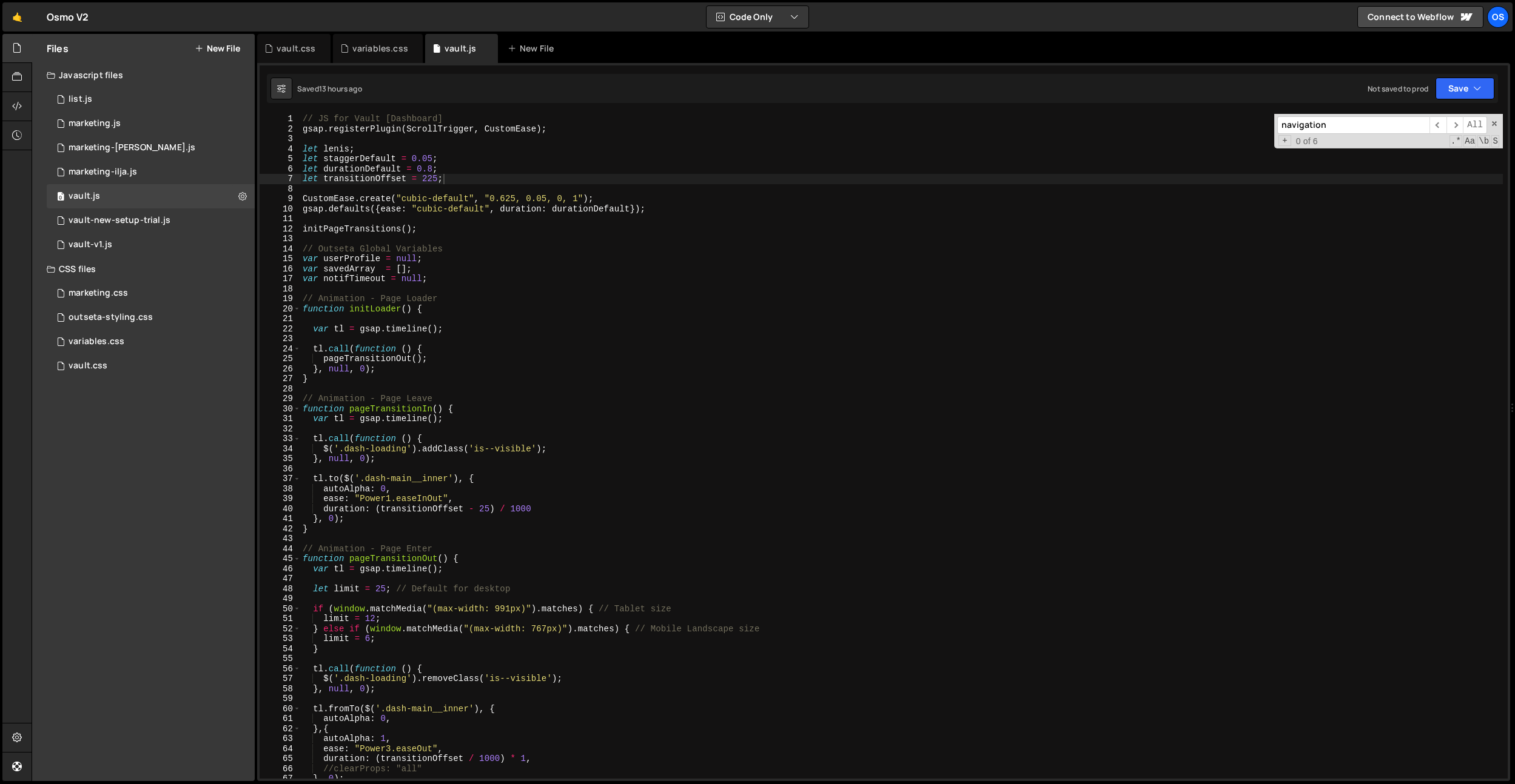
paste input "dash-main-top__parent"
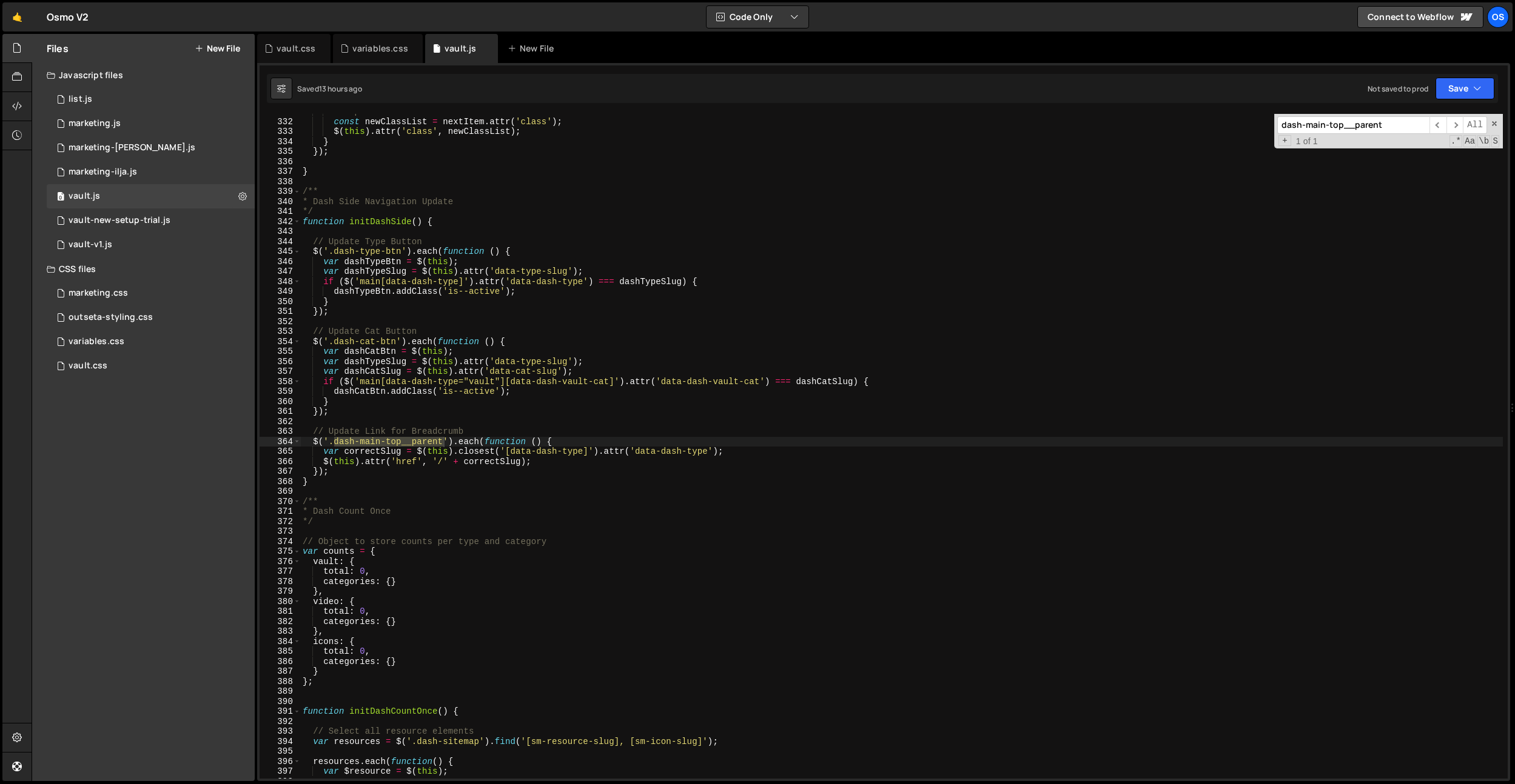
type input "dash-main-top__parent"
click at [352, 446] on div "// Update class list const newClassList = nextItem . attr ( 'class' ) ; $ ( thi…" at bounding box center [902, 447] width 1203 height 665
click at [329, 444] on div "// Update class list const newClassList = nextItem . attr ( 'class' ) ; $ ( thi…" at bounding box center [902, 449] width 1203 height 685
paste textarea "data-[PERSON_NAME]-namespace"
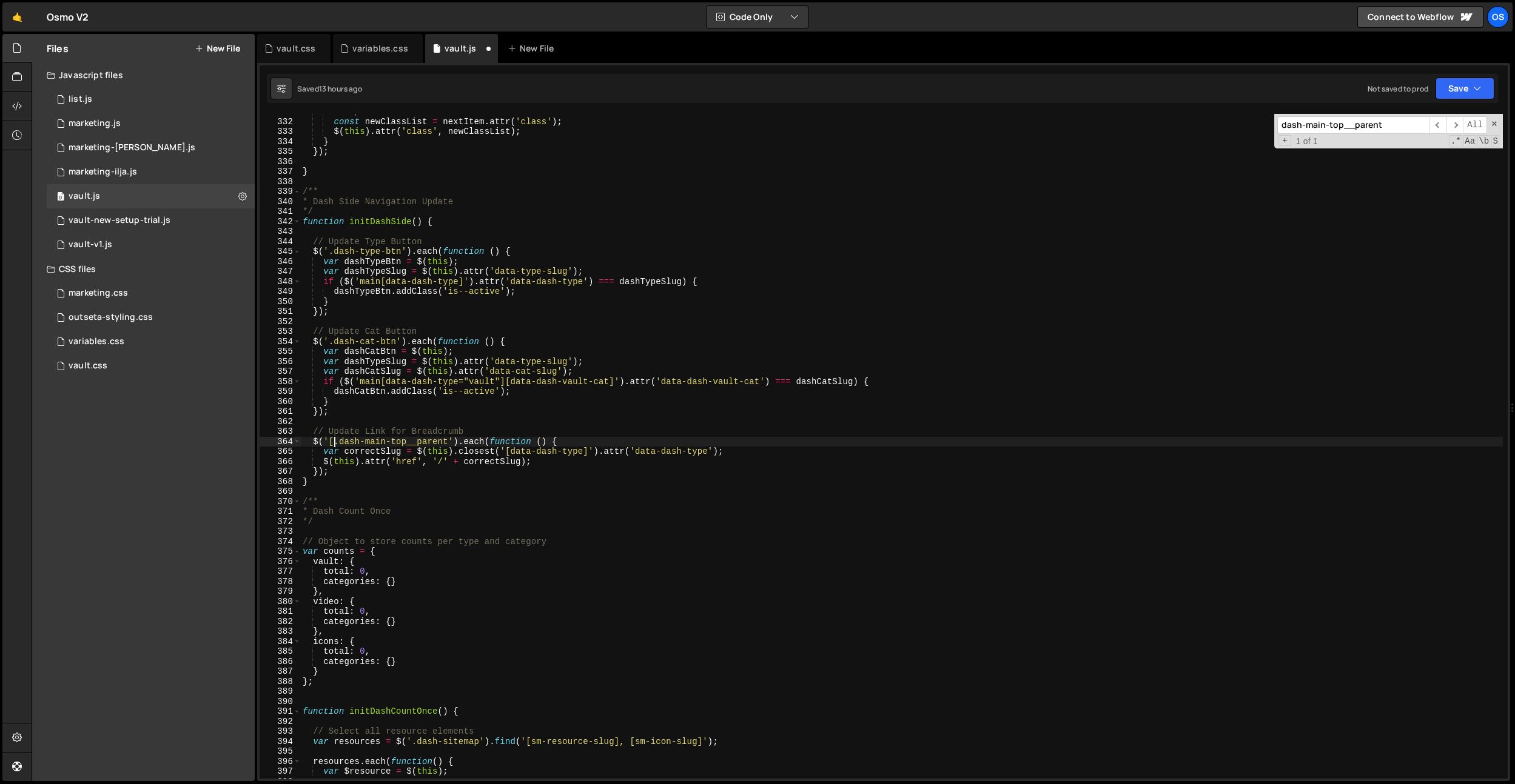
paste textarea "data-[PERSON_NAME]-namespace"
drag, startPoint x: 621, startPoint y: 442, endPoint x: 510, endPoint y: 441, distance: 111.0
click at [510, 441] on div "// Update class list const newClassList = nextItem . attr ( 'class' ) ; $ ( thi…" at bounding box center [902, 449] width 1203 height 685
paste textarea "res-hero__top"
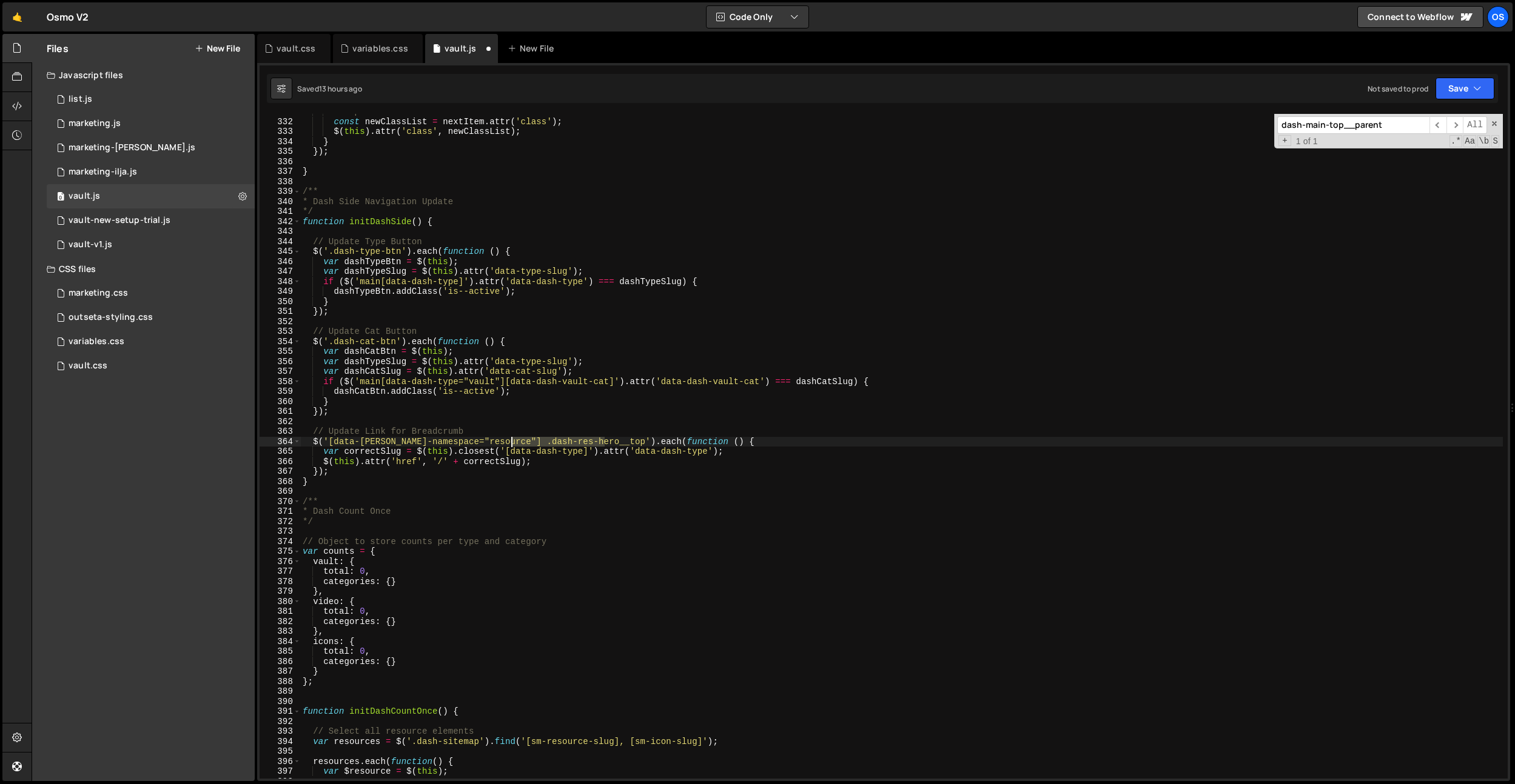
drag, startPoint x: 602, startPoint y: 442, endPoint x: 510, endPoint y: 444, distance: 92.0
click at [510, 444] on div "// Update class list const newClassList = nextItem . attr ( 'class' ) ; $ ( thi…" at bounding box center [902, 449] width 1203 height 685
paste textarea "crumb__single"
type textarea "$('[data-barba-namespace="resource"] .dash-crumb__single:first-child').each(fun…"
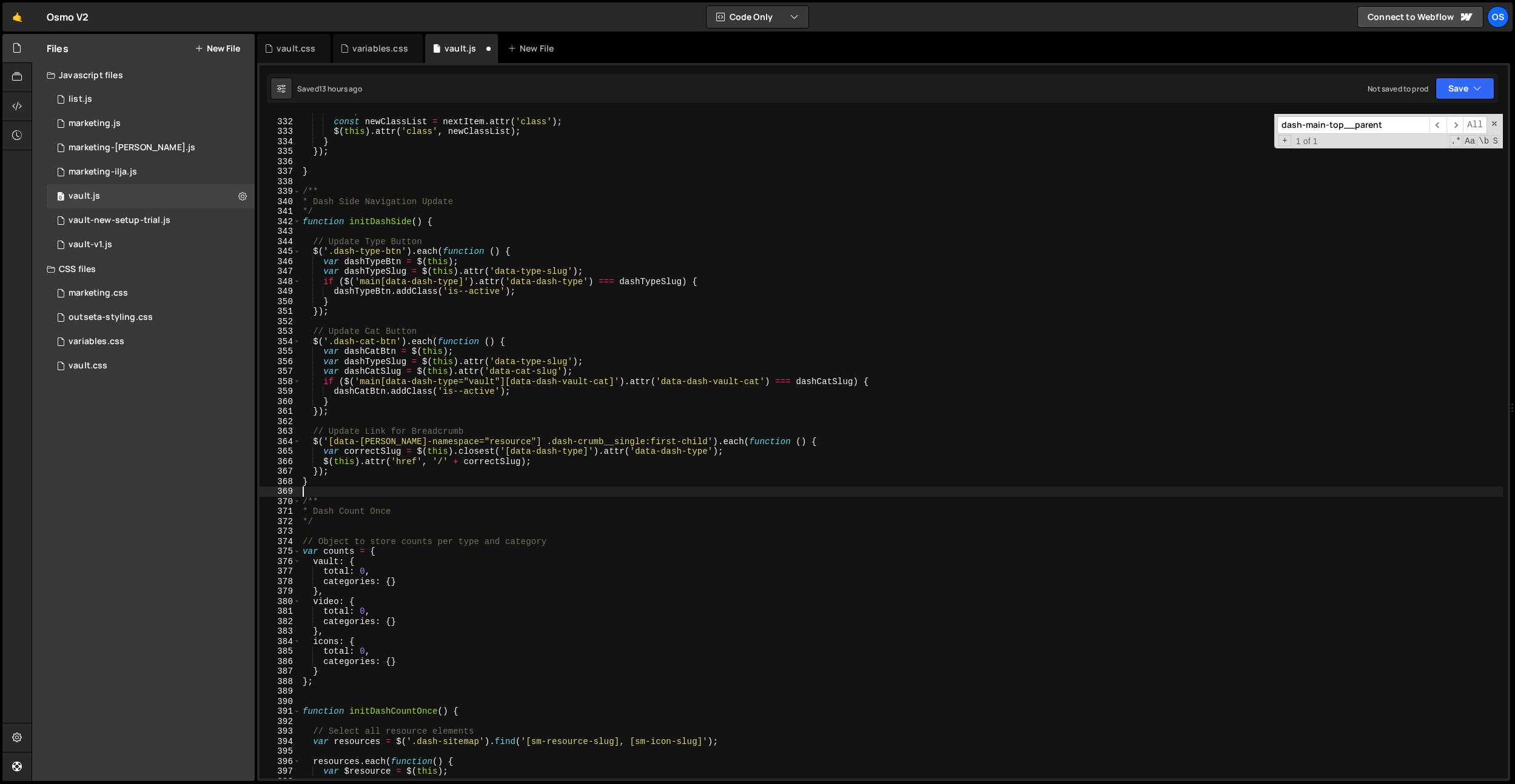
click at [631, 493] on div "// Update class list const newClassList = nextItem . attr ( 'class' ) ; $ ( thi…" at bounding box center [902, 449] width 1203 height 685
drag, startPoint x: 297, startPoint y: 46, endPoint x: 469, endPoint y: 226, distance: 249.0
click at [297, 46] on div "vault.css" at bounding box center [296, 48] width 39 height 12
type textarea ".dash-res-content:has([data-dash-documentation-check="webflow-has-js"] .dash-co…"
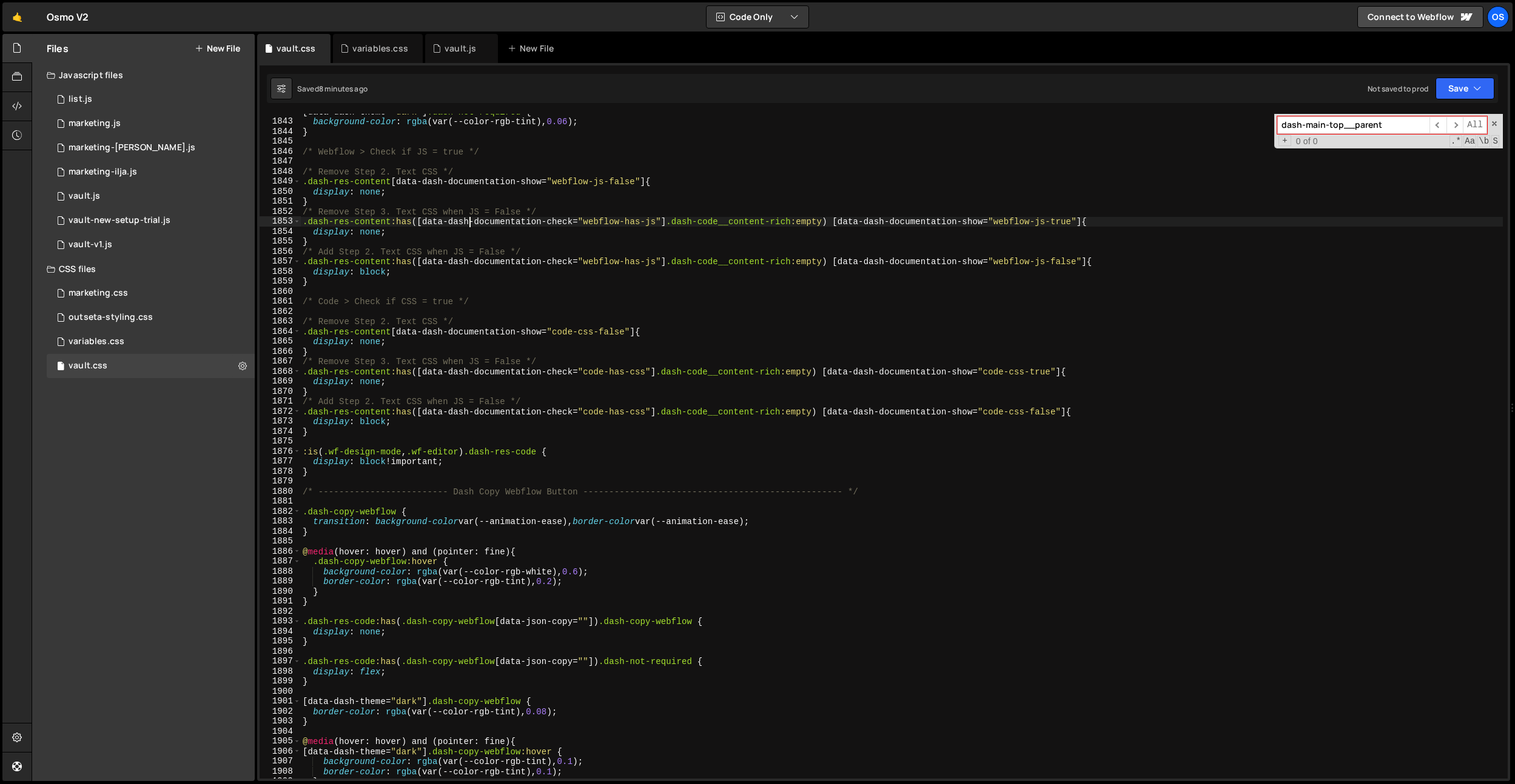
click at [469, 226] on div "[ data-dash-theme = " dark " ] .dash-not-required { background-color : rgba (va…" at bounding box center [902, 449] width 1203 height 685
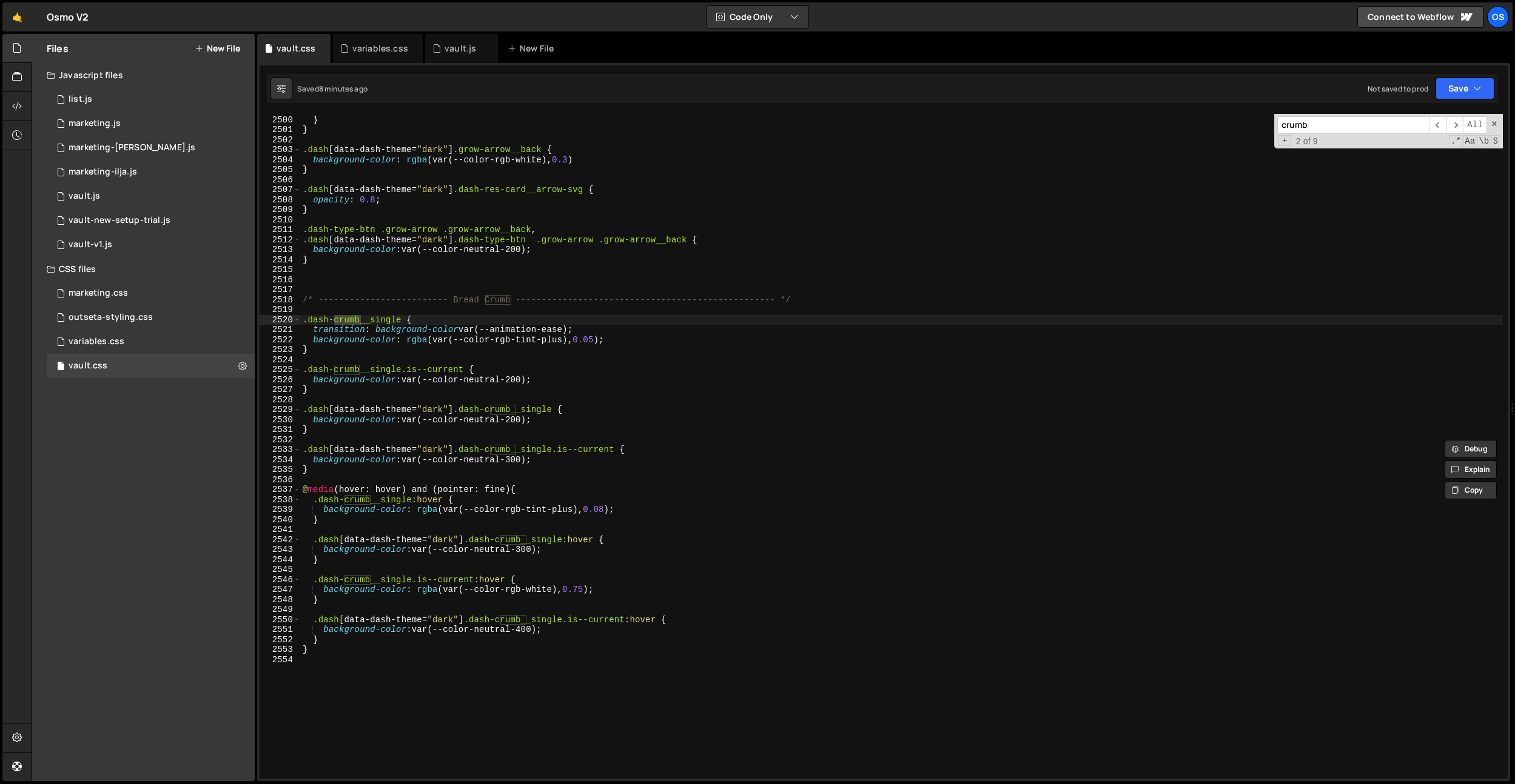
type input "crumb"
click at [381, 344] on div "transform : translateX( 0 % ) rotate( 0.001 deg ) ; } } .dash [ data-dash-theme…" at bounding box center [902, 447] width 1203 height 685
click at [376, 350] on div "transform : translateX( 0 % ) rotate( 0.001 deg ) ; } } .dash [ data-dash-theme…" at bounding box center [902, 447] width 1203 height 685
type textarea "}"
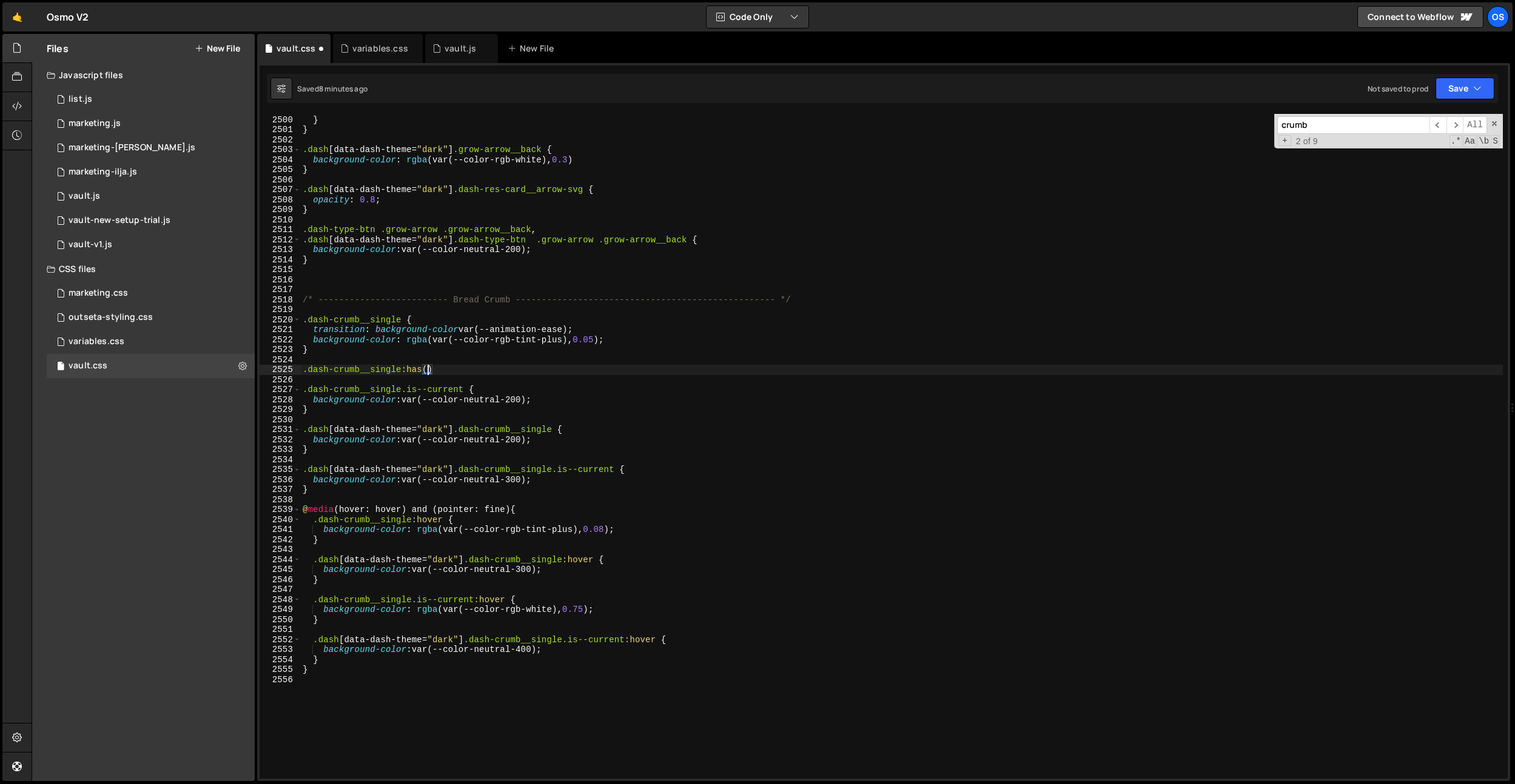
scroll to position [0, 8]
paste textarea "dash-crumb__single-span)"
type textarea ".dash-crumb__single:has(.dash-crumb__single-span:empty) {}"
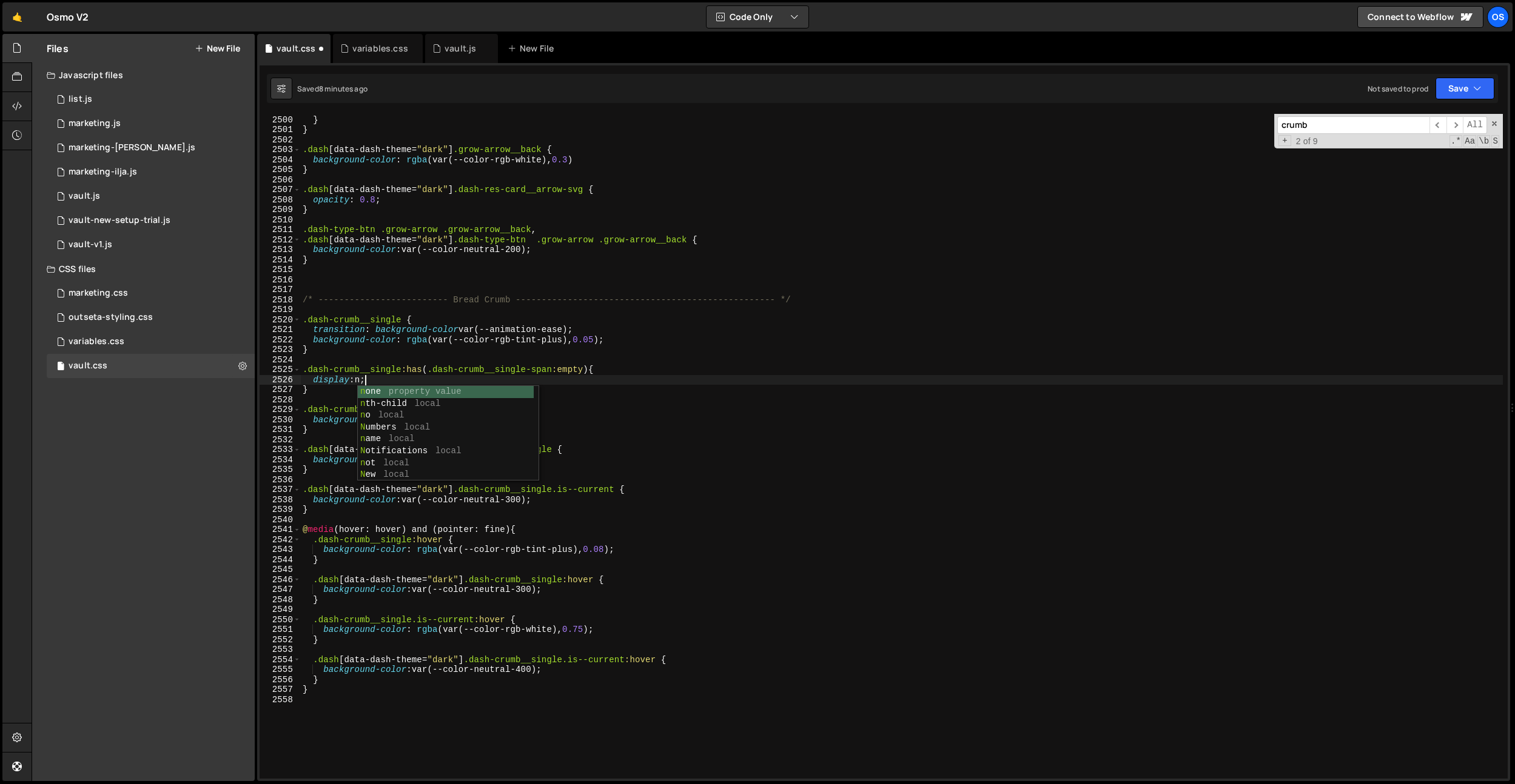
scroll to position [0, 4]
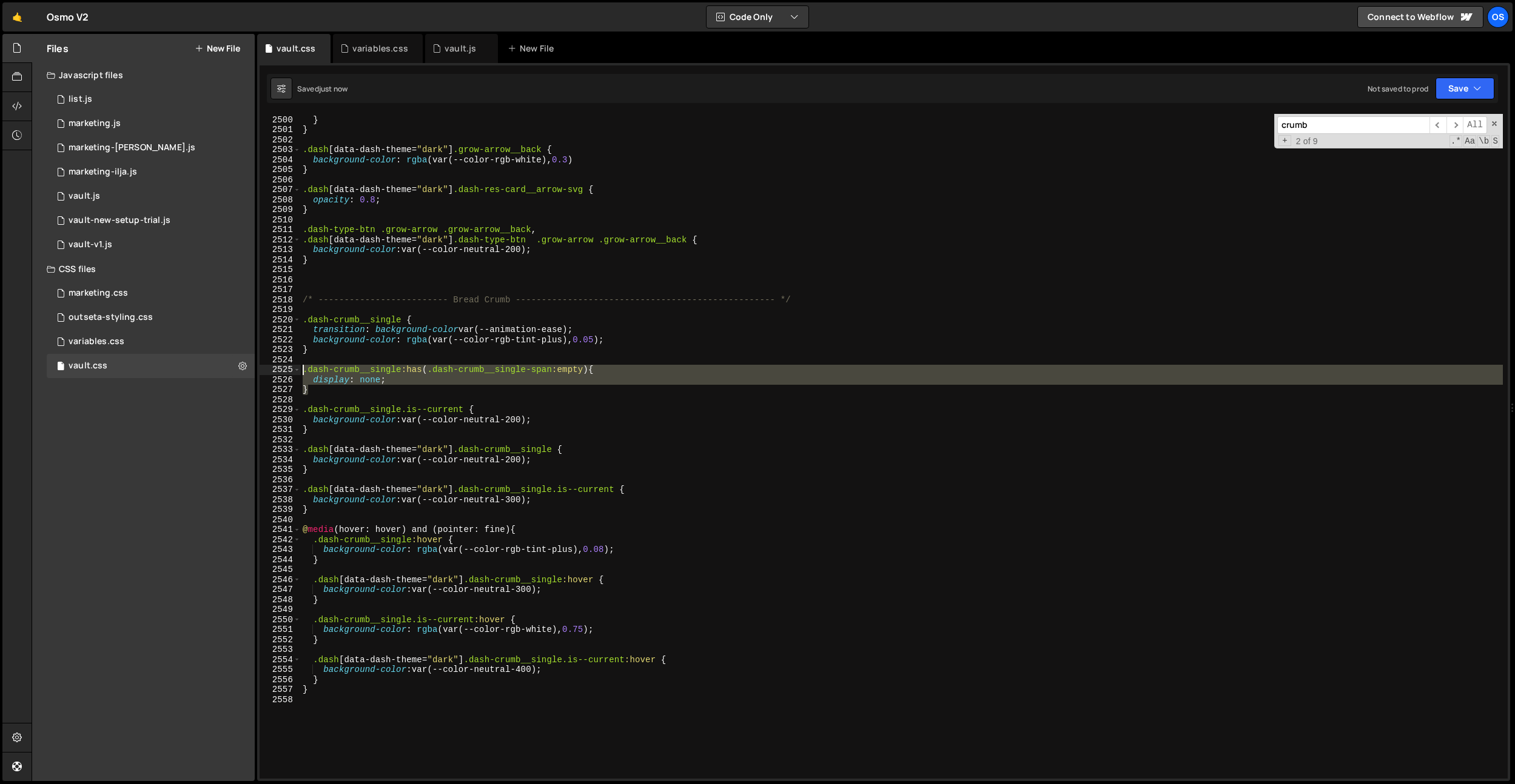
drag, startPoint x: 330, startPoint y: 392, endPoint x: 289, endPoint y: 367, distance: 48.0
click at [289, 367] on div "display: none; 2499 2500 2501 2502 2503 2504 2505 2506 2507 2508 2509 2510 2511…" at bounding box center [883, 447] width 1248 height 665
type textarea "}"
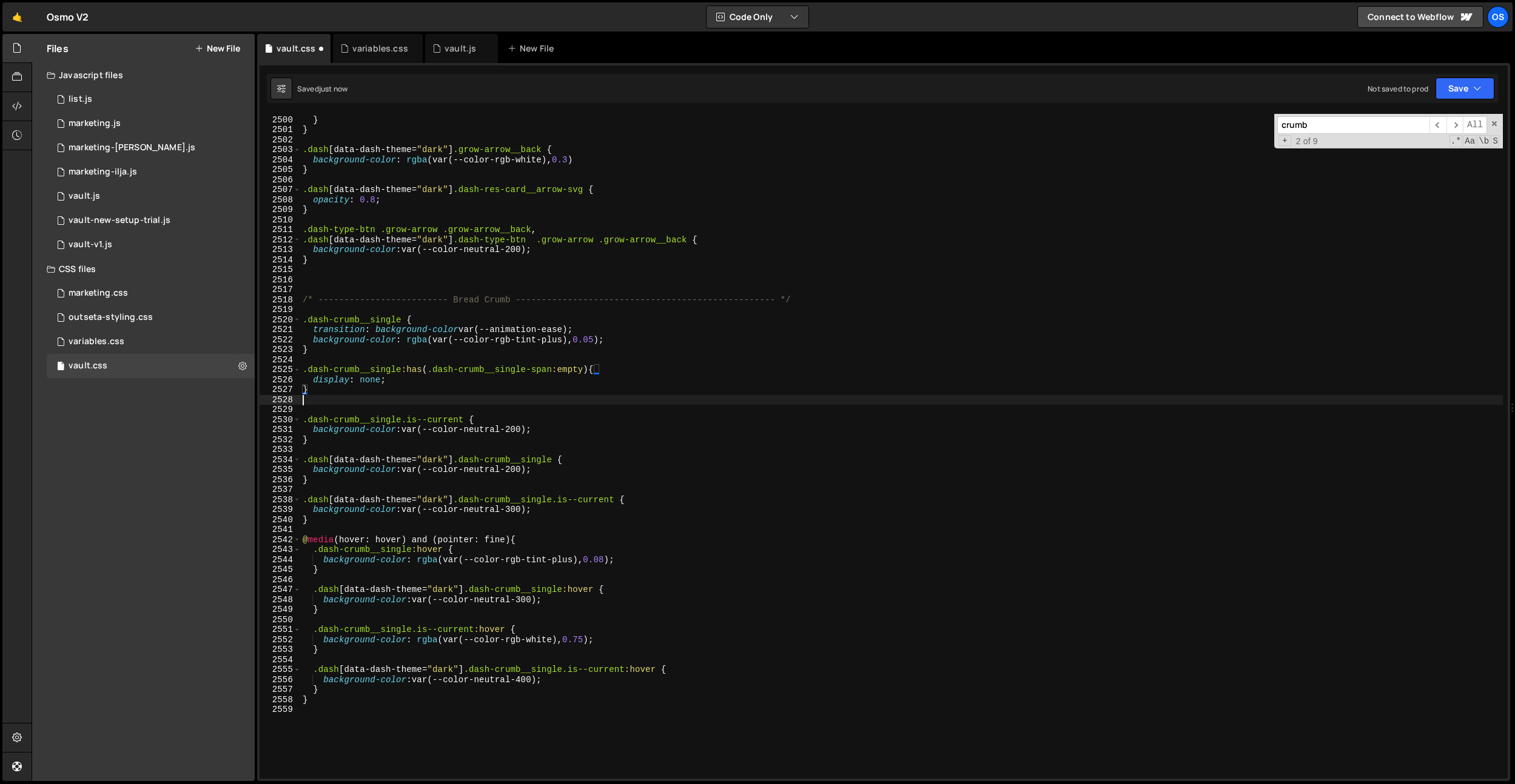
paste textarea "}"
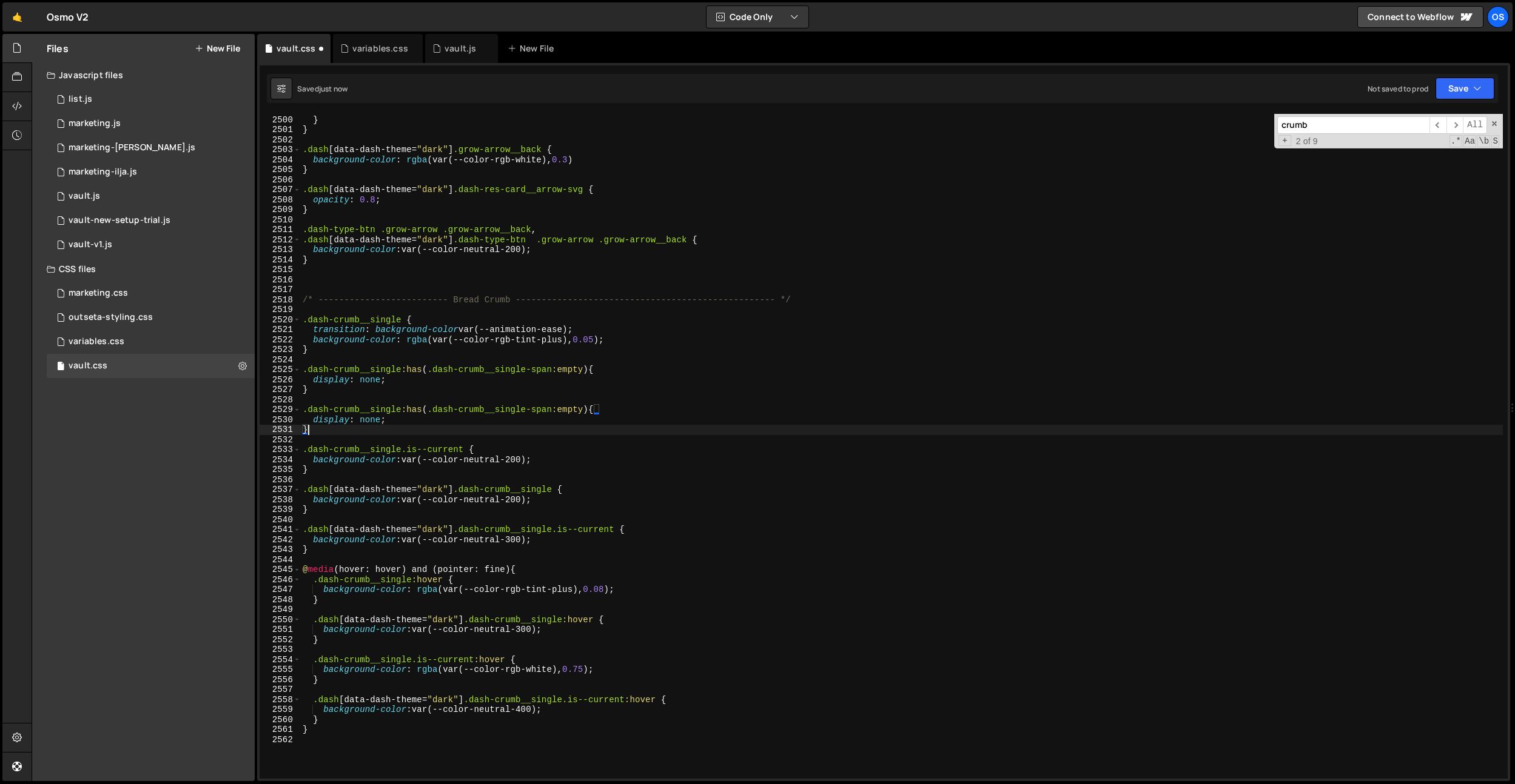
click at [588, 407] on div "transform : translateX( 0 % ) rotate( 0.001 deg ) ; } } .dash [ data-dash-theme…" at bounding box center [902, 447] width 1203 height 685
click at [594, 412] on div "transform : translateX( 0 % ) rotate( 0.001 deg ) ; } } .dash [ data-dash-theme…" at bounding box center [902, 447] width 1203 height 685
paste textarea "dash-crumb__arrow"
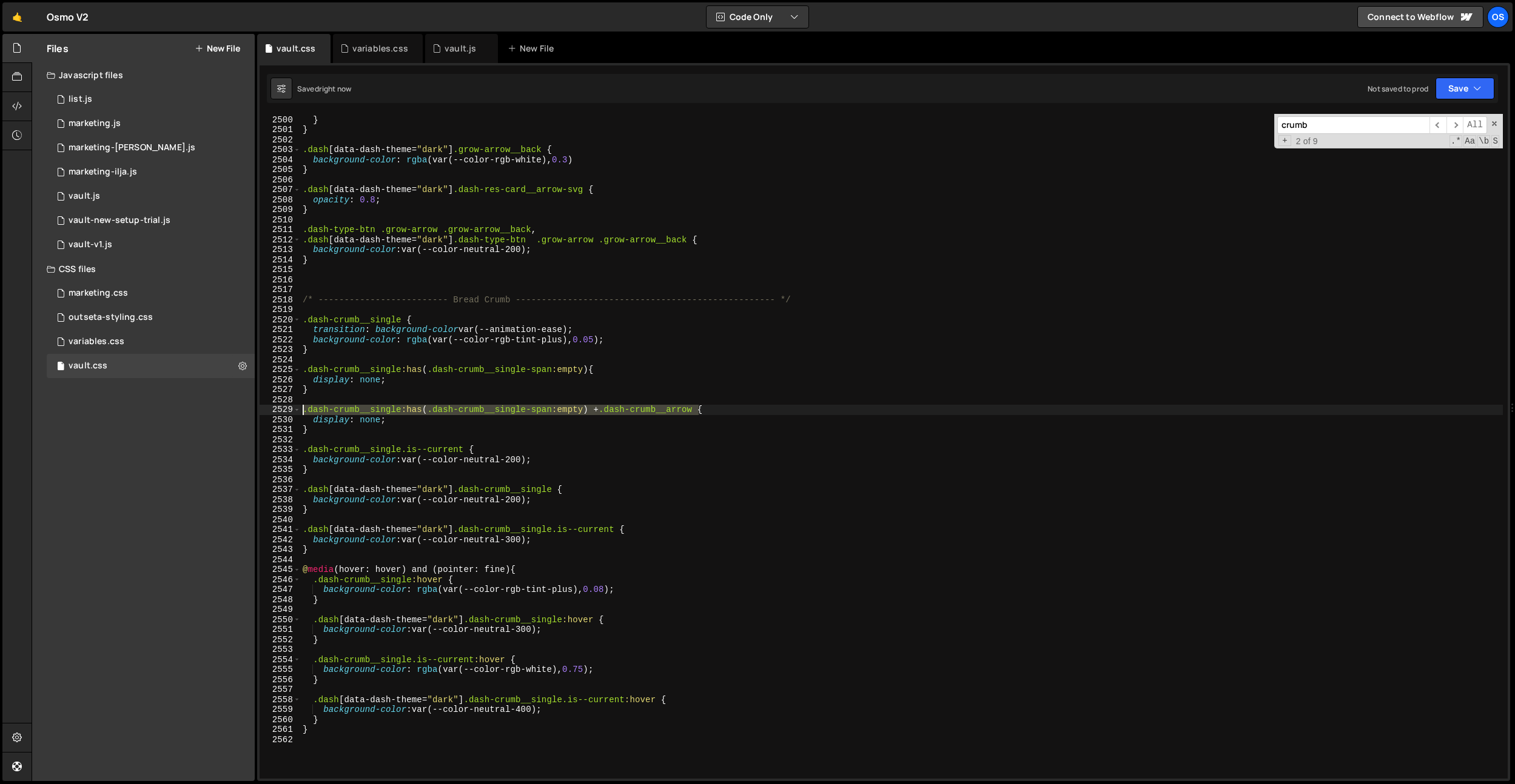
drag, startPoint x: 700, startPoint y: 411, endPoint x: 521, endPoint y: 372, distance: 183.2
click at [254, 408] on div "Files New File Javascript files 0 list.js 0 0 marketing.js 0 0 marketing-dennis…" at bounding box center [773, 408] width 1483 height 748
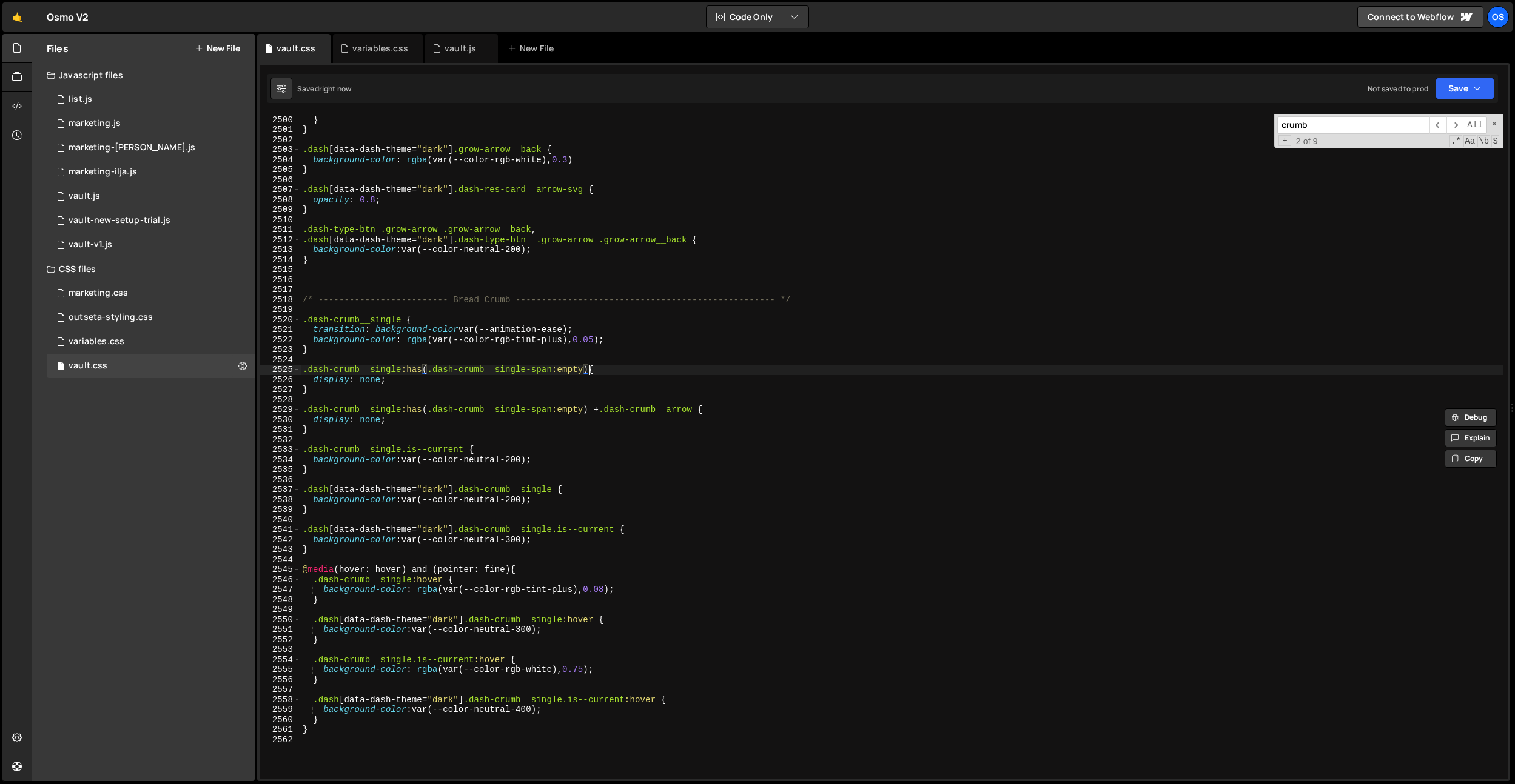
click at [588, 367] on div "transform : translateX( 0 % ) rotate( 0.001 deg ) ; } } .dash [ data-dash-theme…" at bounding box center [902, 447] width 1203 height 685
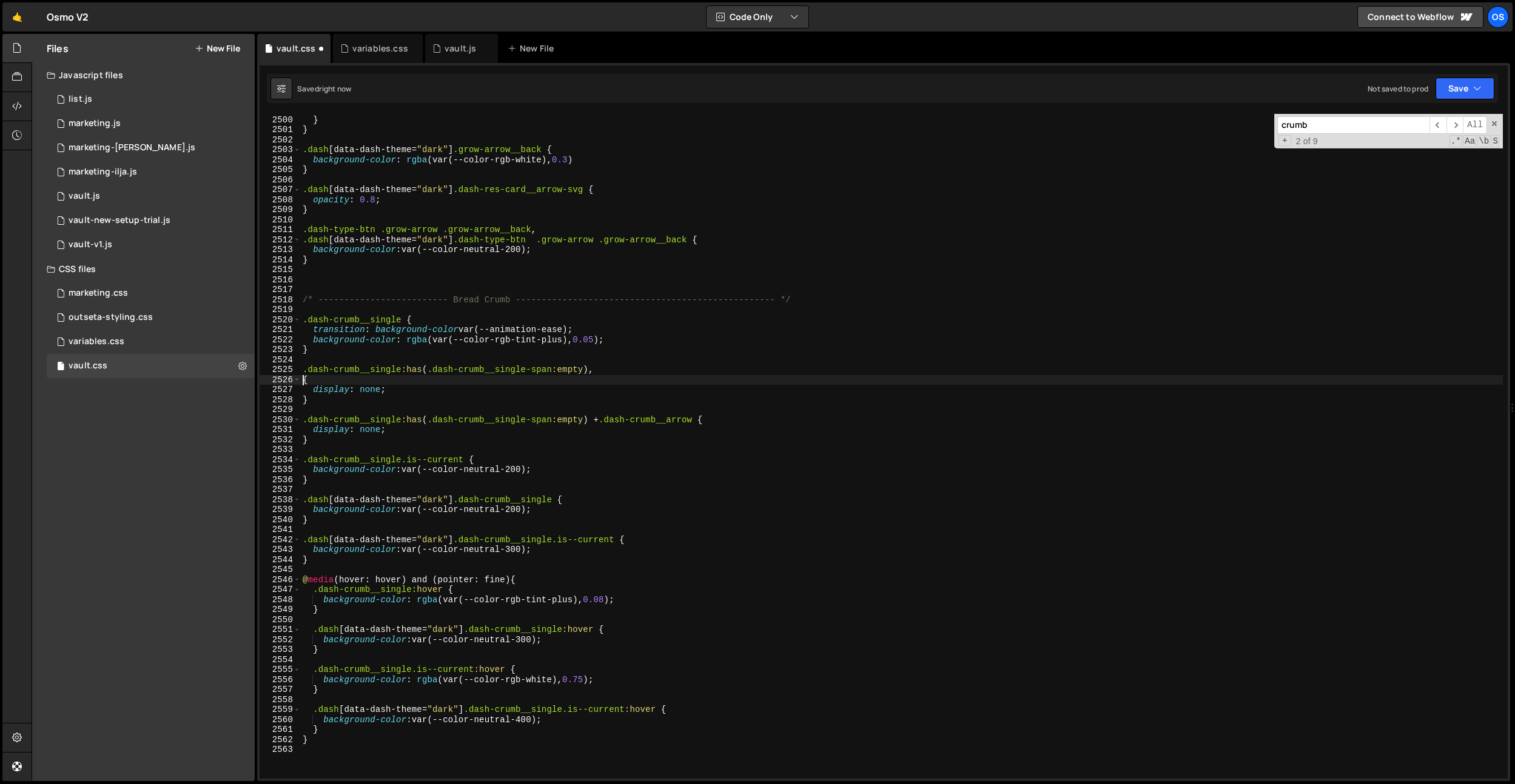
scroll to position [0, 0]
paste textarea ".dash-crumb__single:has(.dash-crumb__single-span:empty) + .dash-crumb__arrow"
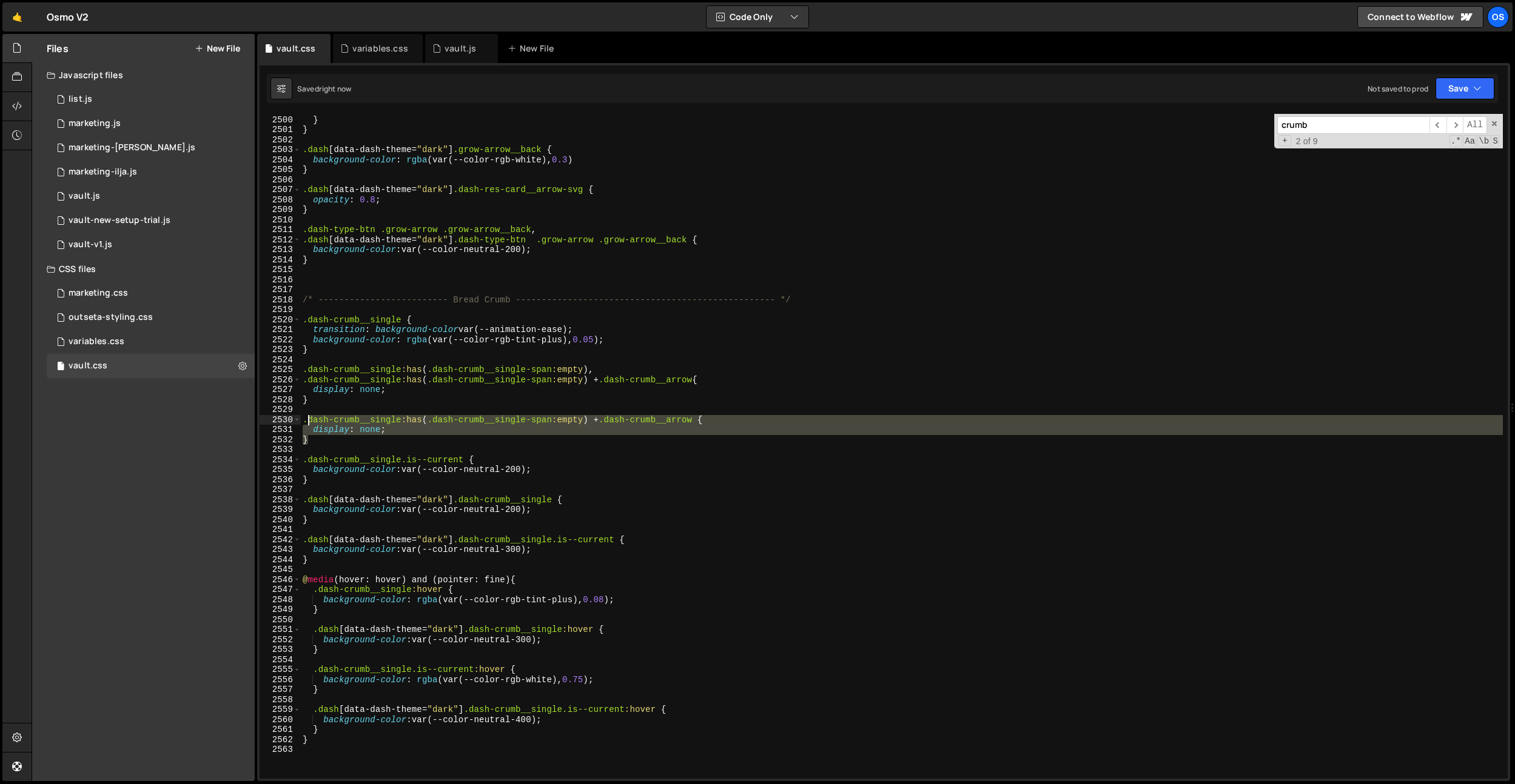
drag, startPoint x: 334, startPoint y: 440, endPoint x: 304, endPoint y: 418, distance: 37.2
click at [304, 418] on div "transform : translateX( 0 % ) rotate( 0.001 deg ) ; } } .dash [ data-dash-theme…" at bounding box center [902, 447] width 1203 height 685
type textarea ".dash-crumb__single:has(.dash-crumb__single-span:empty) + .dash-crumb__arrow { …"
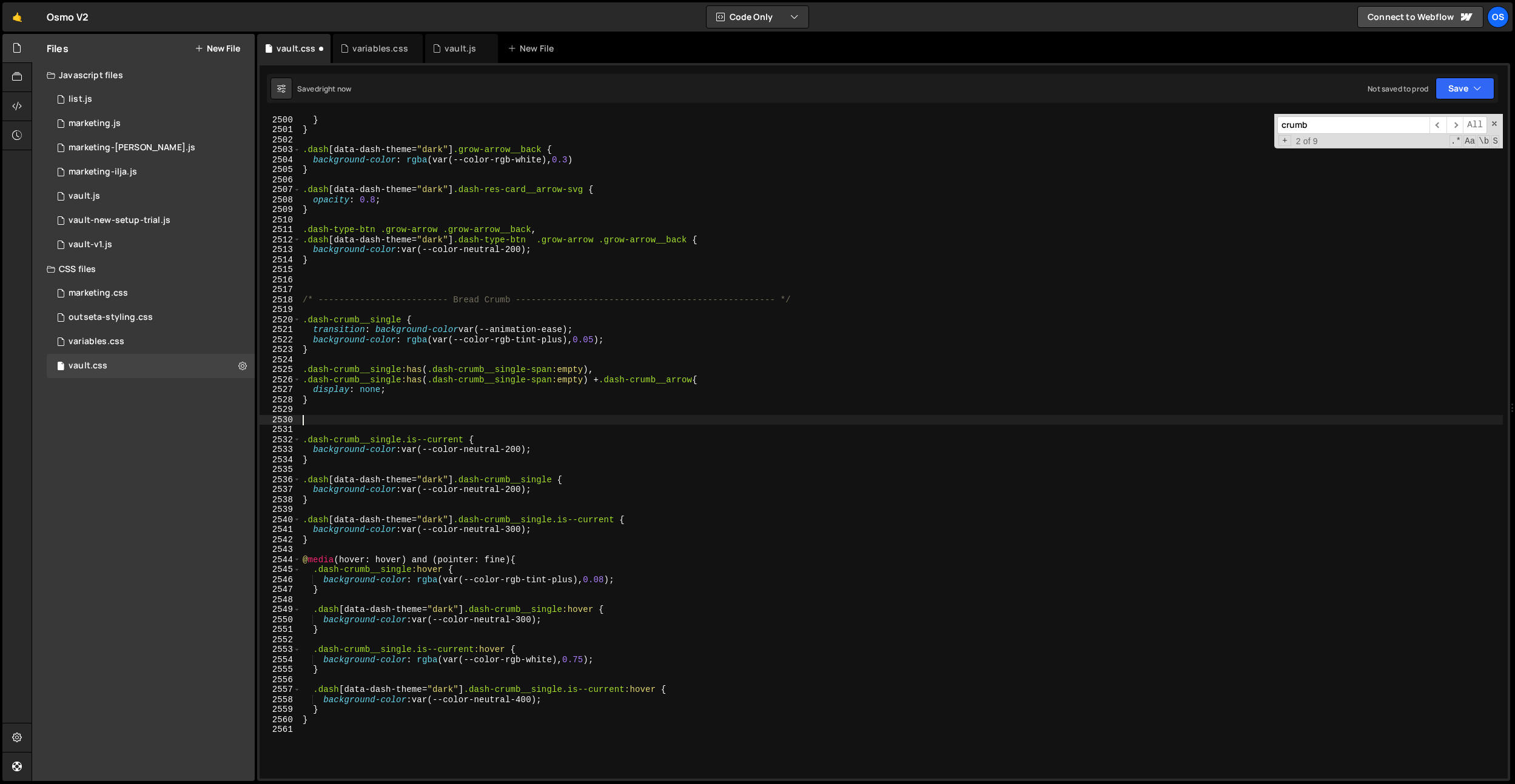
type textarea "}"
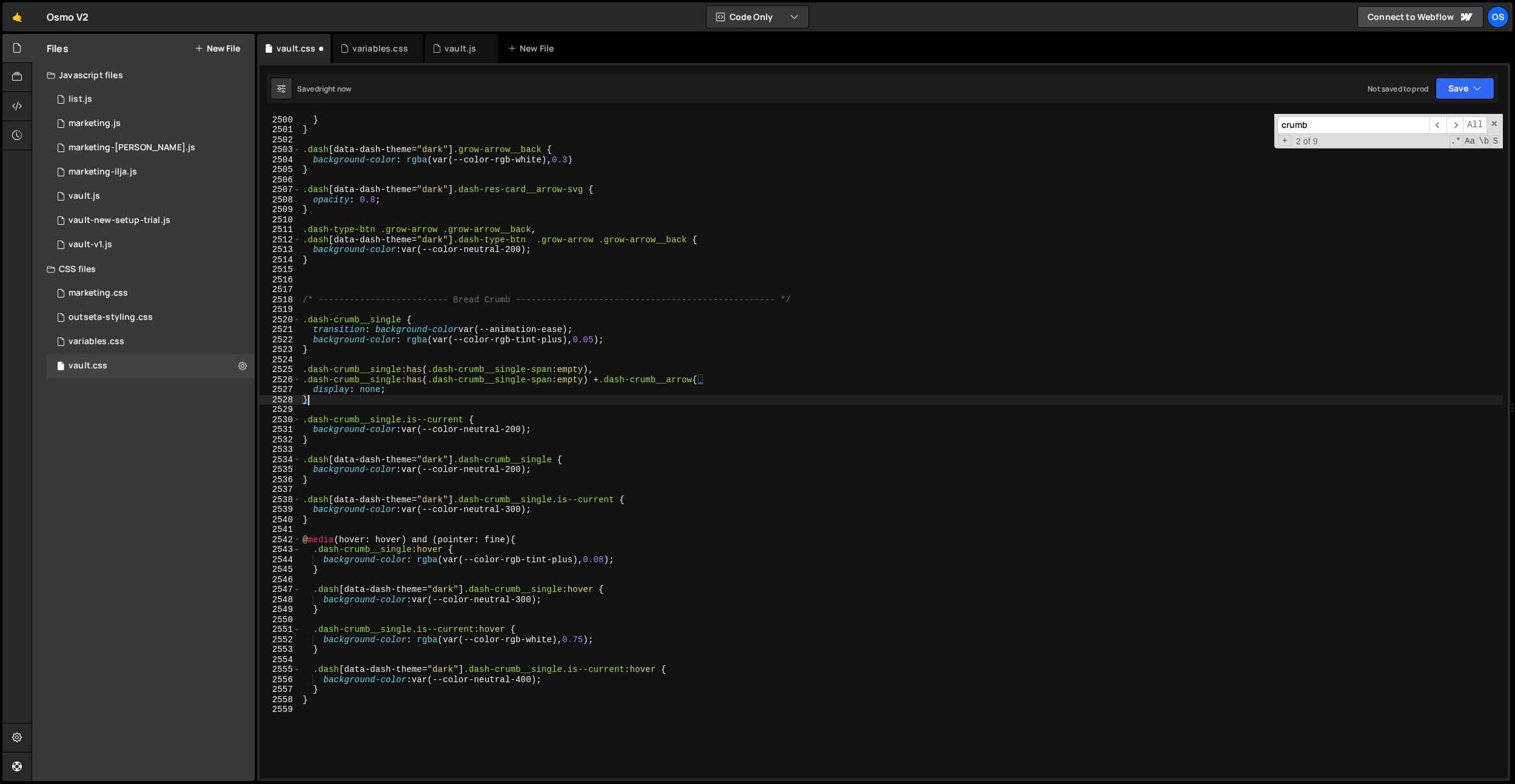
click at [373, 360] on div "transform : translateX( 0 % ) rotate( 0.001 deg ) ; } } .dash [ data-dash-theme…" at bounding box center [902, 447] width 1203 height 685
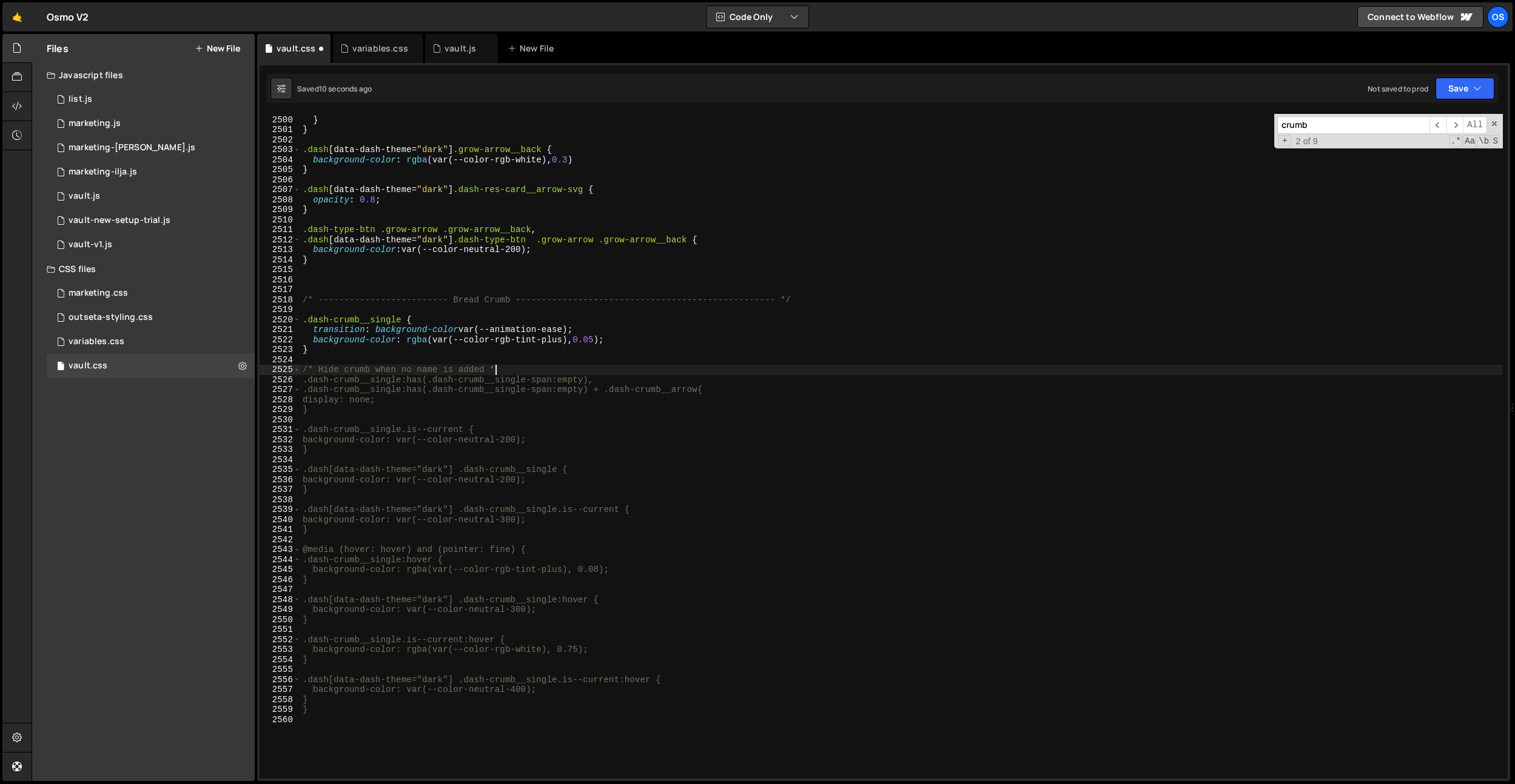
scroll to position [0, 13]
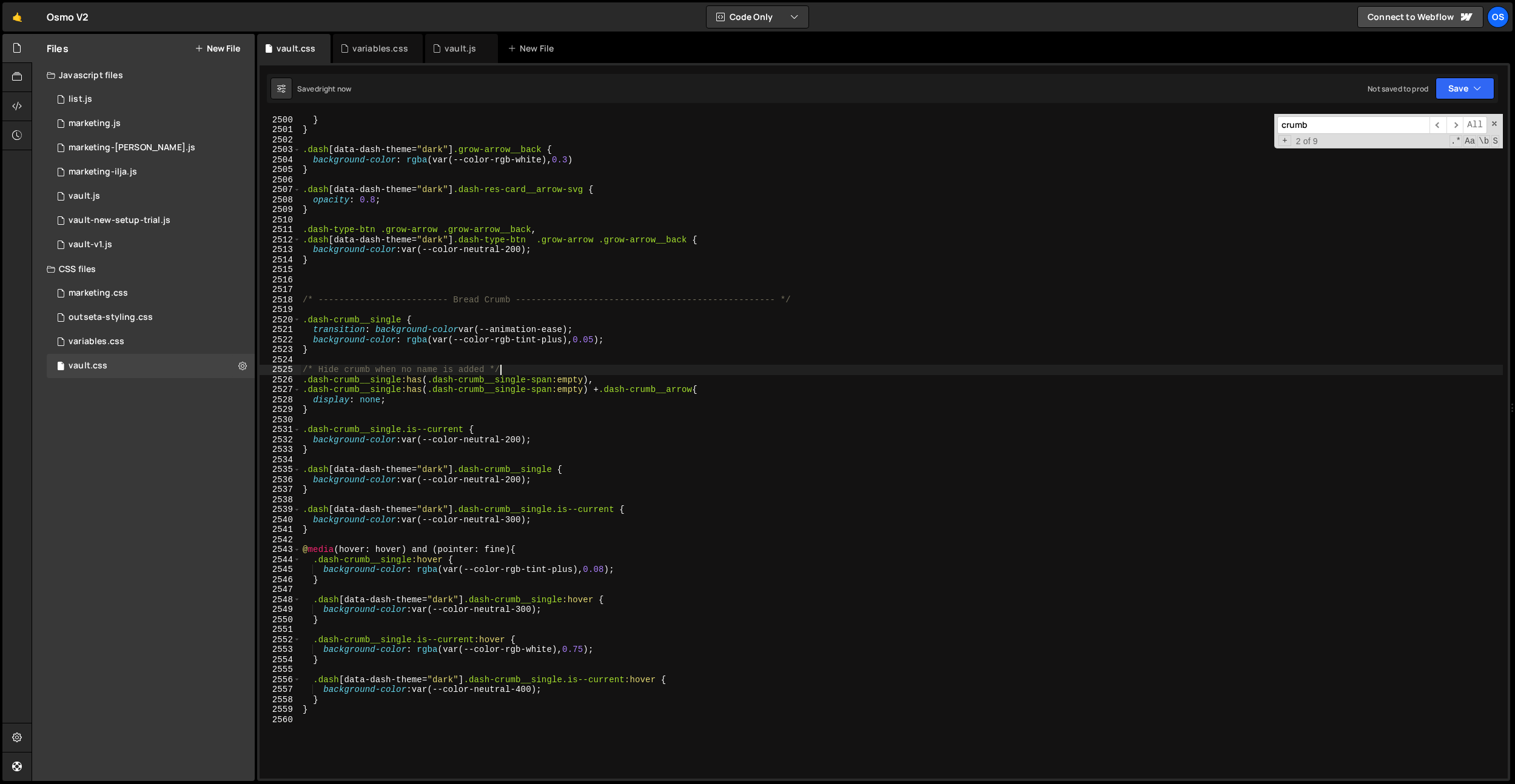
type textarea "/* Hide crumb when no name is added */"
click at [1289, 124] on input "crumb" at bounding box center [1353, 124] width 152 height 18
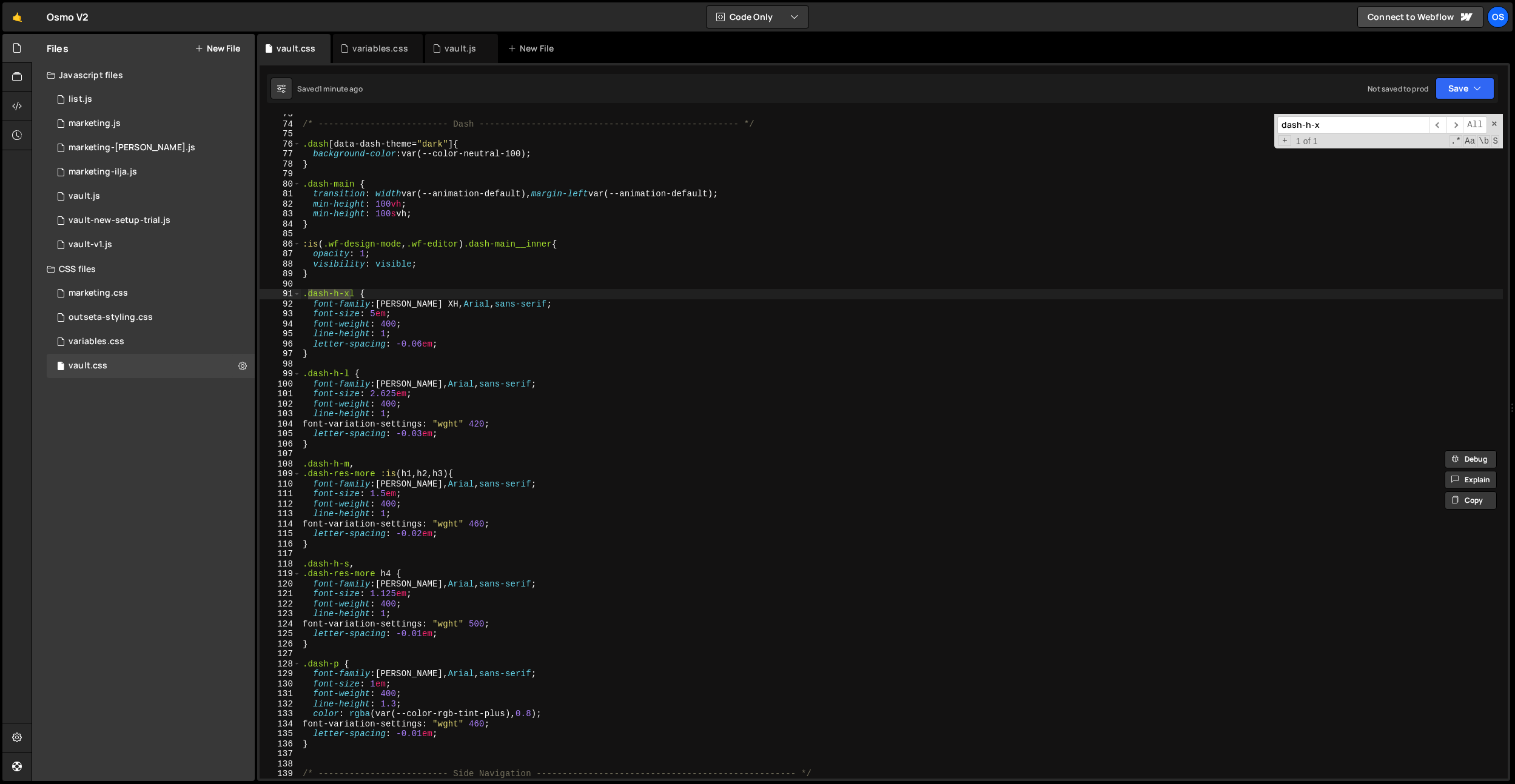
scroll to position [563, 0]
type input "dash-h-x"
click at [483, 506] on div "/* ------------------------- Dash ---------------------------------------------…" at bounding box center [902, 451] width 1203 height 685
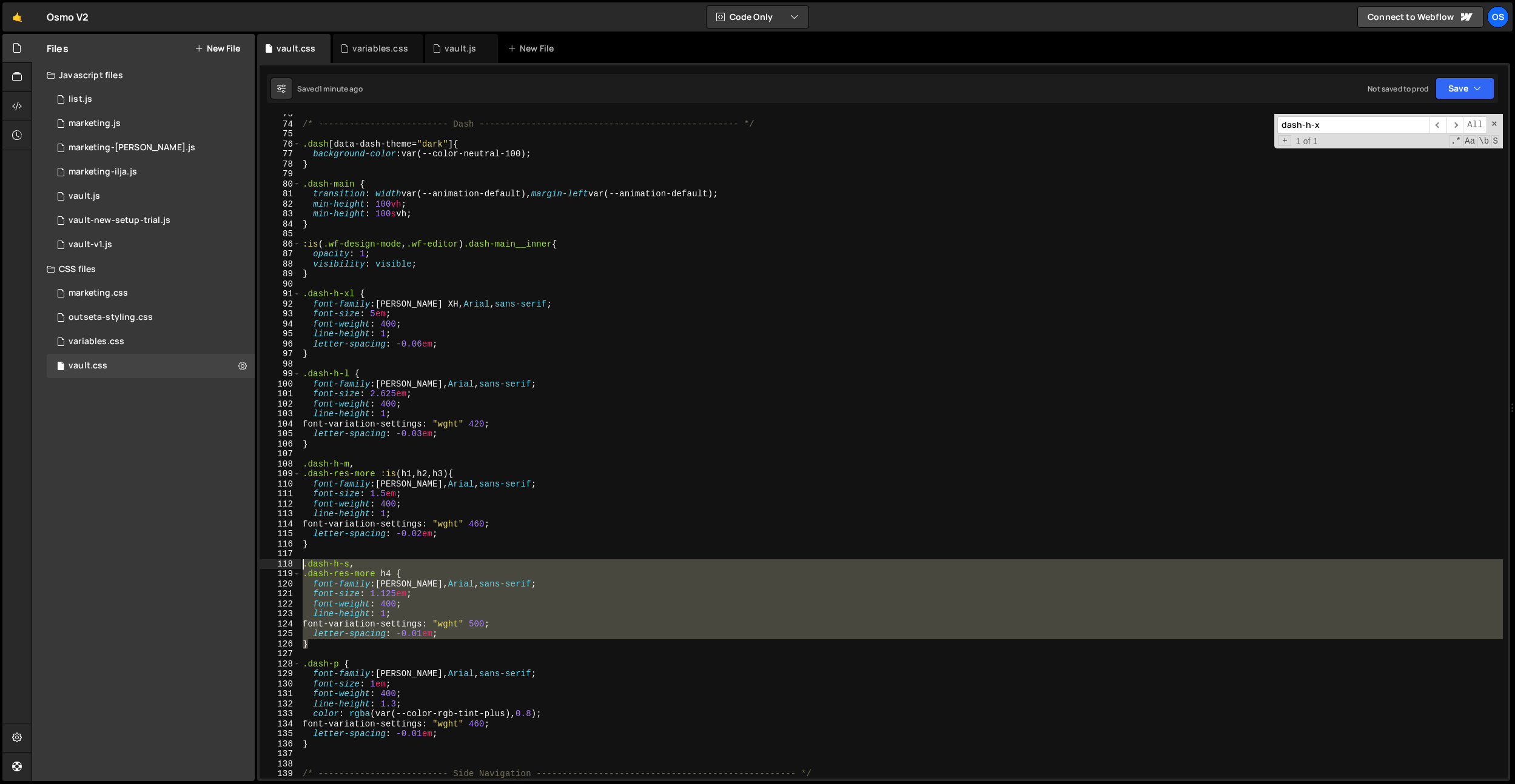
drag, startPoint x: 336, startPoint y: 648, endPoint x: 288, endPoint y: 566, distance: 95.0
click at [288, 566] on div "font-weight: 400; 73 74 75 76 77 78 79 80 81 82 83 84 85 86 87 88 89 90 91 92 9…" at bounding box center [883, 447] width 1248 height 665
type textarea "}"
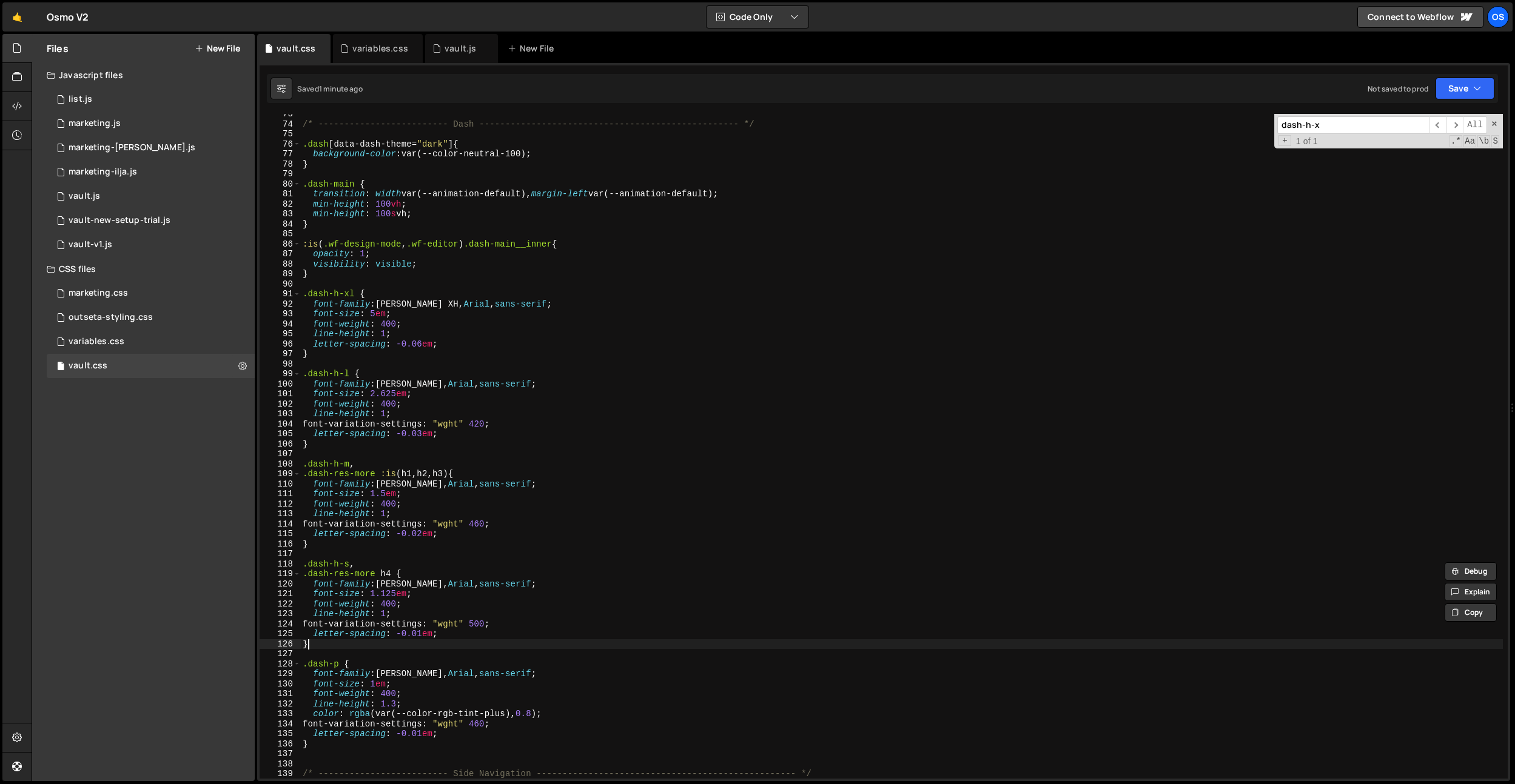
scroll to position [0, 0]
paste textarea "}"
click at [353, 664] on div "/* ------------------------- Dash ---------------------------------------------…" at bounding box center [902, 451] width 1203 height 685
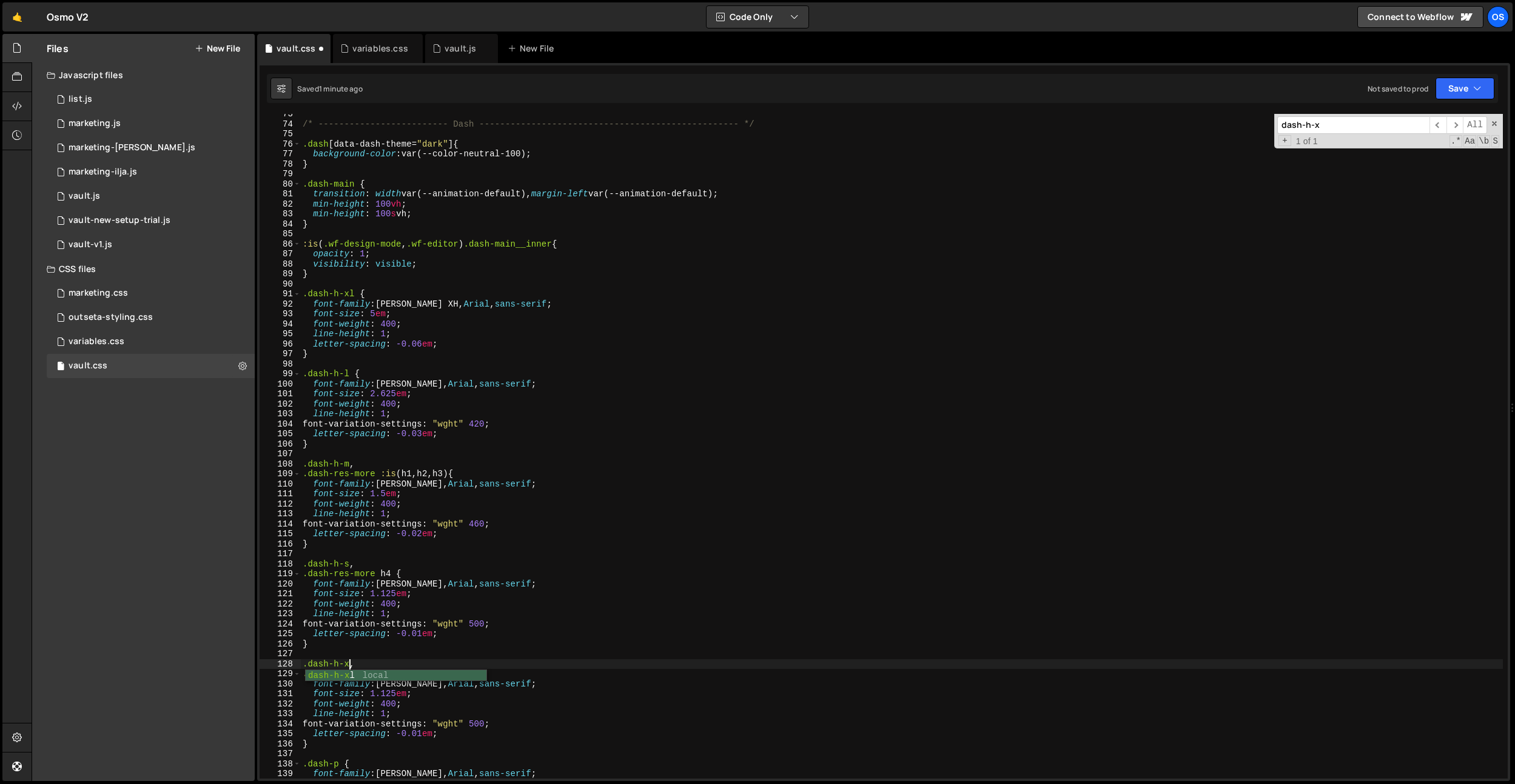
click at [440, 621] on div "/* ------------------------- Dash ---------------------------------------------…" at bounding box center [902, 451] width 1203 height 685
click at [382, 673] on div "/* ------------------------- Dash ---------------------------------------------…" at bounding box center [902, 451] width 1203 height 685
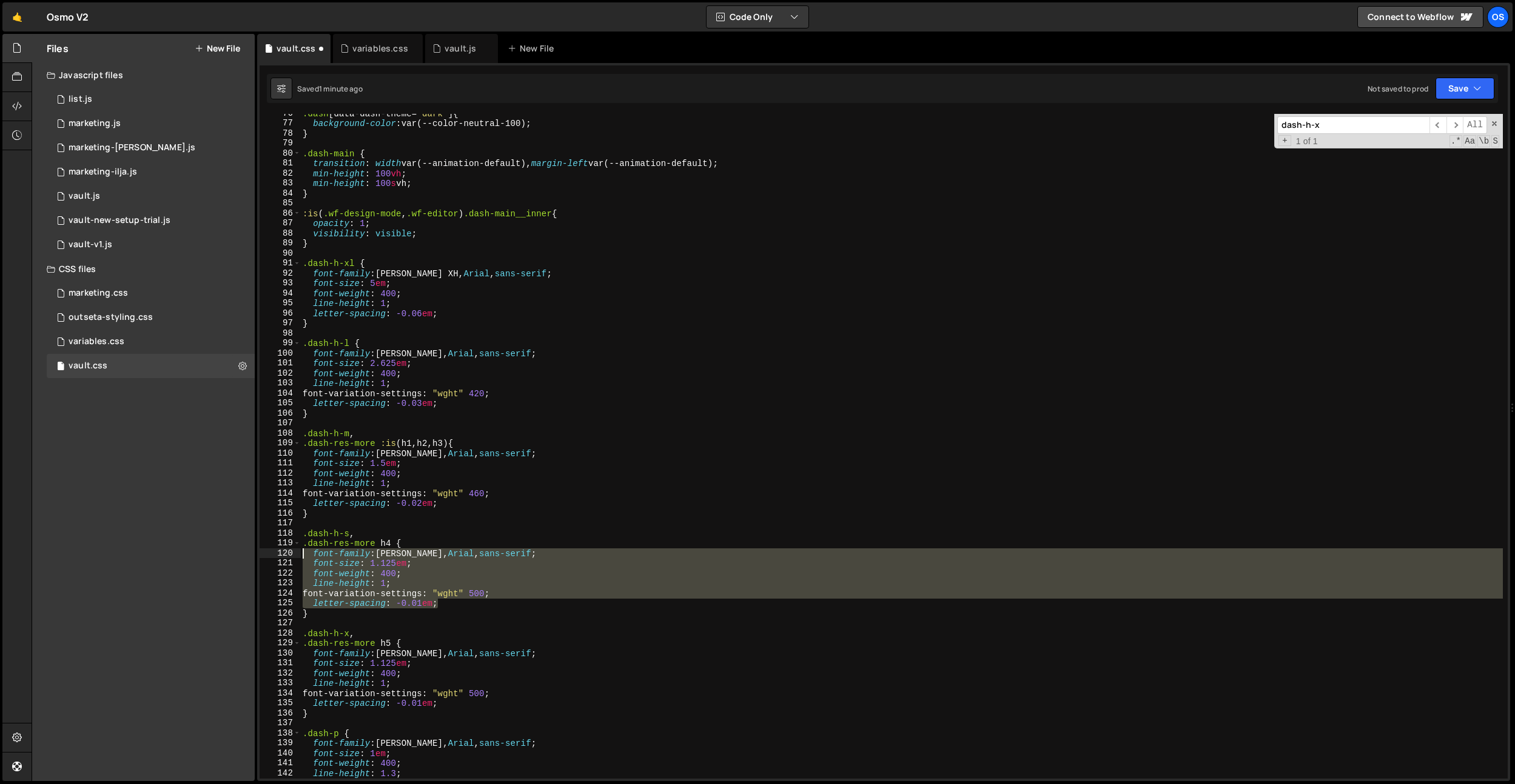
scroll to position [582, 0]
drag, startPoint x: 453, startPoint y: 606, endPoint x: 255, endPoint y: 555, distance: 204.5
click at [255, 555] on div "Files New File Javascript files 0 list.js 0 0 marketing.js 0 0 marketing-dennis…" at bounding box center [773, 408] width 1483 height 748
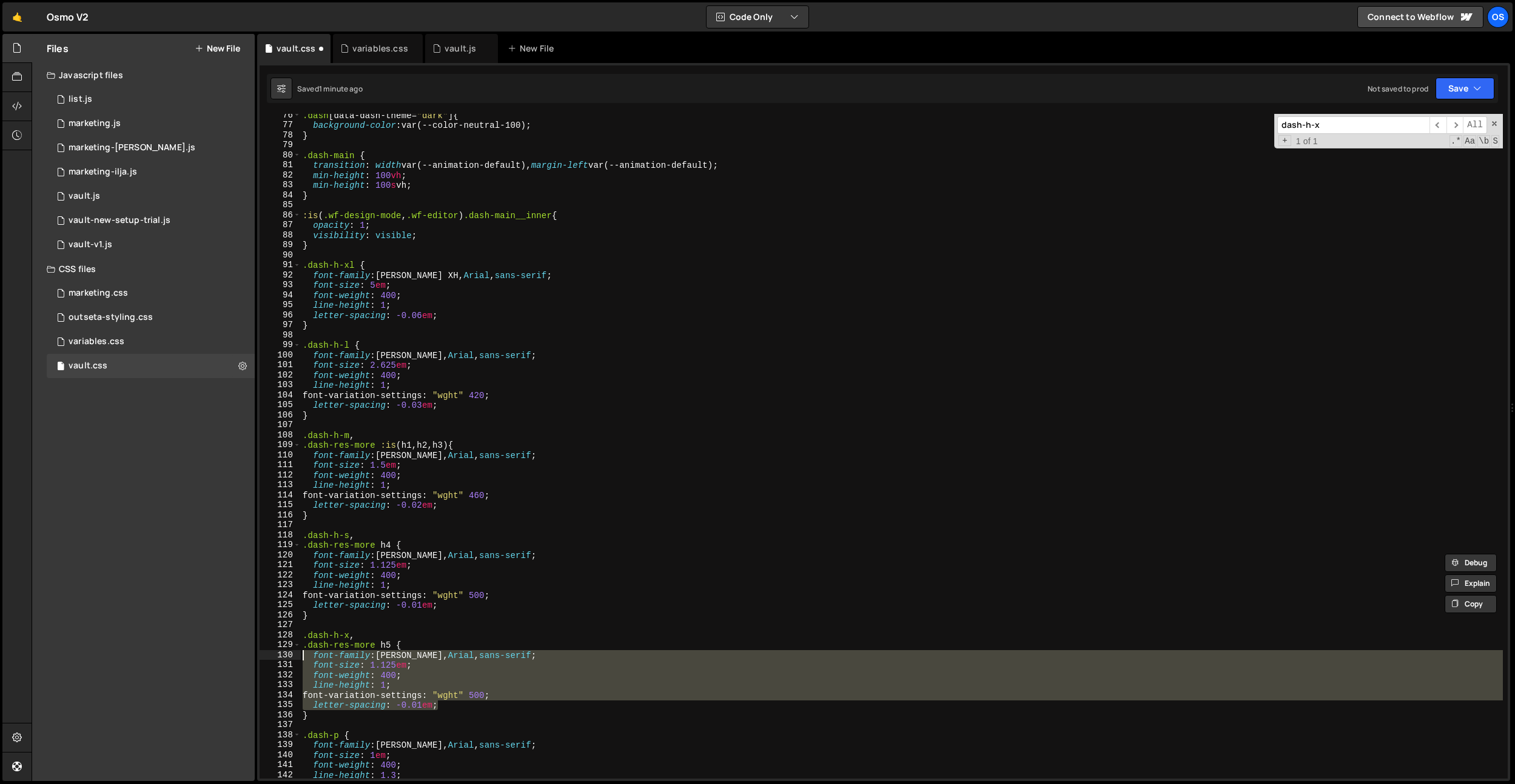
drag, startPoint x: 453, startPoint y: 706, endPoint x: 346, endPoint y: 676, distance: 111.1
click at [254, 656] on div "Files New File Javascript files 0 list.js 0 0 marketing.js 0 0 marketing-dennis…" at bounding box center [773, 408] width 1483 height 748
click at [418, 690] on div ".dash [ data-dash-theme = " dark " ] { background-color : var(--color-neutral-1…" at bounding box center [902, 447] width 1203 height 665
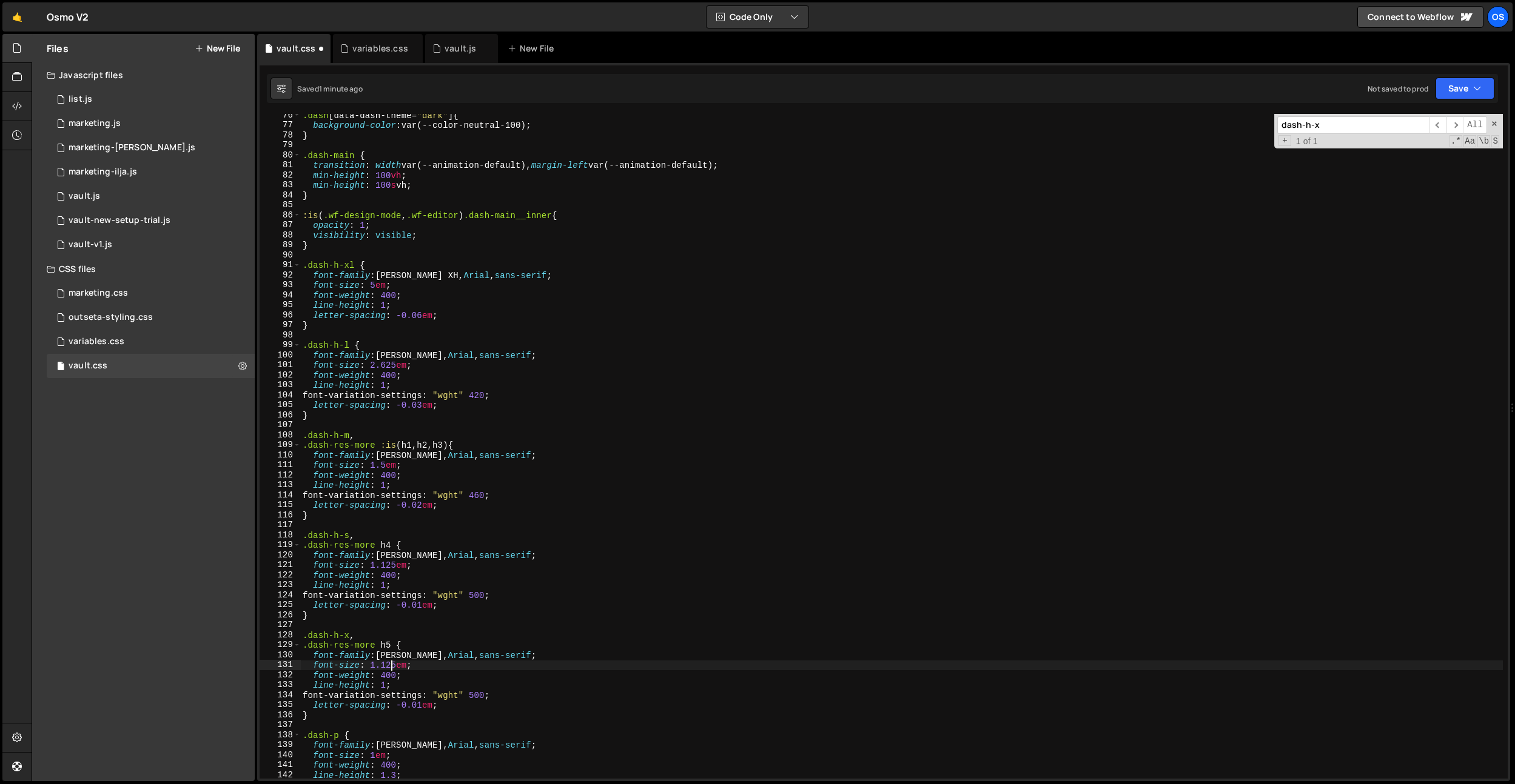
click at [391, 669] on div ".dash [ data-dash-theme = " dark " ] { background-color : var(--color-neutral-1…" at bounding box center [902, 452] width 1203 height 685
drag, startPoint x: 349, startPoint y: 634, endPoint x: 352, endPoint y: 650, distance: 16.3
click at [349, 634] on div ".dash [ data-dash-theme = " dark " ] { background-color : var(--color-neutral-1…" at bounding box center [902, 452] width 1203 height 685
type textarea ".dash-h-xs,"
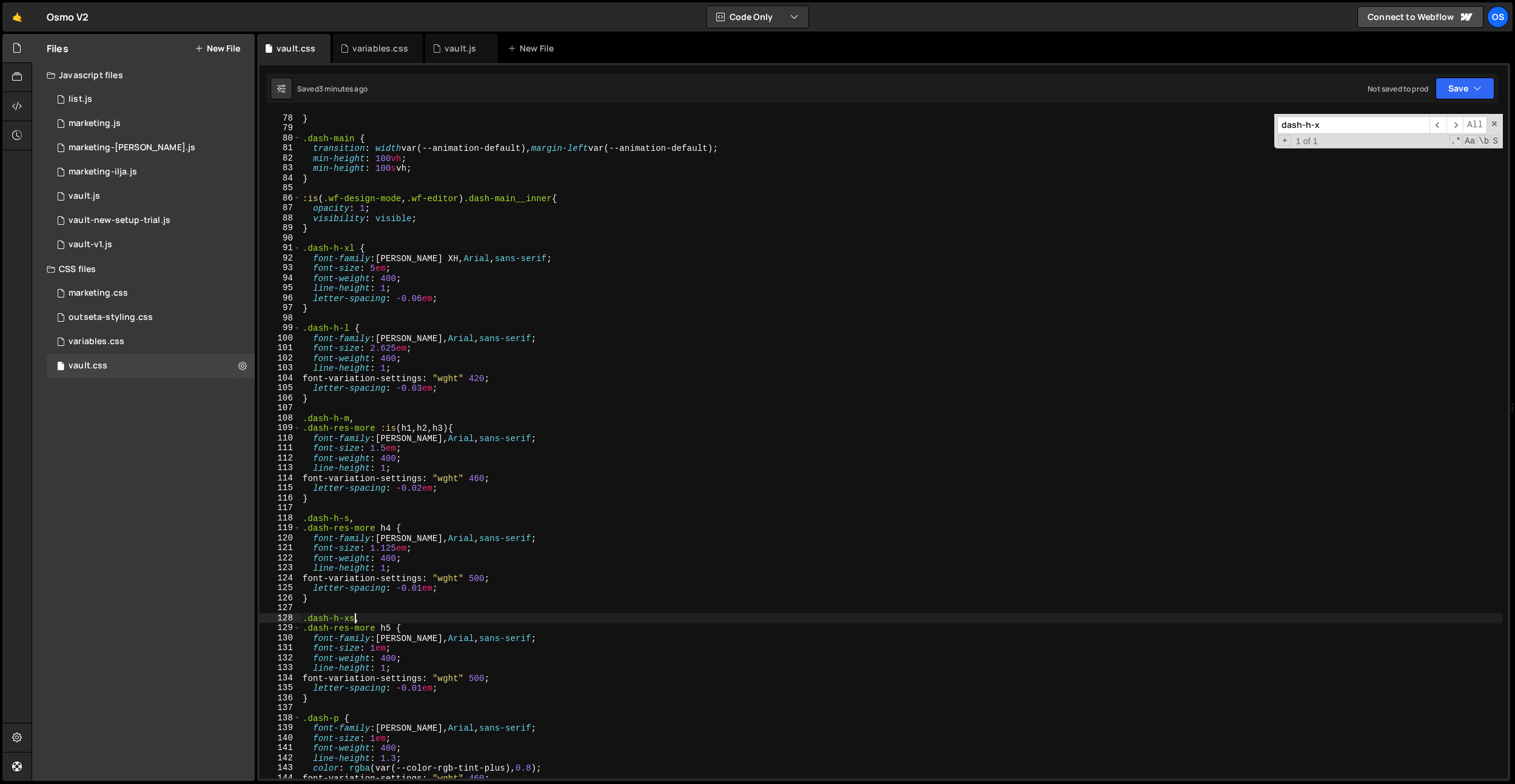
scroll to position [650, 0]
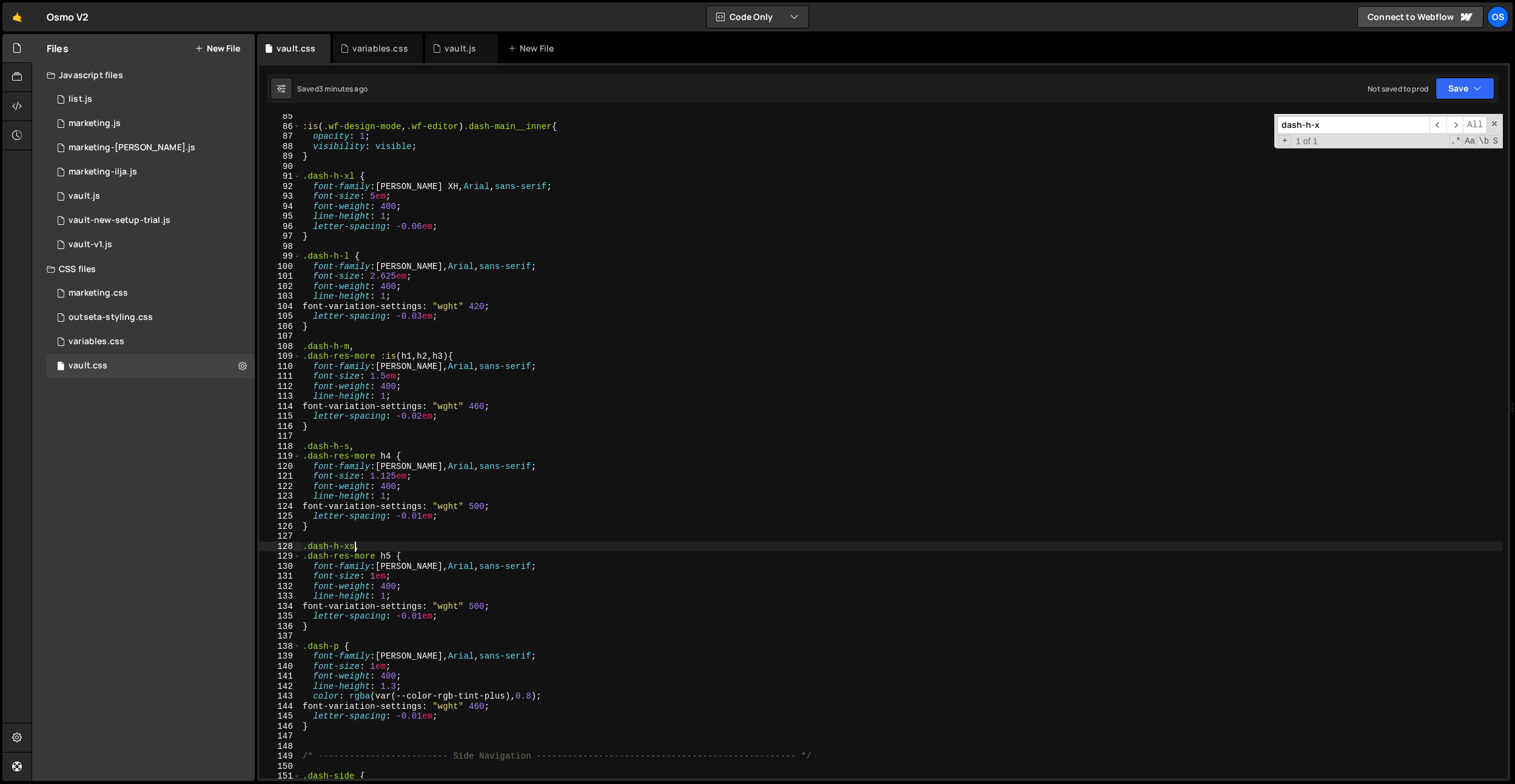
click at [328, 636] on div ":is ( .wf-design-mode , .wf-editor ) .dash-main__inner { opacity : 1 ; visibili…" at bounding box center [902, 453] width 1203 height 685
click at [429, 578] on div ":is ( .wf-design-mode , .wf-editor ) .dash-main__inner { opacity : 1 ; visibili…" at bounding box center [902, 453] width 1203 height 685
type textarea "font-size: 1em;"
click at [375, 641] on div ":is ( .wf-design-mode , .wf-editor ) .dash-main__inner { opacity : 1 ; visibili…" at bounding box center [902, 453] width 1203 height 685
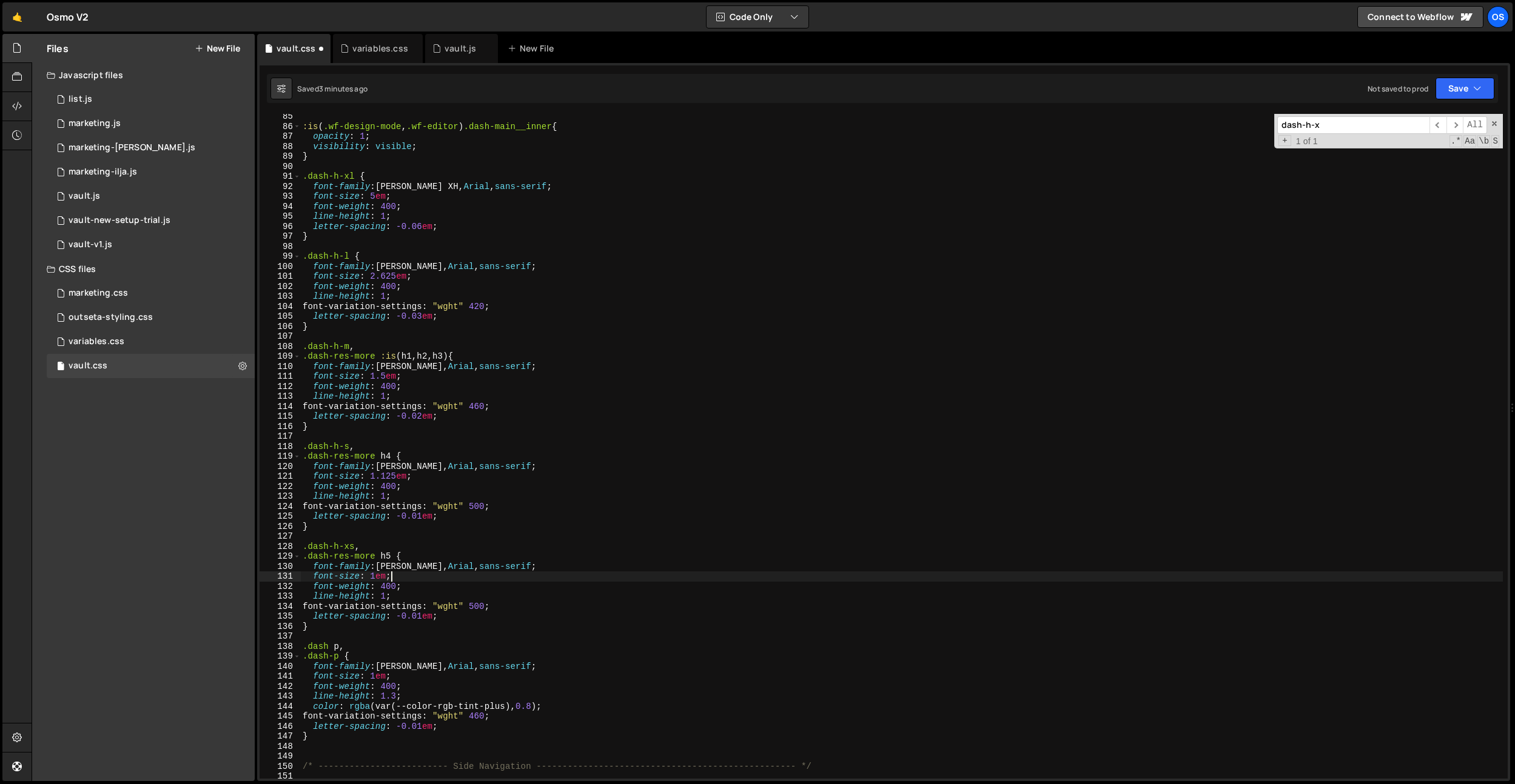
scroll to position [0, 0]
click at [371, 645] on div ":is ( .wf-design-mode , .wf-editor ) .dash-main__inner { opacity : 1 ; visibili…" at bounding box center [902, 453] width 1203 height 685
type textarea ".dash p {}"
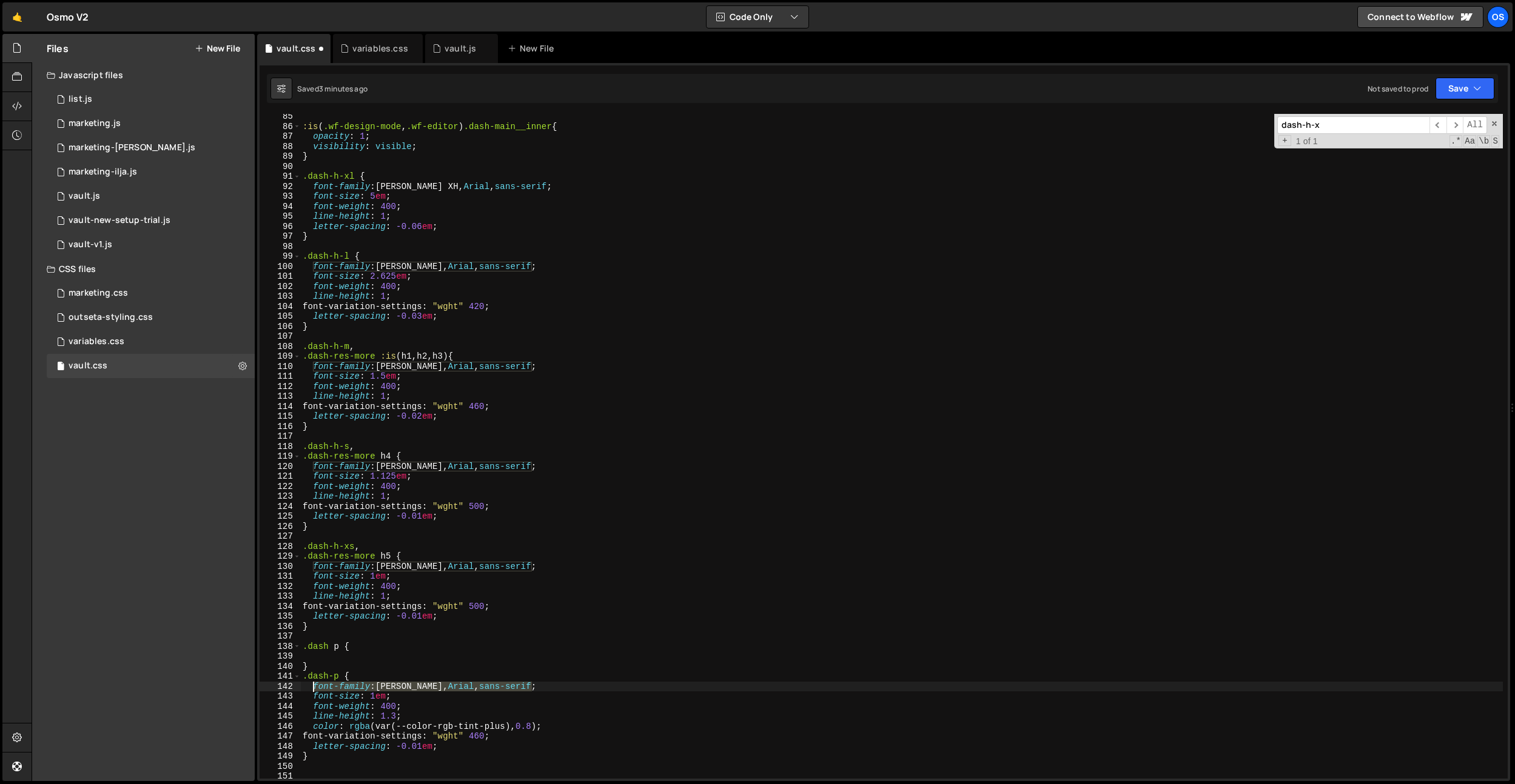
drag, startPoint x: 536, startPoint y: 684, endPoint x: 317, endPoint y: 666, distance: 219.7
click at [315, 685] on div ":is ( .wf-design-mode , .wf-editor ) .dash-main__inner { opacity : 1 ; visibili…" at bounding box center [902, 453] width 1203 height 685
click at [317, 660] on div ":is ( .wf-design-mode , .wf-editor ) .dash-main__inner { opacity : 1 ; visibili…" at bounding box center [902, 453] width 1203 height 685
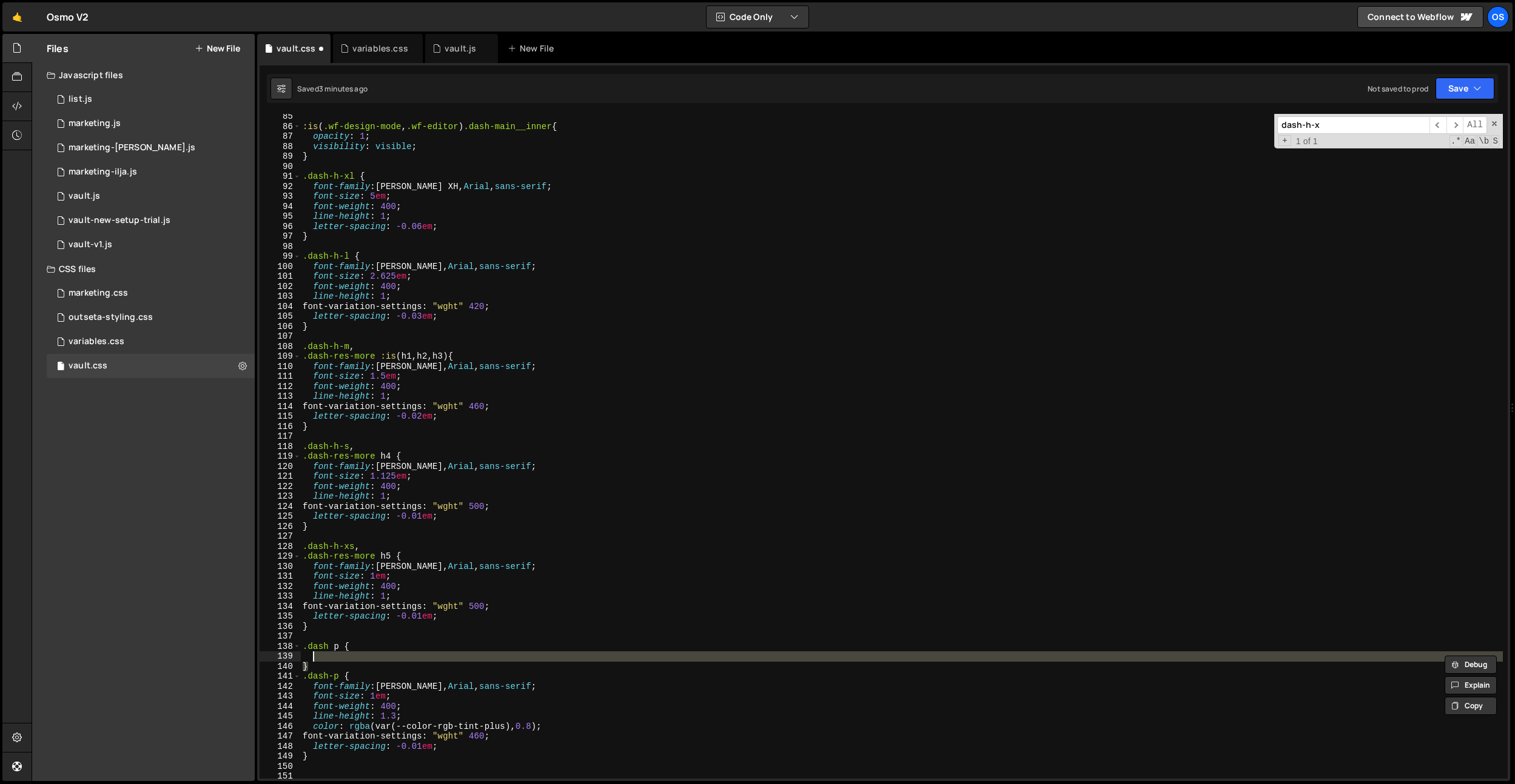
type textarea "}"
click at [318, 655] on div ":is ( .wf-design-mode , .wf-editor ) .dash-main__inner { opacity : 1 ; visibili…" at bounding box center [902, 447] width 1203 height 665
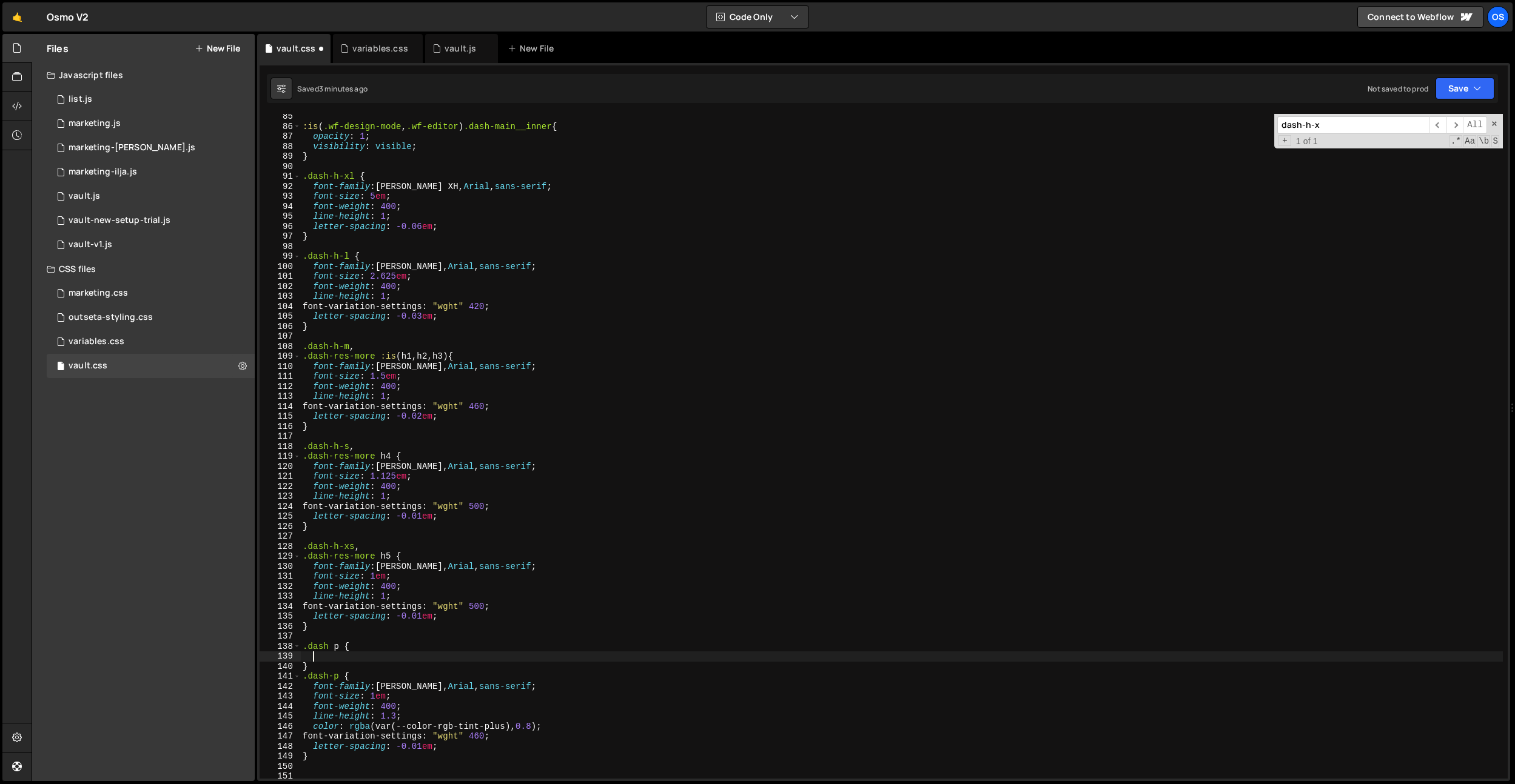
paste textarea "font-family: Haffer VF, Arial, sans-serif;"
drag, startPoint x: 394, startPoint y: 697, endPoint x: 319, endPoint y: 694, distance: 75.1
click at [315, 694] on div ":is ( .wf-design-mode , .wf-editor ) .dash-main__inner { opacity : 1 ; visibili…" at bounding box center [902, 453] width 1203 height 685
click at [567, 659] on div ":is ( .wf-design-mode , .wf-editor ) .dash-main__inner { opacity : 1 ; visibili…" at bounding box center [902, 453] width 1203 height 685
type textarea "font-family: Haffer VF, Arial, sans-serif;"
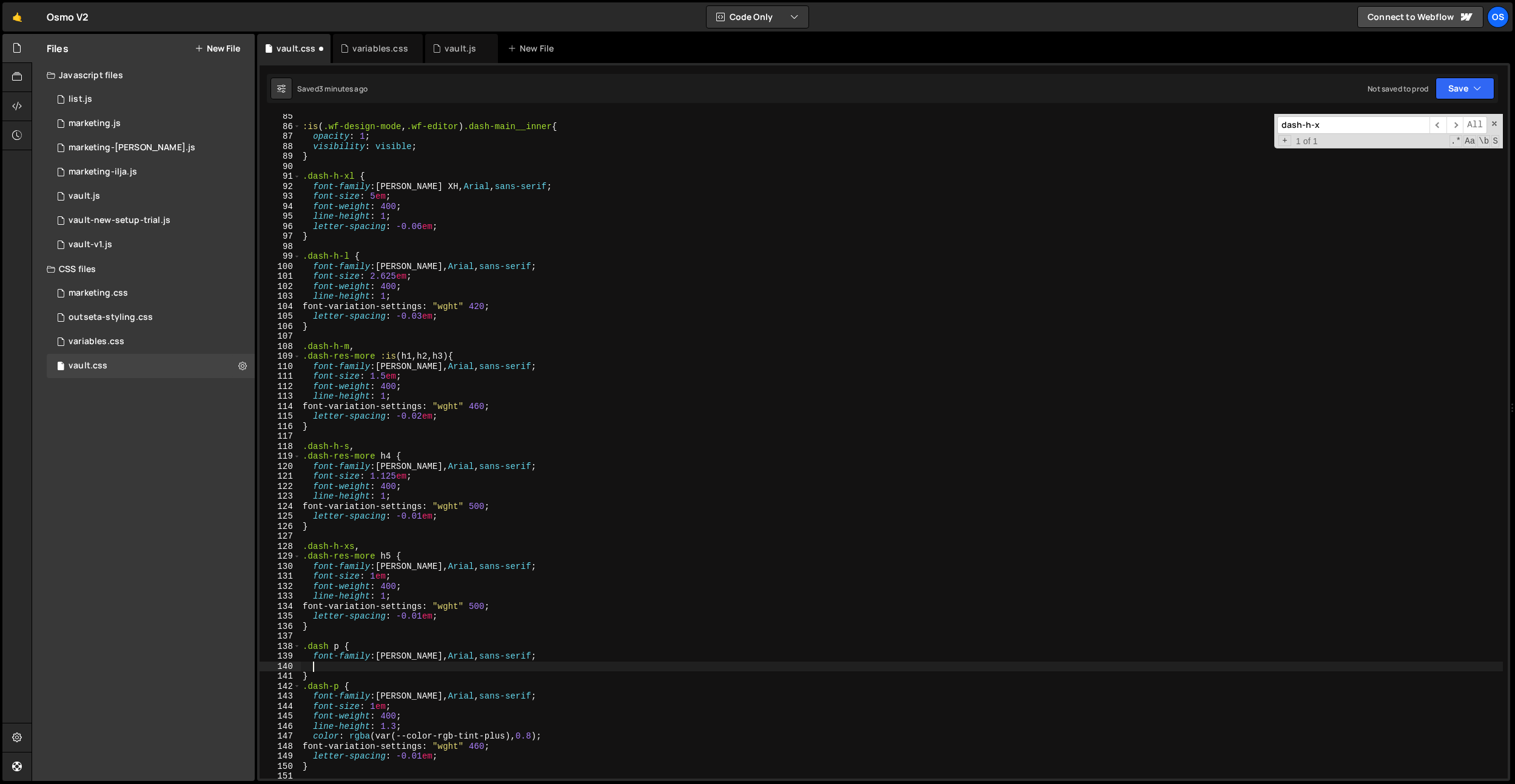
paste textarea "font-size: 1em;"
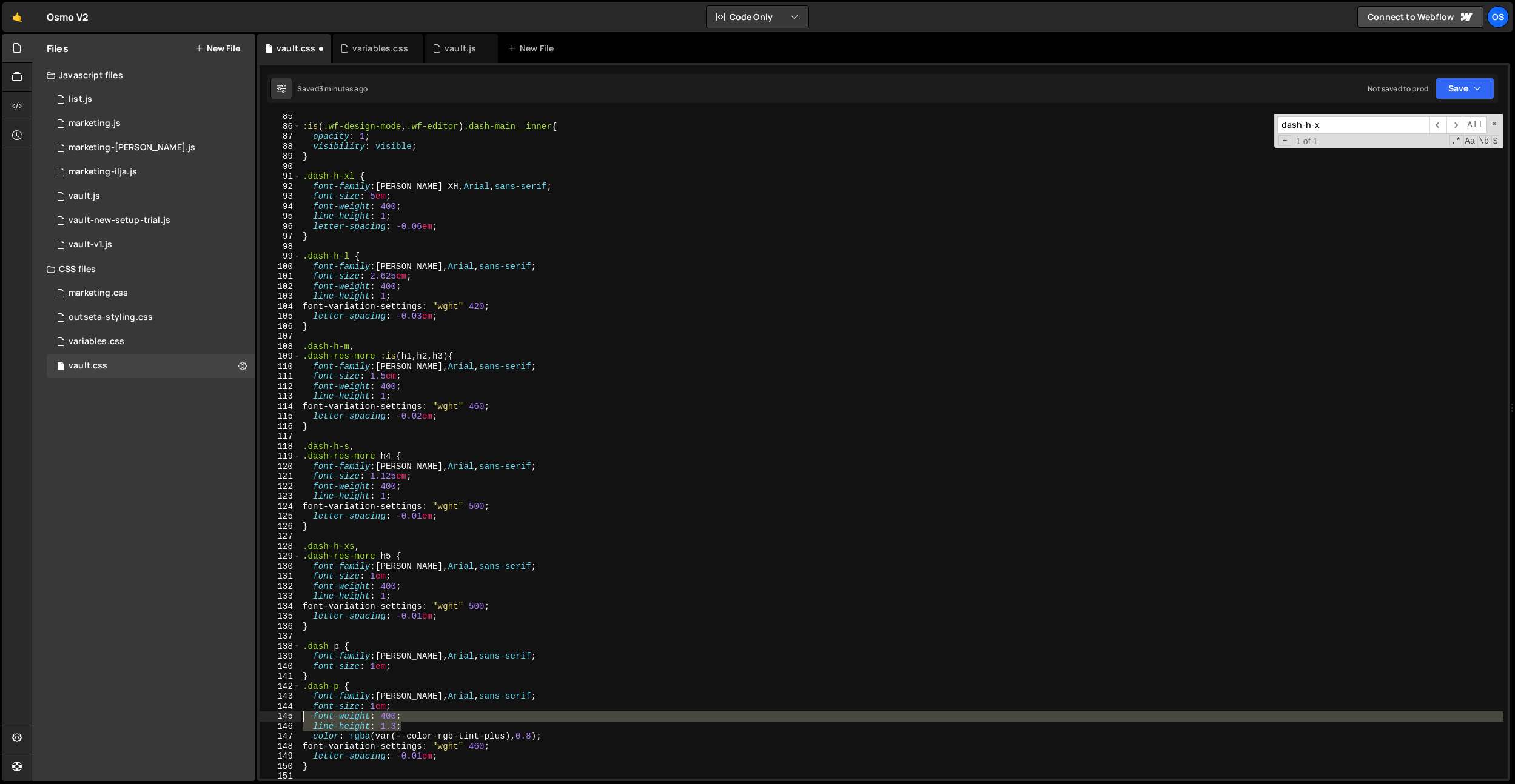
drag, startPoint x: 415, startPoint y: 725, endPoint x: 333, endPoint y: 706, distance: 84.2
click at [277, 719] on div "font-size: 1em; 85 86 87 88 89 90 91 92 93 94 95 96 97 98 99 100 101 102 103 10…" at bounding box center [883, 447] width 1248 height 665
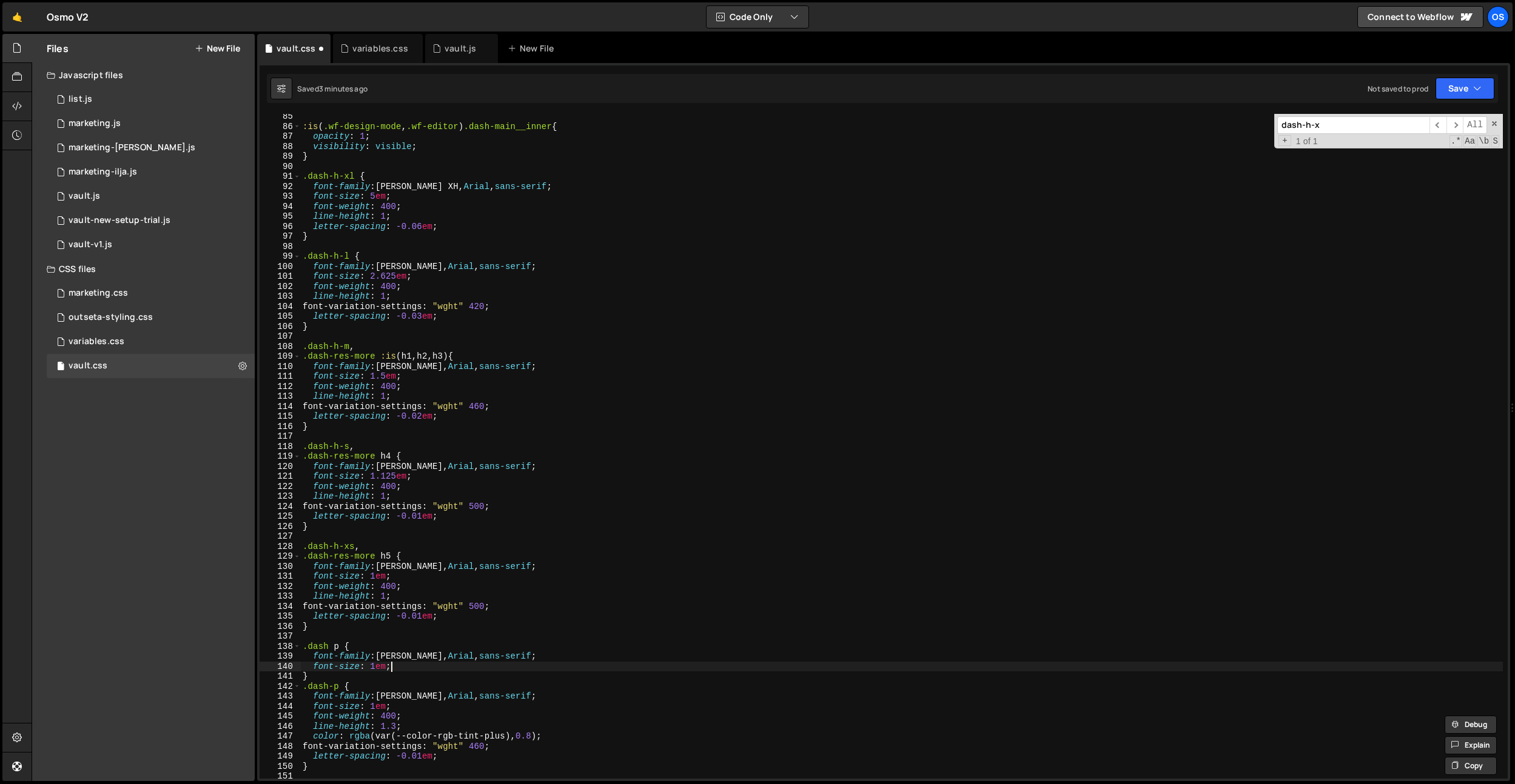
click at [536, 668] on div ":is ( .wf-design-mode , .wf-editor ) .dash-main__inner { opacity : 1 ; visibili…" at bounding box center [902, 453] width 1203 height 685
type textarea "font-size: 1em;"
paste textarea "line-height: 1.3;"
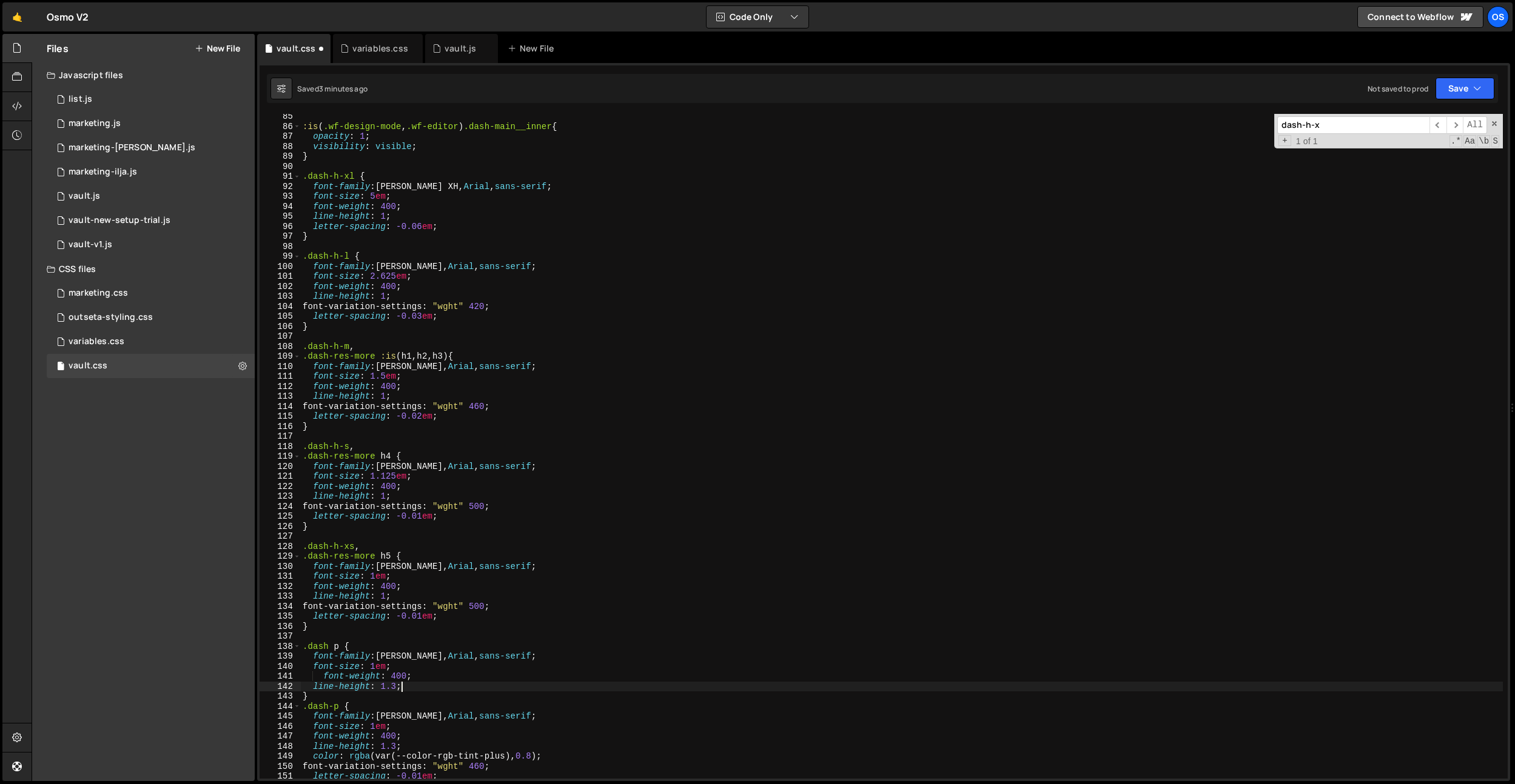
click at [329, 677] on div ":is ( .wf-design-mode , .wf-editor ) .dash-main__inner { opacity : 1 ; visibili…" at bounding box center [902, 453] width 1203 height 685
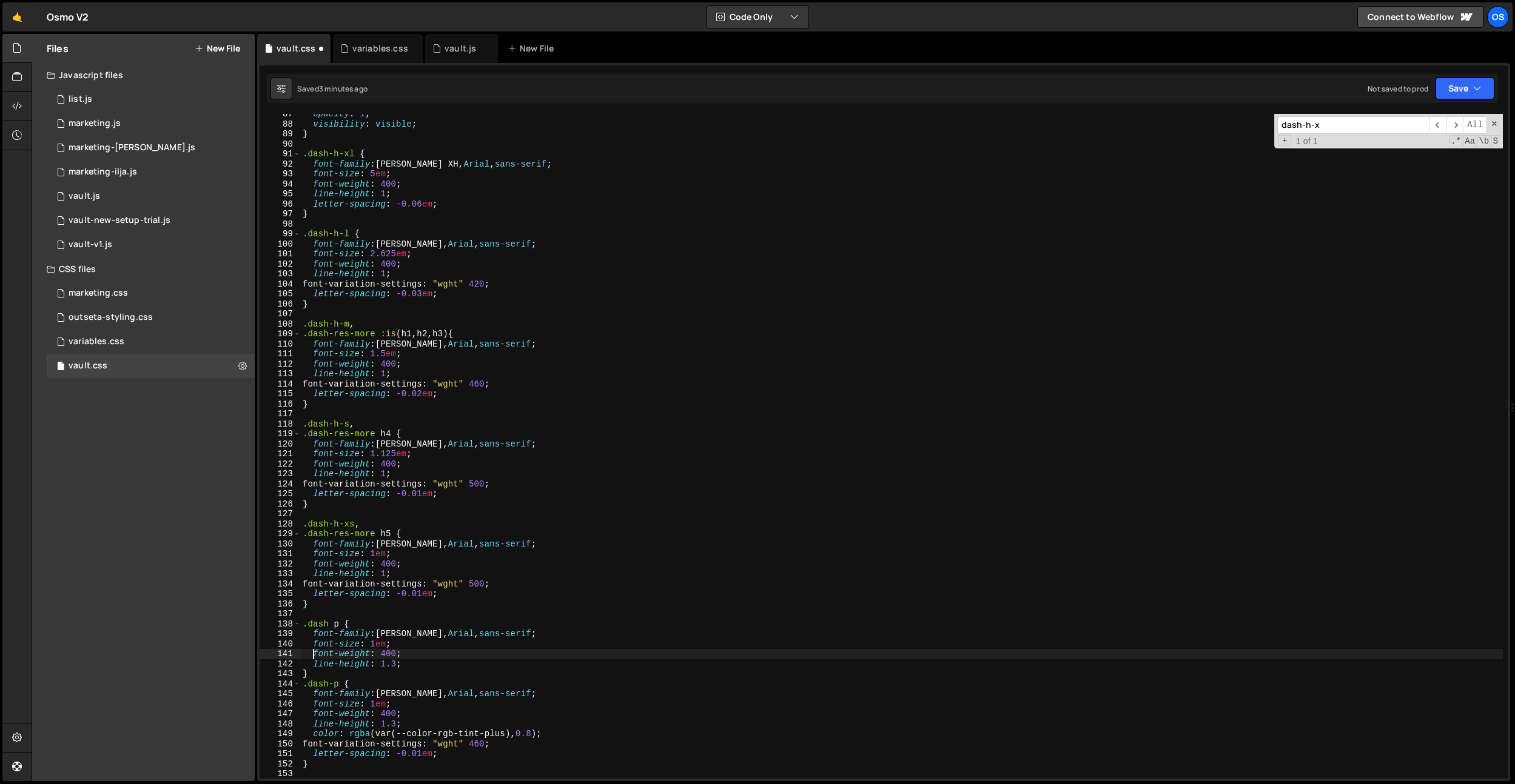
scroll to position [670, 0]
click at [418, 662] on div "opacity : 1 ; visibility : visible ; } .dash-h-xl { font-family : Haffer XH, Ar…" at bounding box center [902, 448] width 1203 height 685
type textarea "line-height: 1.3;"
paste textarea "font-variation-settings: "wght" 460;"
drag, startPoint x: 450, startPoint y: 761, endPoint x: 509, endPoint y: 691, distance: 91.5
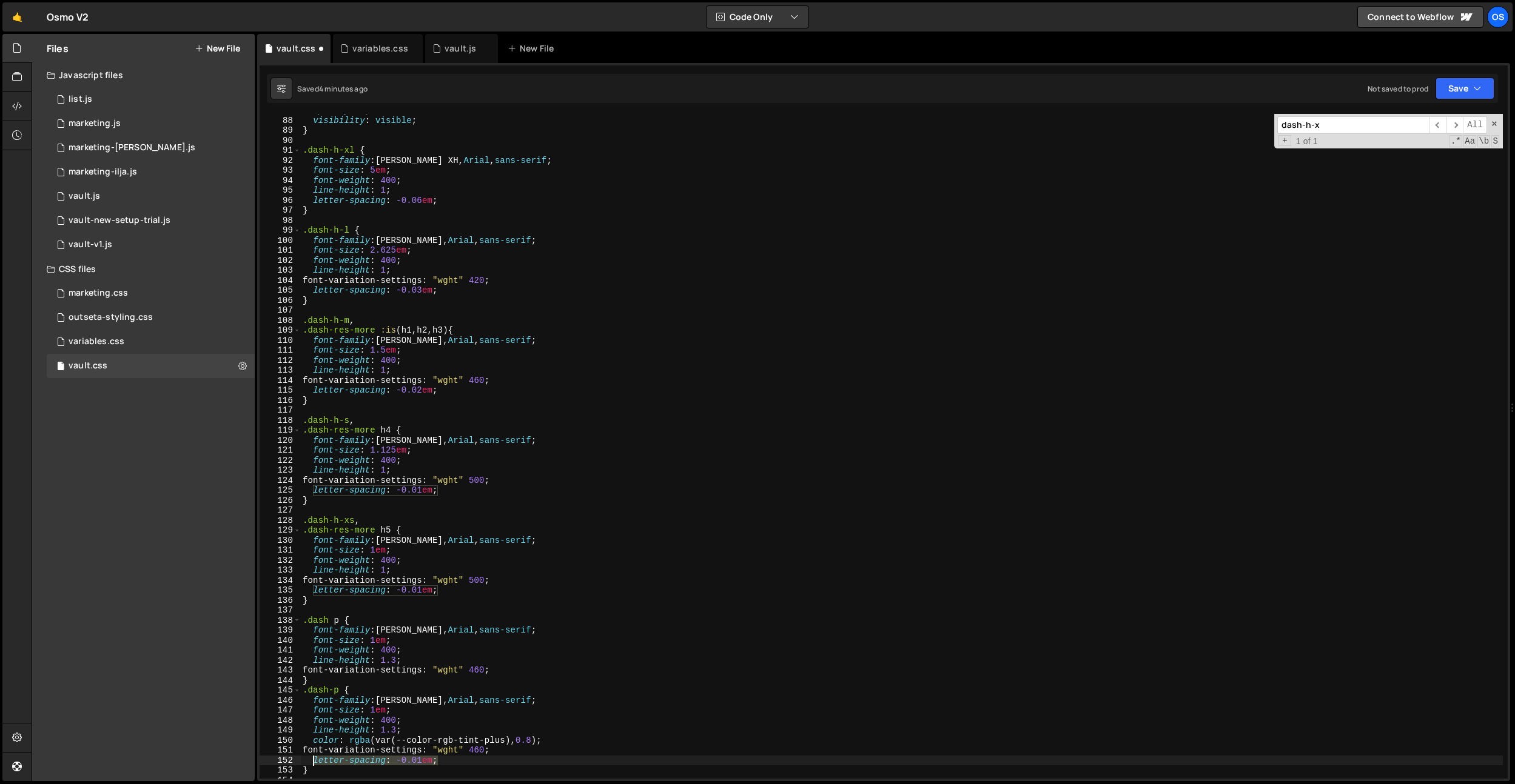
click at [313, 759] on div "opacity : 1 ; visibility : visible ; } .dash-h-xl { font-family : Haffer XH, Ar…" at bounding box center [902, 448] width 1203 height 685
click at [521, 674] on div "opacity : 1 ; visibility : visible ; } .dash-h-xl { font-family : Haffer XH, Ar…" at bounding box center [902, 448] width 1203 height 685
type textarea "font-variation-settings: "wght" 460;"
paste textarea "letter-spacing: -0.01em;"
click at [438, 664] on div "opacity : 1 ; visibility : visible ; } .dash-h-xl { font-family : Haffer XH, Ar…" at bounding box center [902, 448] width 1203 height 685
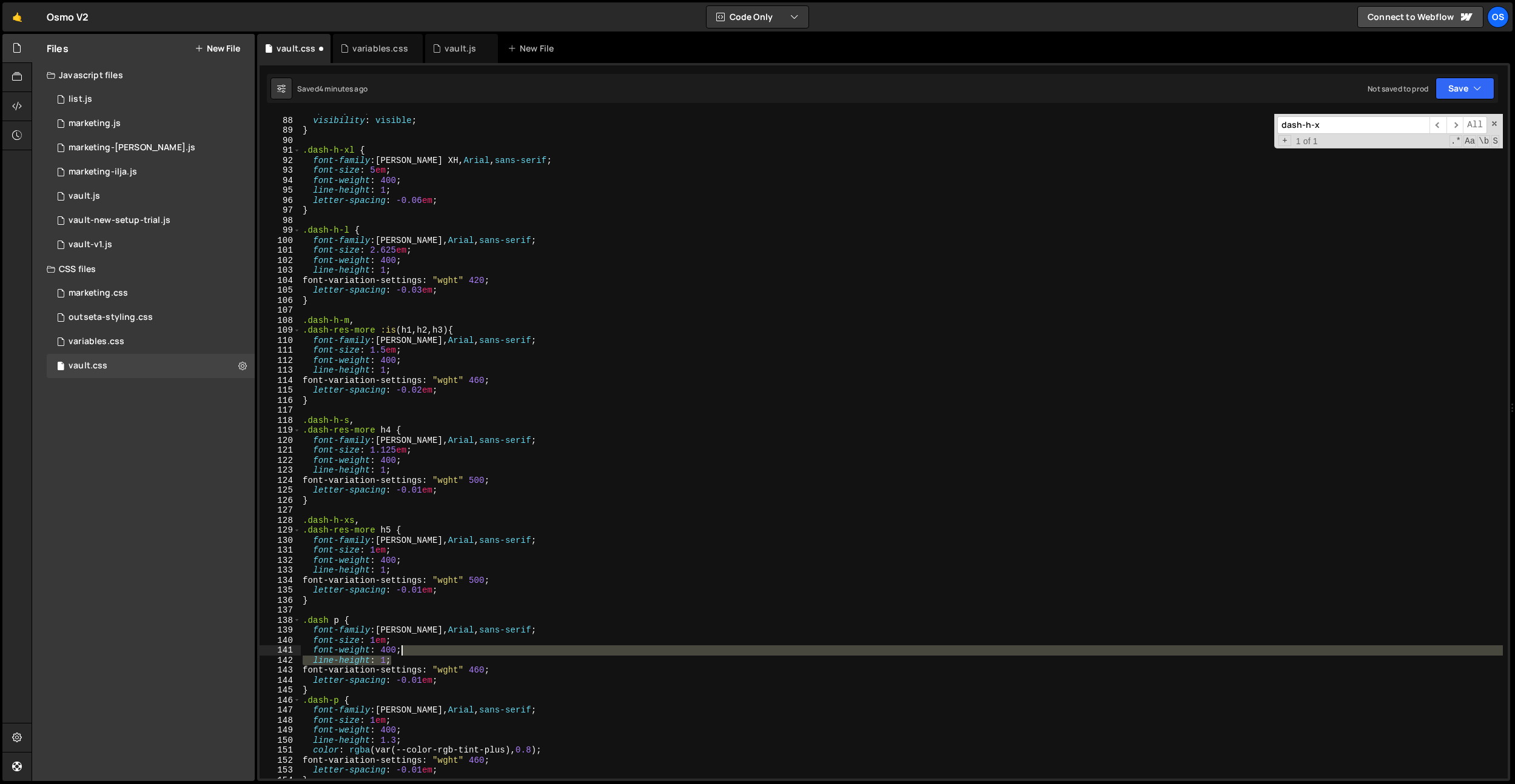
click at [442, 654] on div "opacity : 1 ; visibility : visible ; } .dash-h-xl { font-family : Haffer XH, Ar…" at bounding box center [902, 448] width 1203 height 685
click at [452, 647] on div "opacity : 1 ; visibility : visible ; } .dash-h-xl { font-family : Haffer XH, Ar…" at bounding box center [902, 447] width 1203 height 665
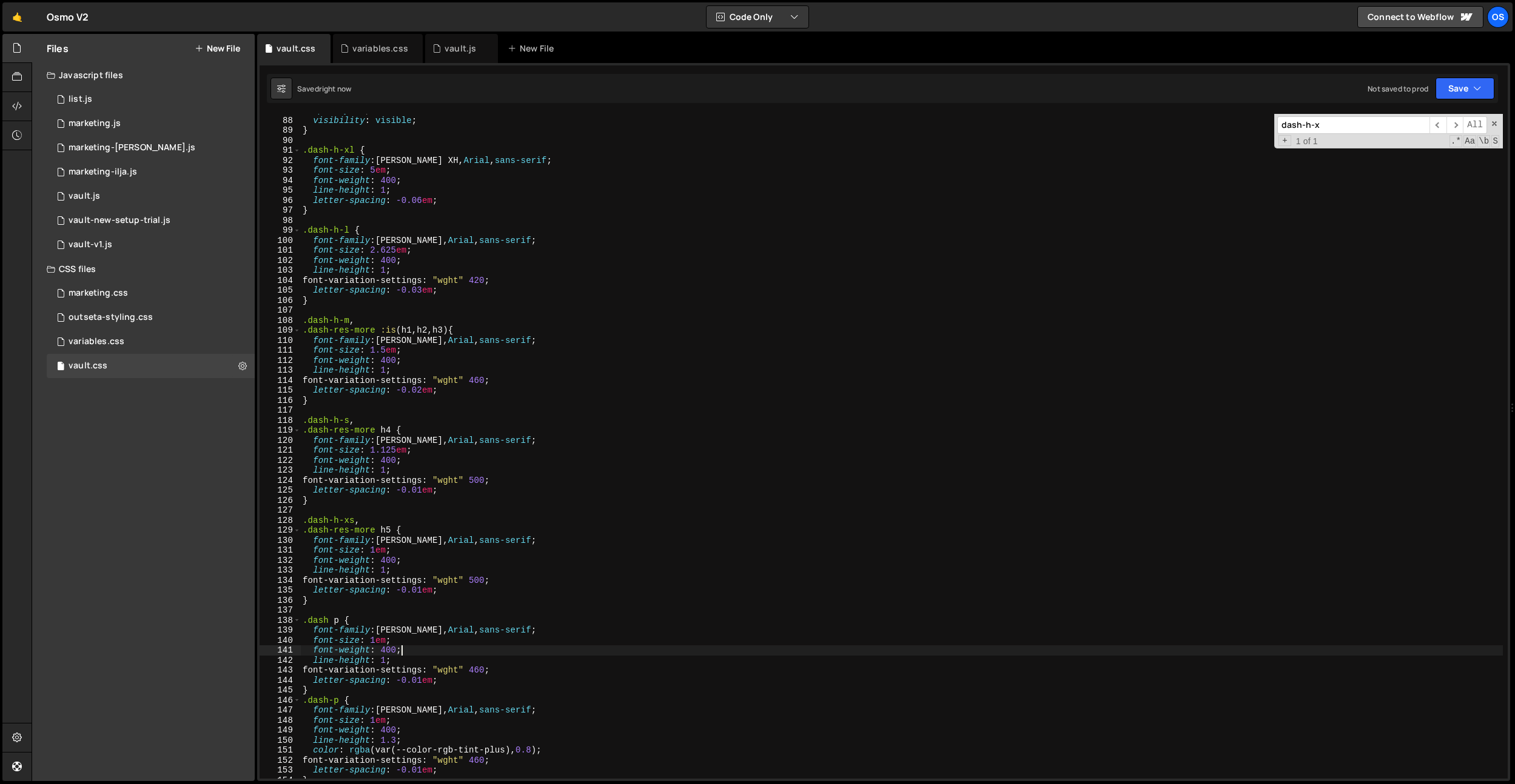
drag, startPoint x: 446, startPoint y: 645, endPoint x: 475, endPoint y: 422, distance: 224.9
click at [446, 645] on div "opacity : 1 ; visibility : visible ; } .dash-h-xl { font-family : Haffer XH, Ar…" at bounding box center [902, 448] width 1203 height 685
type textarea "font-size: 1em;"
drag, startPoint x: 415, startPoint y: 642, endPoint x: 250, endPoint y: 639, distance: 165.0
click at [254, 641] on div "Files New File Javascript files 0 list.js 0 0 marketing.js 0 0 marketing-dennis…" at bounding box center [773, 408] width 1483 height 748
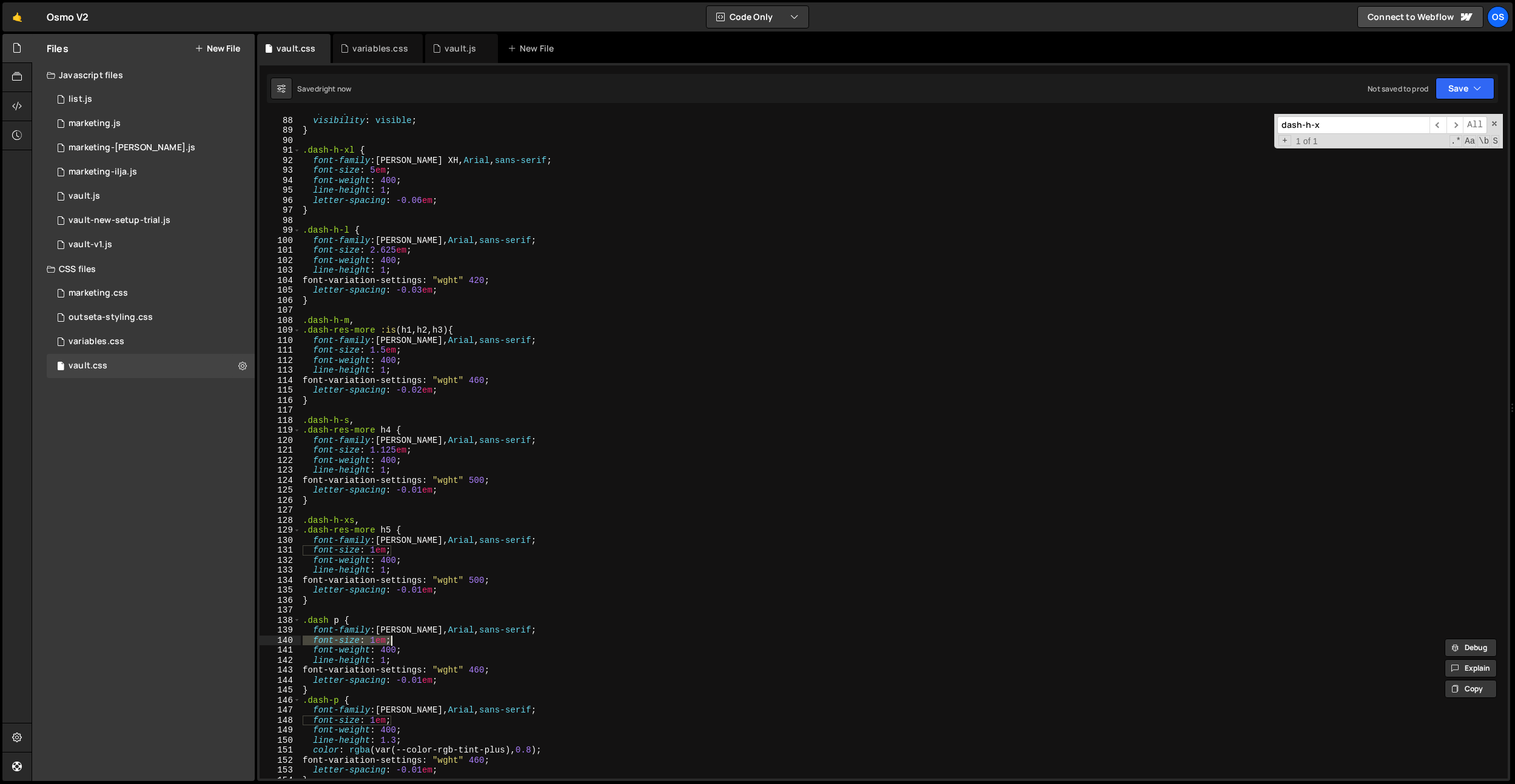
click at [466, 597] on div "opacity : 1 ; visibility : visible ; } .dash-h-xl { font-family : Haffer XH, Ar…" at bounding box center [902, 448] width 1203 height 685
click at [335, 618] on div "opacity : 1 ; visibility : visible ; } .dash-h-xl { font-family : Haffer XH, Ar…" at bounding box center [902, 448] width 1203 height 685
click at [336, 622] on div "opacity : 1 ; visibility : visible ; } .dash-h-xl { font-family : Haffer XH, Ar…" at bounding box center [902, 448] width 1203 height 685
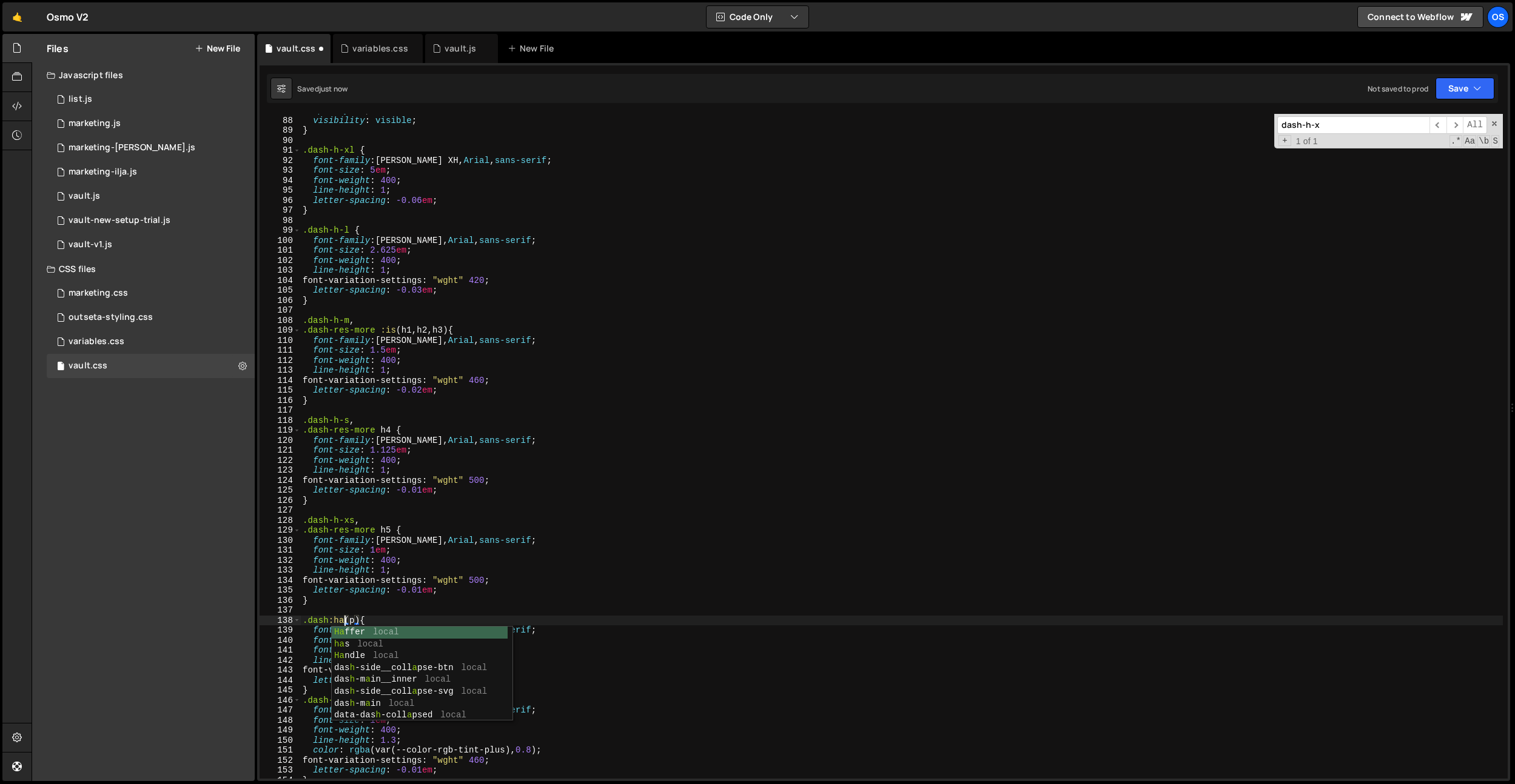
scroll to position [0, 3]
click at [482, 372] on div "opacity : 1 ; visibility : visible ; } .dash-h-xl { font-family : Haffer XH, Ar…" at bounding box center [902, 448] width 1203 height 685
type textarea "line-height: 1;"
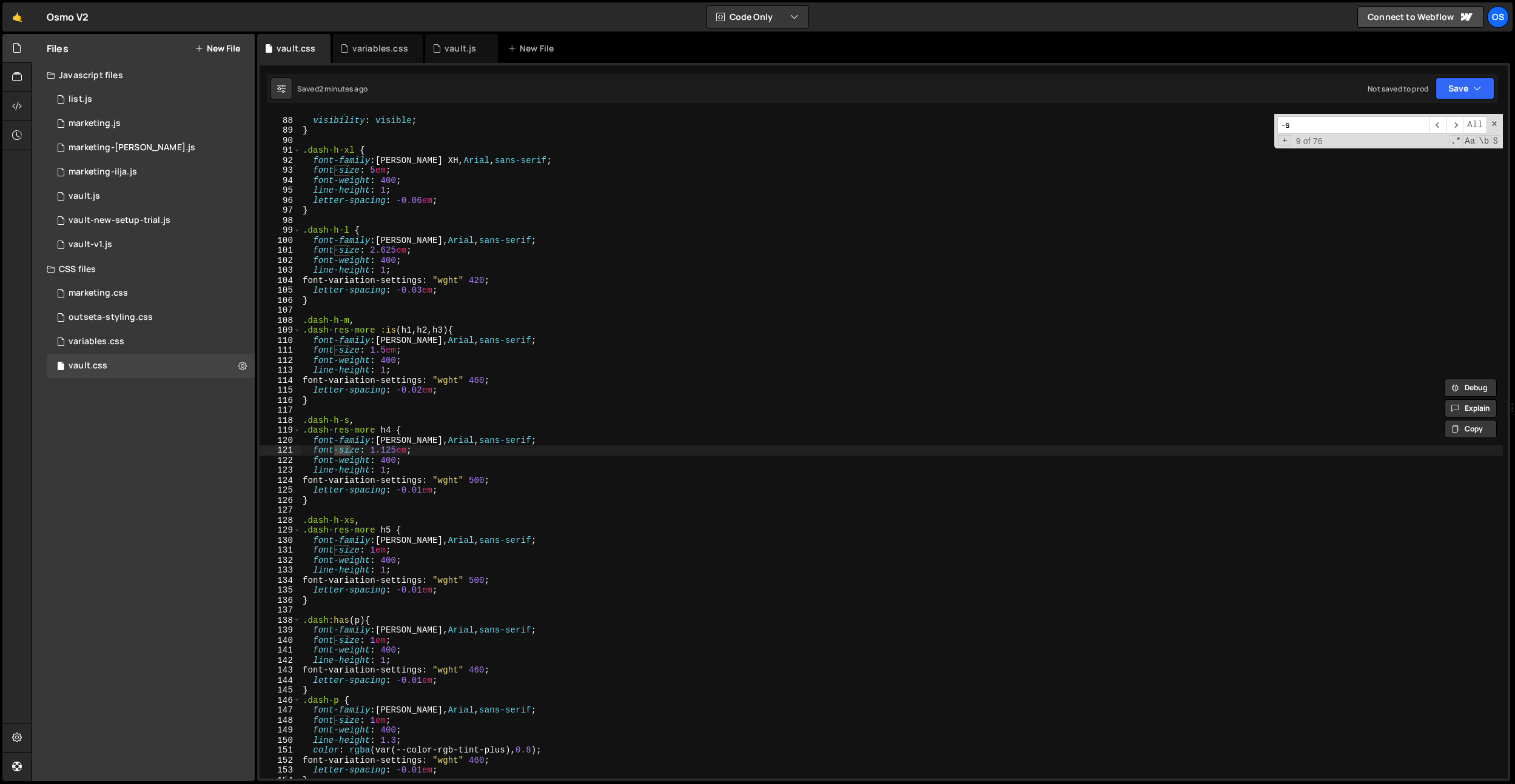
type input "-"
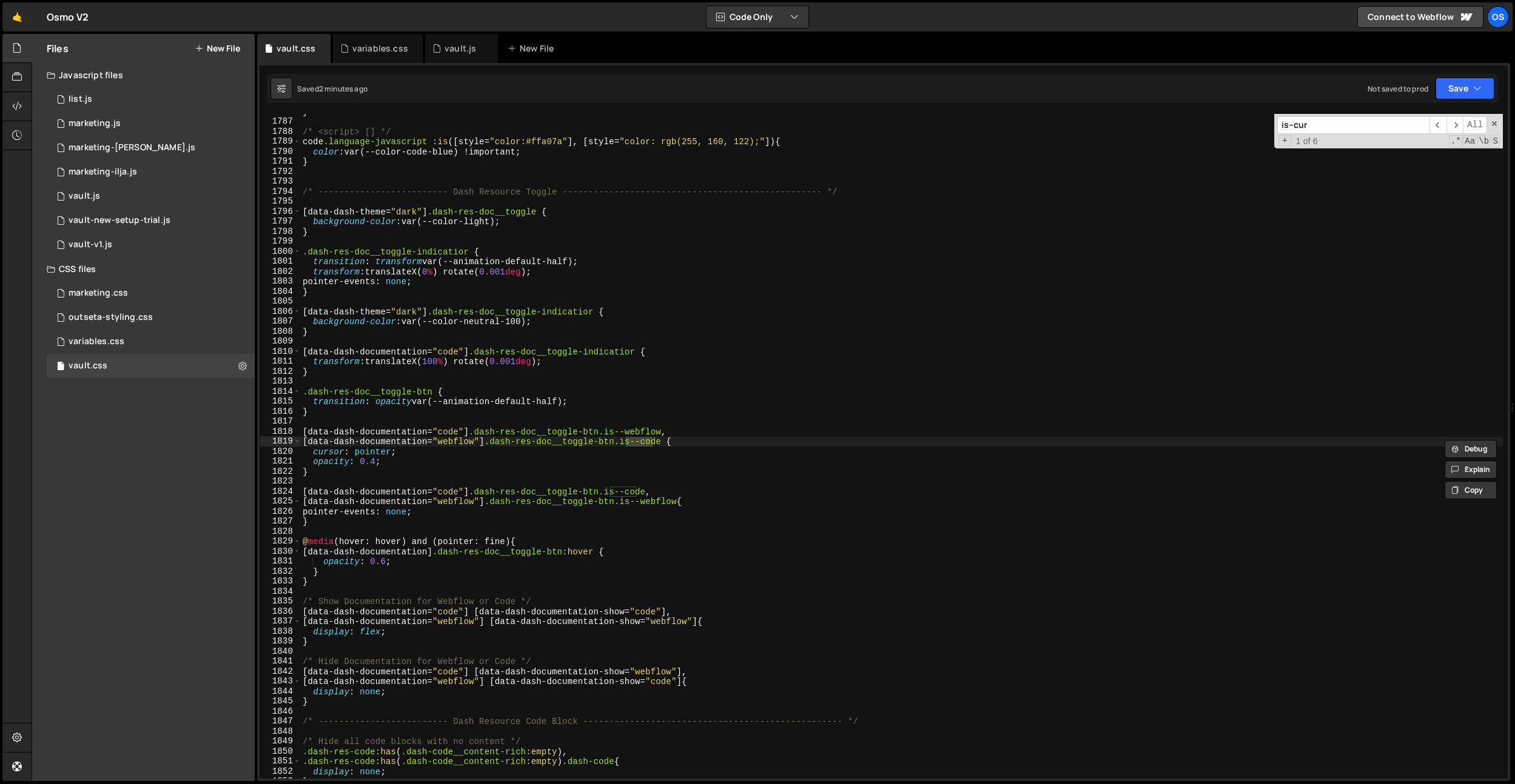
scroll to position [19199, 0]
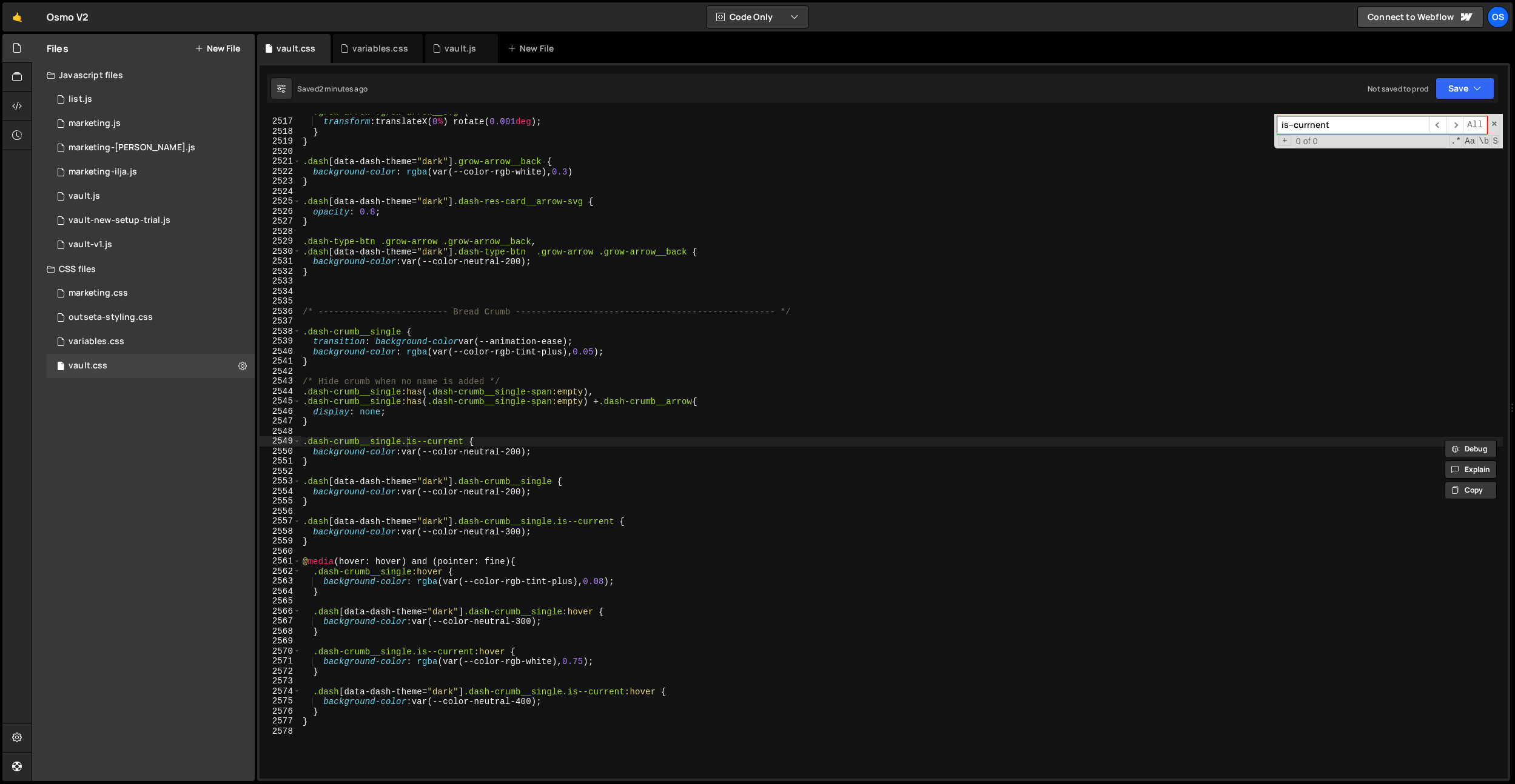
type input "is--currnent"
click at [481, 512] on div ".grow-arrow .grow-arrow__svg { transform : translateX( 0 % ) rotate( 0.001 deg …" at bounding box center [902, 449] width 1203 height 685
click at [507, 516] on div ".grow-arrow .grow-arrow__svg { transform : translateX( 0 % ) rotate( 0.001 deg …" at bounding box center [902, 449] width 1203 height 685
click at [573, 490] on div ".grow-arrow .grow-arrow__svg { transform : translateX( 0 % ) rotate( 0.001 deg …" at bounding box center [902, 449] width 1203 height 685
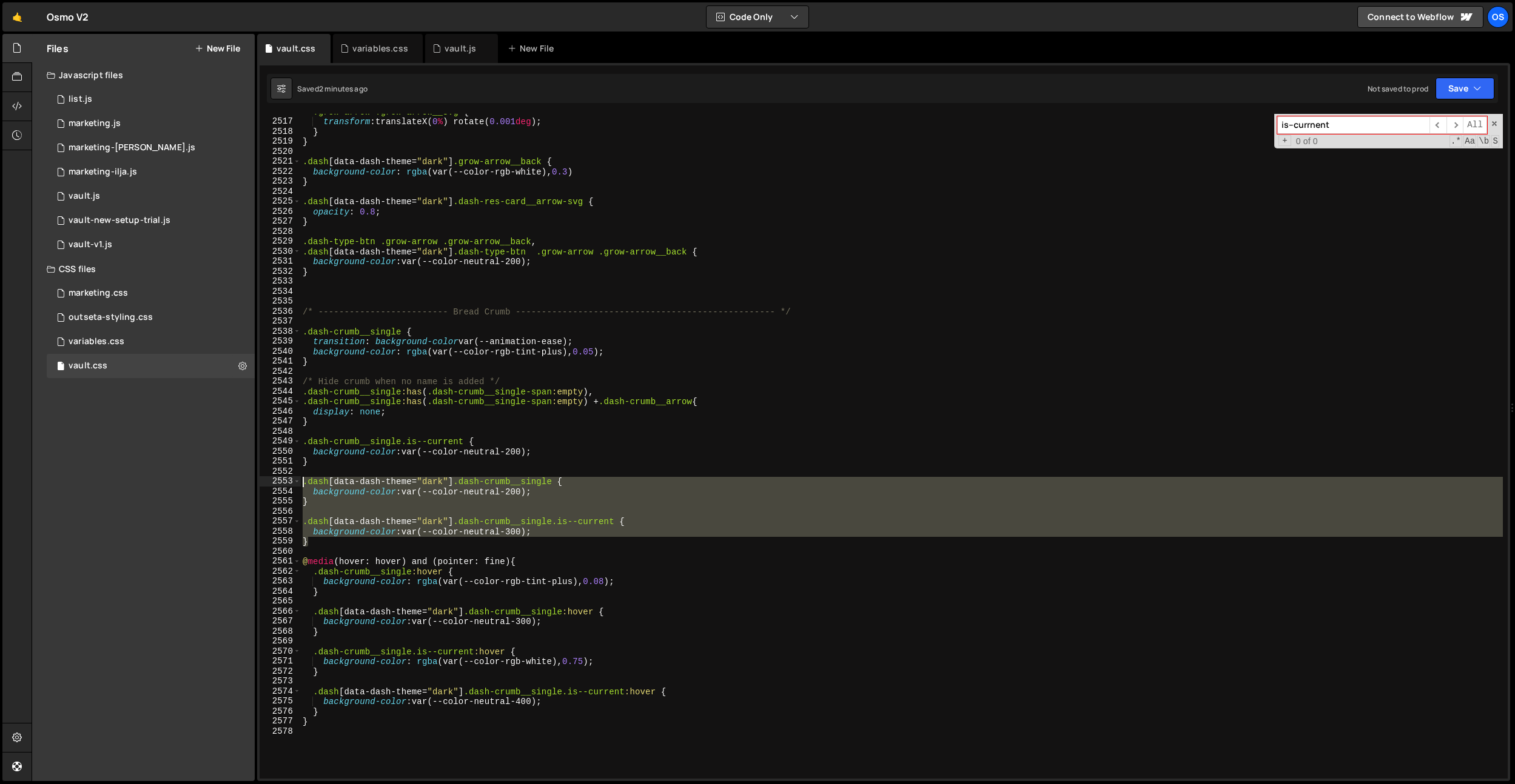
drag, startPoint x: 380, startPoint y: 543, endPoint x: 278, endPoint y: 484, distance: 117.8
click at [278, 484] on div "background-color: var(--color-neutral-200); 2516 2517 2518 2519 2520 2521 2522 …" at bounding box center [883, 447] width 1248 height 665
click at [348, 489] on div ".grow-arrow .grow-arrow__svg { transform : translateX( 0 % ) rotate( 0.001 deg …" at bounding box center [902, 447] width 1203 height 665
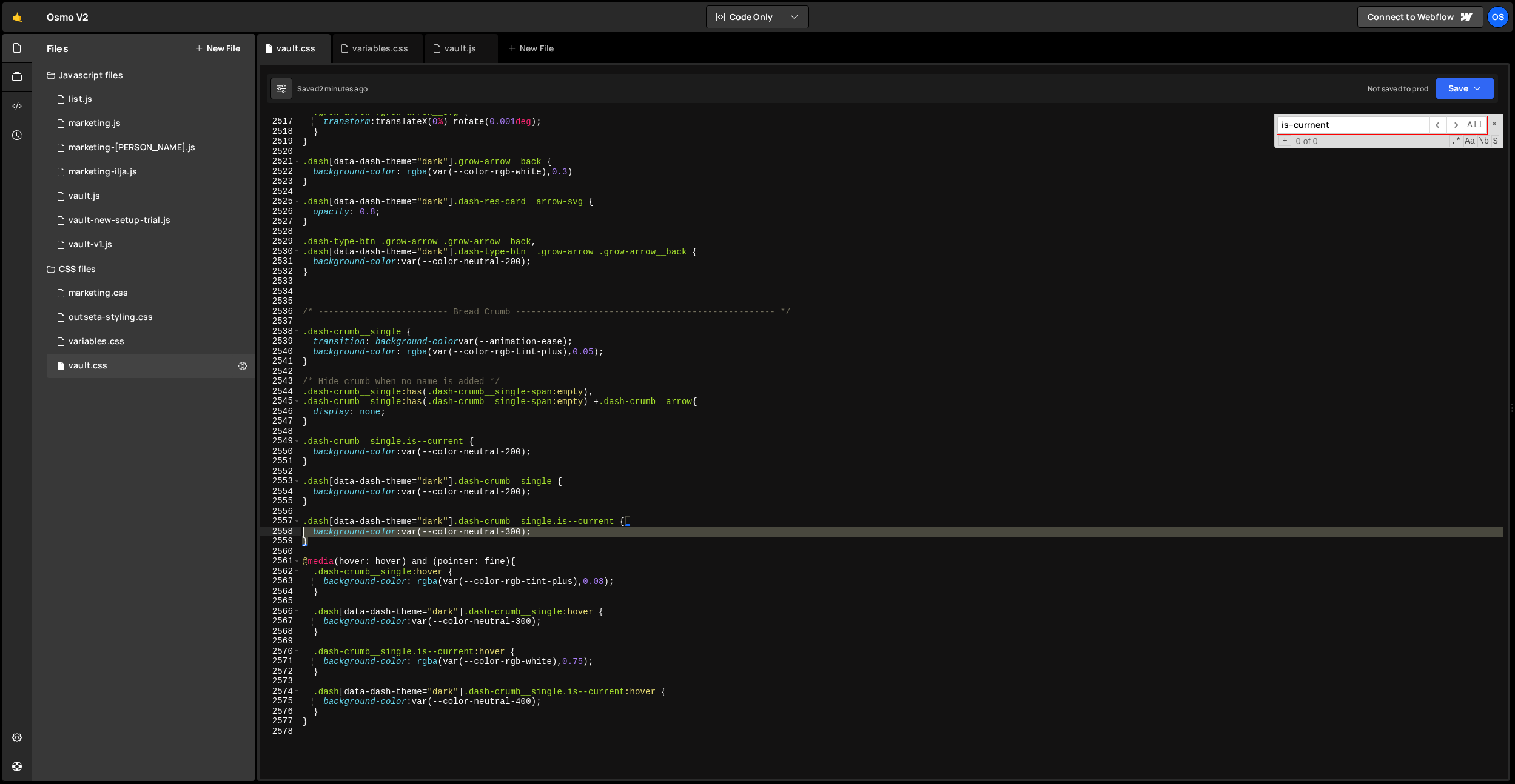
drag, startPoint x: 311, startPoint y: 542, endPoint x: 287, endPoint y: 525, distance: 29.4
click at [287, 525] on div "background-color: var(--color-neutral-200); 2516 2517 2518 2519 2520 2521 2522 …" at bounding box center [883, 447] width 1248 height 665
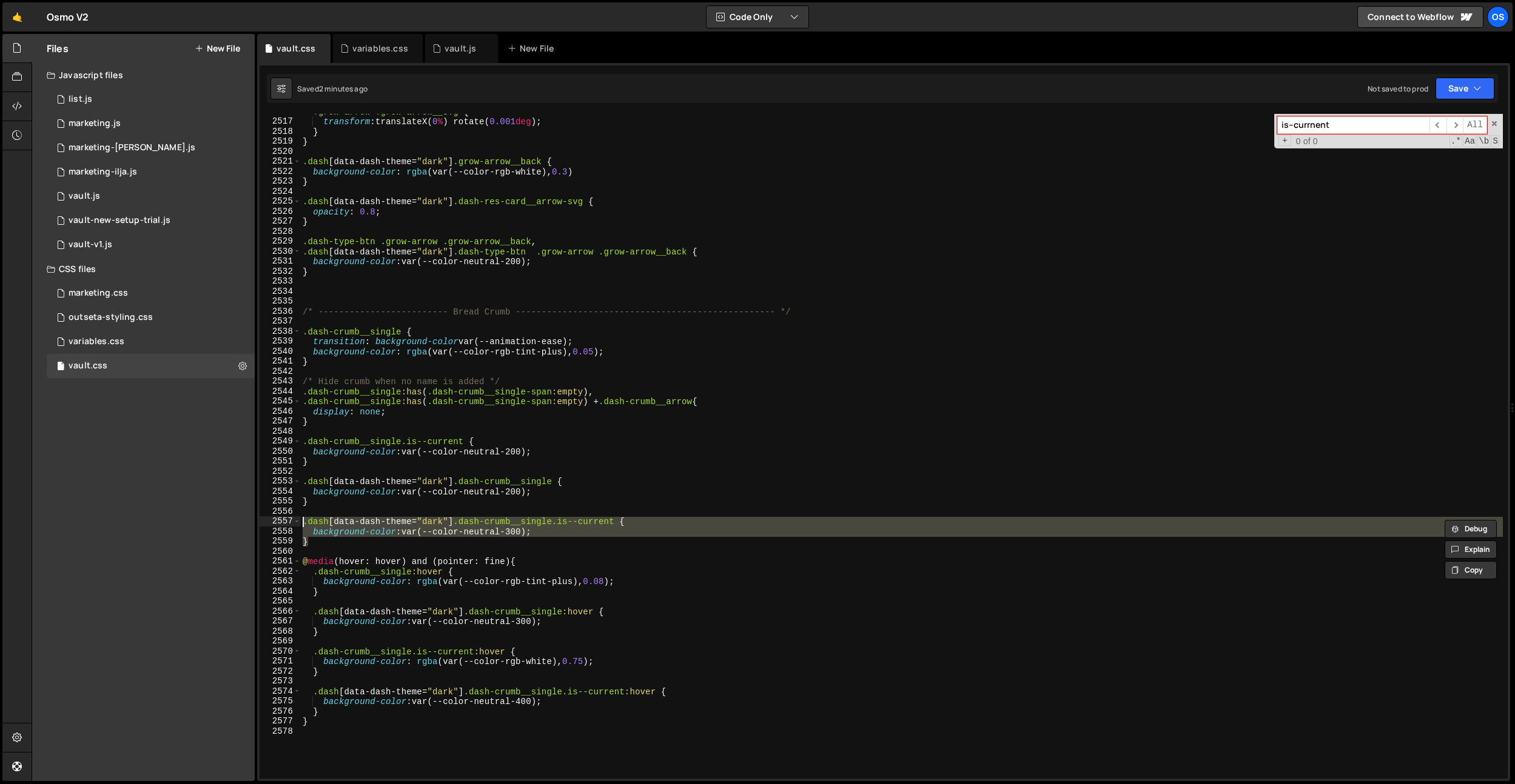
type textarea "/*.dash[data-dash-theme="dark"] .dash-crumb__single.is--current {*/ /* backgrou…"
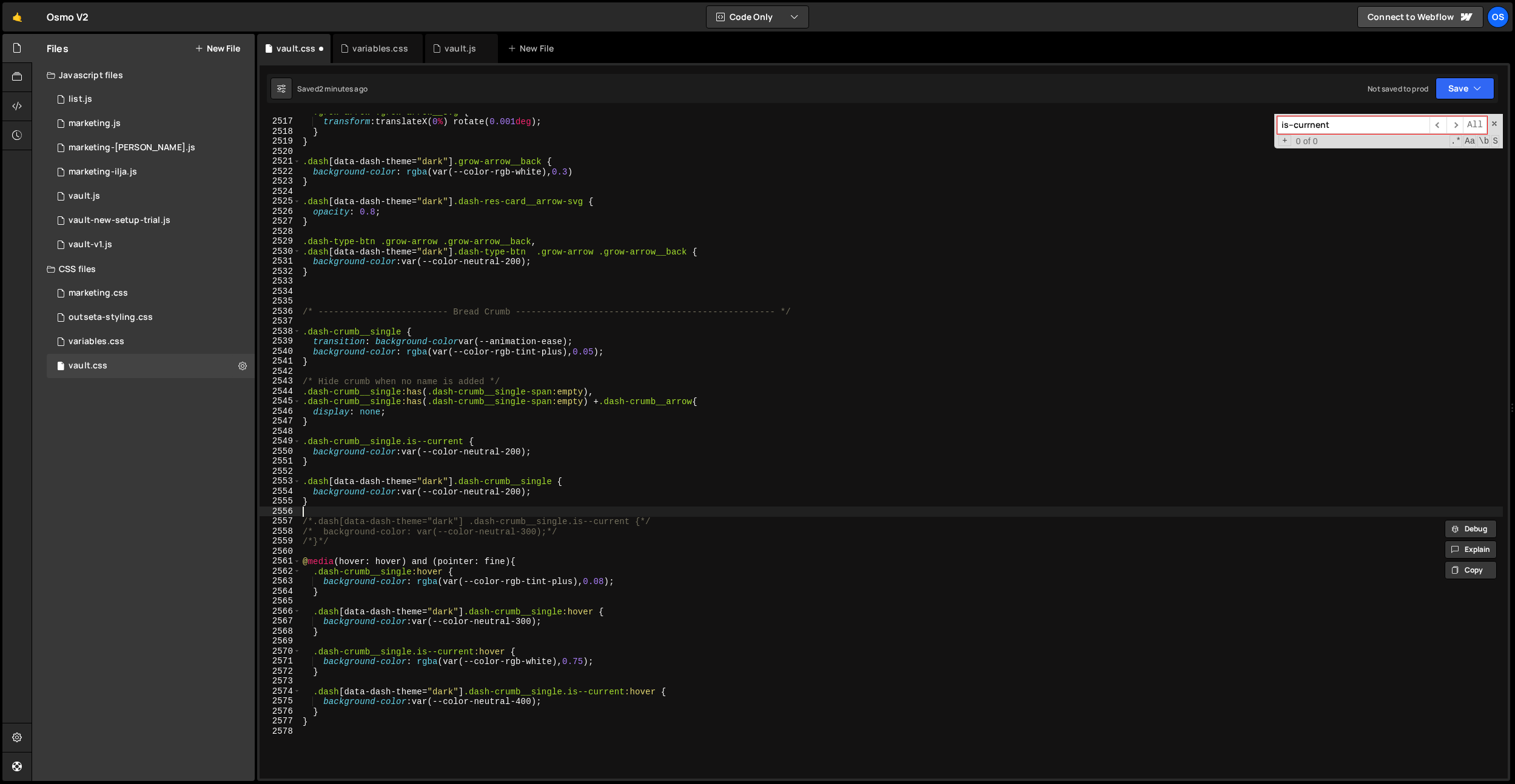
click at [502, 508] on div ".grow-arrow .grow-arrow__svg { transform : translateX( 0 % ) rotate( 0.001 deg …" at bounding box center [902, 449] width 1203 height 685
click at [481, 505] on div ".grow-arrow .grow-arrow__svg { transform : translateX( 0 % ) rotate( 0.001 deg …" at bounding box center [902, 449] width 1203 height 685
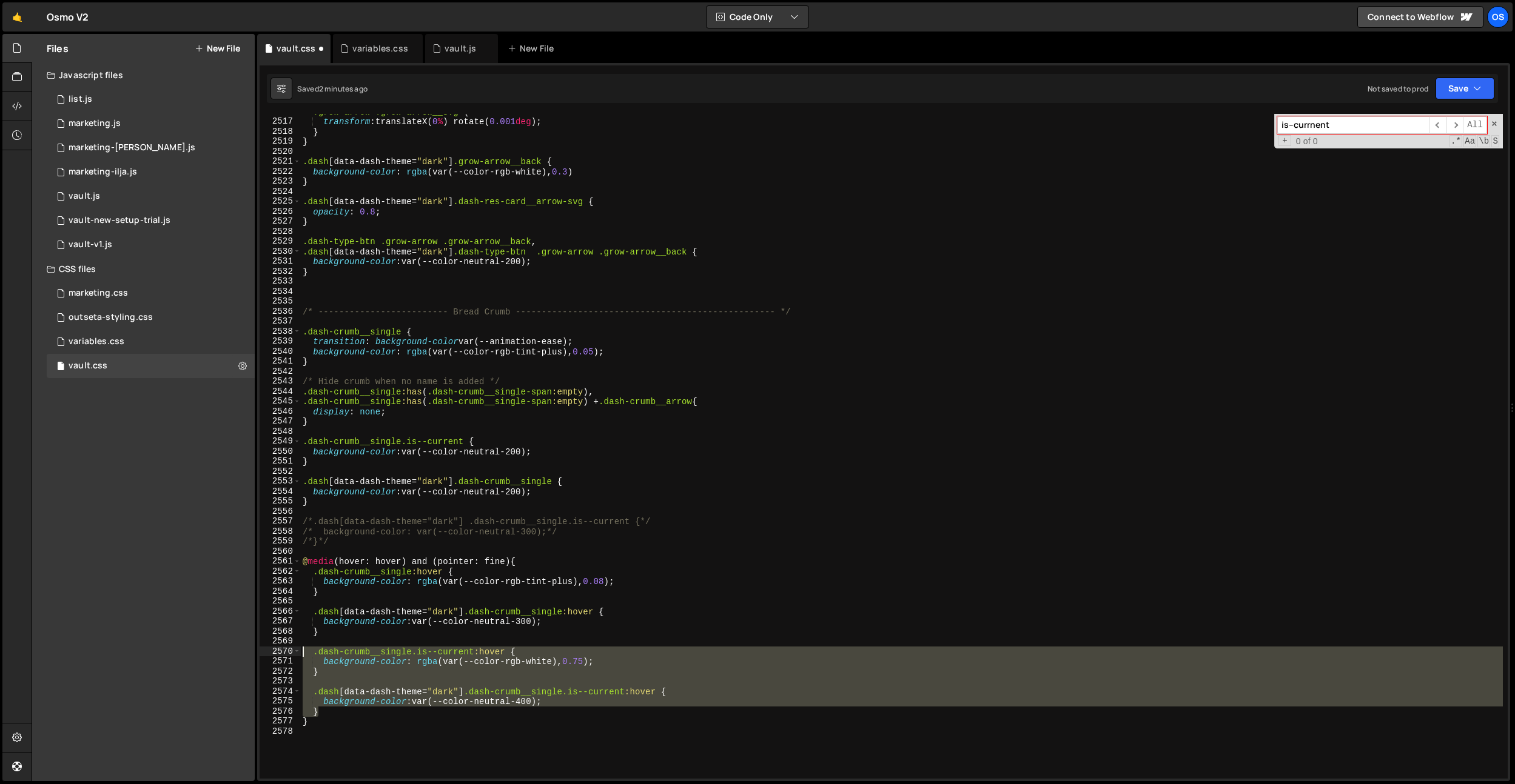
drag, startPoint x: 323, startPoint y: 713, endPoint x: 267, endPoint y: 654, distance: 81.3
click at [267, 654] on div "} 2516 2517 2518 2519 2520 2521 2522 2523 2524 2525 2526 2527 2528 2529 2530 25…" at bounding box center [883, 447] width 1248 height 665
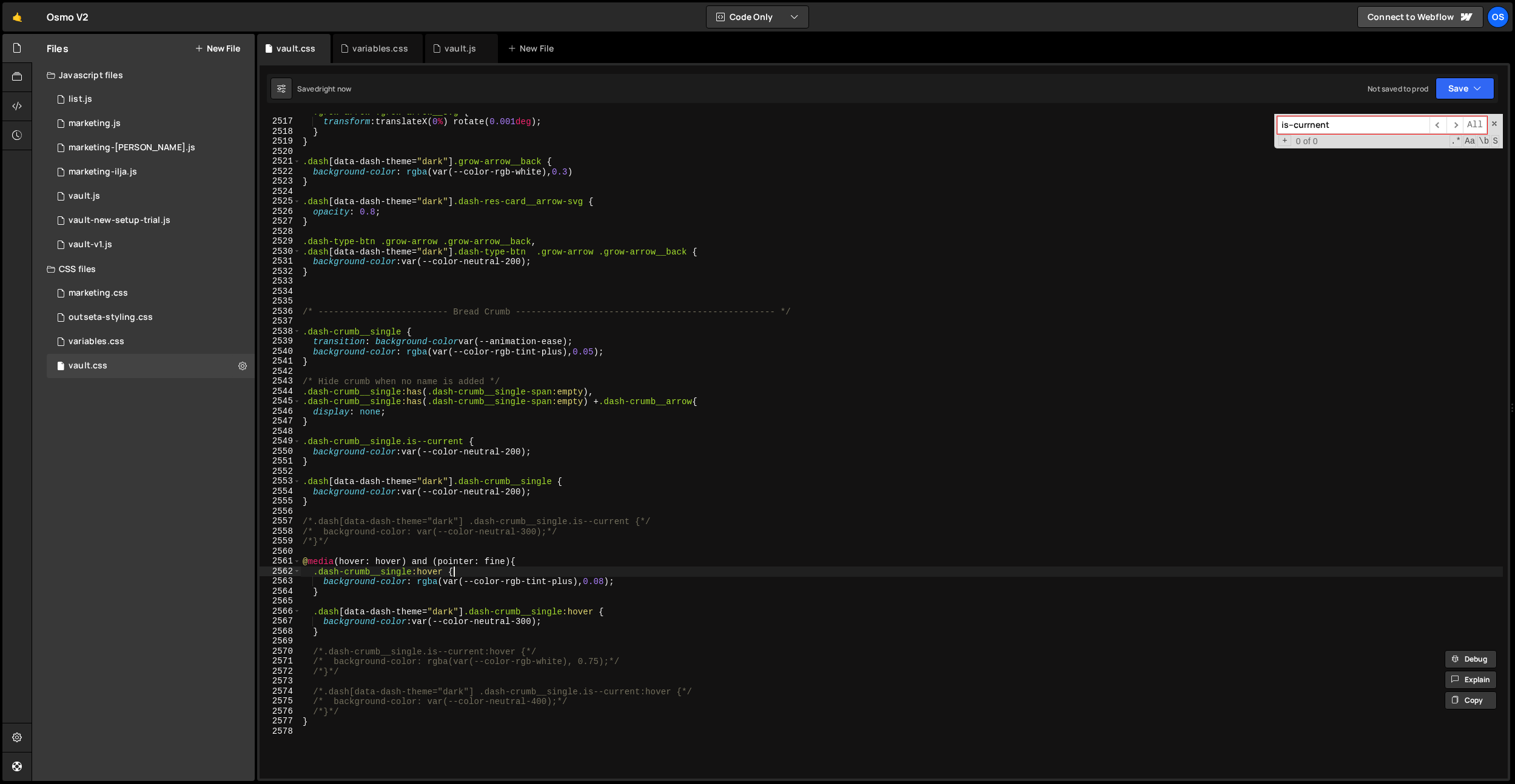
click at [544, 575] on div ".grow-arrow .grow-arrow__svg { transform : translateX( 0 % ) rotate( 0.001 deg …" at bounding box center [902, 449] width 1203 height 685
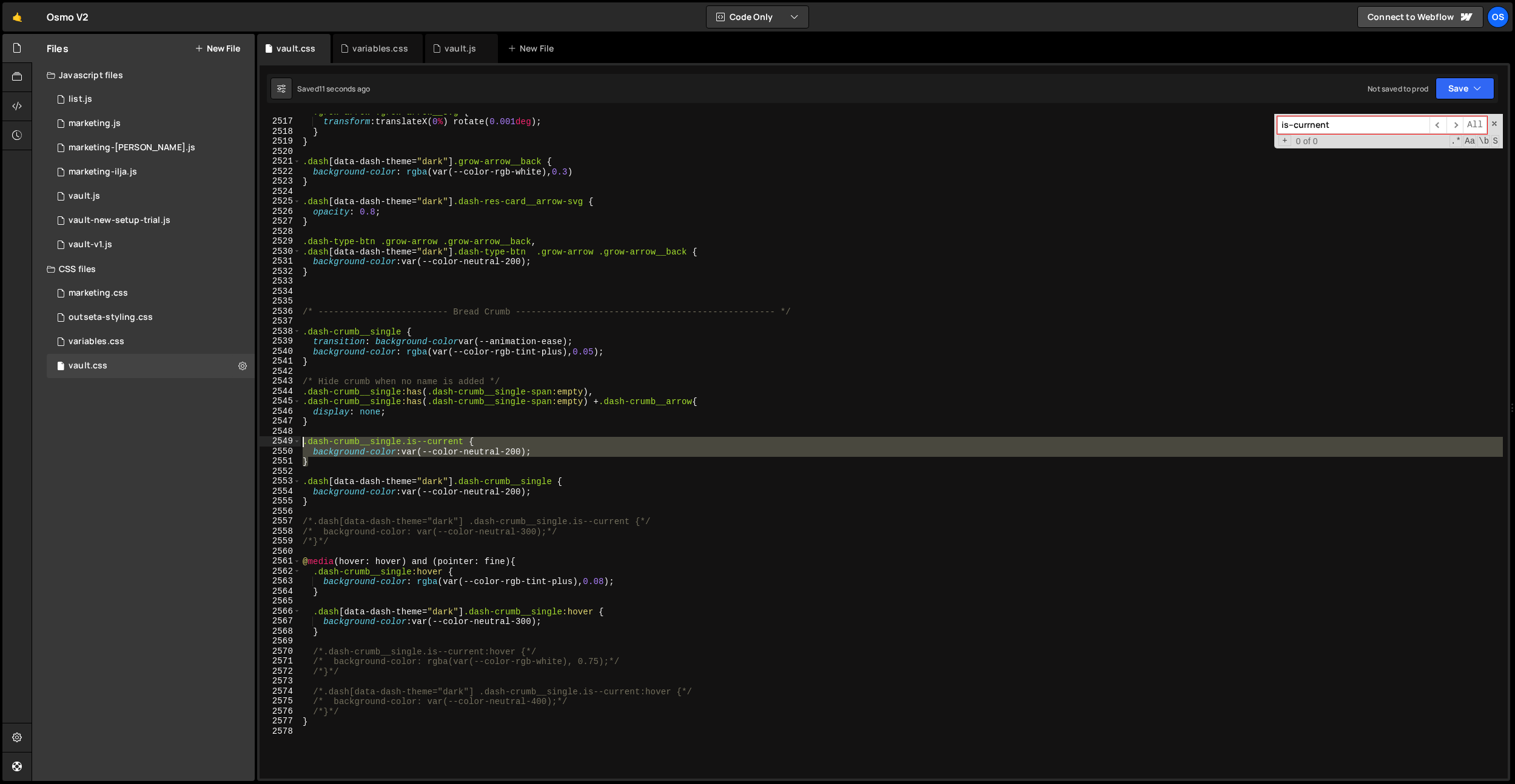
drag, startPoint x: 323, startPoint y: 464, endPoint x: 284, endPoint y: 444, distance: 43.8
click at [284, 444] on div ".dash-crumb__single:hover { 2516 2517 2518 2519 2520 2521 2522 2523 2524 2525 2…" at bounding box center [883, 447] width 1248 height 665
click at [601, 528] on div ".grow-arrow .grow-arrow__svg { transform : translateX( 0 % ) rotate( 0.001 deg …" at bounding box center [902, 449] width 1203 height 685
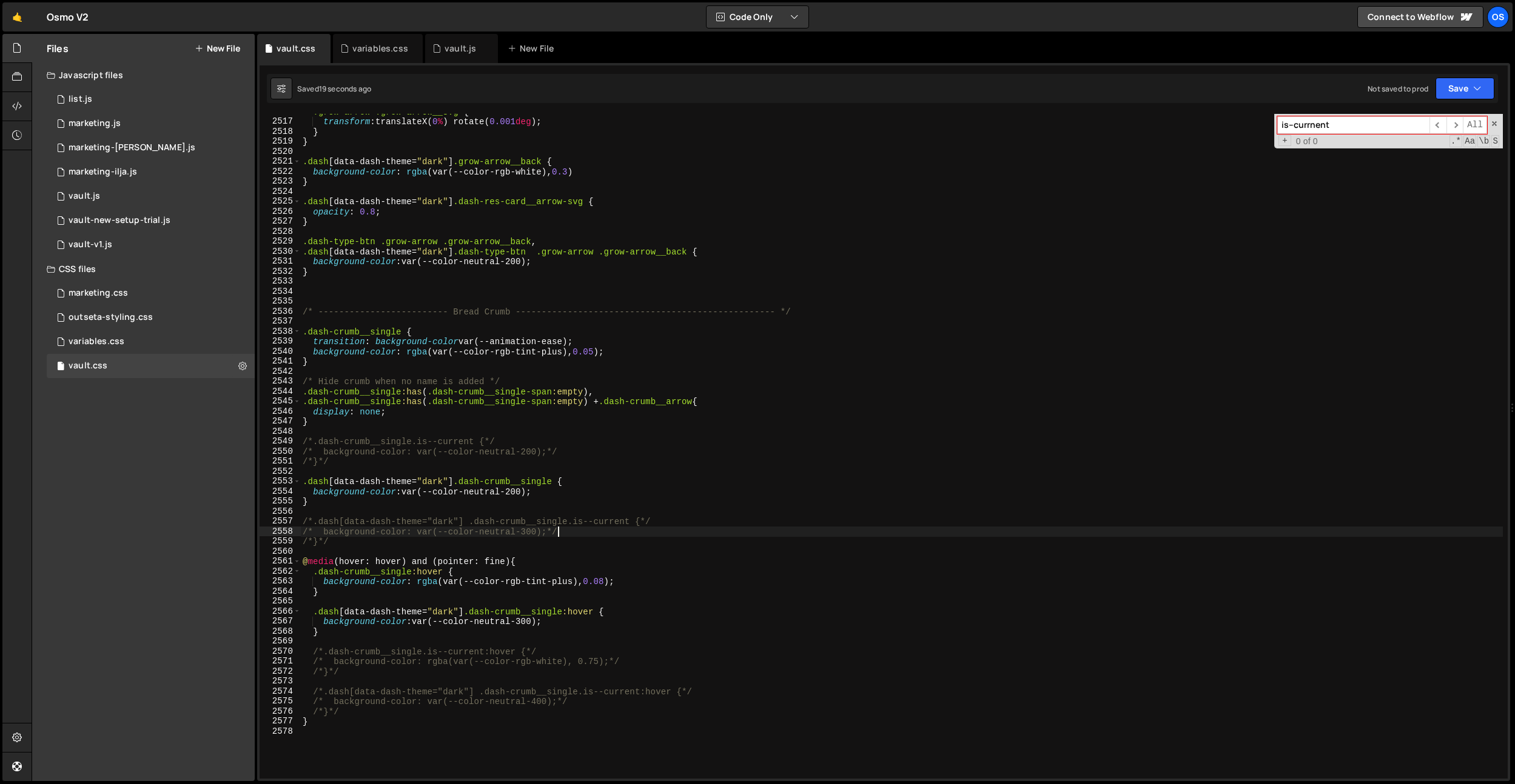
click at [601, 528] on div ".grow-arrow .grow-arrow__svg { transform : translateX( 0 % ) rotate( 0.001 deg …" at bounding box center [902, 449] width 1203 height 685
click at [448, 477] on div ".grow-arrow .grow-arrow__svg { transform : translateX( 0 % ) rotate( 0.001 deg …" at bounding box center [902, 449] width 1203 height 685
click at [461, 388] on div ".grow-arrow .grow-arrow__svg { transform : translateX( 0 % ) rotate( 0.001 deg …" at bounding box center [902, 449] width 1203 height 685
click at [616, 353] on div ".grow-arrow .grow-arrow__svg { transform : translateX( 0 % ) rotate( 0.001 deg …" at bounding box center [902, 449] width 1203 height 685
drag, startPoint x: 556, startPoint y: 493, endPoint x: 336, endPoint y: 482, distance: 220.3
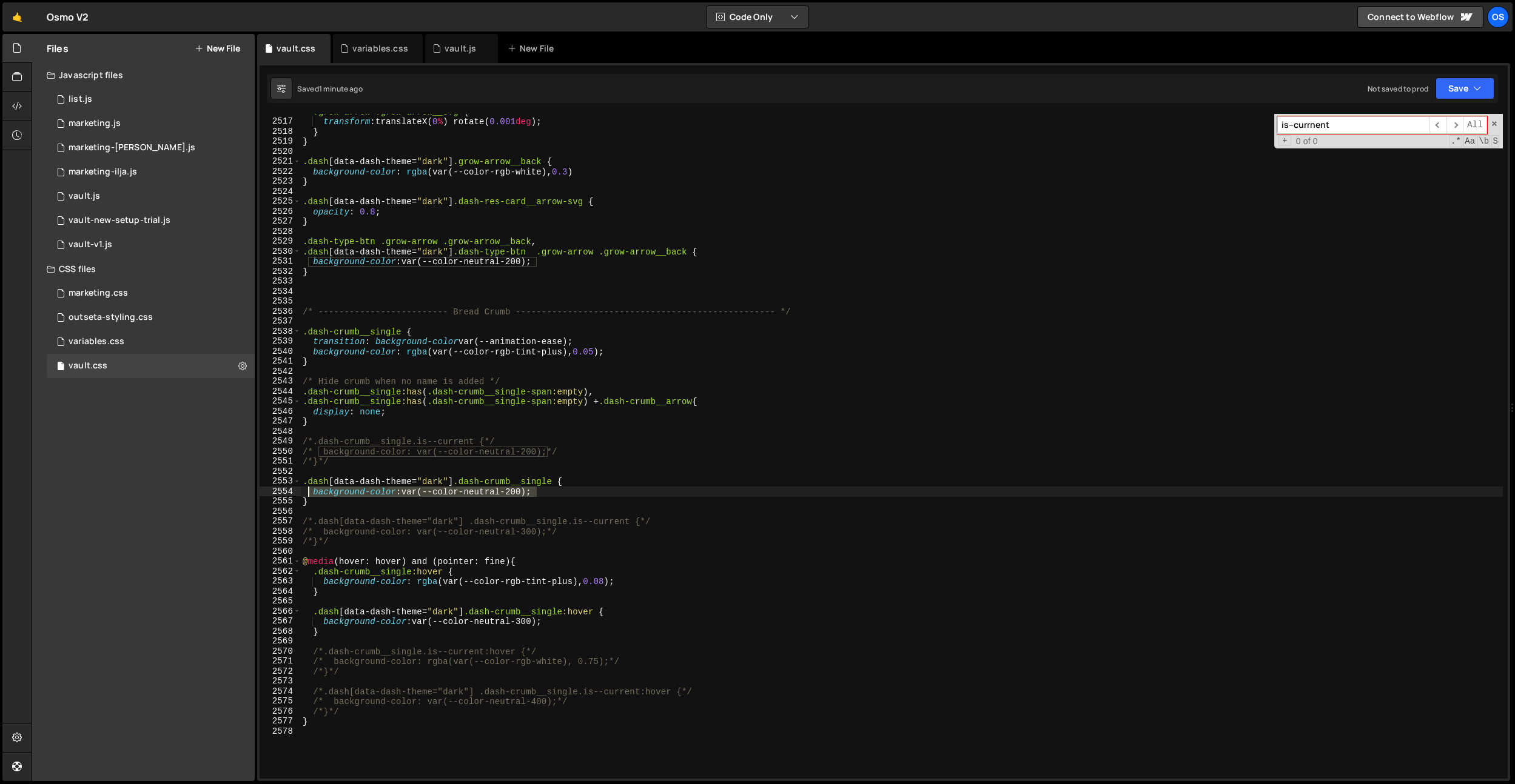
click at [310, 491] on div ".grow-arrow .grow-arrow__svg { transform : translateX( 0 % ) rotate( 0.001 deg …" at bounding box center [902, 449] width 1203 height 685
click at [626, 352] on div ".grow-arrow .grow-arrow__svg { transform : translateX( 0 % ) rotate( 0.001 deg …" at bounding box center [902, 449] width 1203 height 685
type textarea "background-color: rgba(var(--color-rgb-tint-plus), 0.05);"
paste textarea "background-color: var(--color-neutral-200);"
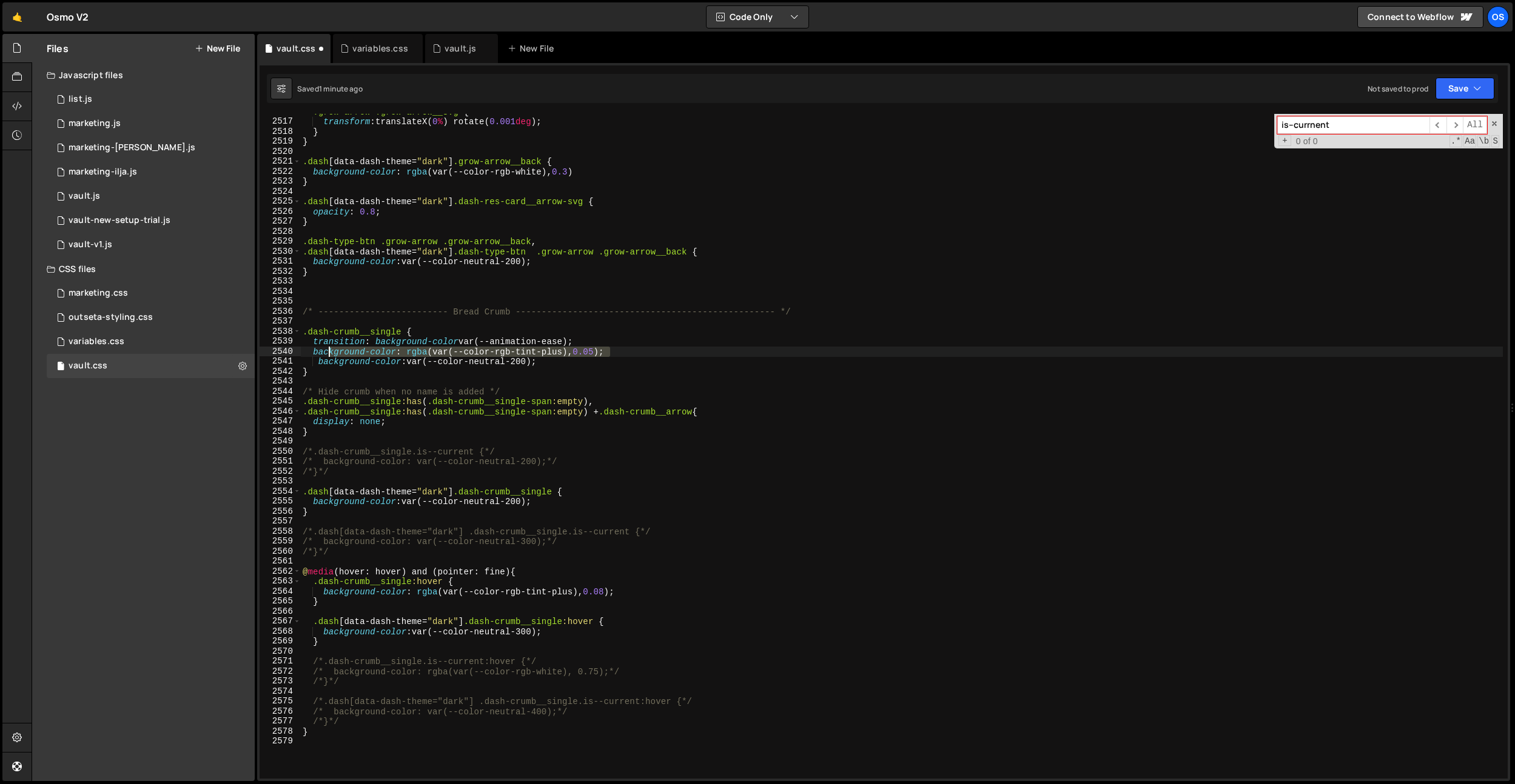
drag, startPoint x: 626, startPoint y: 349, endPoint x: 317, endPoint y: 353, distance: 309.0
click at [317, 353] on div ".grow-arrow .grow-arrow__svg { transform : translateX( 0 % ) rotate( 0.001 deg …" at bounding box center [902, 449] width 1203 height 685
click at [319, 362] on div ".grow-arrow .grow-arrow__svg { transform : translateX( 0 % ) rotate( 0.001 deg …" at bounding box center [902, 449] width 1203 height 685
click at [516, 361] on div ".grow-arrow .grow-arrow__svg { transform : translateX( 0 % ) rotate( 0.001 deg …" at bounding box center [902, 449] width 1203 height 685
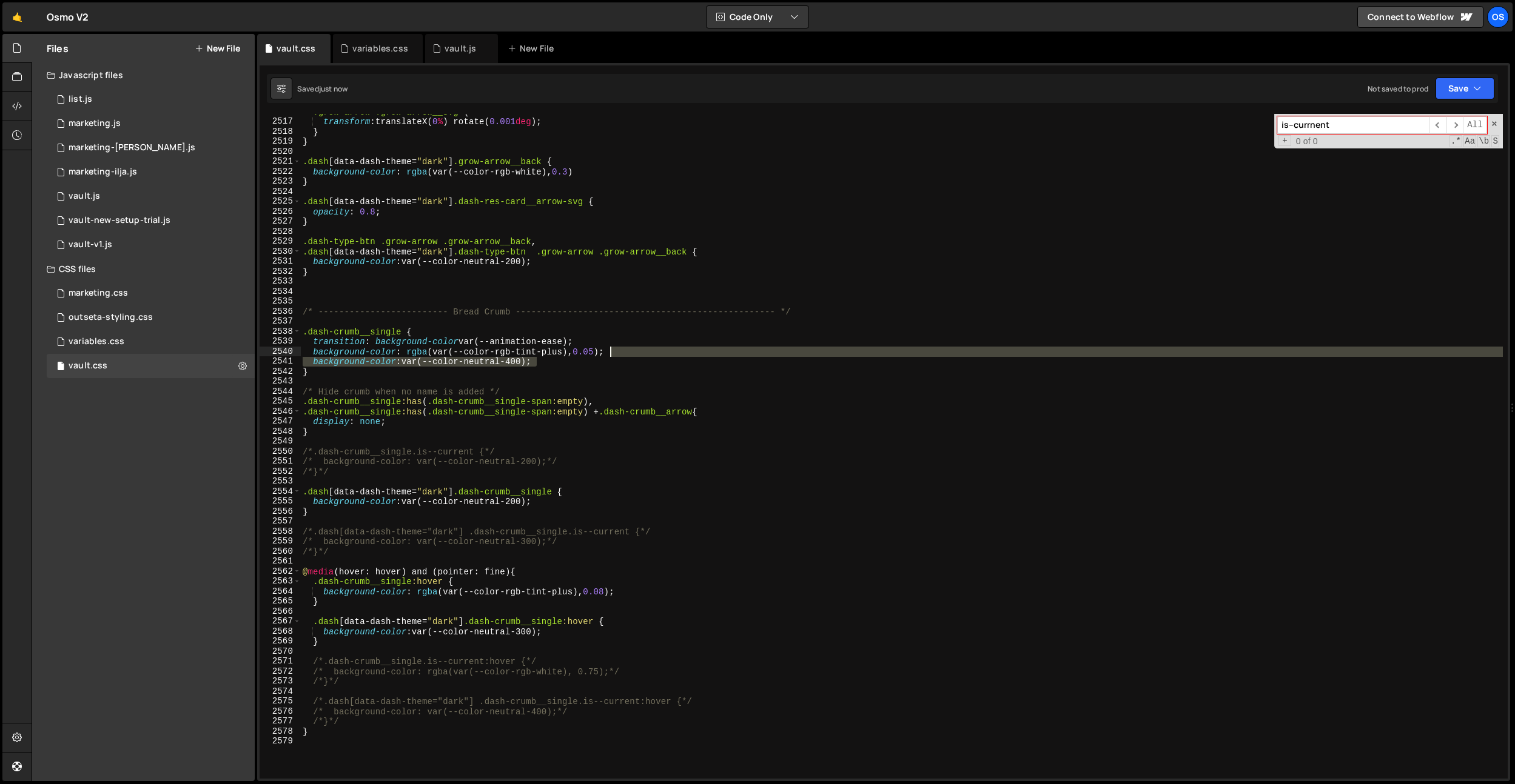
drag, startPoint x: 564, startPoint y: 359, endPoint x: 643, endPoint y: 356, distance: 79.1
click at [643, 356] on div ".grow-arrow .grow-arrow__svg { transform : translateX( 0 % ) rotate( 0.001 deg …" at bounding box center [902, 449] width 1203 height 685
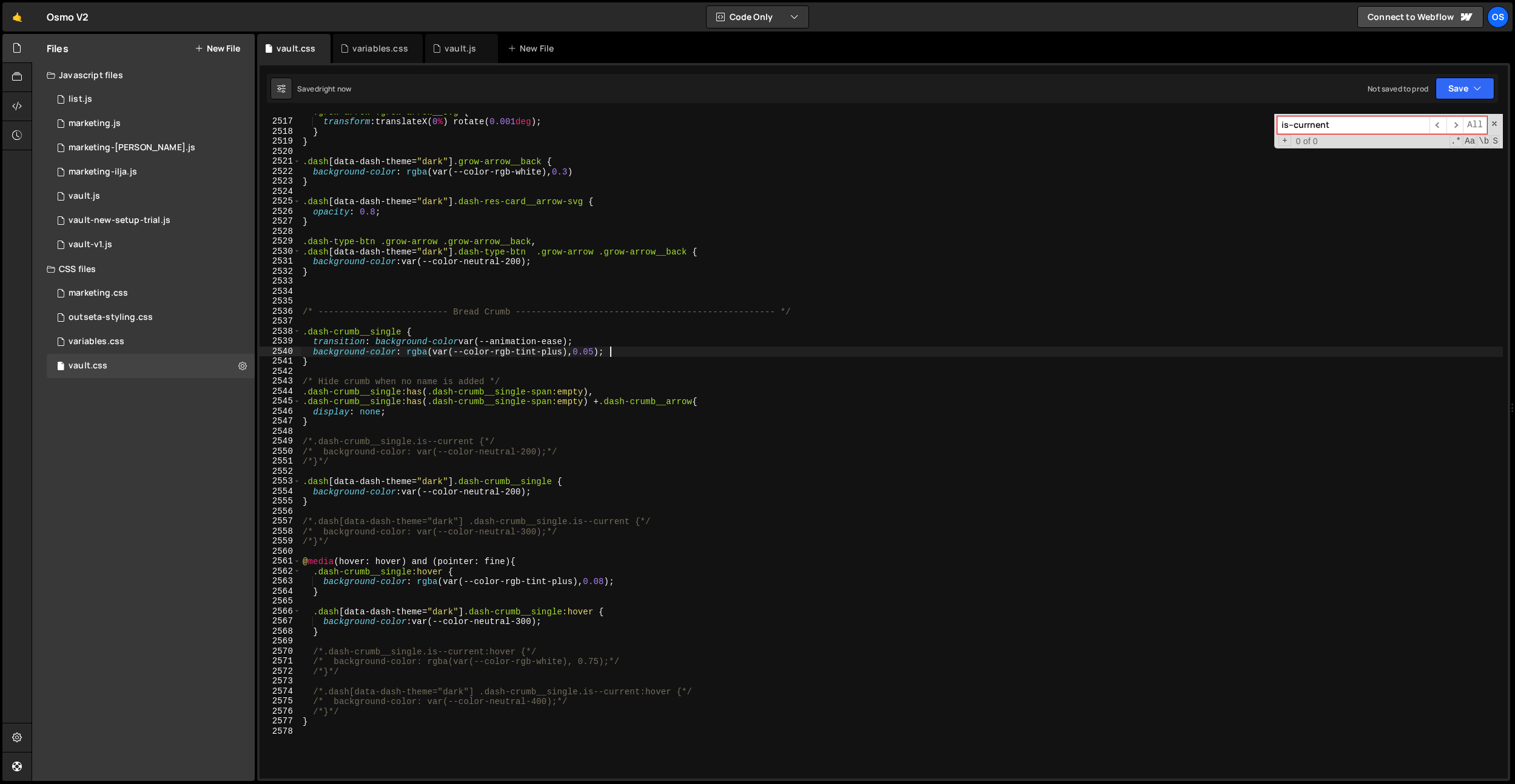
click at [643, 356] on div ".grow-arrow .grow-arrow__svg { transform : translateX( 0 % ) rotate( 0.001 deg …" at bounding box center [902, 449] width 1203 height 685
click at [455, 174] on div ".grow-arrow .grow-arrow__svg { transform : translateX( 0 % ) rotate( 0.001 deg …" at bounding box center [902, 449] width 1203 height 685
type textarea "background-color: rgba(var(--color-rgb-white), 0.3)"
paste input "dash-search__scroll"
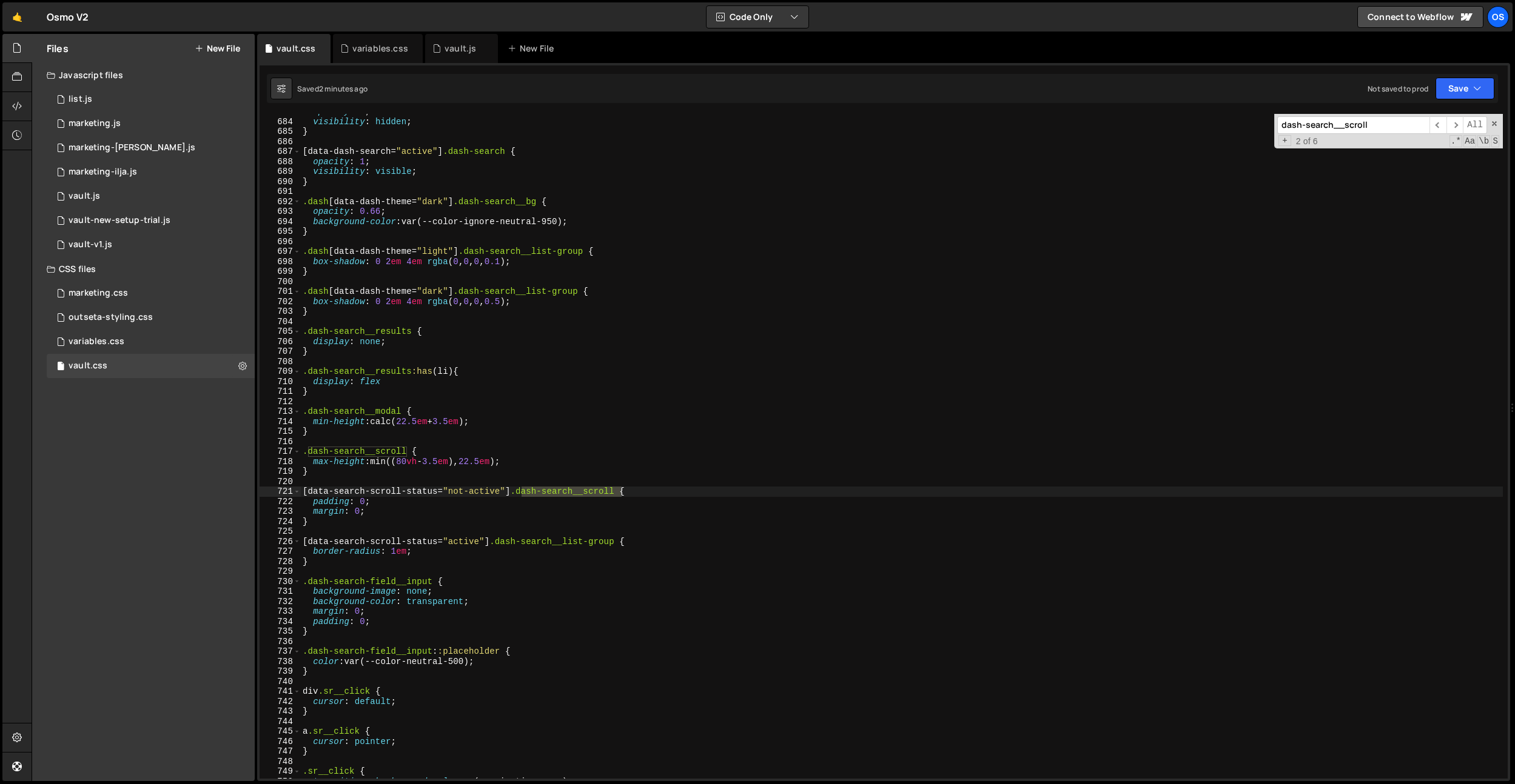
type input "dash-search__scroll"
click at [405, 516] on div "opacity : 0 ; visibility : hidden ; } [ data-dash-search = " active " ] .dash-s…" at bounding box center [902, 449] width 1203 height 685
click at [408, 514] on div "opacity : 0 ; visibility : hidden ; } [ data-dash-search = " active " ] .dash-s…" at bounding box center [902, 449] width 1203 height 685
type textarea "margin: 0;"
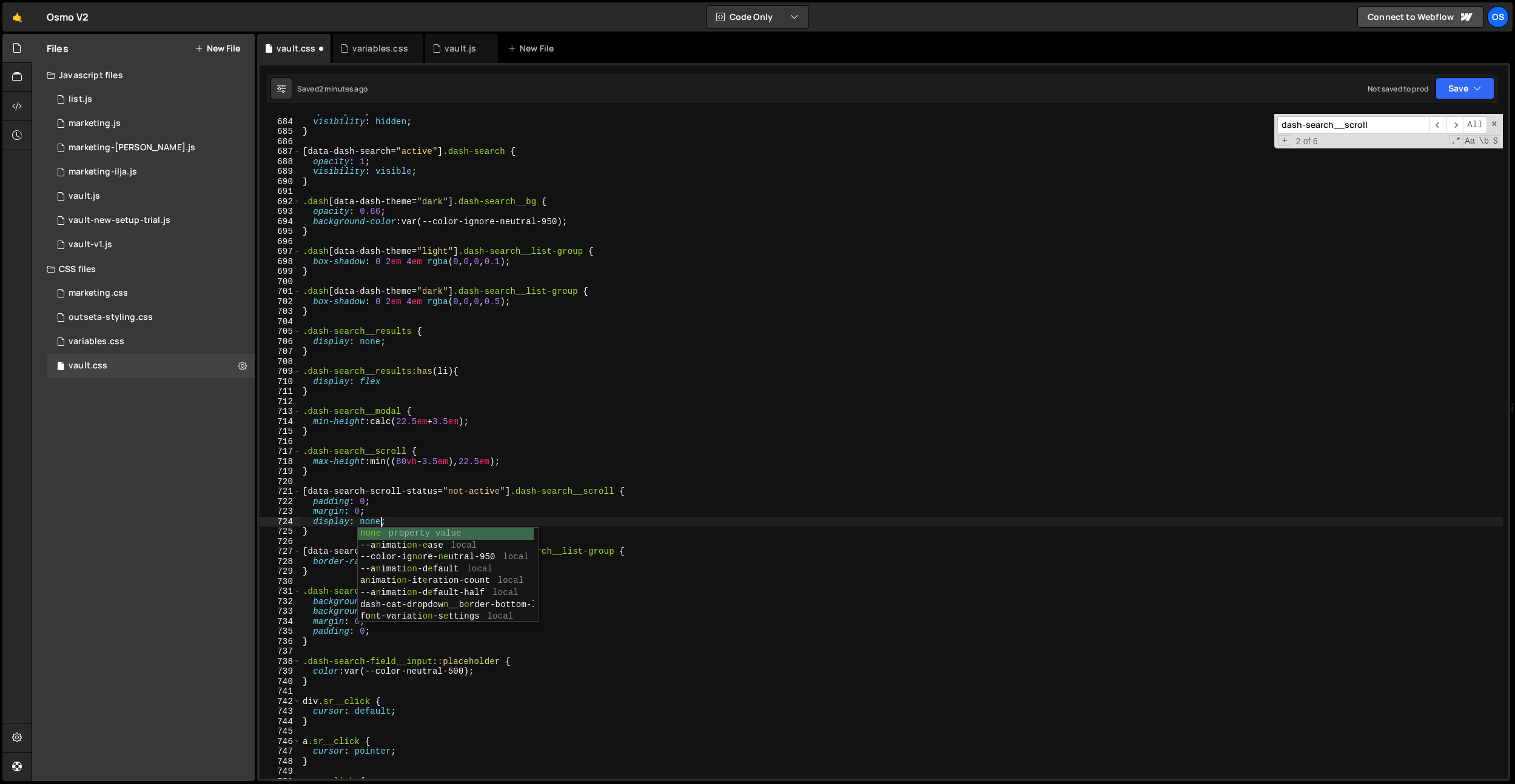
scroll to position [0, 5]
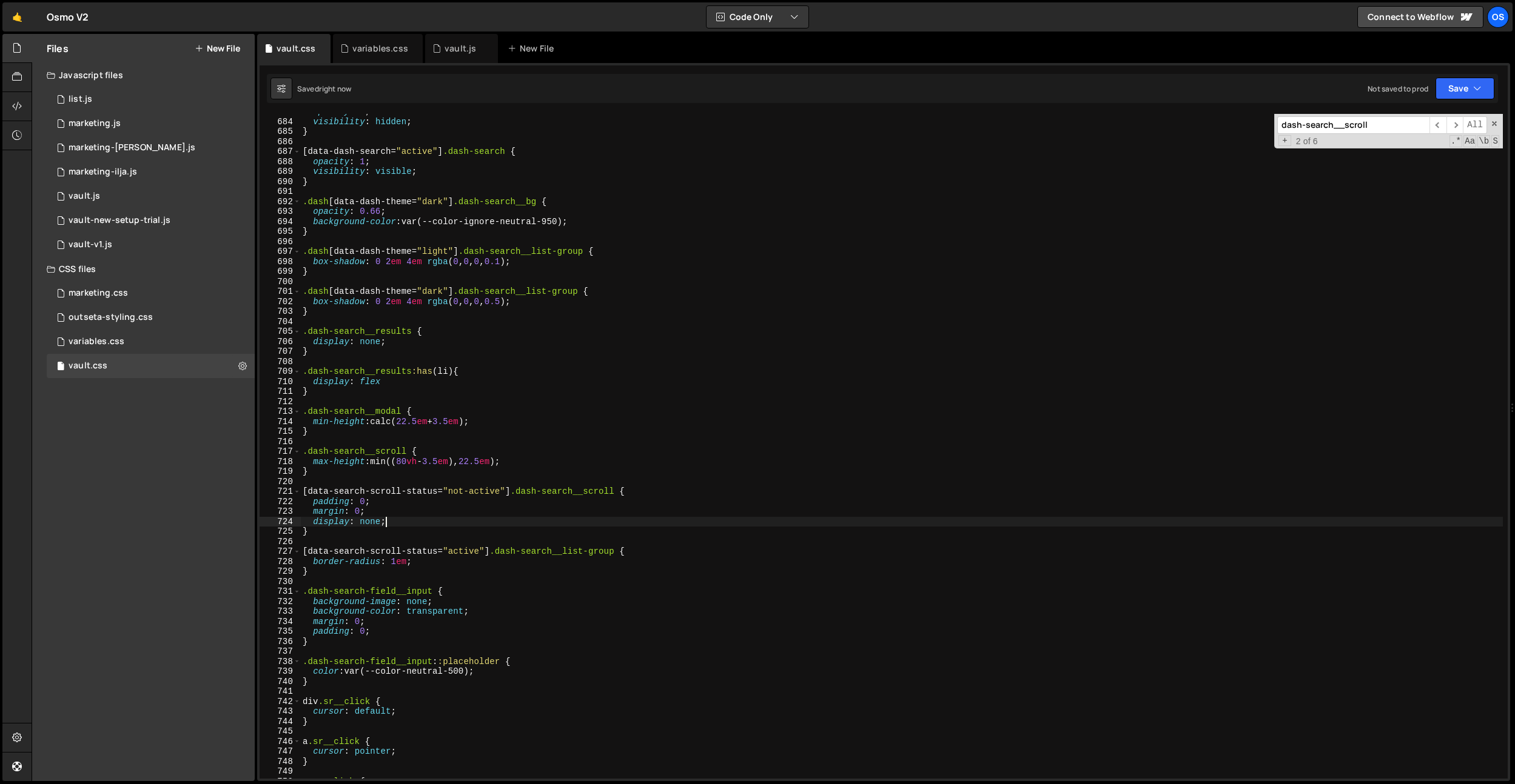
type textarea "display: none;"
click at [512, 243] on div "opacity : 0 ; visibility : hidden ; } [ data-dash-search = " active " ] .dash-s…" at bounding box center [902, 449] width 1203 height 685
paste input "not-found"
type input "dash-search__not-found"
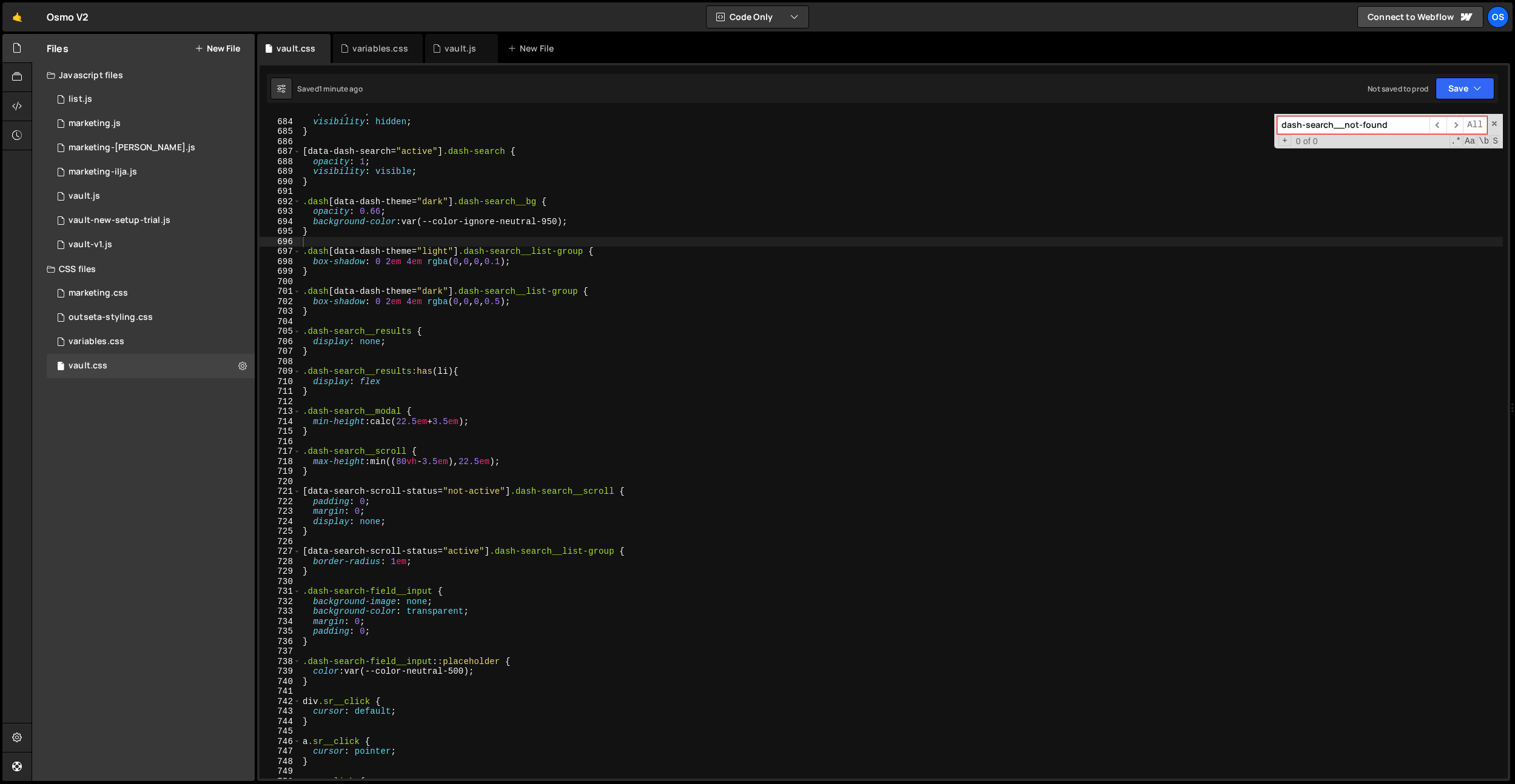
type textarea "}"
click at [389, 529] on div "opacity : 0 ; visibility : hidden ; } [ data-dash-search = " active " ] .dash-s…" at bounding box center [902, 449] width 1203 height 685
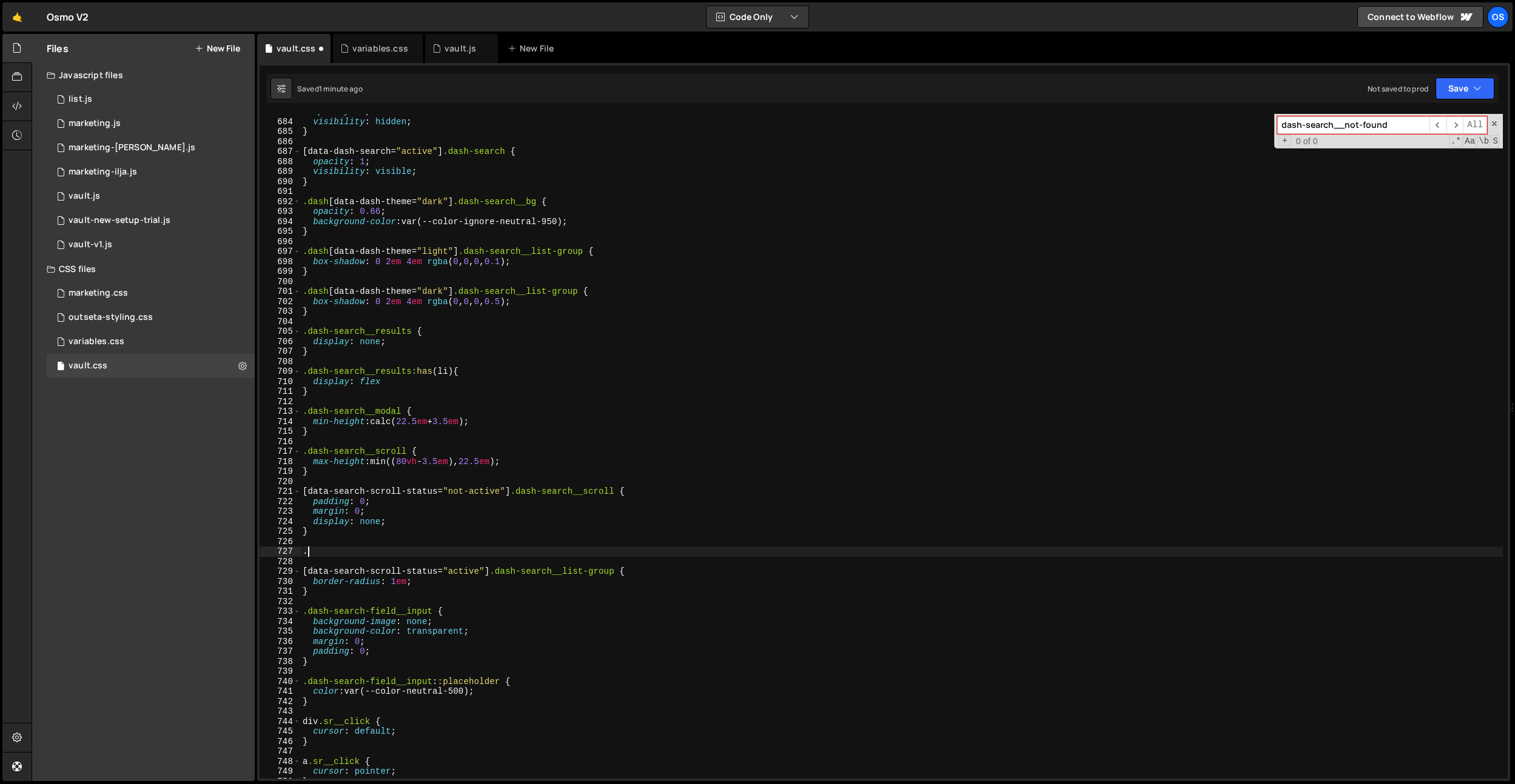
paste textarea "dash-search__not-found"
click at [307, 554] on div "opacity : 0 ; visibility : hidden ; } [ data-dash-search = " active " ] .dash-s…" at bounding box center [902, 449] width 1203 height 685
paste textarea "dash-search__scroll"
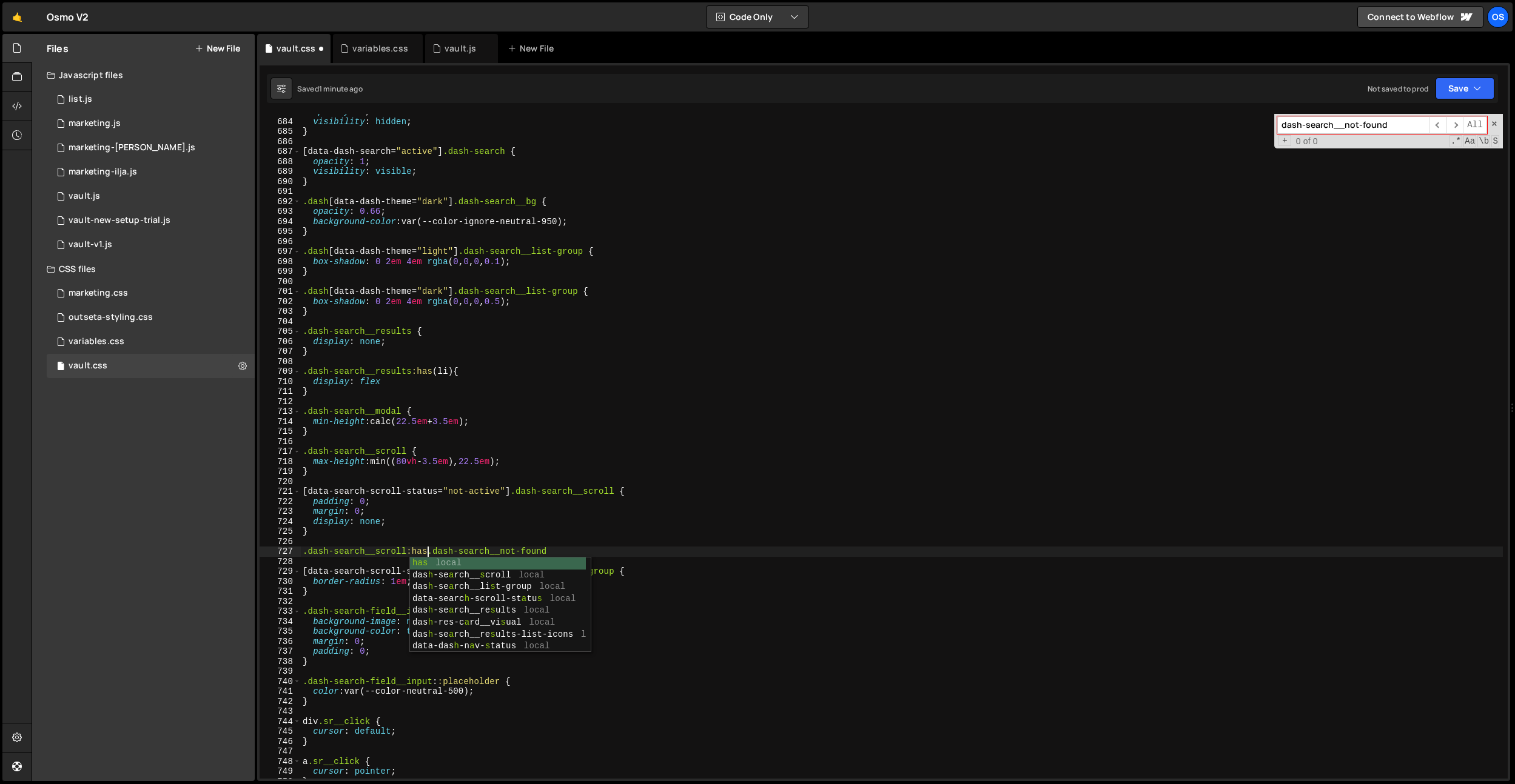
scroll to position [0, 8]
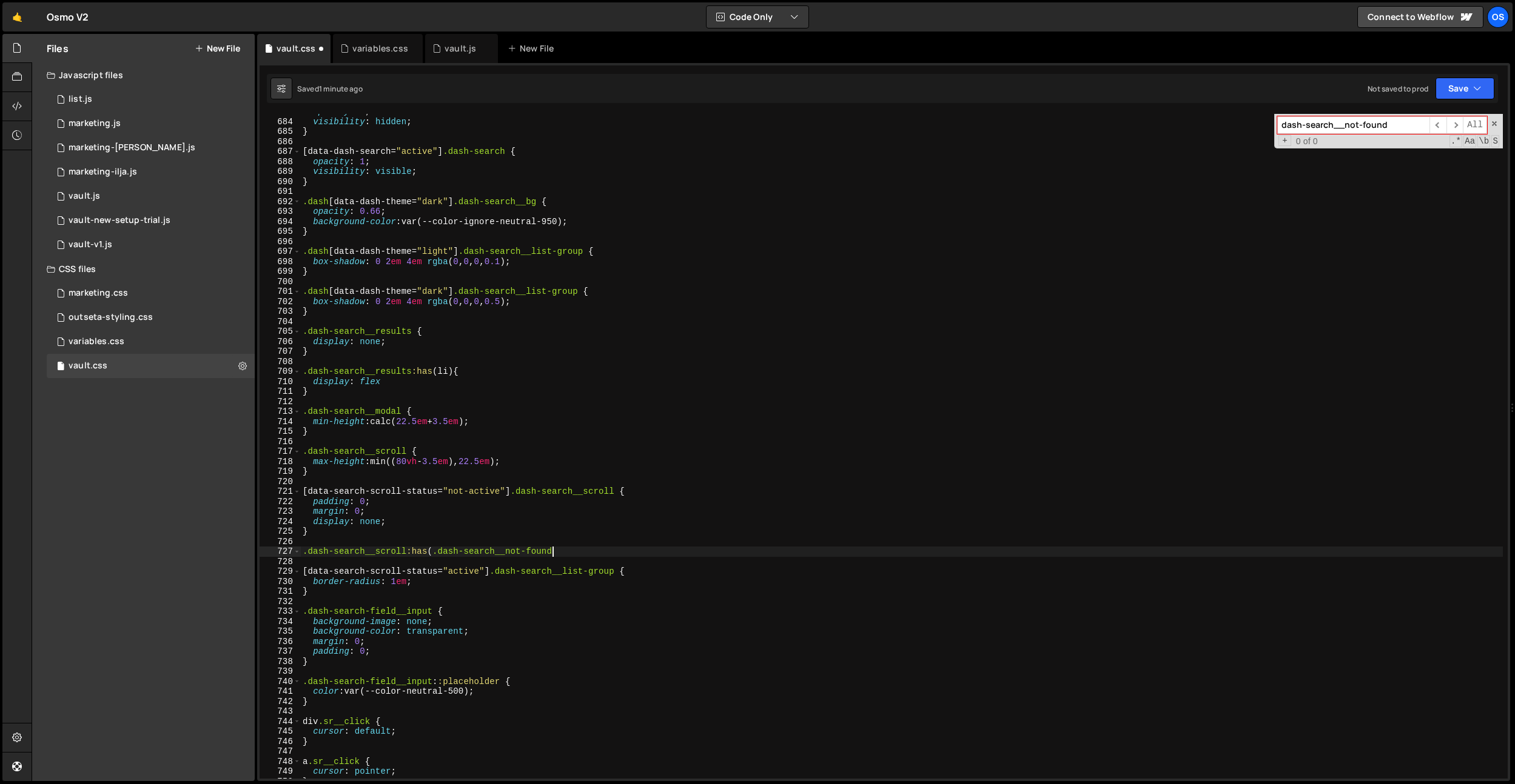
click at [568, 555] on div "opacity : 0 ; visibility : hidden ; } [ data-dash-search = " active " ] .dash-s…" at bounding box center [902, 449] width 1203 height 685
click at [556, 553] on div "opacity : 0 ; visibility : hidden ; } [ data-dash-search = " active " ] .dash-s…" at bounding box center [902, 449] width 1203 height 685
paste textarea "style="display: block;]"
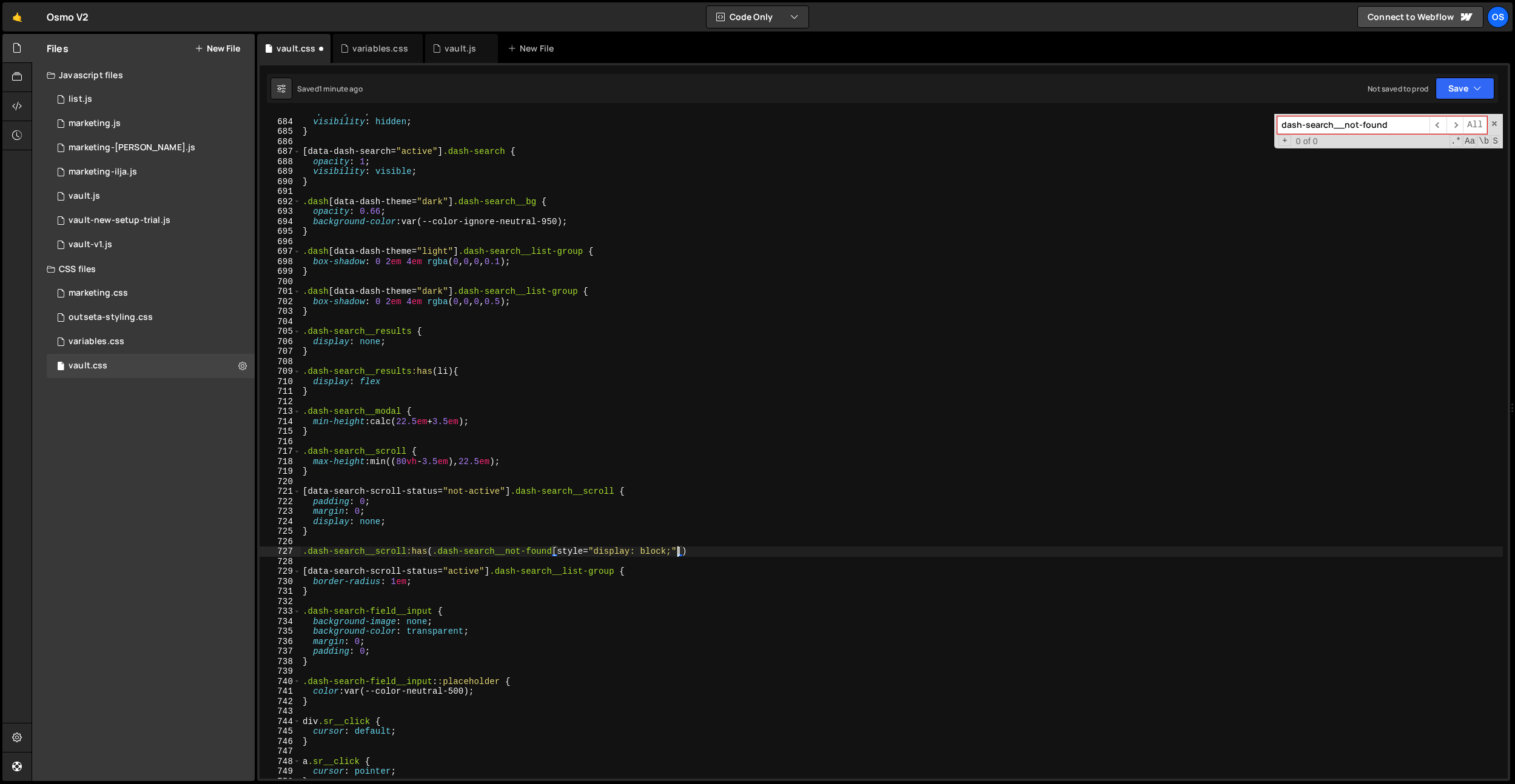
scroll to position [0, 26]
paste textarea "dash-search__results"
type textarea ".dash-search__scroll:has(.dash-search__not-found[style="display: block;"]) .das…"
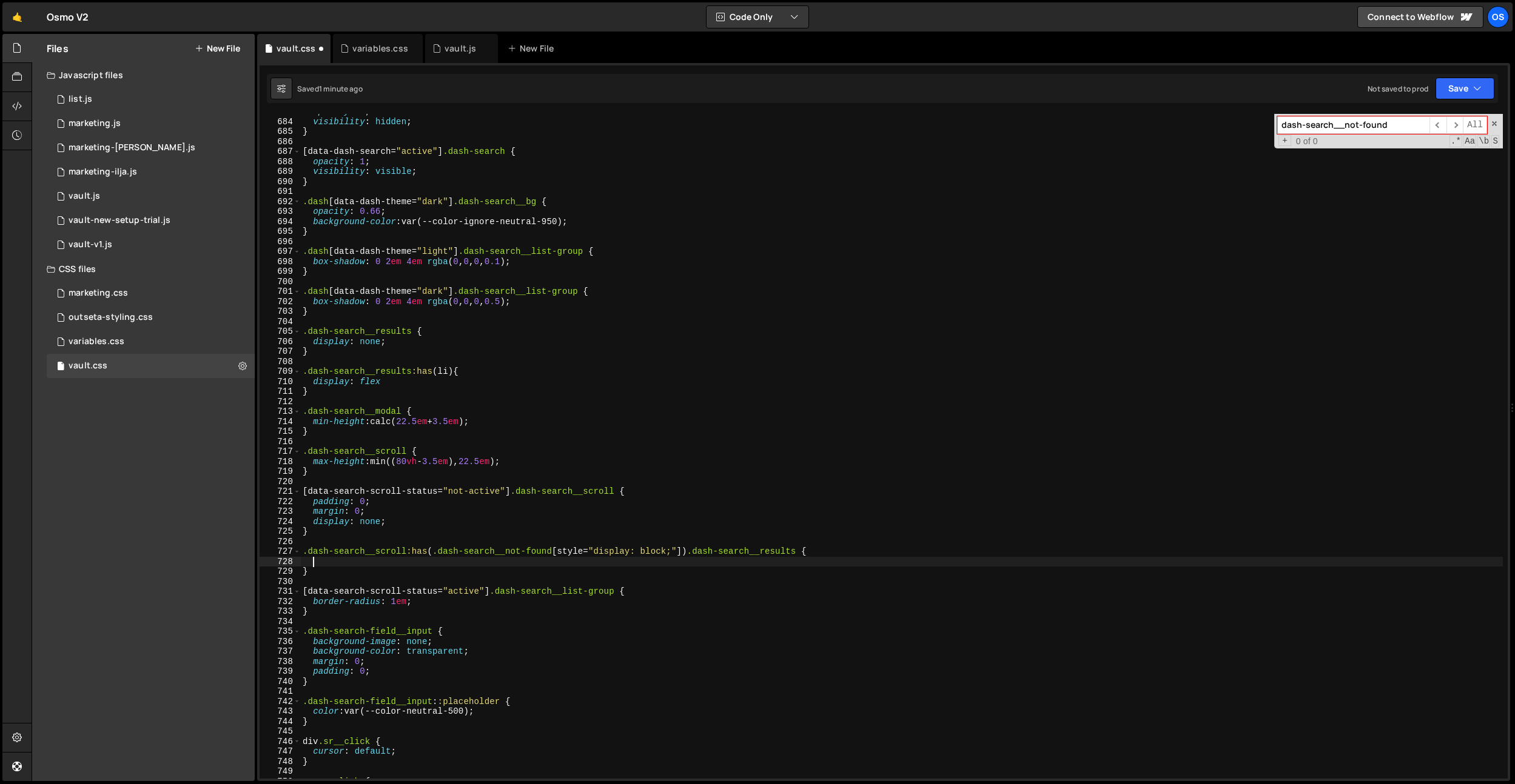
type textarea "i"
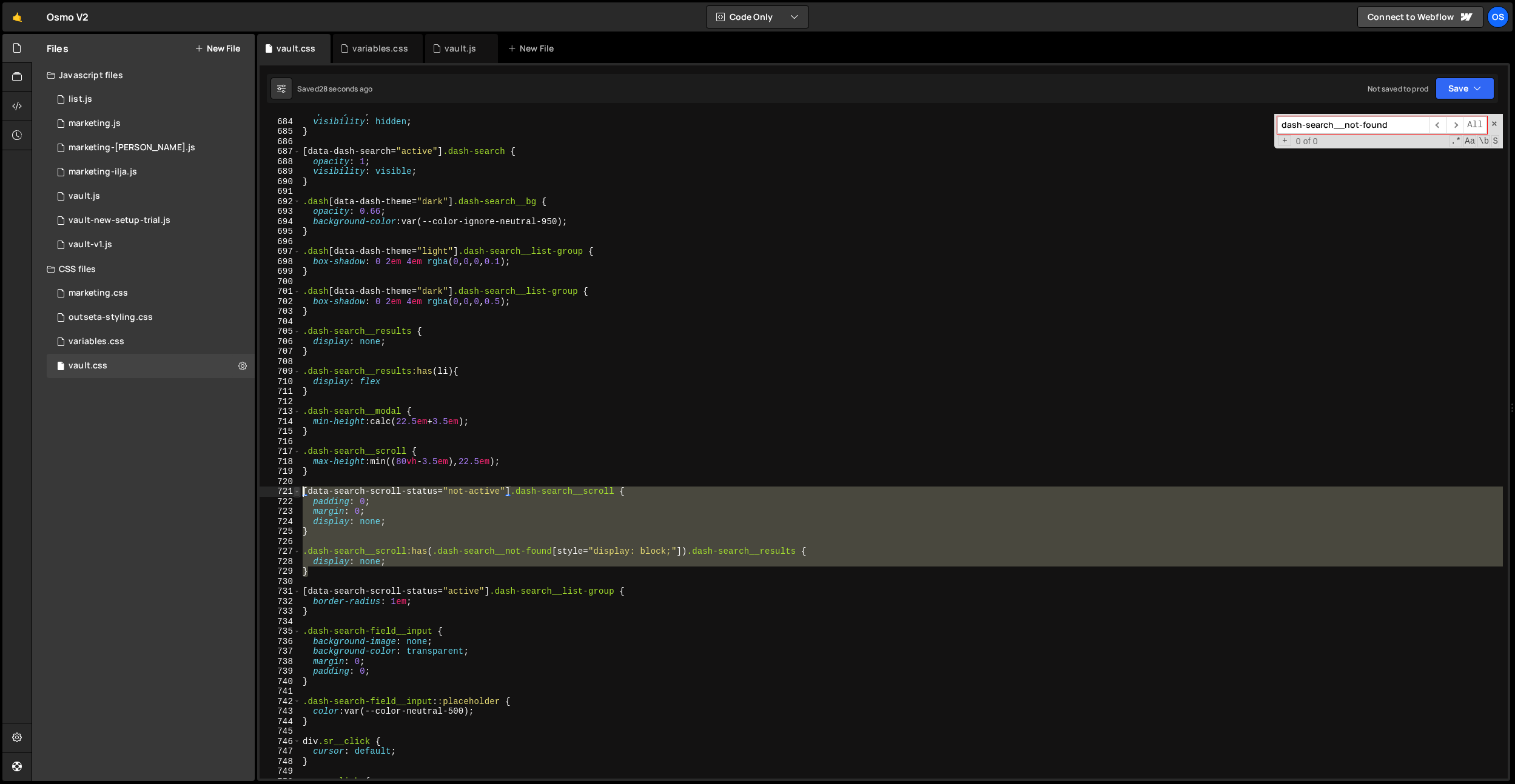
drag, startPoint x: 318, startPoint y: 573, endPoint x: 293, endPoint y: 489, distance: 87.6
click at [293, 489] on div "display: none; 683 684 685 686 687 688 689 690 691 692 693 694 695 696 697 698 …" at bounding box center [883, 447] width 1248 height 665
type textarea "[data-search-scroll-status="not-active"] .dash-search__scroll { padding: 0;"
click at [1492, 17] on div "Os" at bounding box center [1497, 17] width 21 height 21
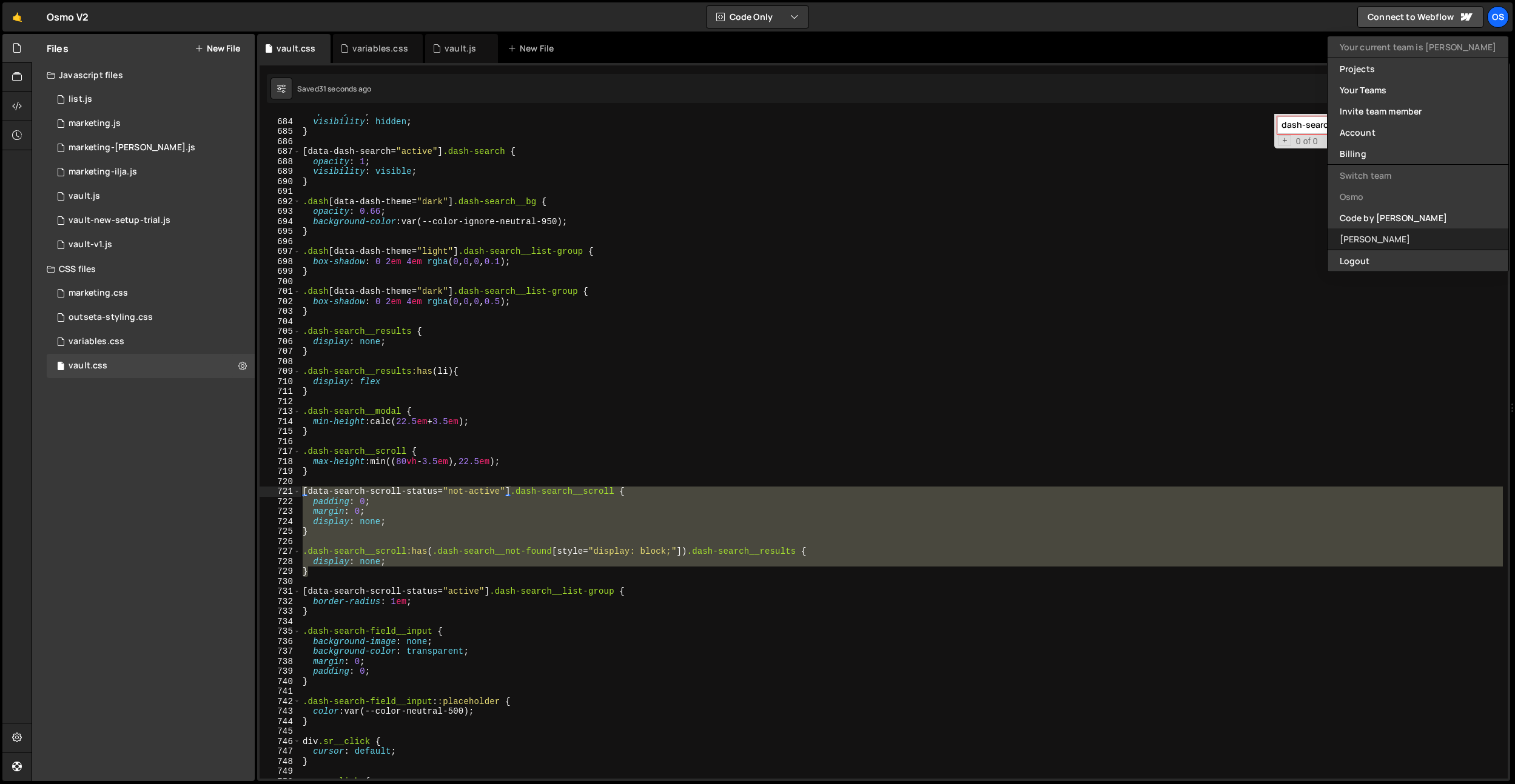
click at [1411, 238] on link "[PERSON_NAME]" at bounding box center [1418, 239] width 180 height 21
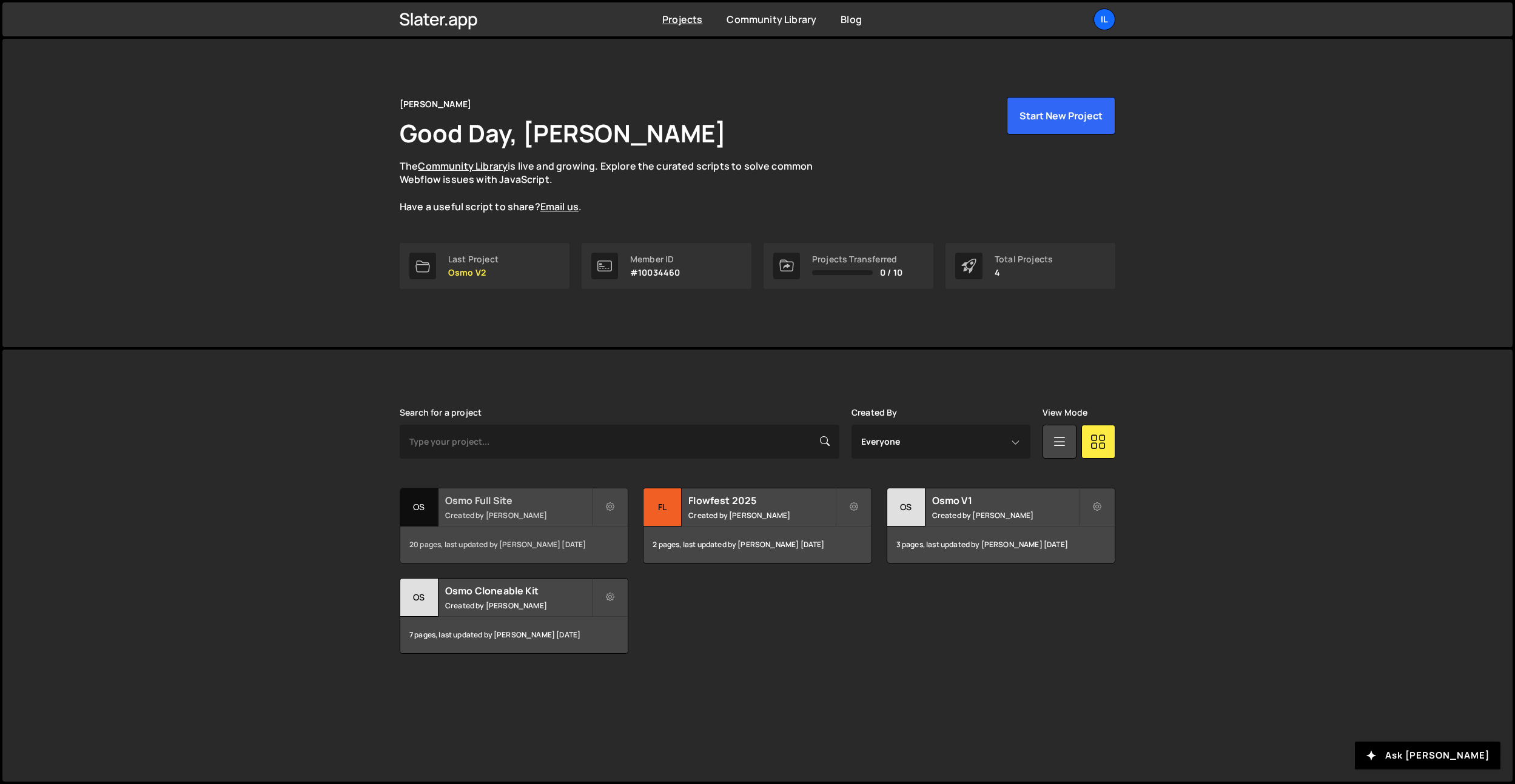
click at [551, 519] on small "Created by Ilja van Eck" at bounding box center [518, 515] width 146 height 10
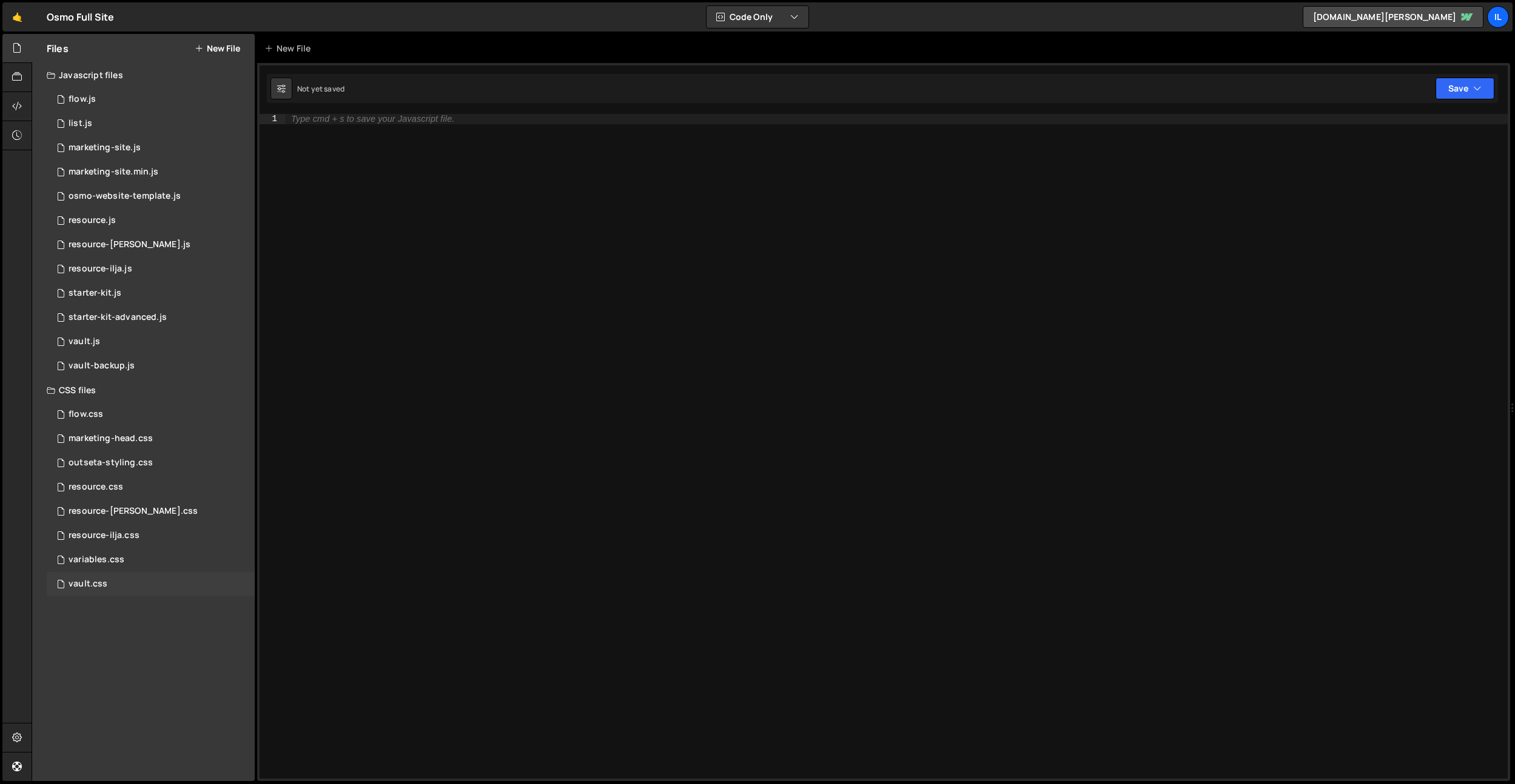
click at [120, 573] on div "vault.css 0" at bounding box center [151, 584] width 208 height 24
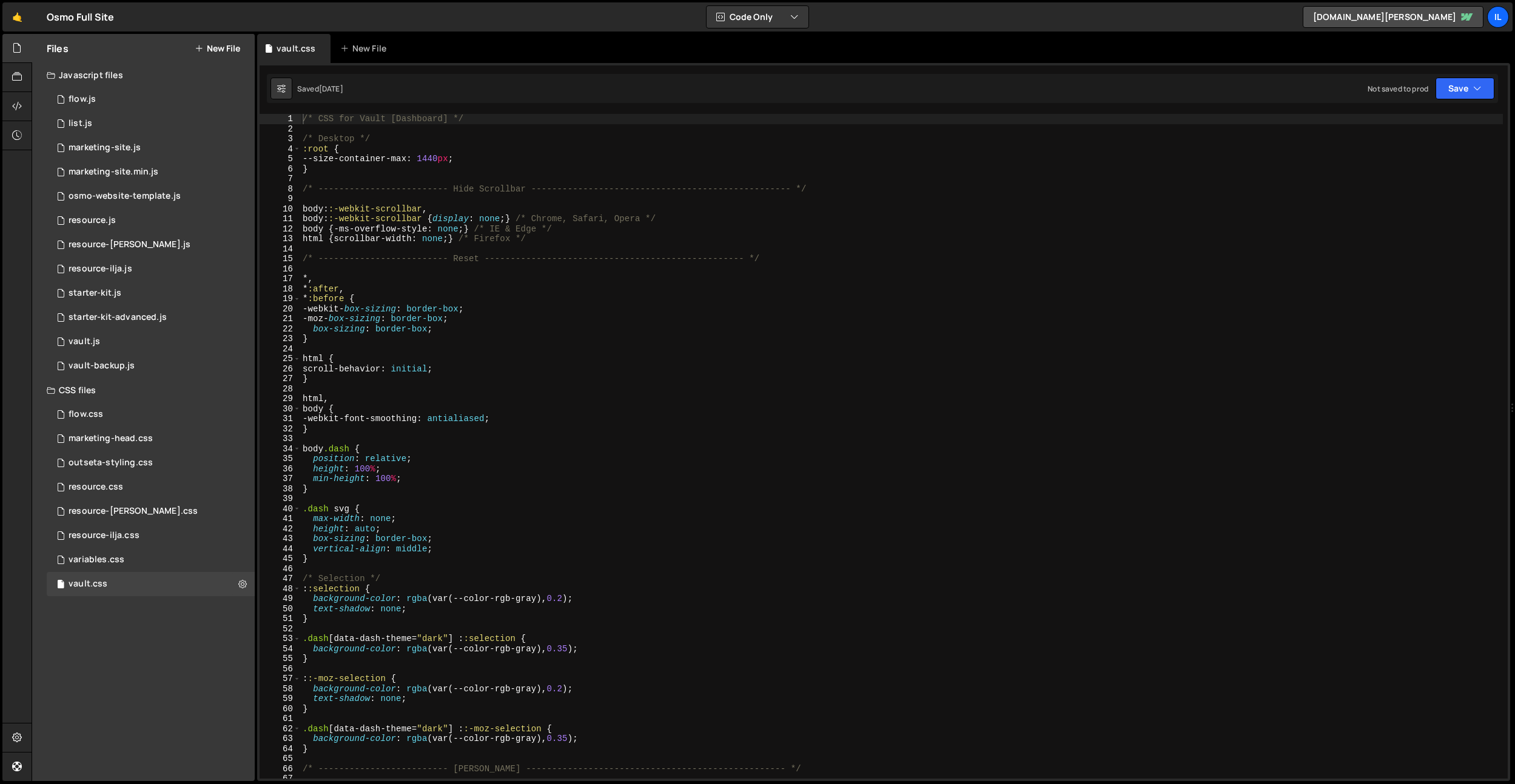
type textarea "body.dash {"
click at [683, 450] on div "/* CSS for Vault [Dashboard] */ /* Desktop */ :root { --size-container-max : 14…" at bounding box center [902, 456] width 1203 height 685
type input "n"
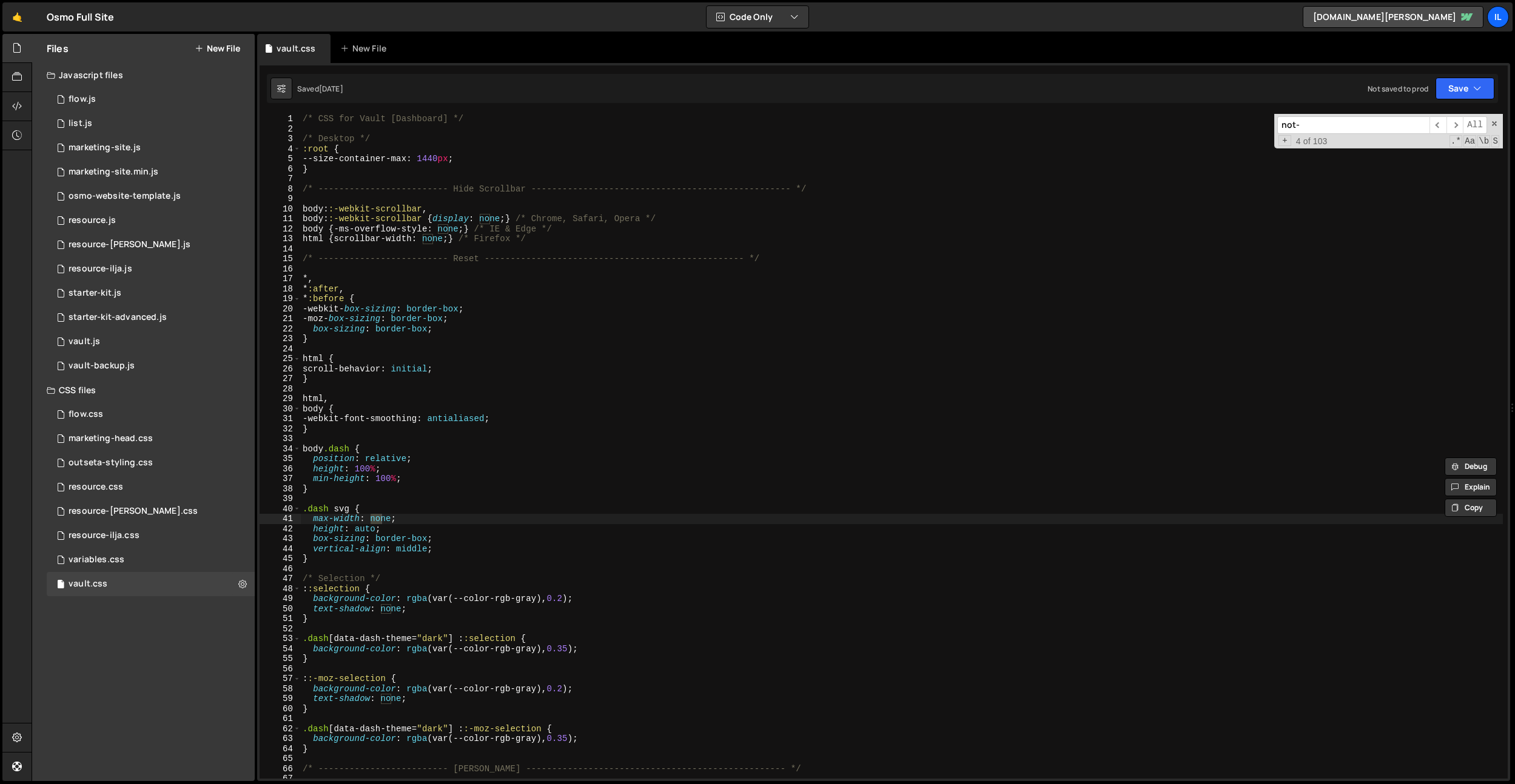
scroll to position [4883, 0]
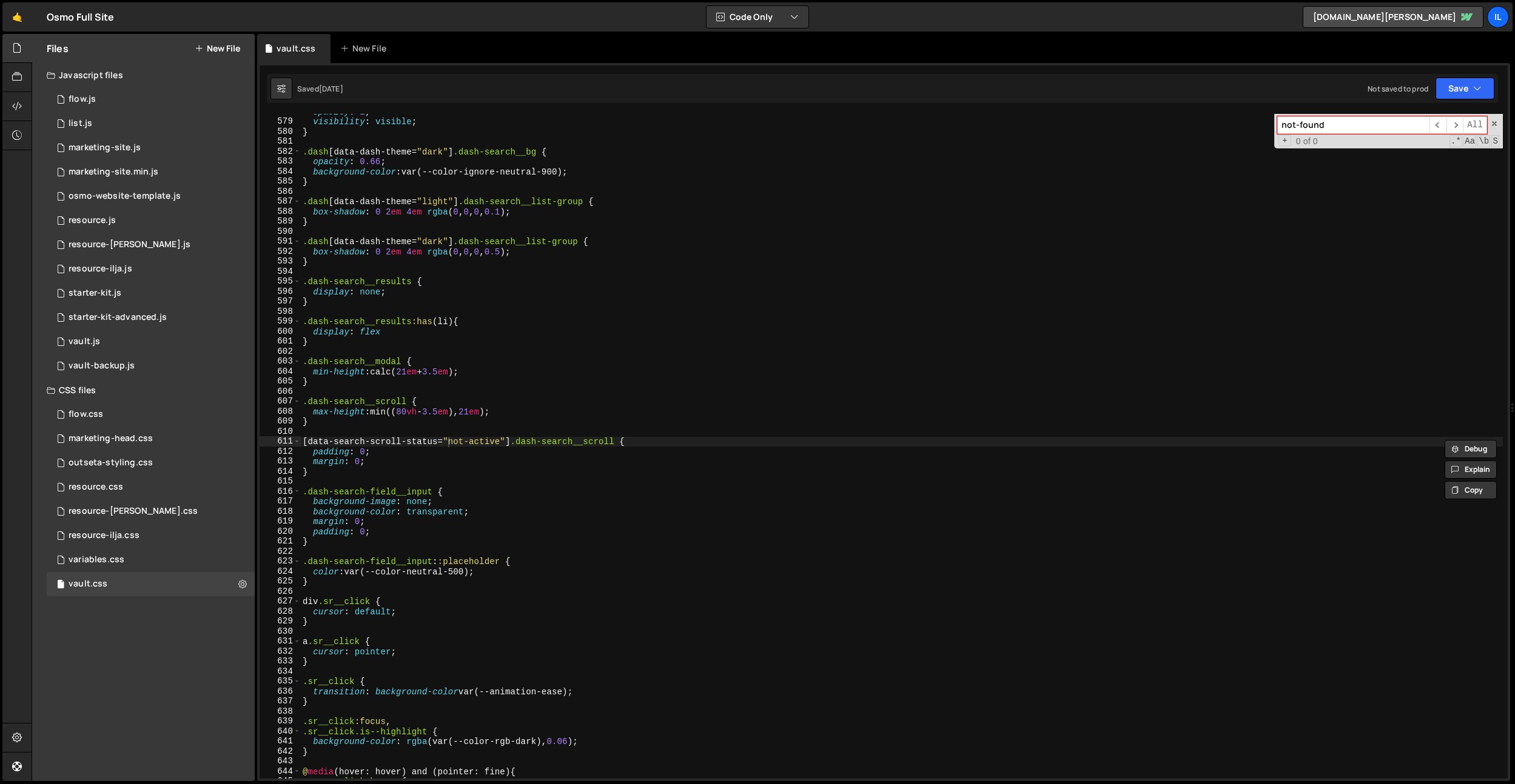
type input "not-found"
click at [270, 469] on div "614" at bounding box center [280, 472] width 41 height 10
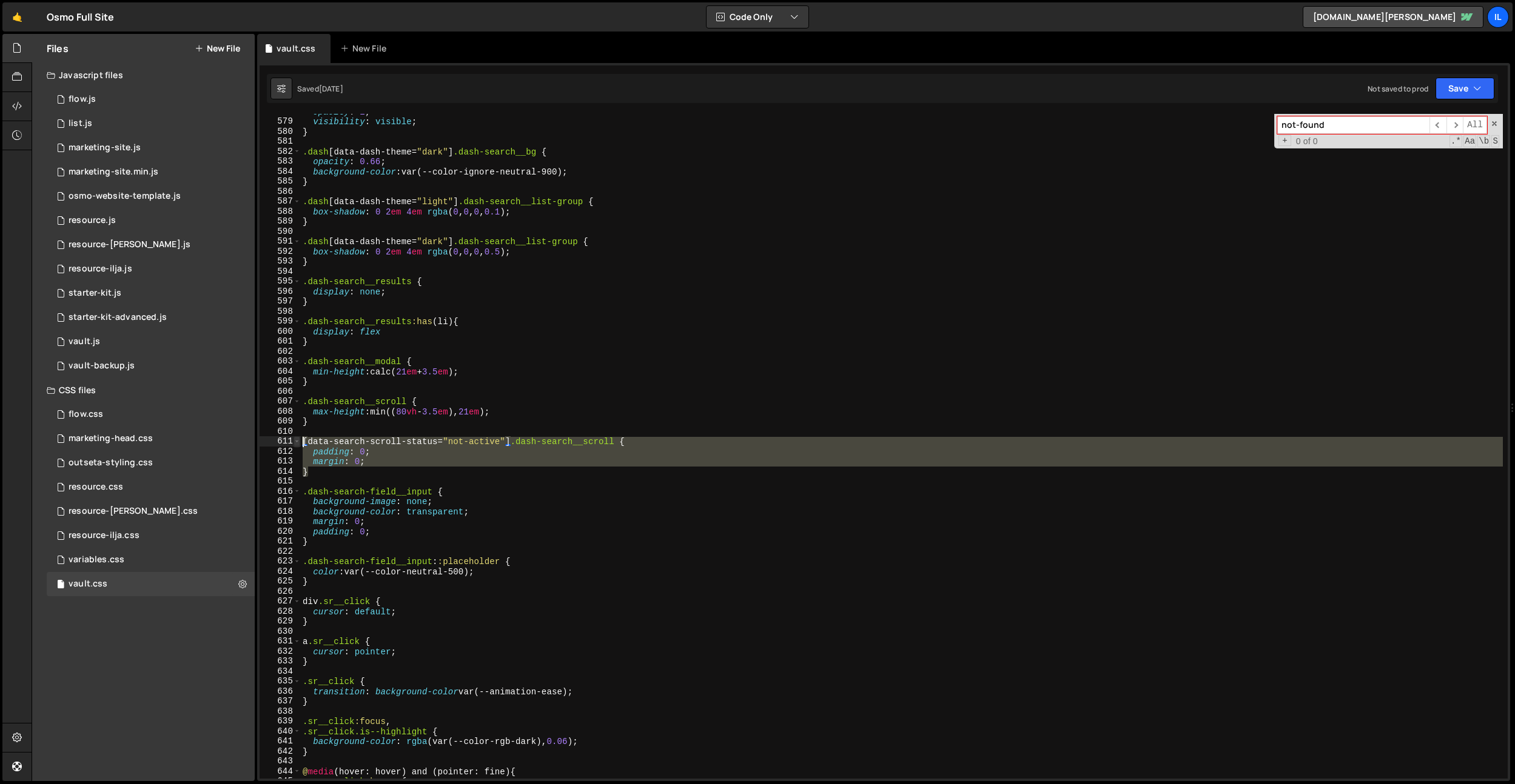
drag, startPoint x: 323, startPoint y: 471, endPoint x: 296, endPoint y: 442, distance: 39.6
click at [296, 442] on div "[data-search-scroll-status="not-active"] .dash-search__scroll { 578 579 580 581…" at bounding box center [883, 447] width 1248 height 665
paste textarea "}"
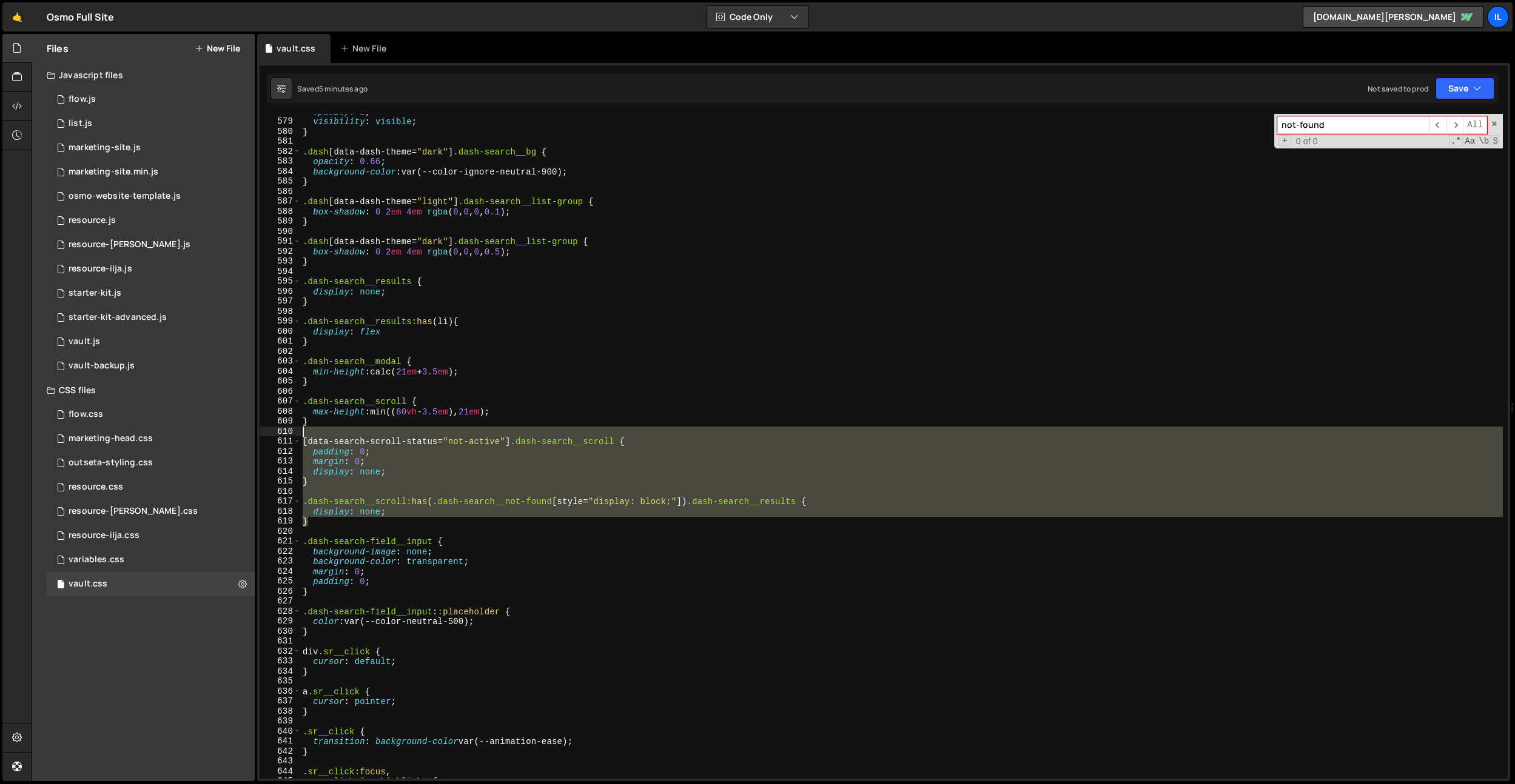
drag, startPoint x: 335, startPoint y: 524, endPoint x: 292, endPoint y: 435, distance: 98.8
click at [292, 435] on div "} 578 579 580 581 582 583 584 585 586 587 588 589 590 591 592 593 594 595 596 5…" at bounding box center [883, 447] width 1248 height 665
type textarea "margin: 0; }"
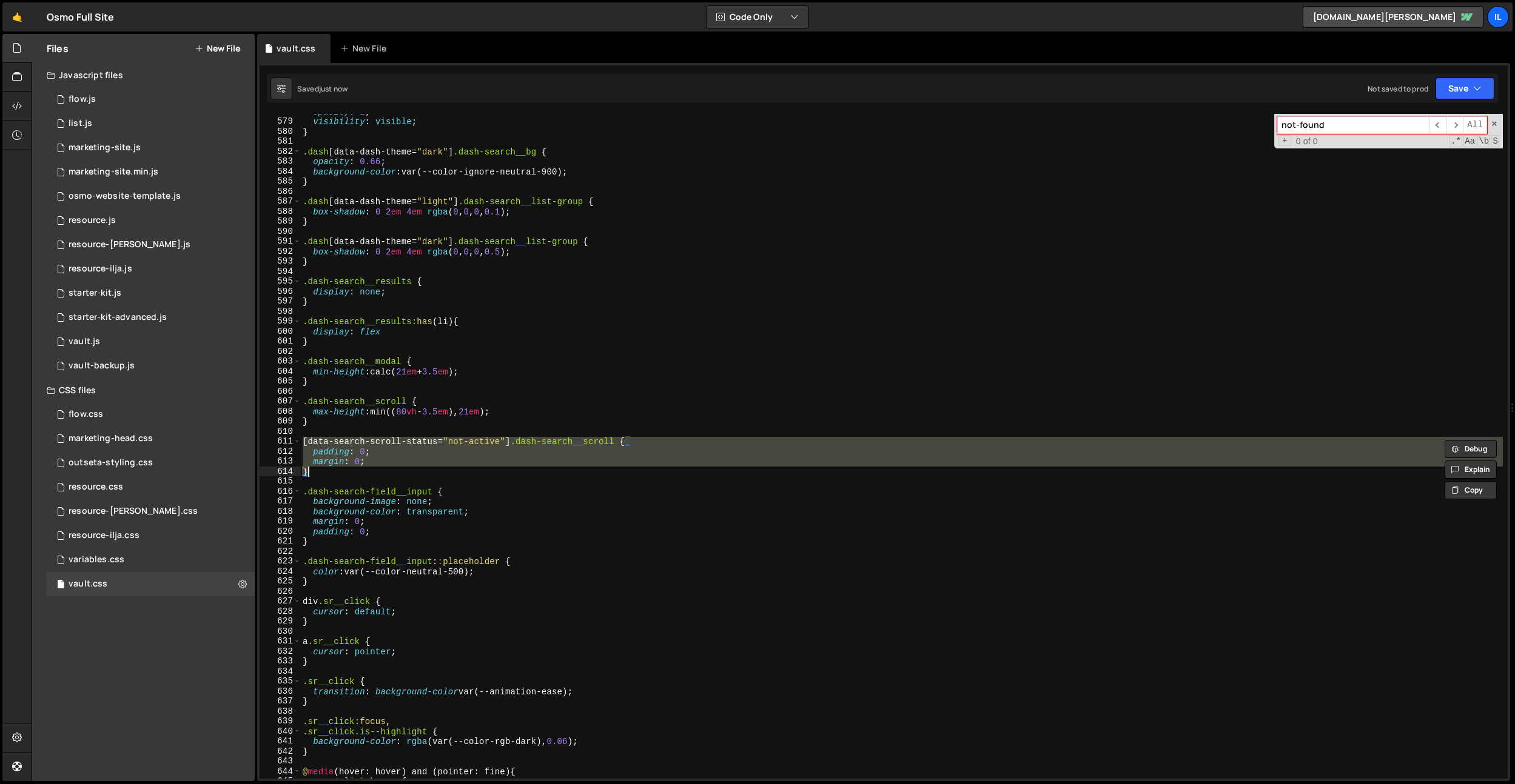
click at [532, 434] on div "opacity : 1 ; visibility : visible ; } .dash [ data-dash-theme = " dark " ] .da…" at bounding box center [902, 449] width 1203 height 685
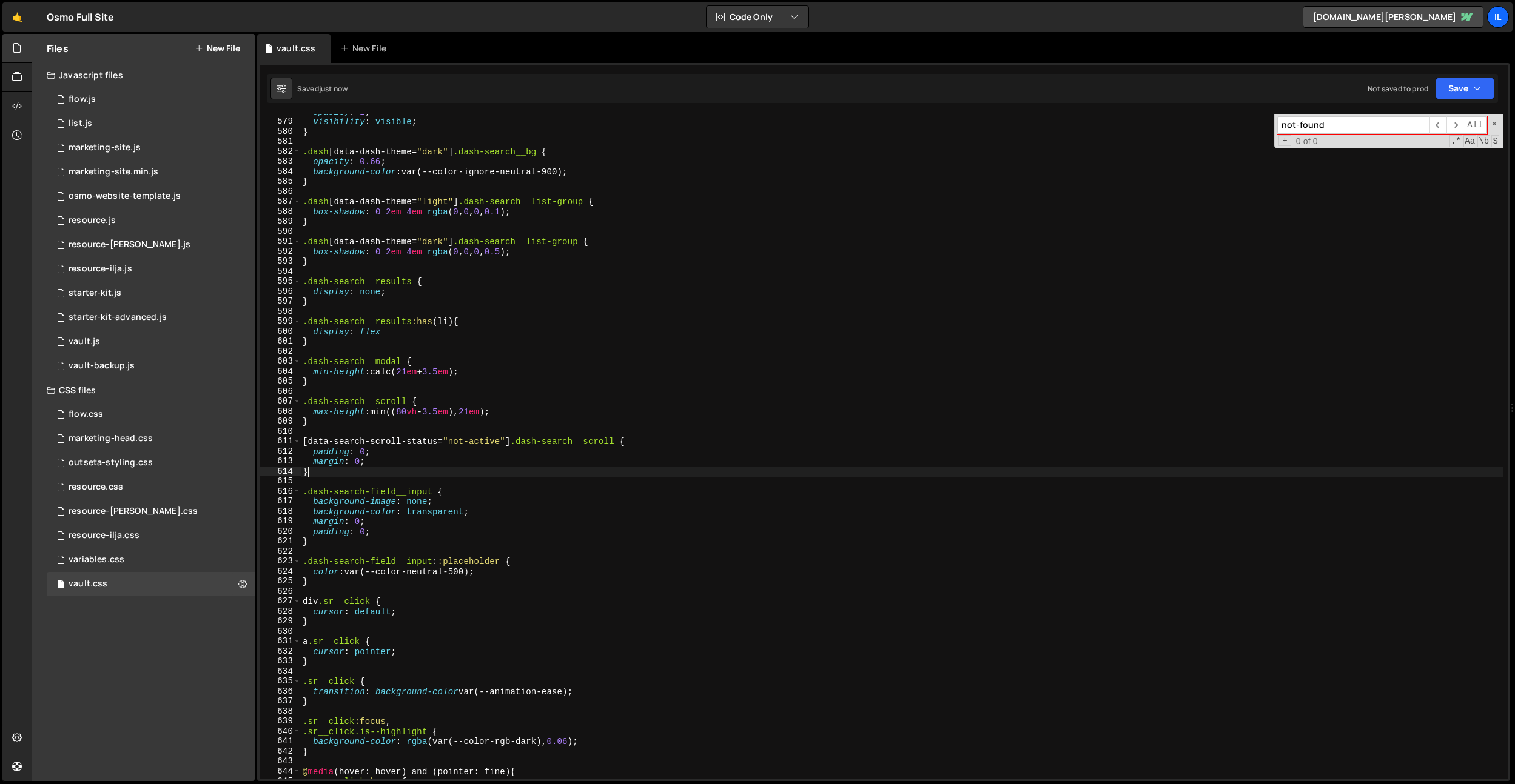
click at [347, 472] on div "opacity : 1 ; visibility : visible ; } .dash [ data-dash-theme = " dark " ] .da…" at bounding box center [902, 449] width 1203 height 685
drag, startPoint x: 615, startPoint y: 440, endPoint x: 520, endPoint y: 445, distance: 95.1
click at [519, 446] on div "opacity : 1 ; visibility : visible ; } .dash [ data-dash-theme = " dark " ] .da…" at bounding box center [902, 449] width 1203 height 685
type textarea "[data-search-scroll-status="not-active"] .dash-search__scroll {"
click at [321, 477] on div "opacity : 1 ; visibility : visible ; } .dash [ data-dash-theme = " dark " ] .da…" at bounding box center [902, 449] width 1203 height 685
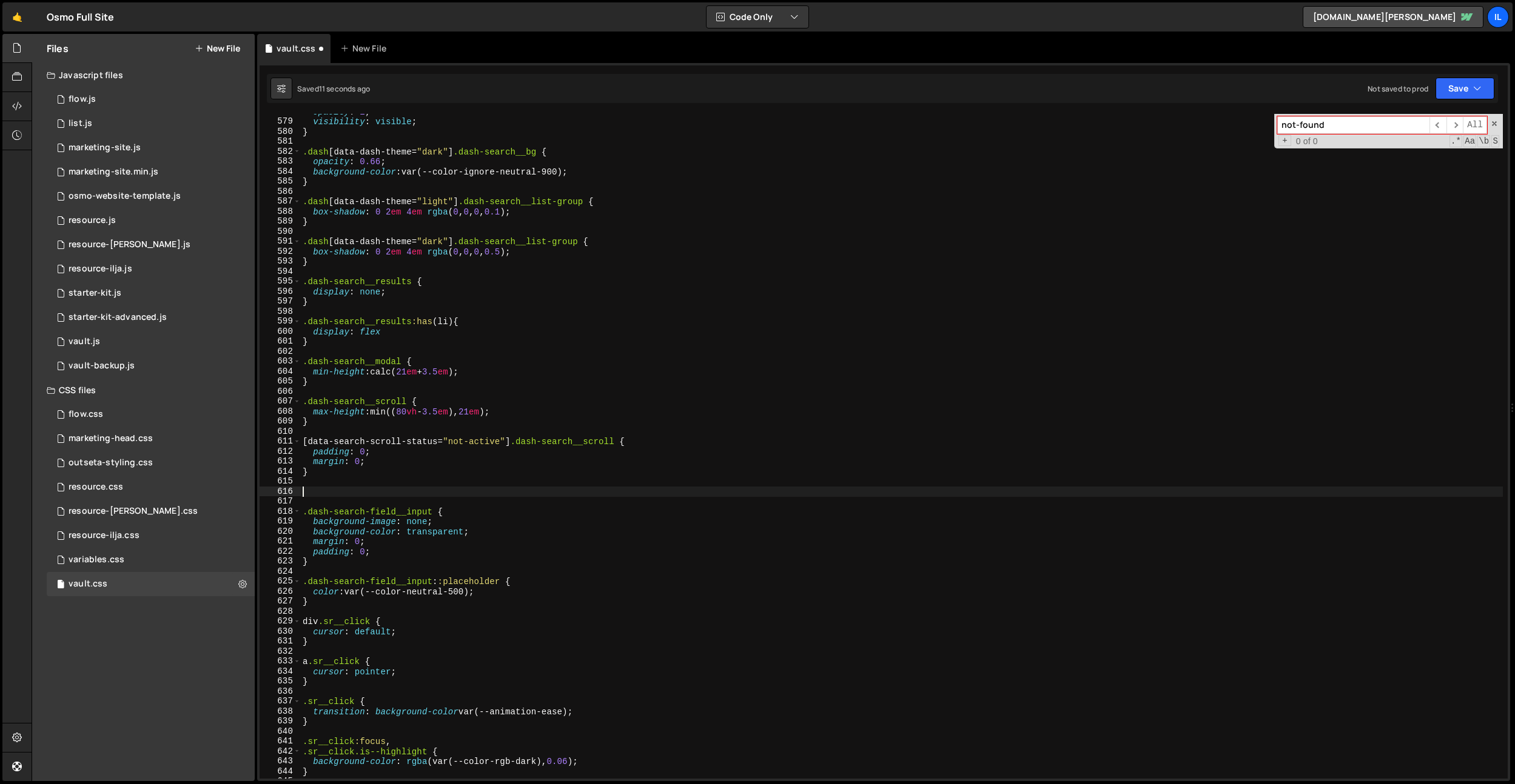
paste textarea ".dash-search__scroll"
type textarea ".dash-search__scroll {}"
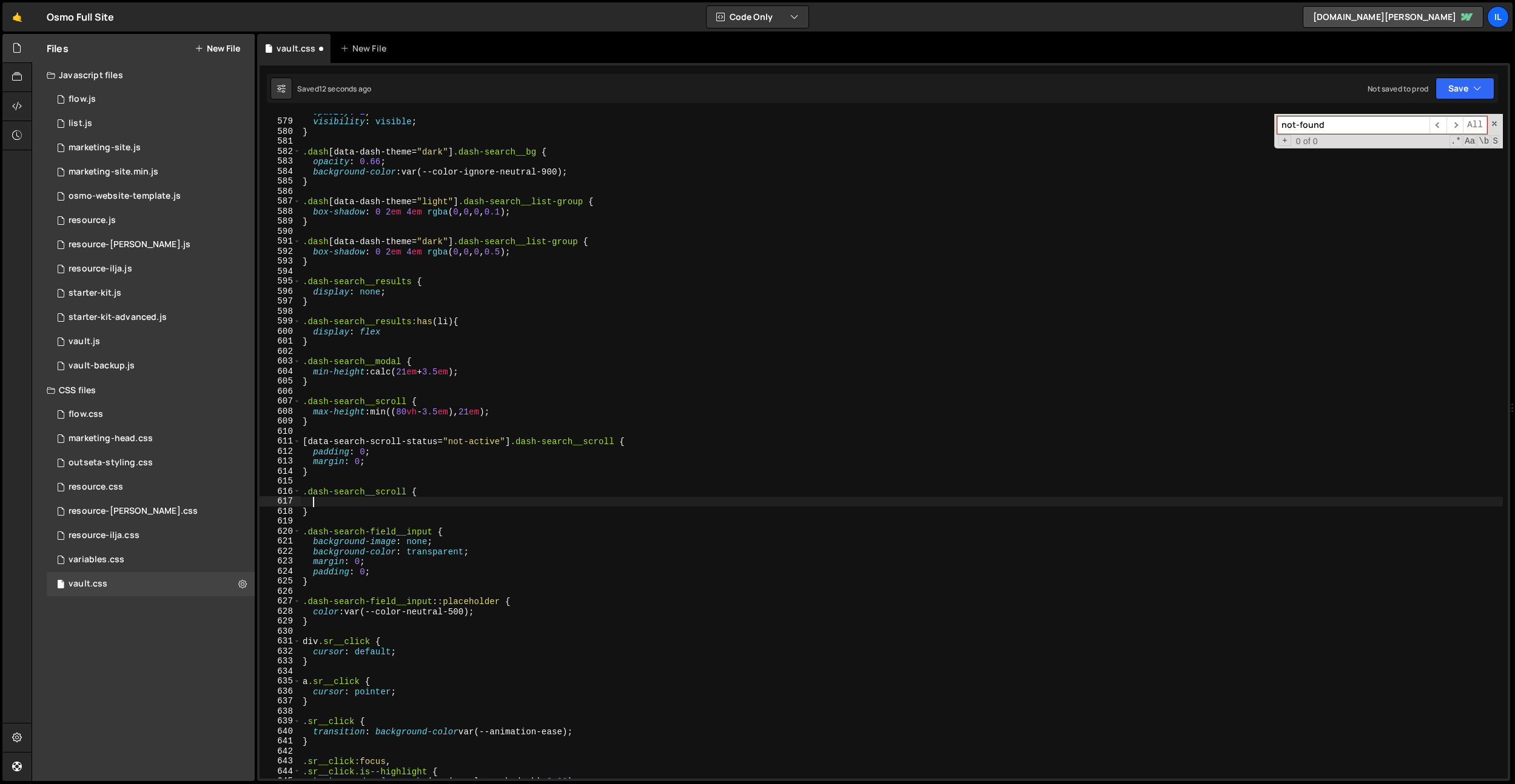
scroll to position [0, 0]
click at [329, 503] on div "opacity : 1 ; visibility : visible ; } .dash [ data-dash-theme = " dark " ] .da…" at bounding box center [902, 449] width 1203 height 685
type textarea "overflow-y: scroll;"
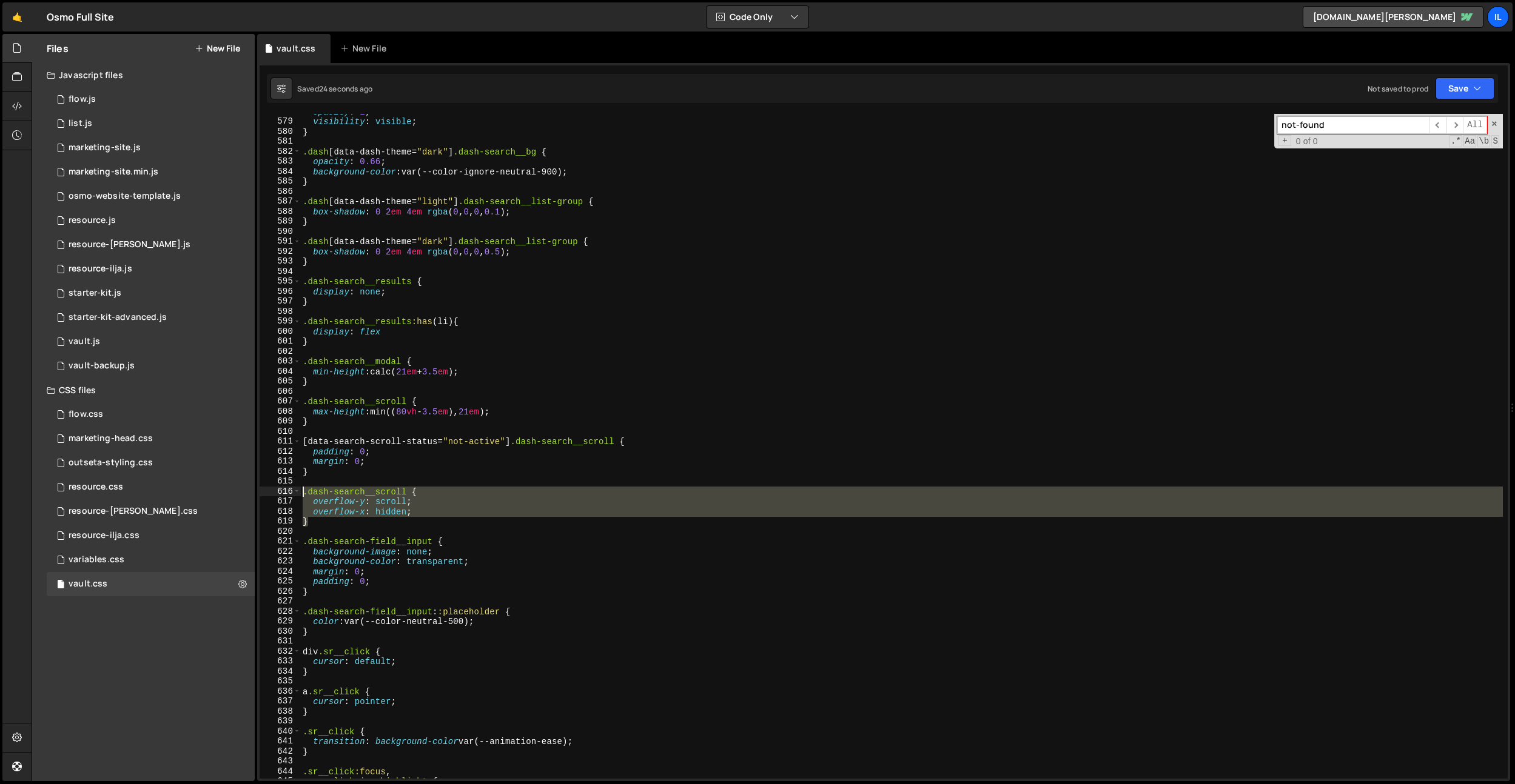
drag, startPoint x: 311, startPoint y: 515, endPoint x: 284, endPoint y: 491, distance: 36.1
click at [285, 493] on div "overflow-x: hidden; 578 579 580 581 582 583 584 585 586 587 588 589 590 591 592…" at bounding box center [883, 447] width 1248 height 665
type textarea ".dash-search__scroll { overflow-y: scroll;"
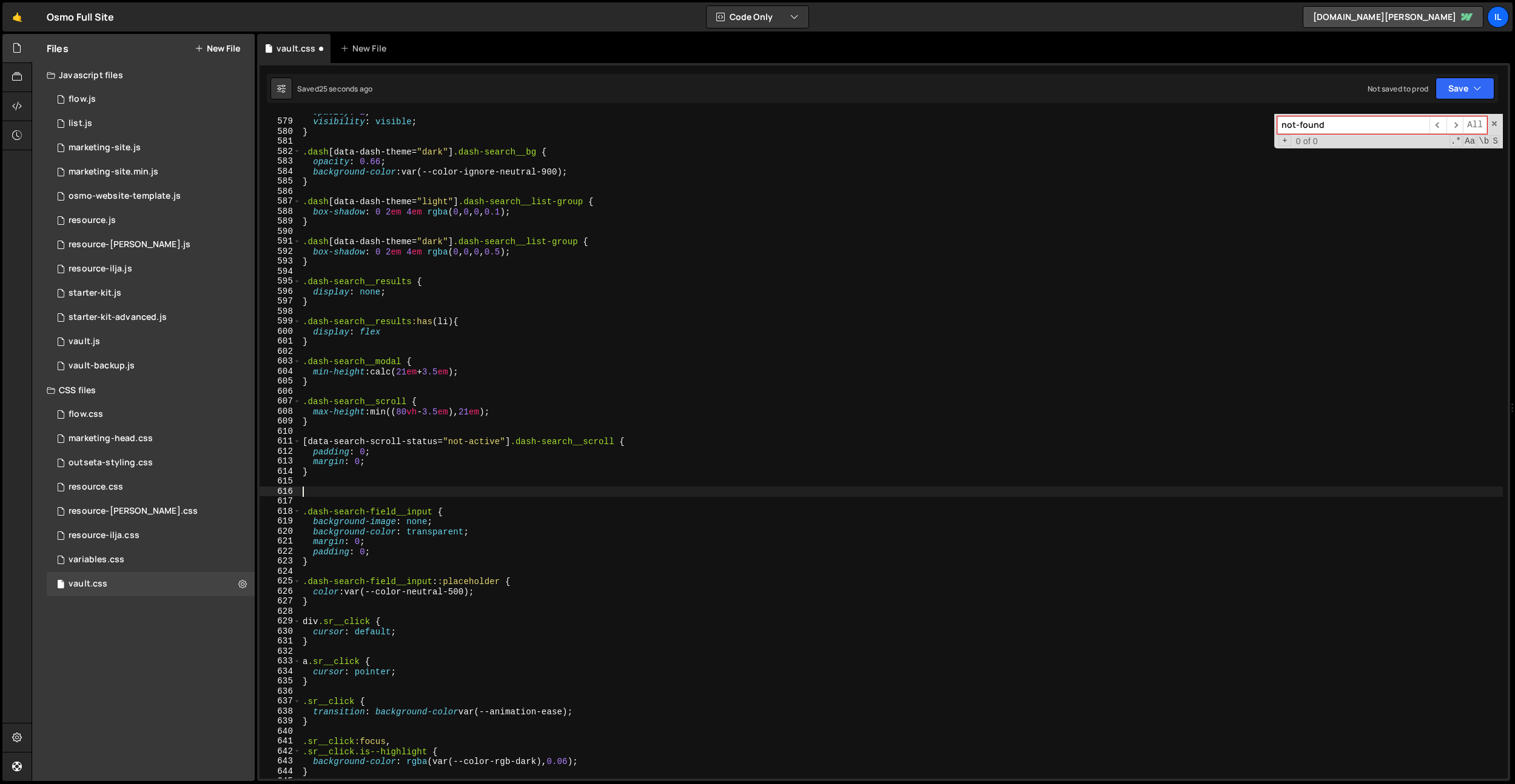
scroll to position [0, 0]
type textarea "}"
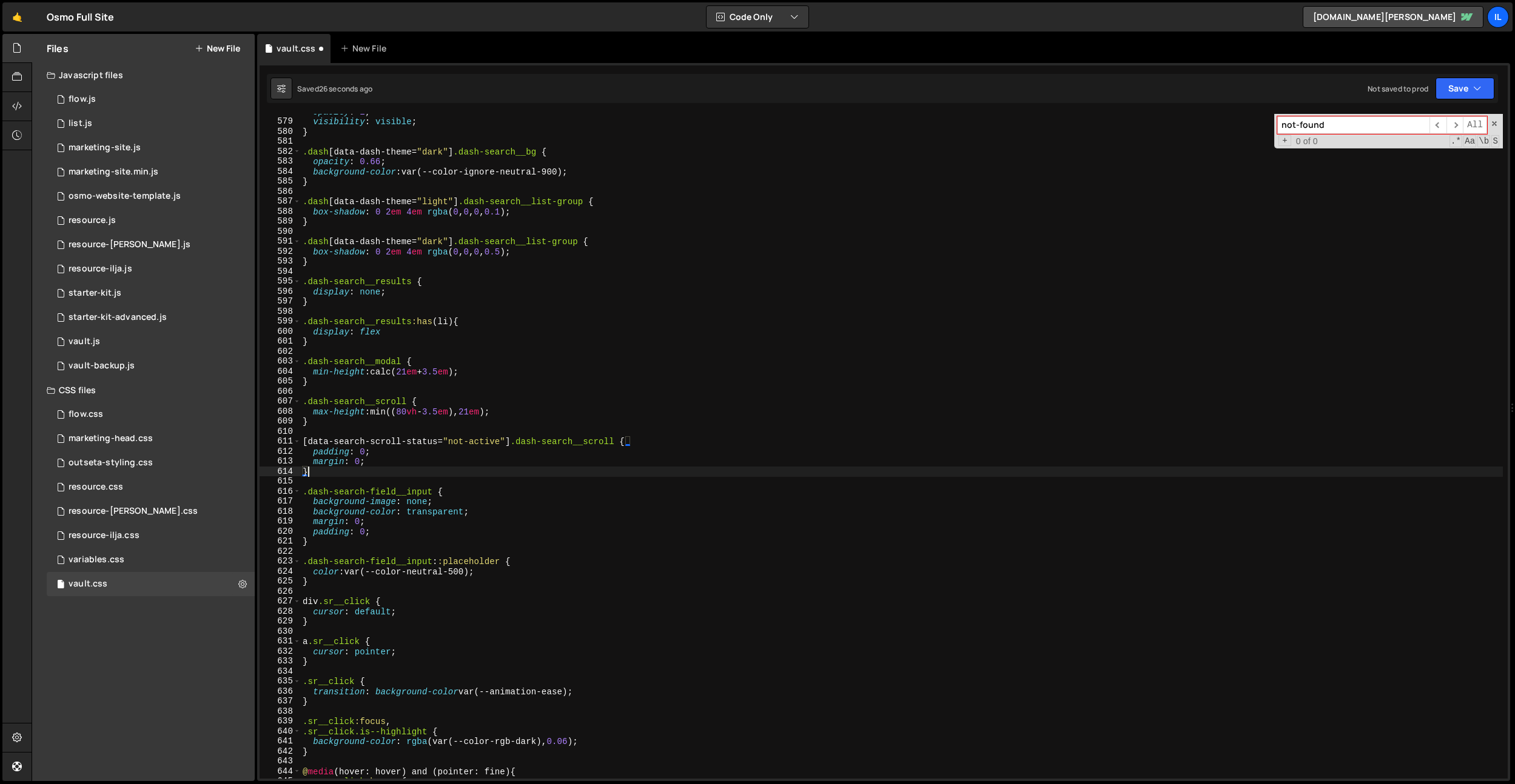
click at [323, 420] on div "opacity : 1 ; visibility : visible ; } .dash [ data-dash-theme = " dark " ] .da…" at bounding box center [902, 449] width 1203 height 685
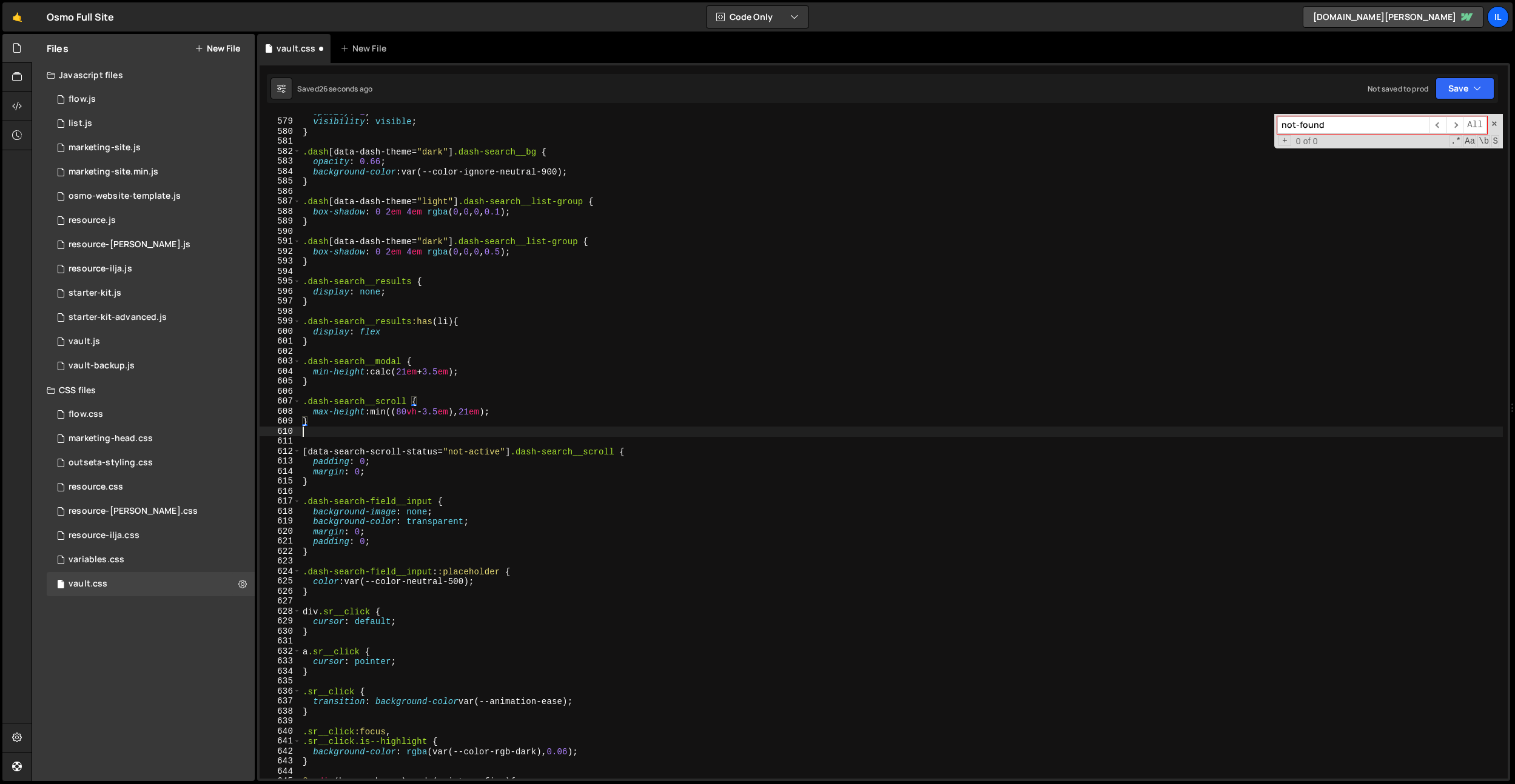
paste textarea "}"
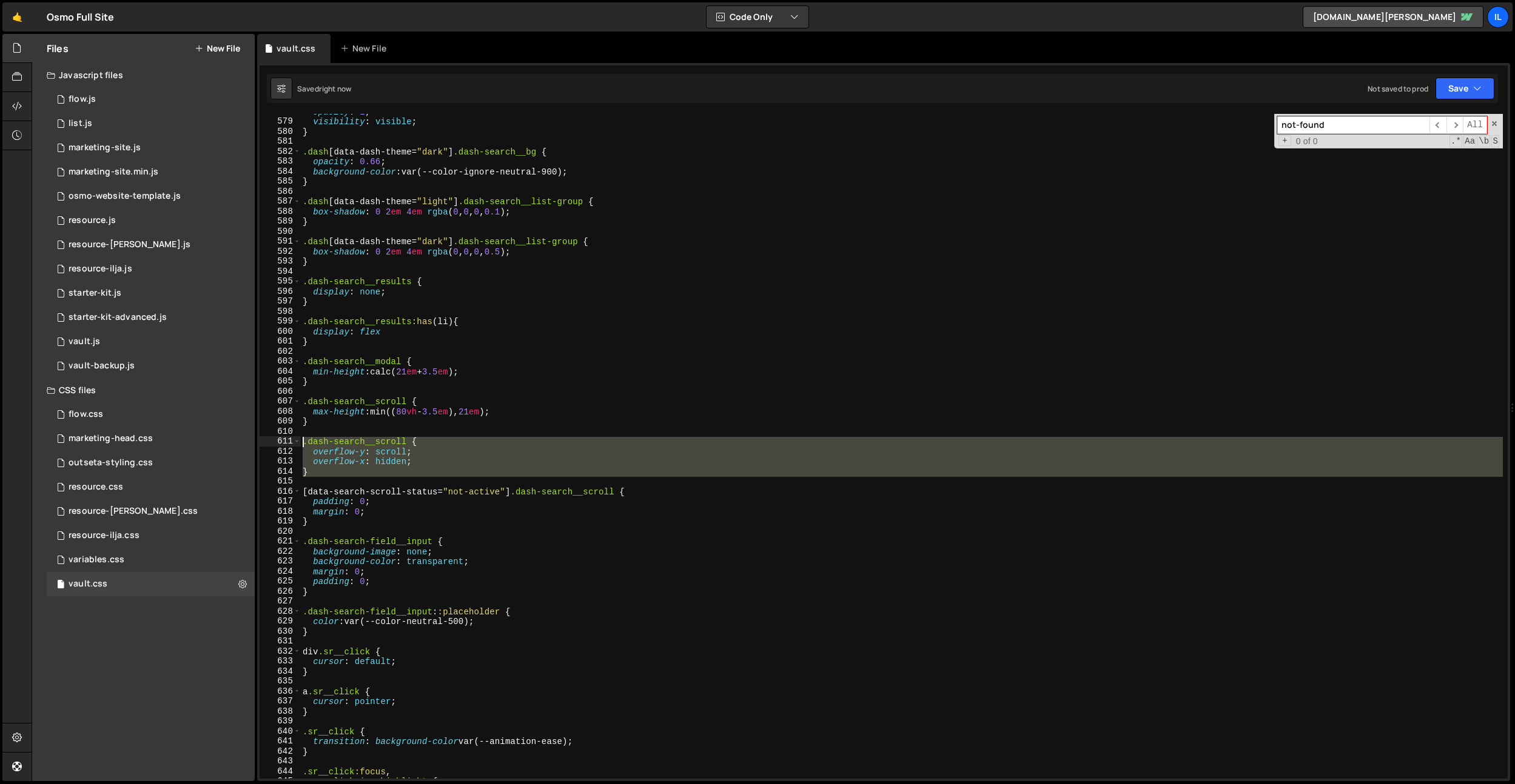
drag, startPoint x: 323, startPoint y: 479, endPoint x: 284, endPoint y: 438, distance: 56.6
click at [284, 438] on div ".dash-search__scroll { overflow-y: scroll; 578 579 580 581 582 583 584 585 586 …" at bounding box center [883, 447] width 1248 height 665
type textarea ".dash-search__scroll { overflow-y: scroll;"
click at [1500, 20] on div "Il" at bounding box center [1497, 17] width 21 height 21
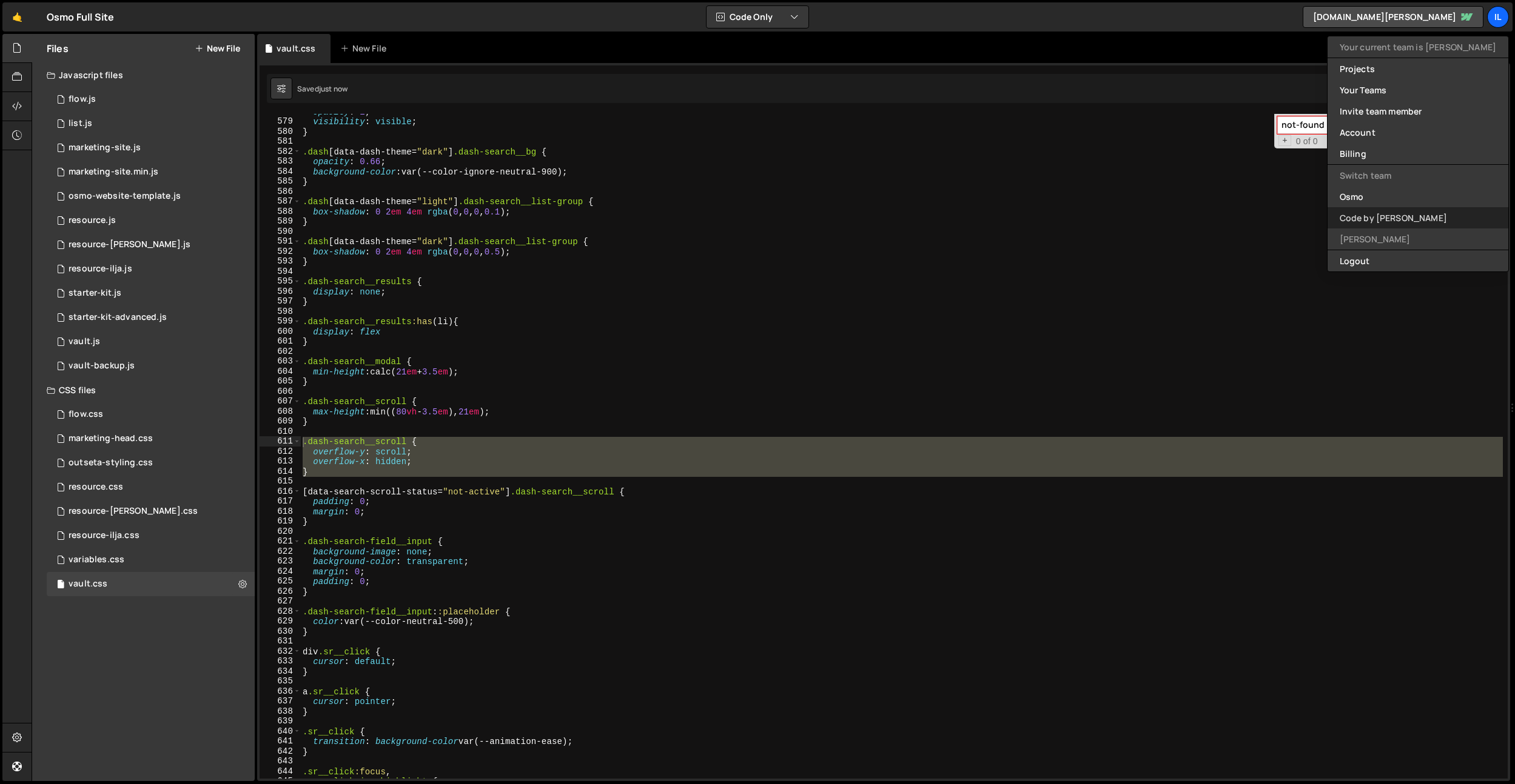
click at [1408, 214] on link "Code by [PERSON_NAME]" at bounding box center [1418, 217] width 180 height 21
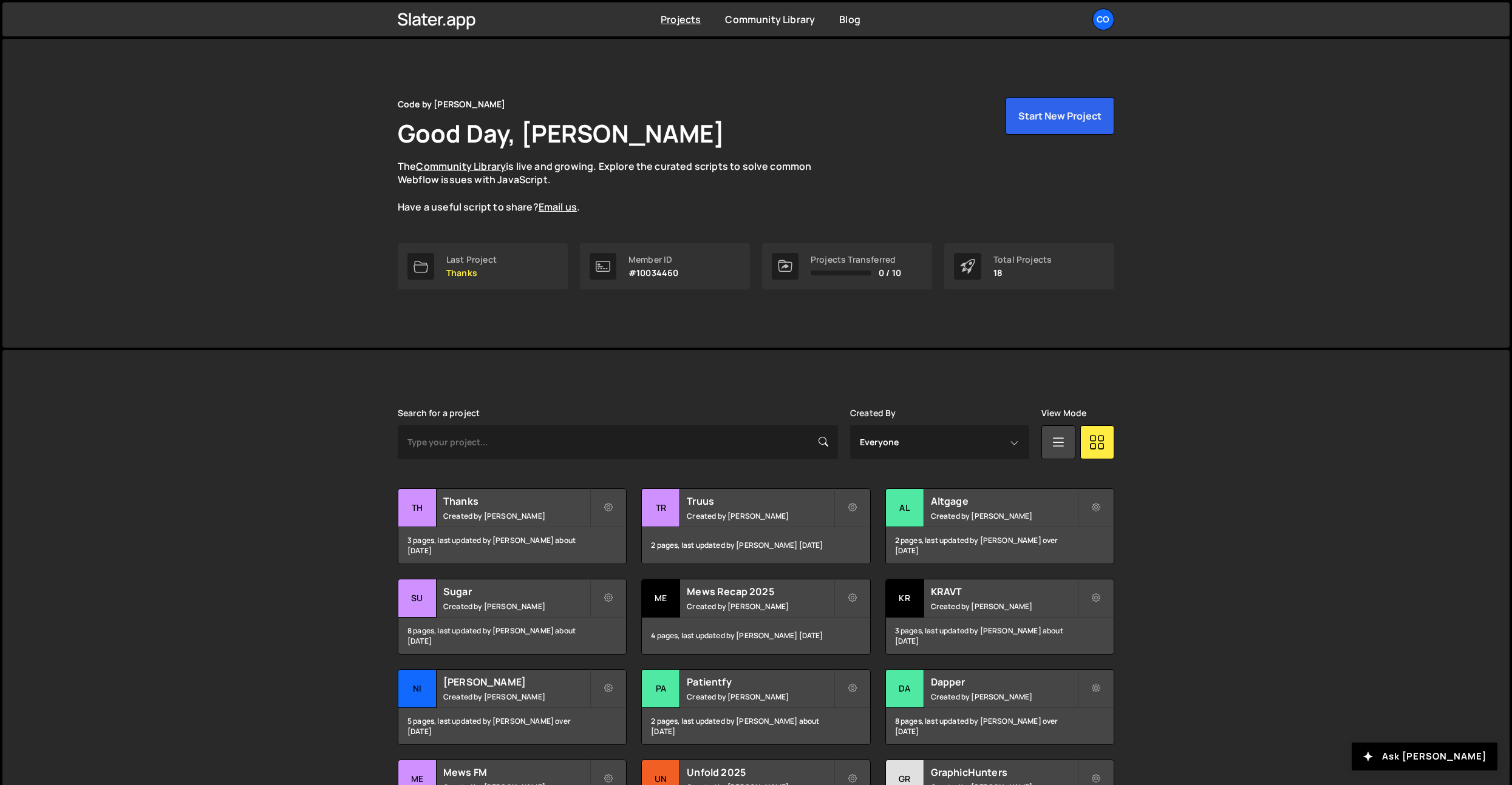
click at [1501, 15] on div "Projects Community Library Blog Co Your current team is Code by Dennis Projects…" at bounding box center [756, 20] width 1507 height 34
click at [1102, 20] on div "Co" at bounding box center [1103, 19] width 21 height 21
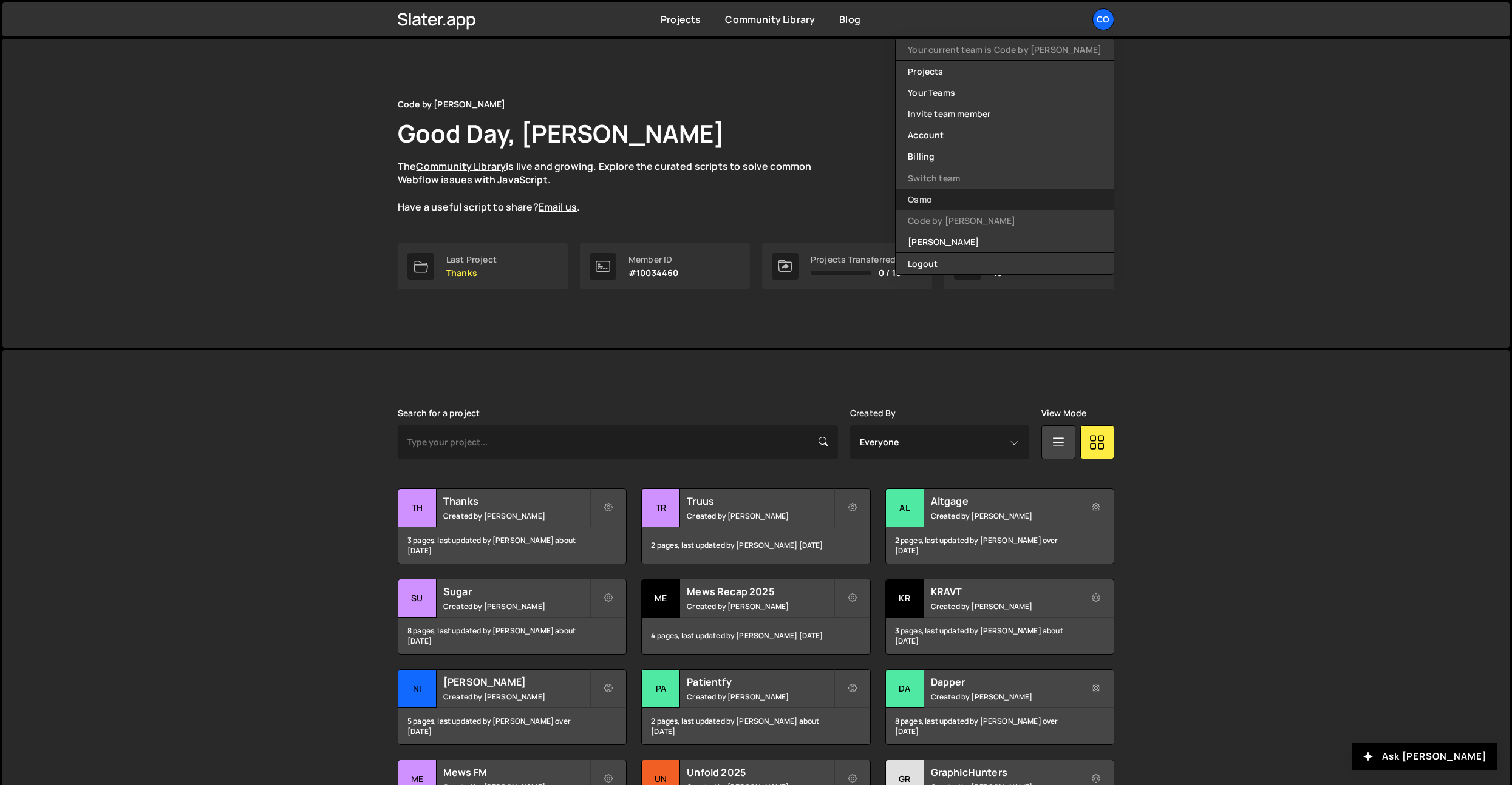
click at [995, 209] on link "Osmo" at bounding box center [1005, 199] width 218 height 21
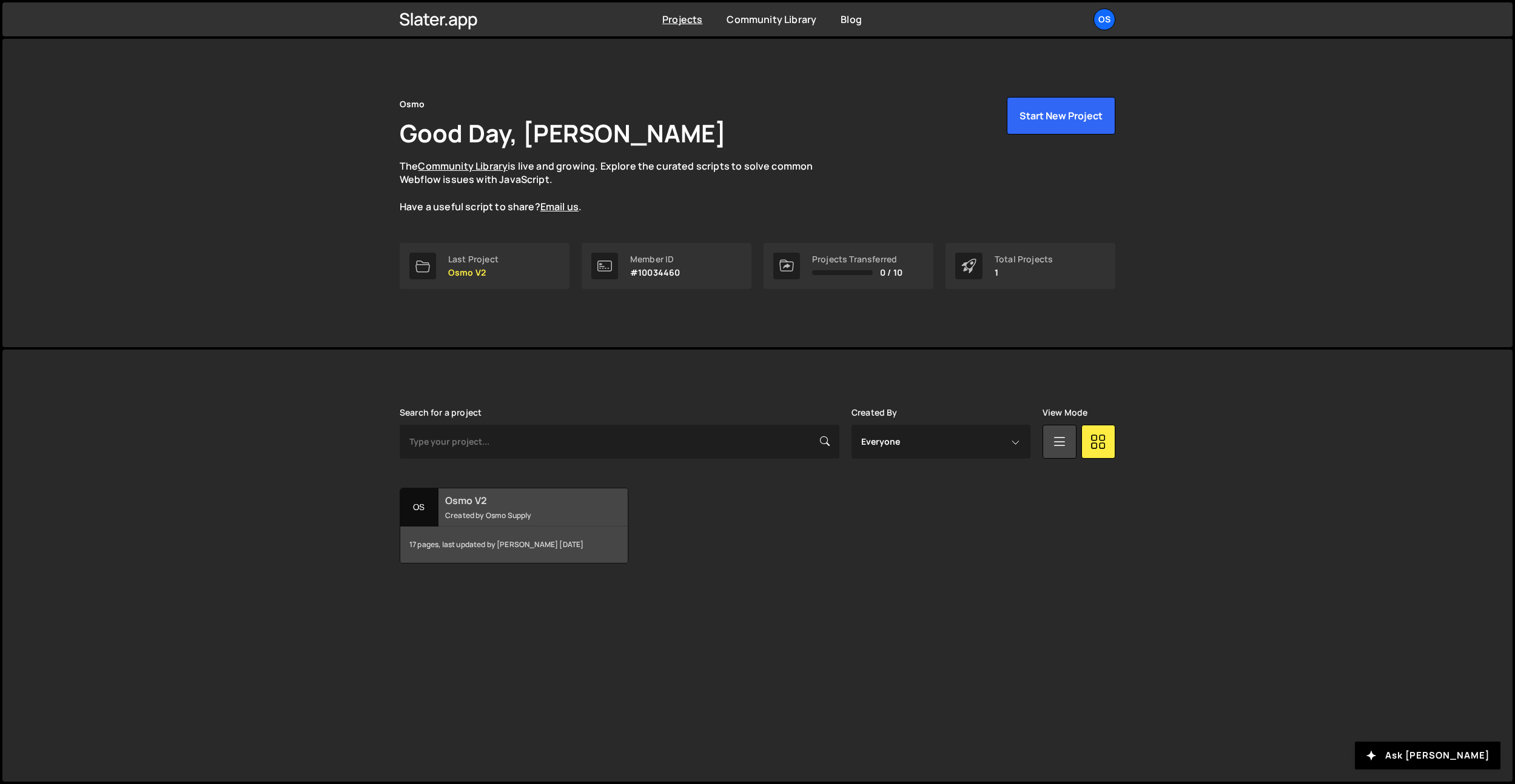
click at [502, 513] on small "Created by Osmo Supply" at bounding box center [518, 515] width 146 height 10
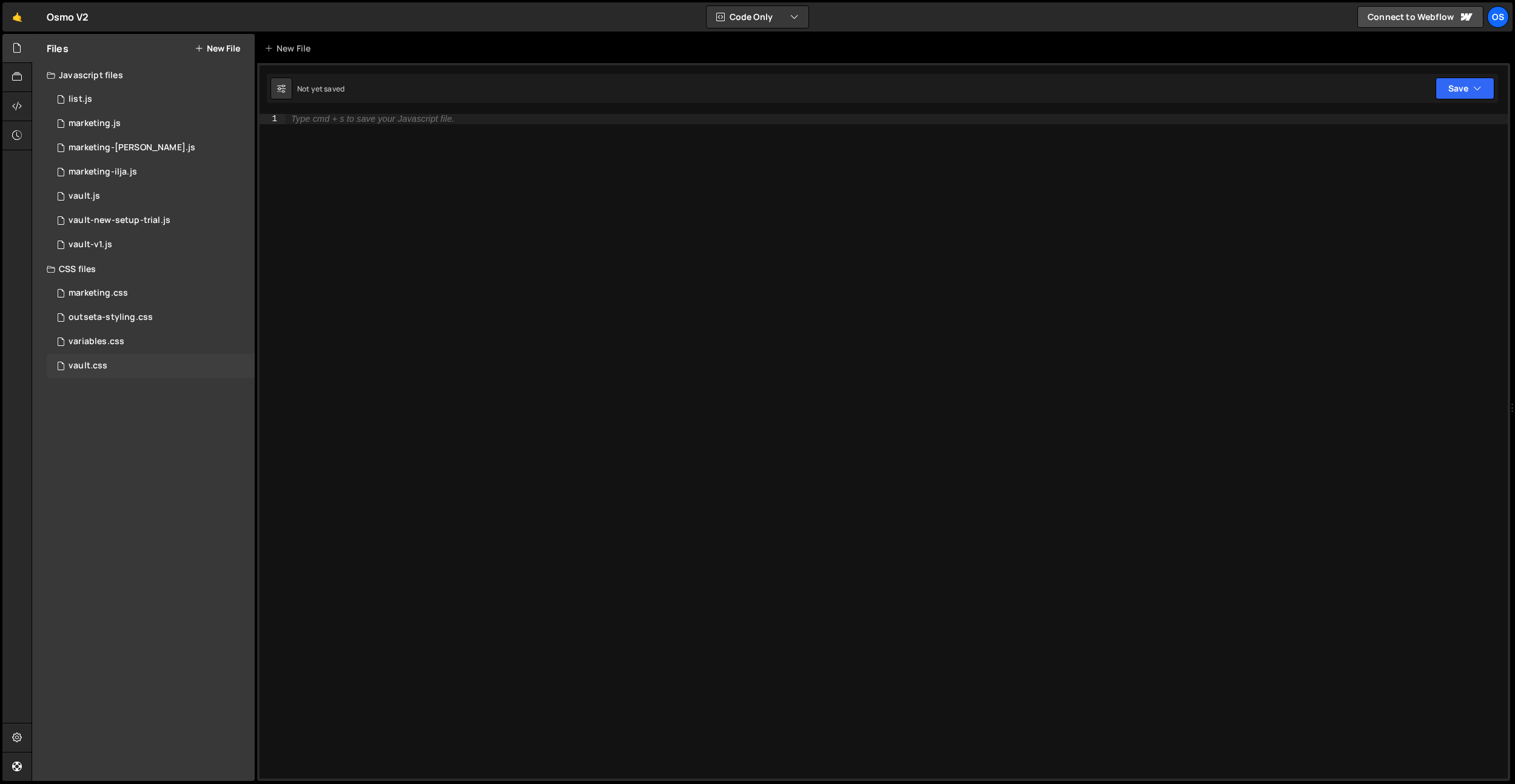
click at [90, 374] on div "vault.css 0" at bounding box center [151, 366] width 208 height 24
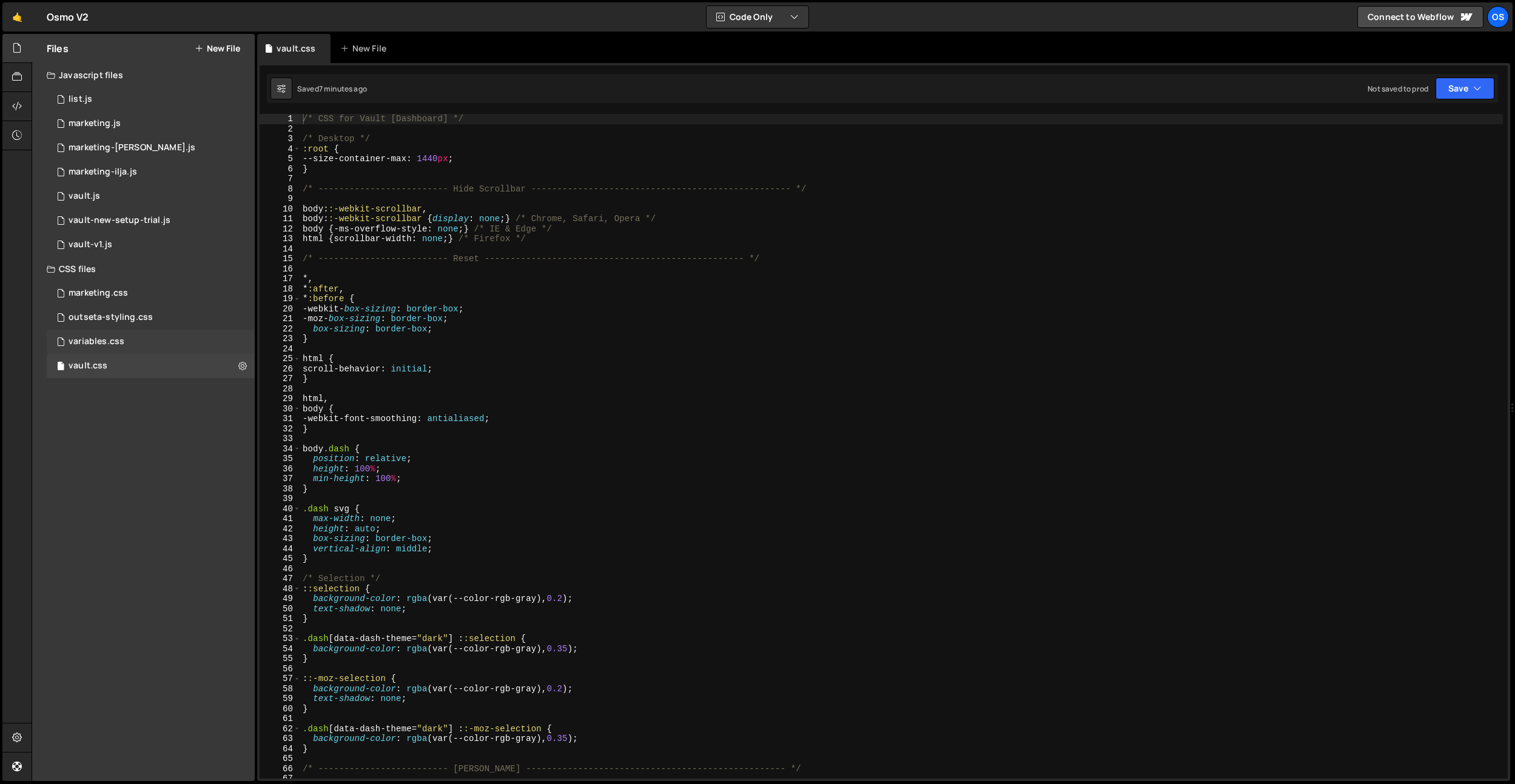
click at [103, 347] on div "variables.css 0" at bounding box center [151, 342] width 208 height 24
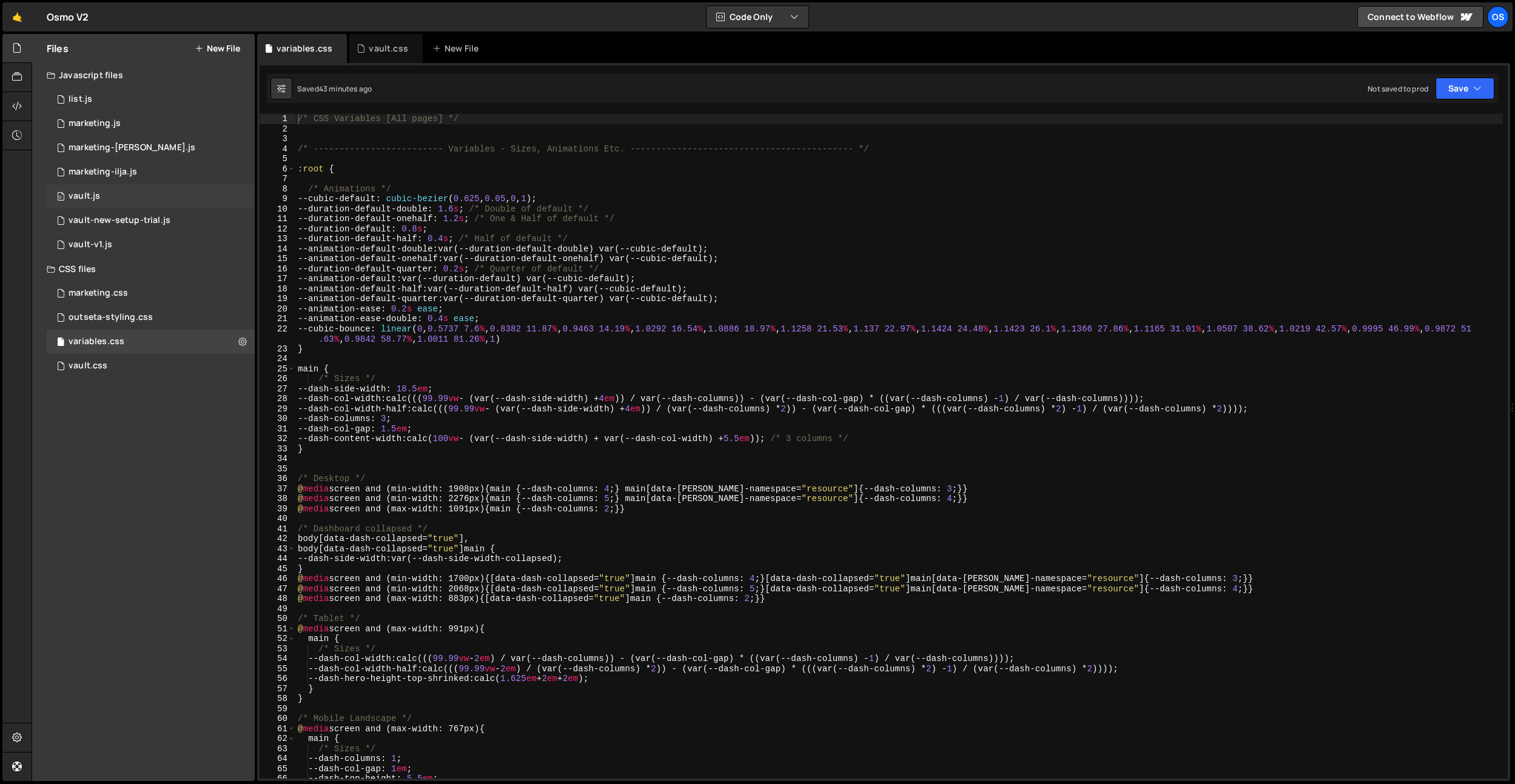
click at [102, 190] on div "0 vault.js 0" at bounding box center [151, 196] width 208 height 24
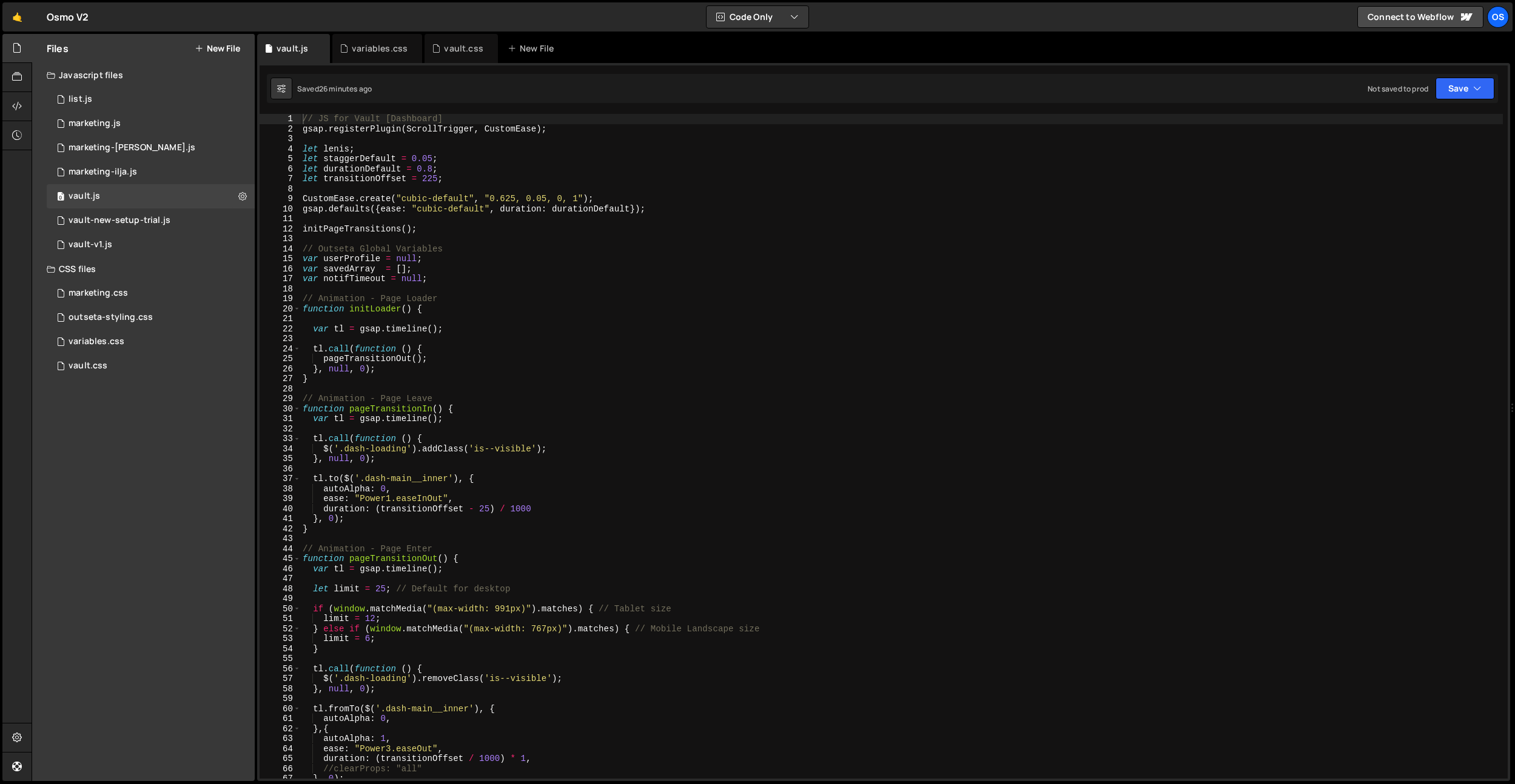
type textarea "// Outseta Global Variables"
click at [468, 245] on div "// JS for Vault [Dashboard] gsap . registerPlugin ( ScrollTrigger , CustomEase …" at bounding box center [902, 456] width 1203 height 685
click at [448, 46] on div "vault.css" at bounding box center [464, 48] width 39 height 12
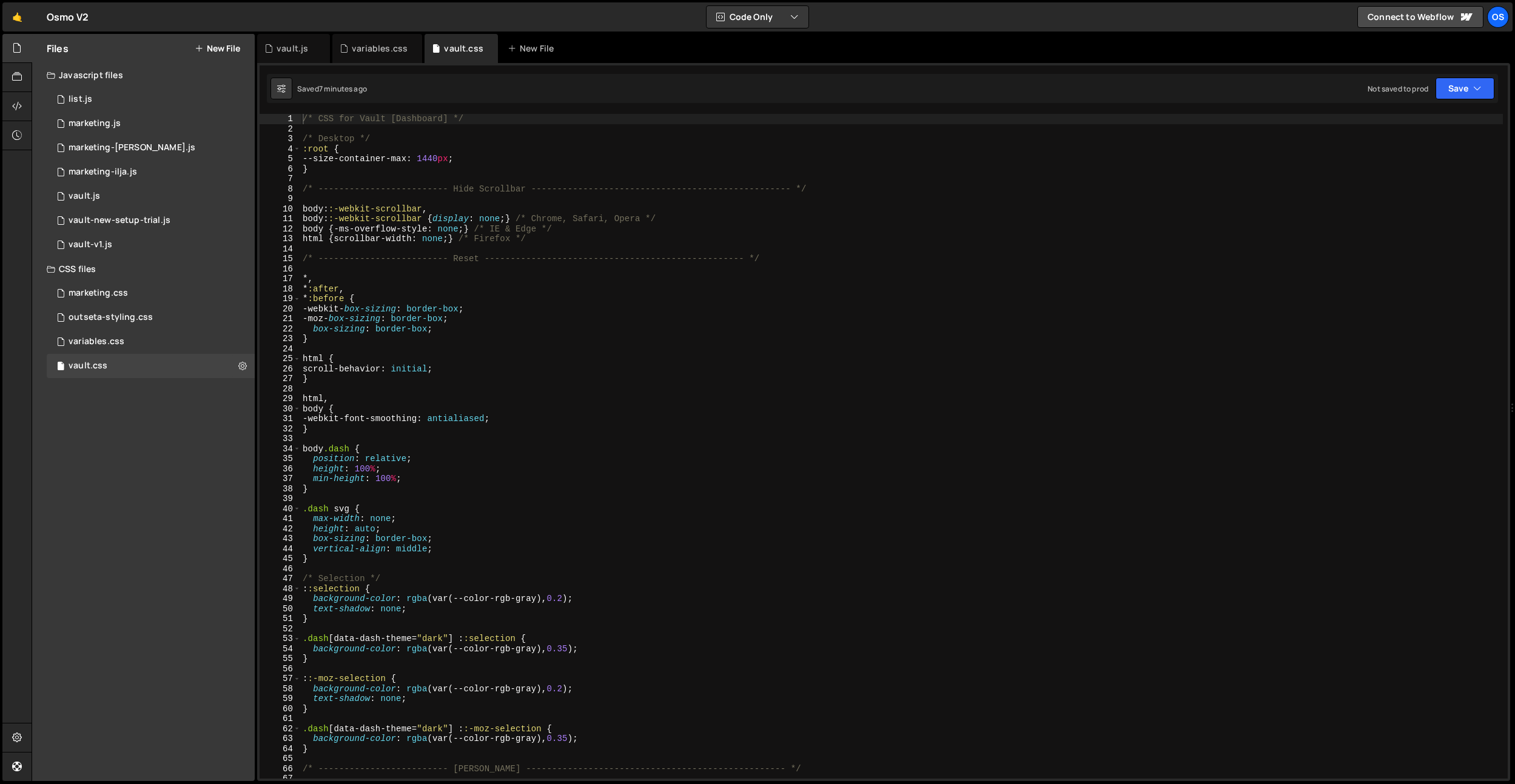
type textarea ":root {"
click at [425, 146] on div "/* CSS for Vault [Dashboard] */ /* Desktop */ :root { --size-container-max : 14…" at bounding box center [902, 456] width 1203 height 685
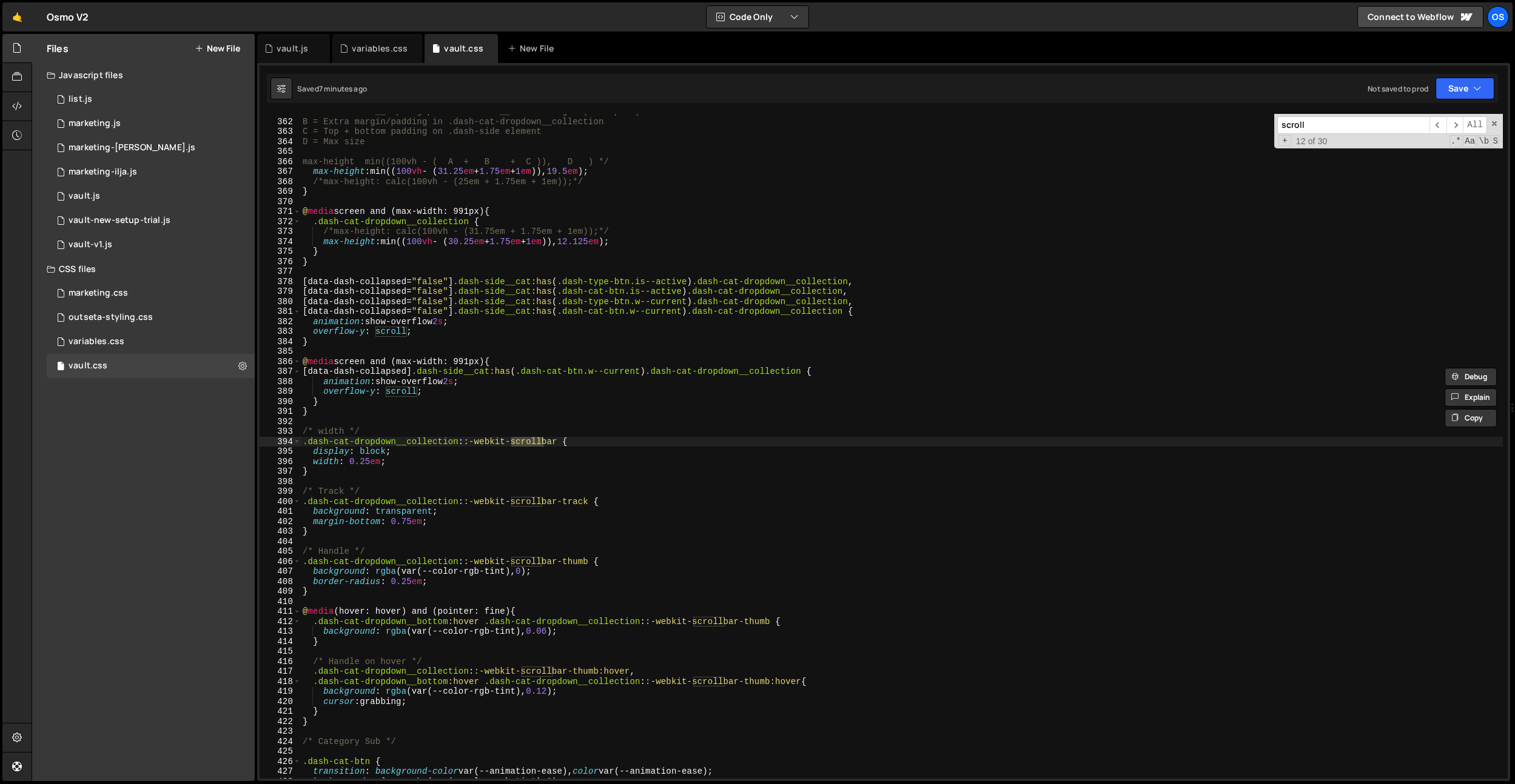
scroll to position [2774, 0]
type input "scroll"
type textarea "overflow-y: scroll;"
click at [489, 393] on div "A = .dash-side__top + gap + .dash-side__bottom height (collapsed) B = Extra mar…" at bounding box center [902, 449] width 1203 height 685
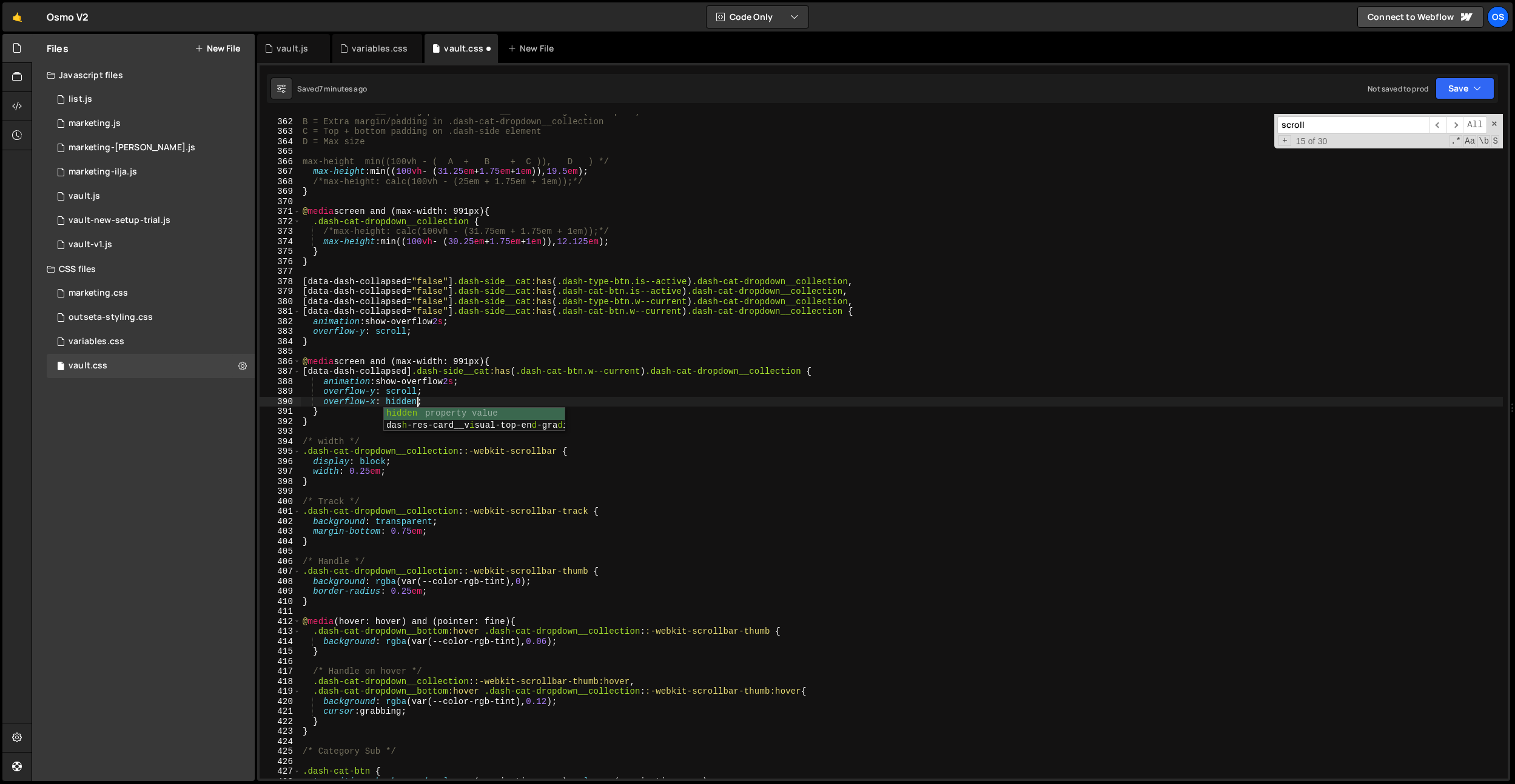
scroll to position [0, 7]
type textarea "overflow-x: hidden;"
click at [1354, 122] on input "scroll" at bounding box center [1353, 124] width 152 height 18
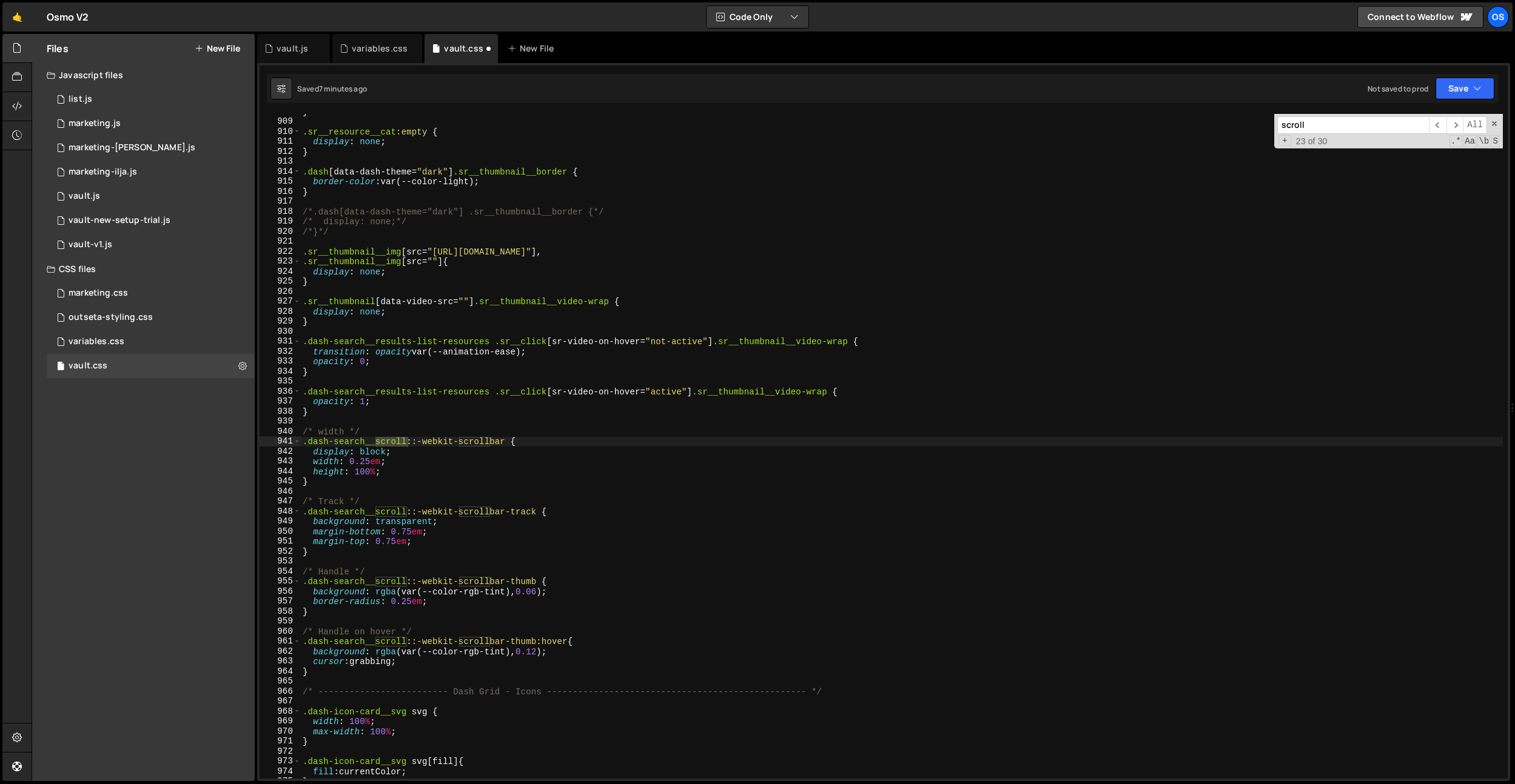
scroll to position [6978, 0]
click at [1456, 126] on span "​" at bounding box center [1455, 124] width 17 height 18
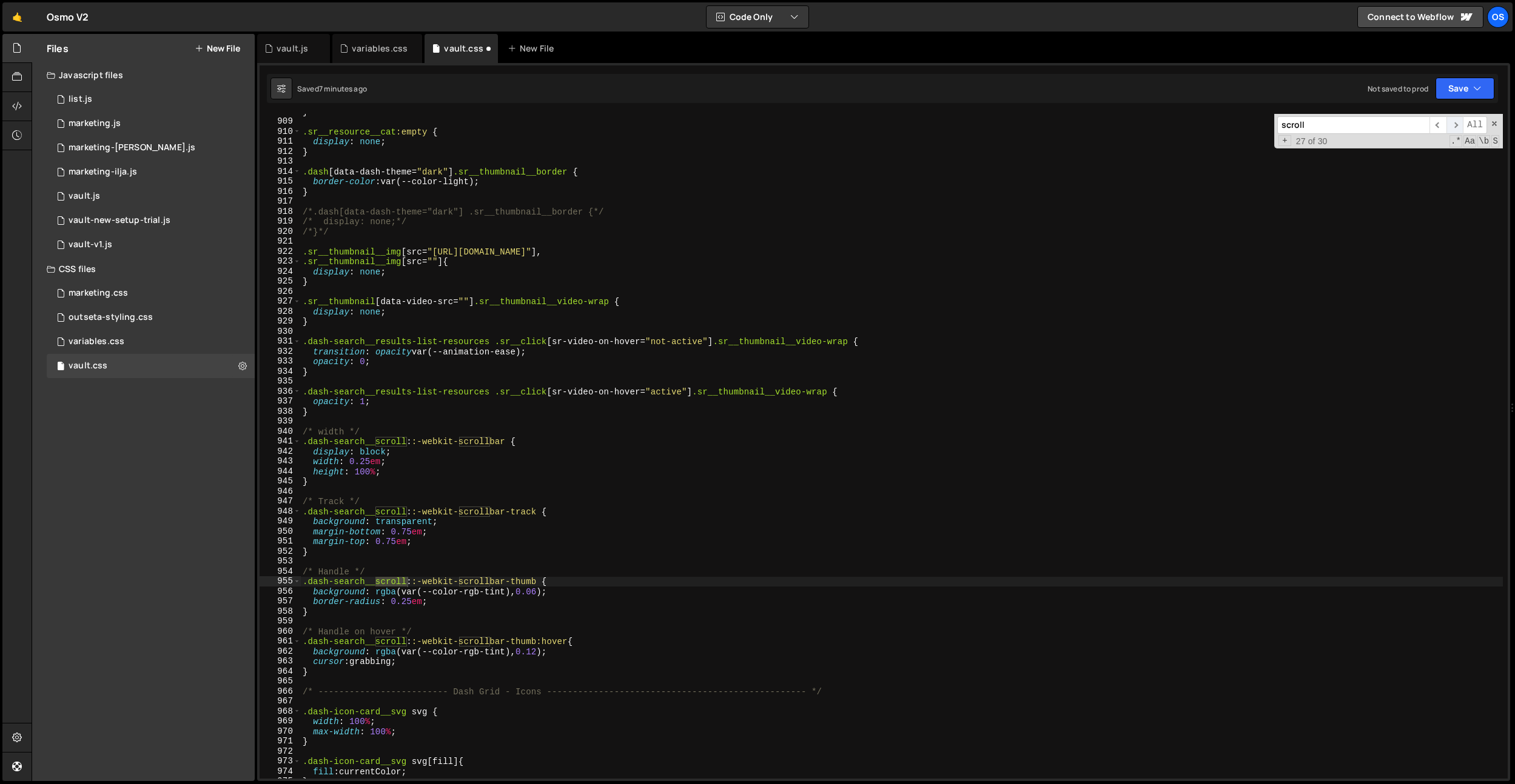
click at [1456, 126] on span "​" at bounding box center [1455, 124] width 17 height 18
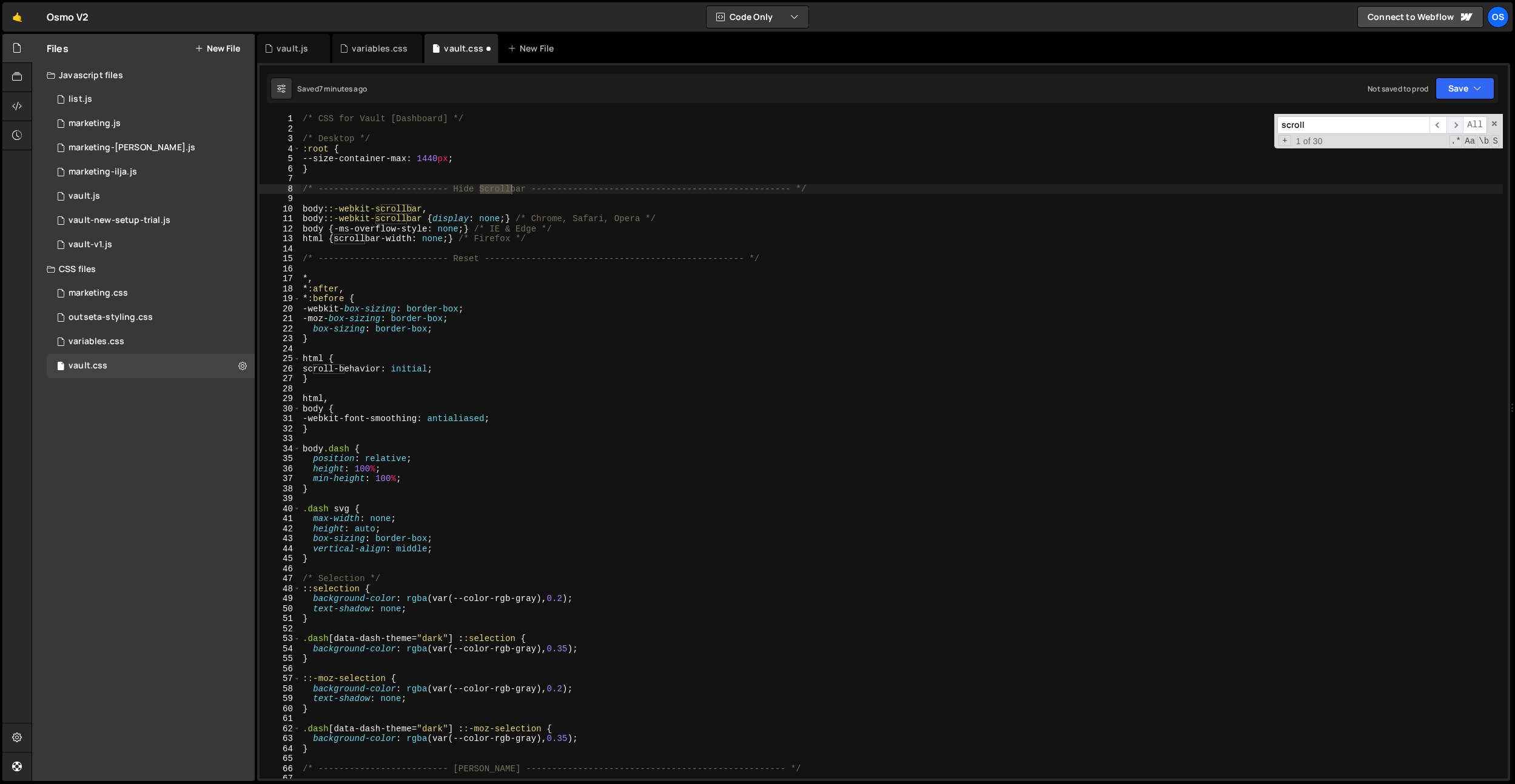
scroll to position [0, 0]
click at [1456, 126] on span "​" at bounding box center [1455, 124] width 17 height 18
click at [1440, 128] on span "​" at bounding box center [1438, 124] width 17 height 18
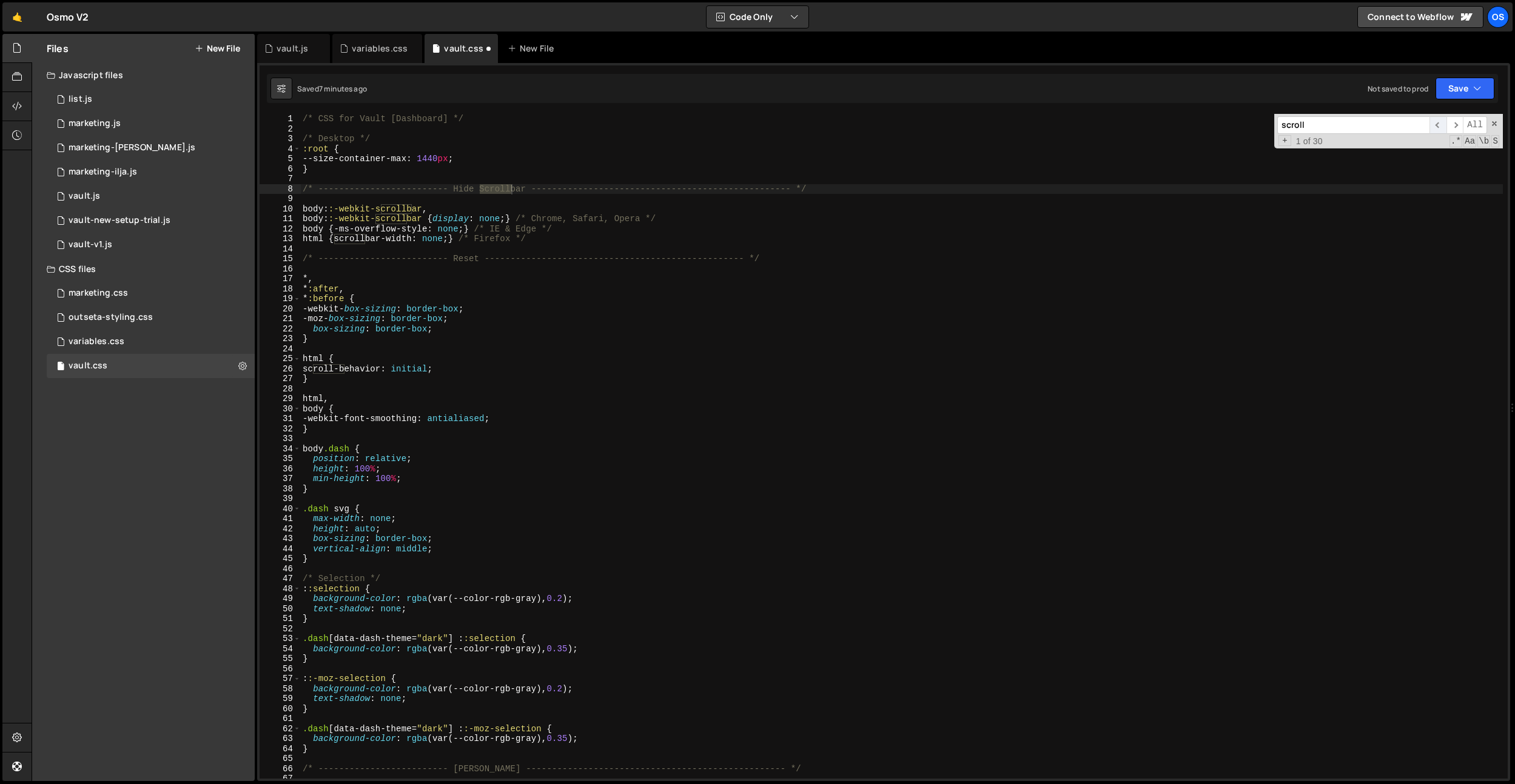
click at [1440, 128] on span "​" at bounding box center [1438, 124] width 17 height 18
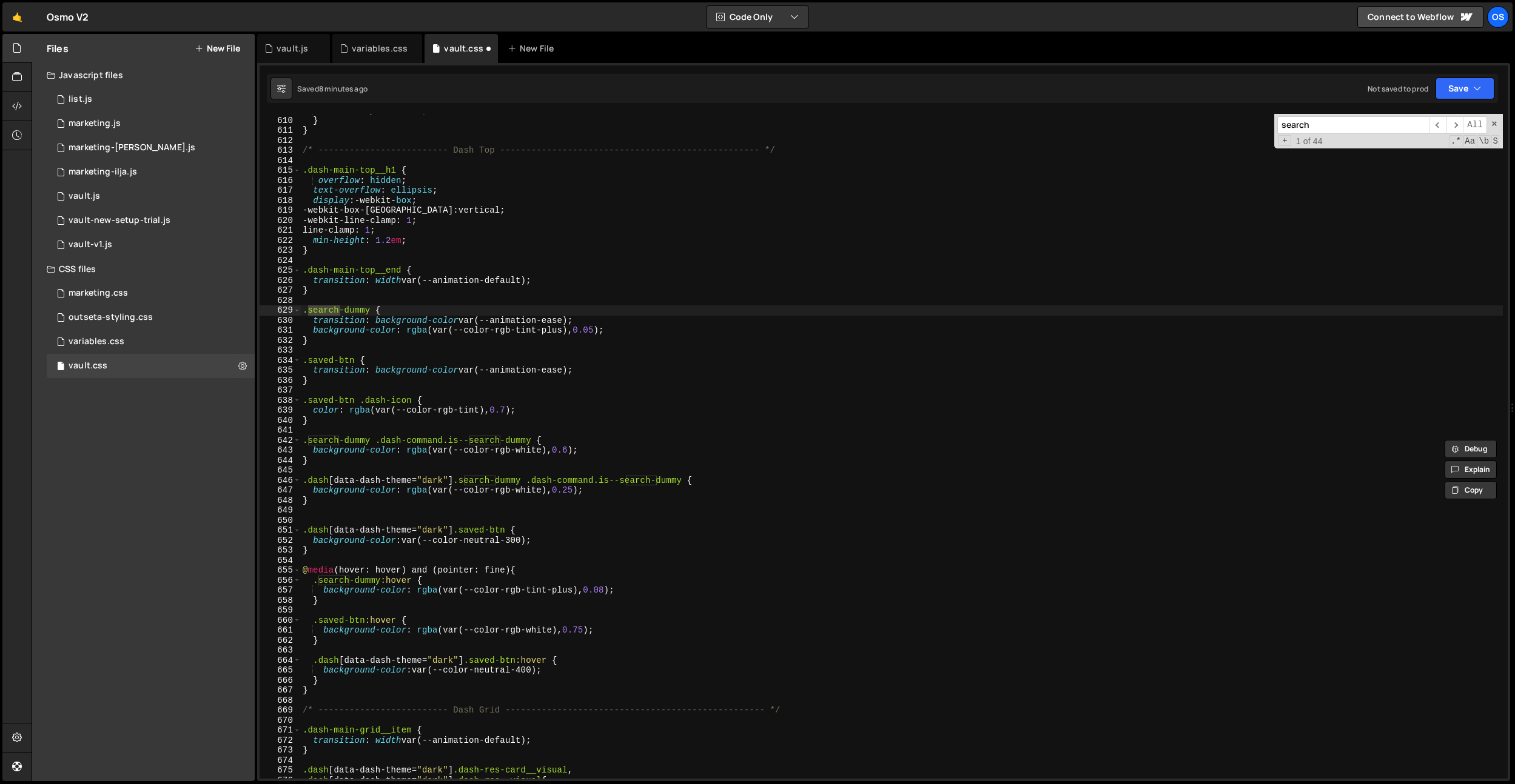
scroll to position [4681, 0]
type input "search"
type textarea "}"
drag, startPoint x: 339, startPoint y: 497, endPoint x: 339, endPoint y: 503, distance: 6.0
click at [339, 497] on div "visibility : visible ; } } /* ------------------------- Dash Top --------------…" at bounding box center [902, 448] width 1203 height 685
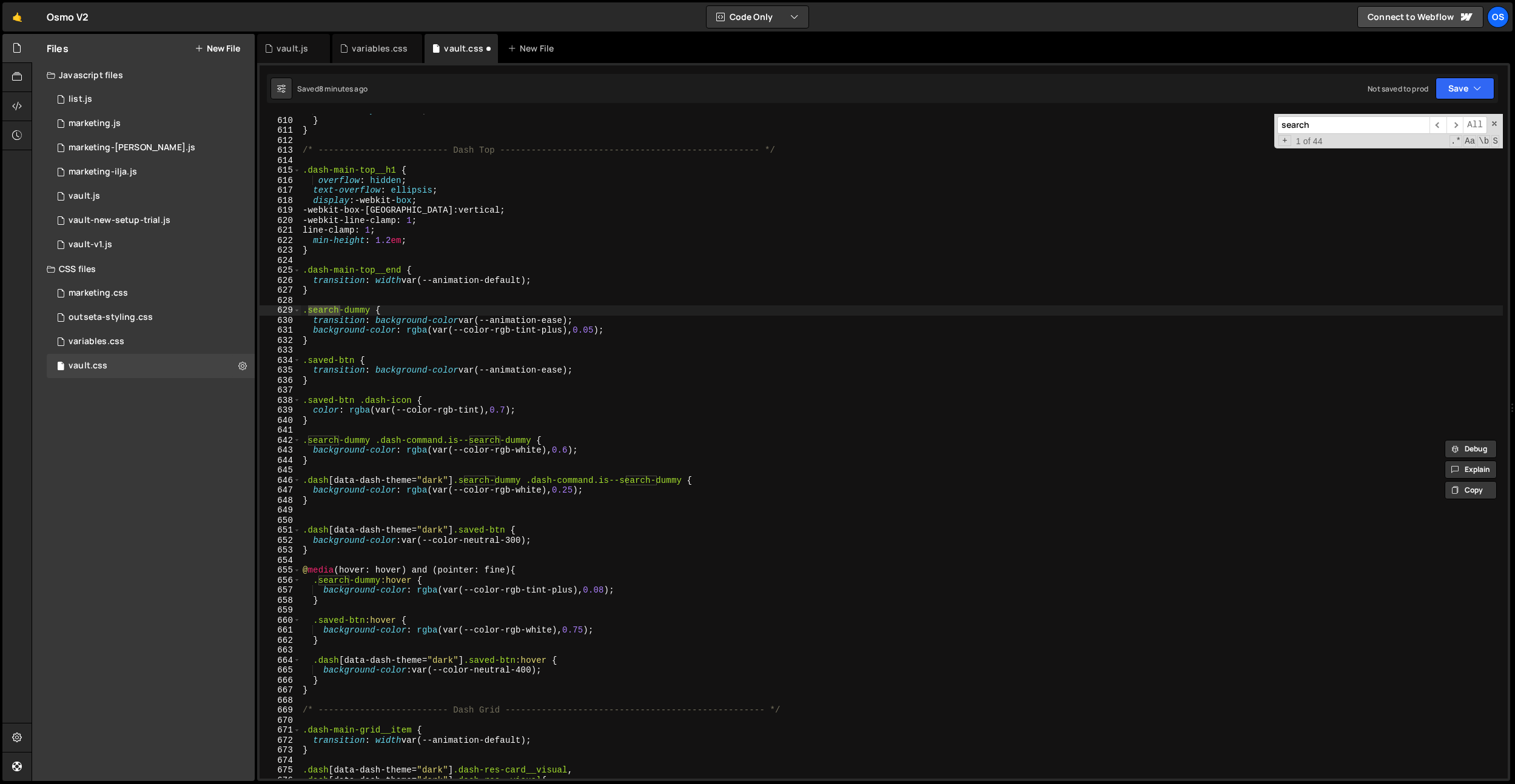
scroll to position [0, 0]
click at [336, 515] on div "visibility : visible ; } } /* ------------------------- Dash Top --------------…" at bounding box center [902, 448] width 1203 height 685
type textarea "}"
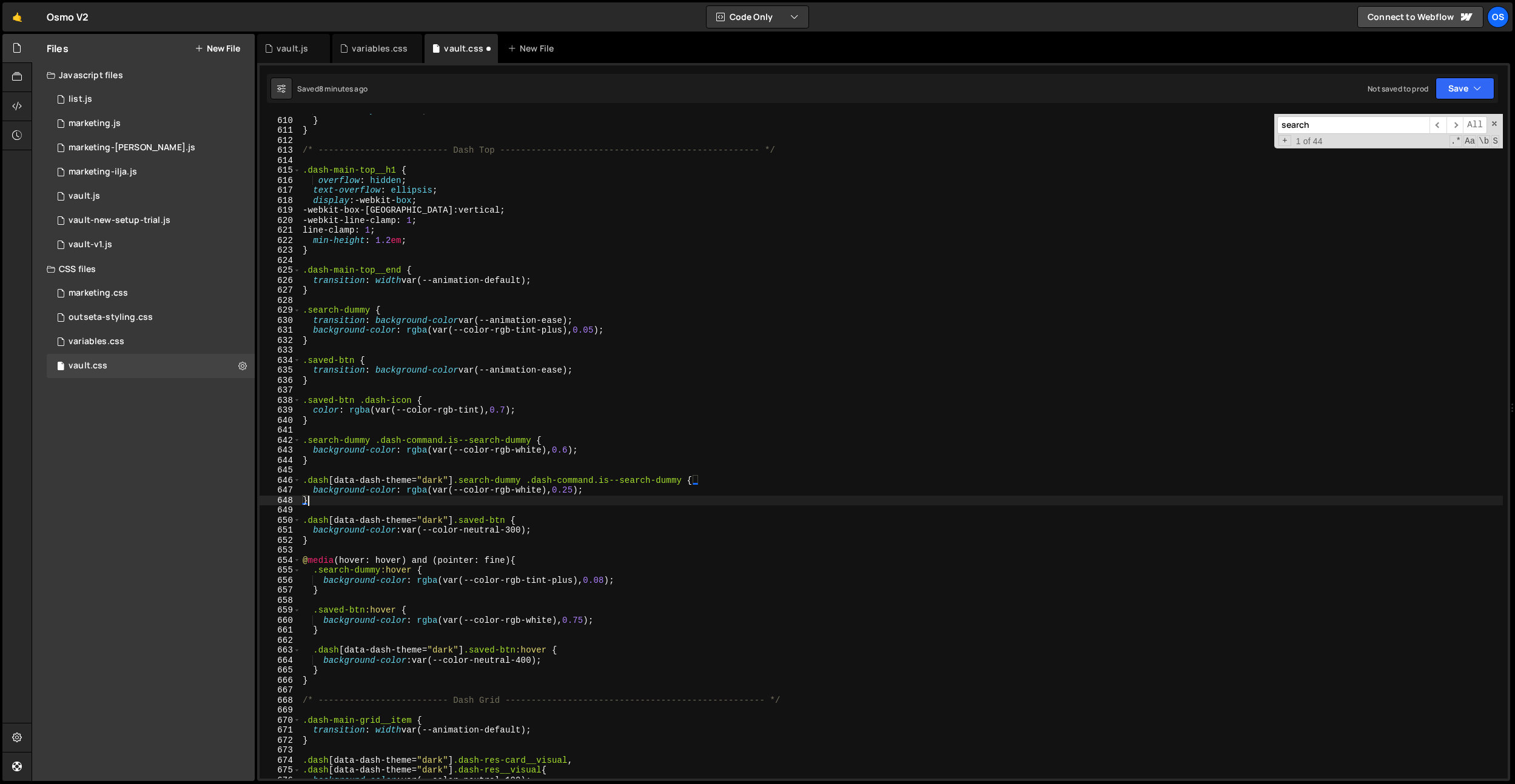
click at [1324, 124] on input "search" at bounding box center [1353, 124] width 152 height 18
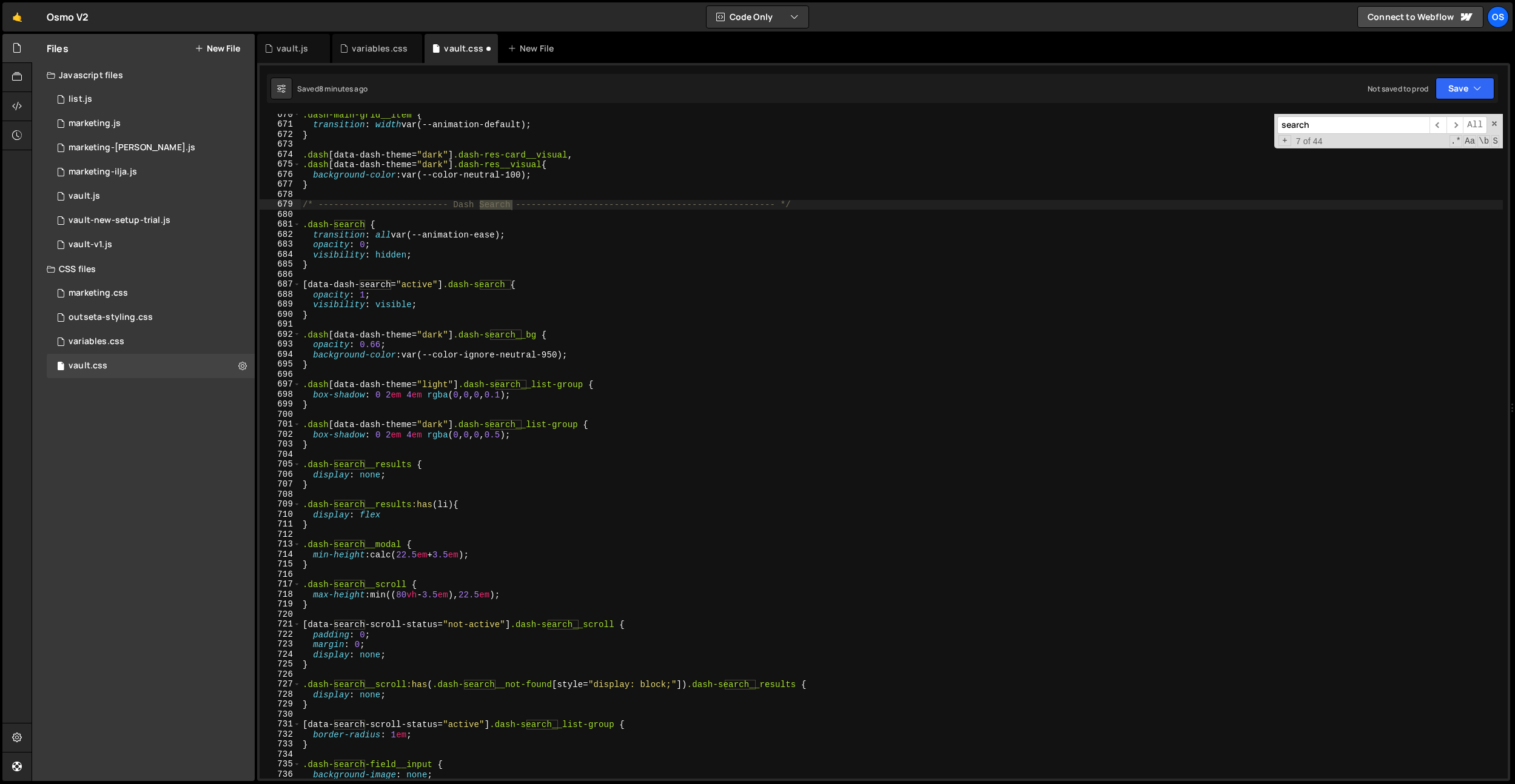
scroll to position [5148, 0]
click at [341, 600] on div ".dash-main-grid__item { transition : width var(--animation-default) ; } .dash […" at bounding box center [902, 451] width 1203 height 685
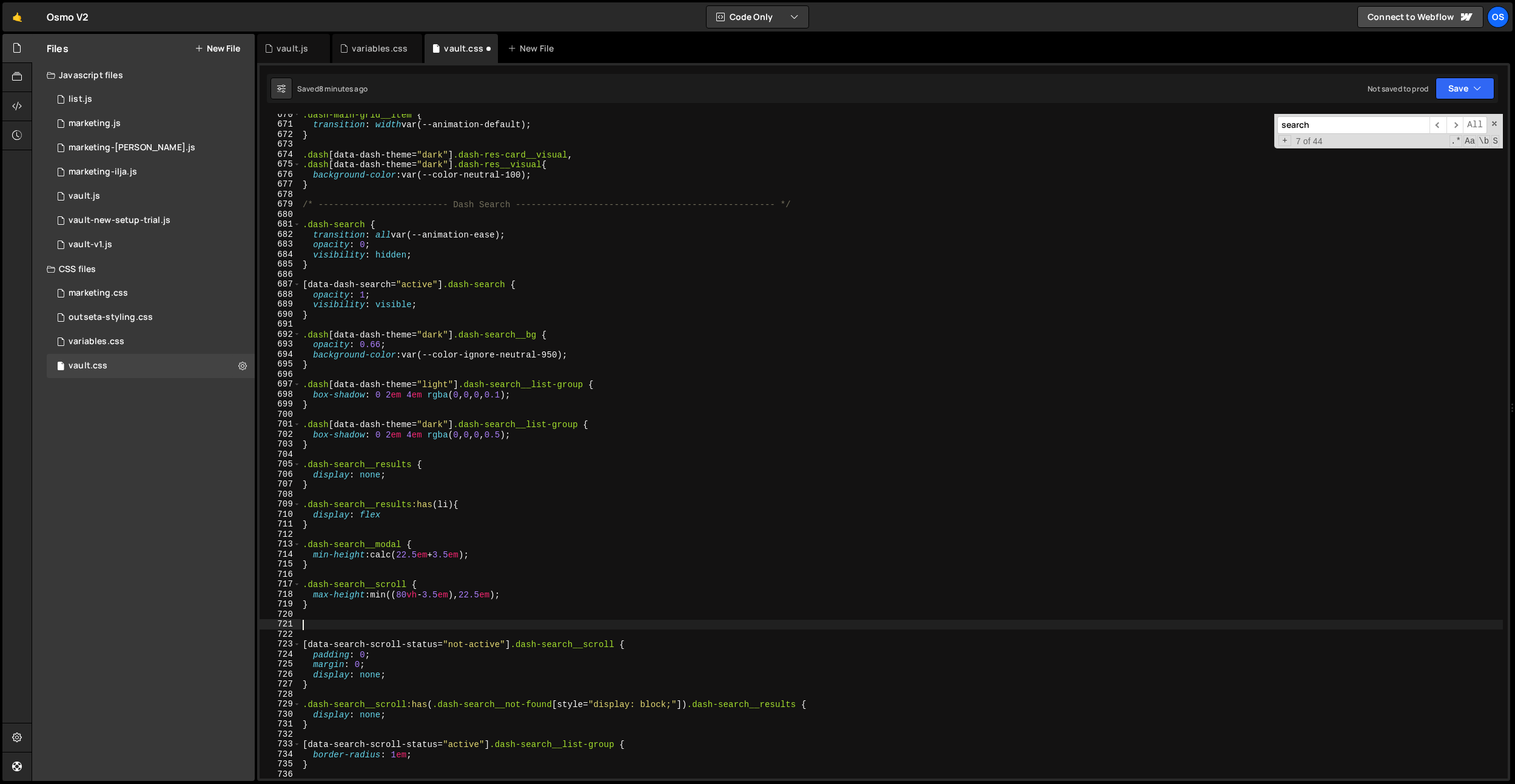
paste textarea "}"
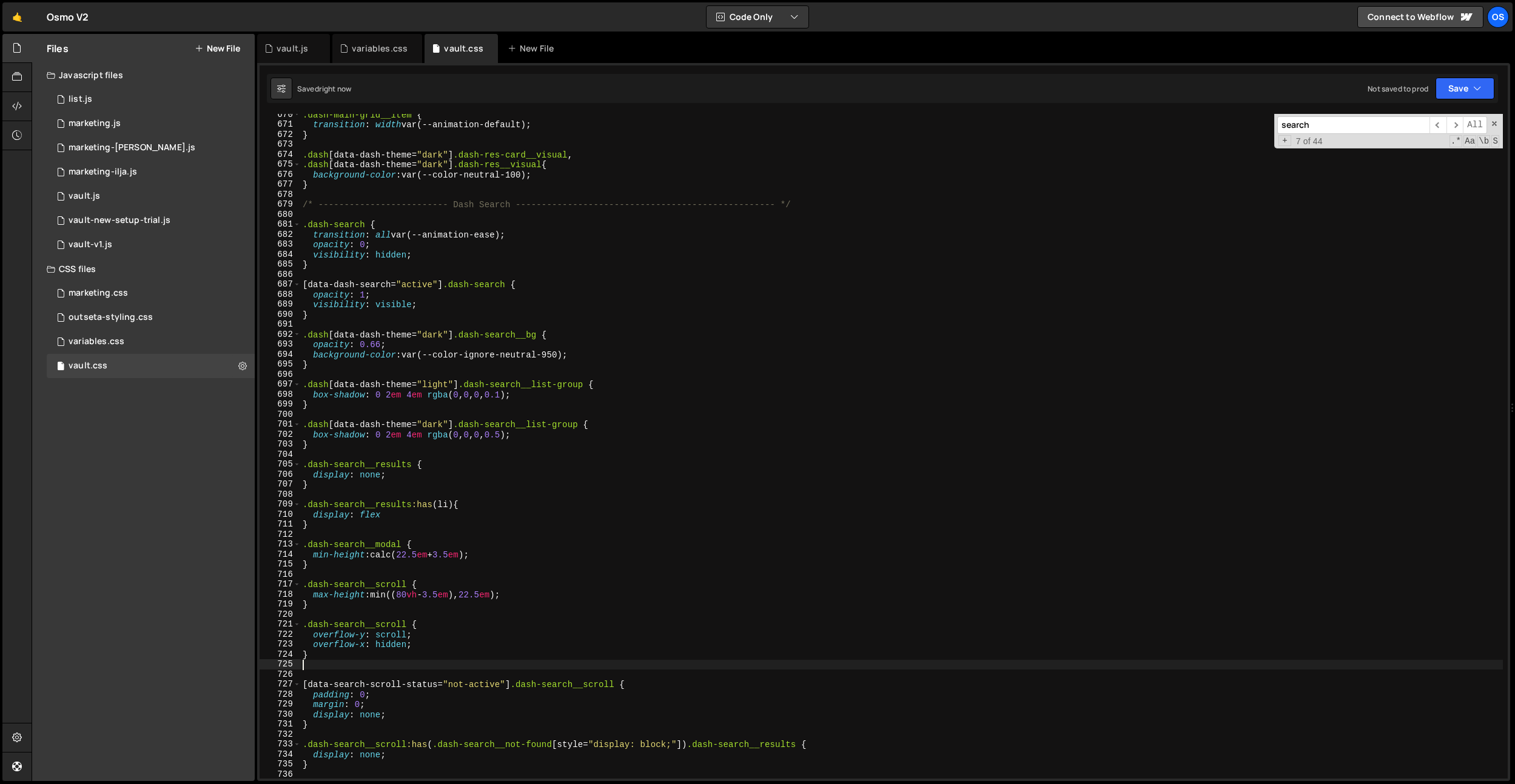
type textarea "}"
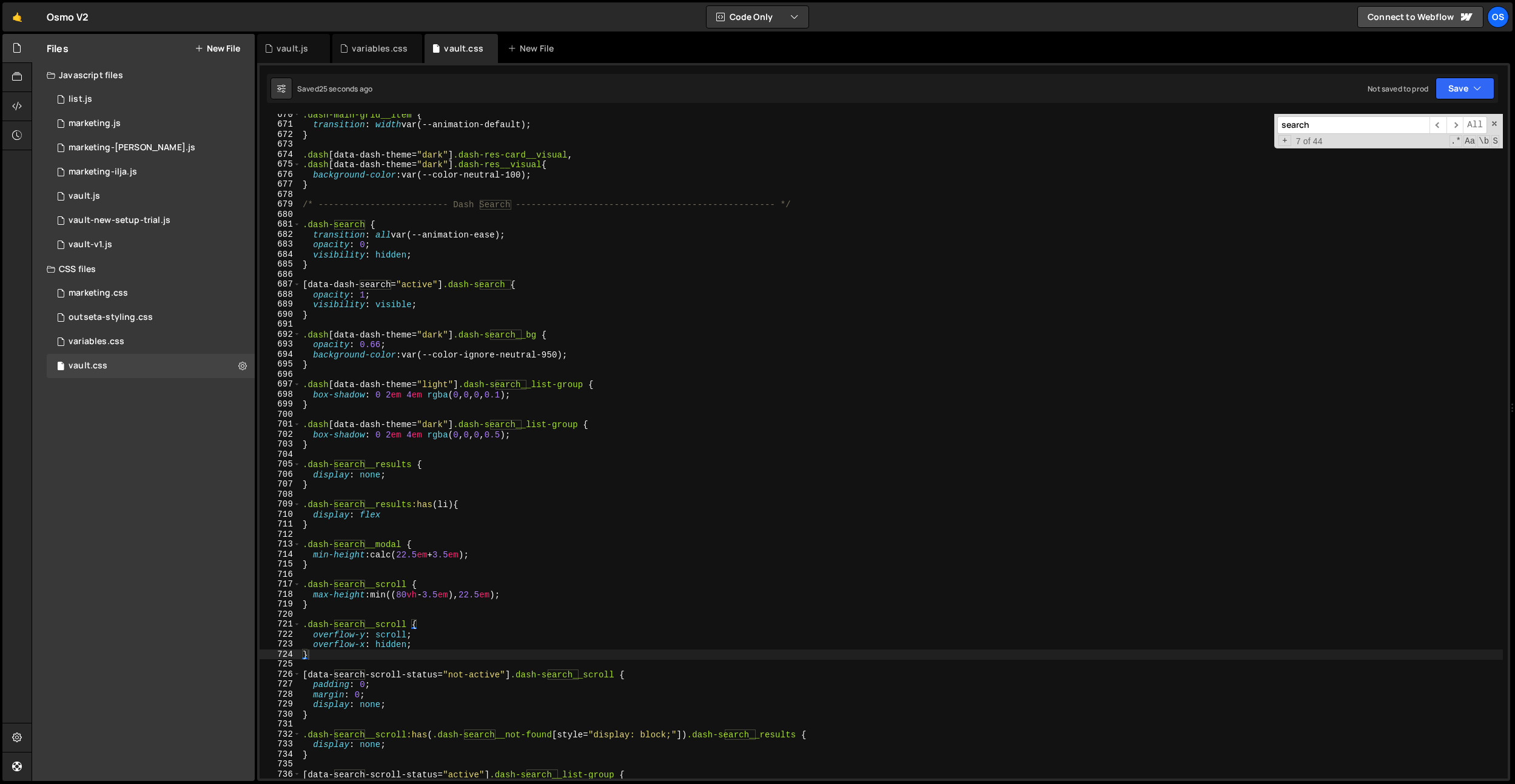
click at [1329, 127] on input "search" at bounding box center [1353, 124] width 152 height 18
click at [477, 275] on div ".dash-main-grid__item { transition : width var(--animation-default) ; } .dash […" at bounding box center [902, 451] width 1203 height 685
paste input "dash-search__list-group"
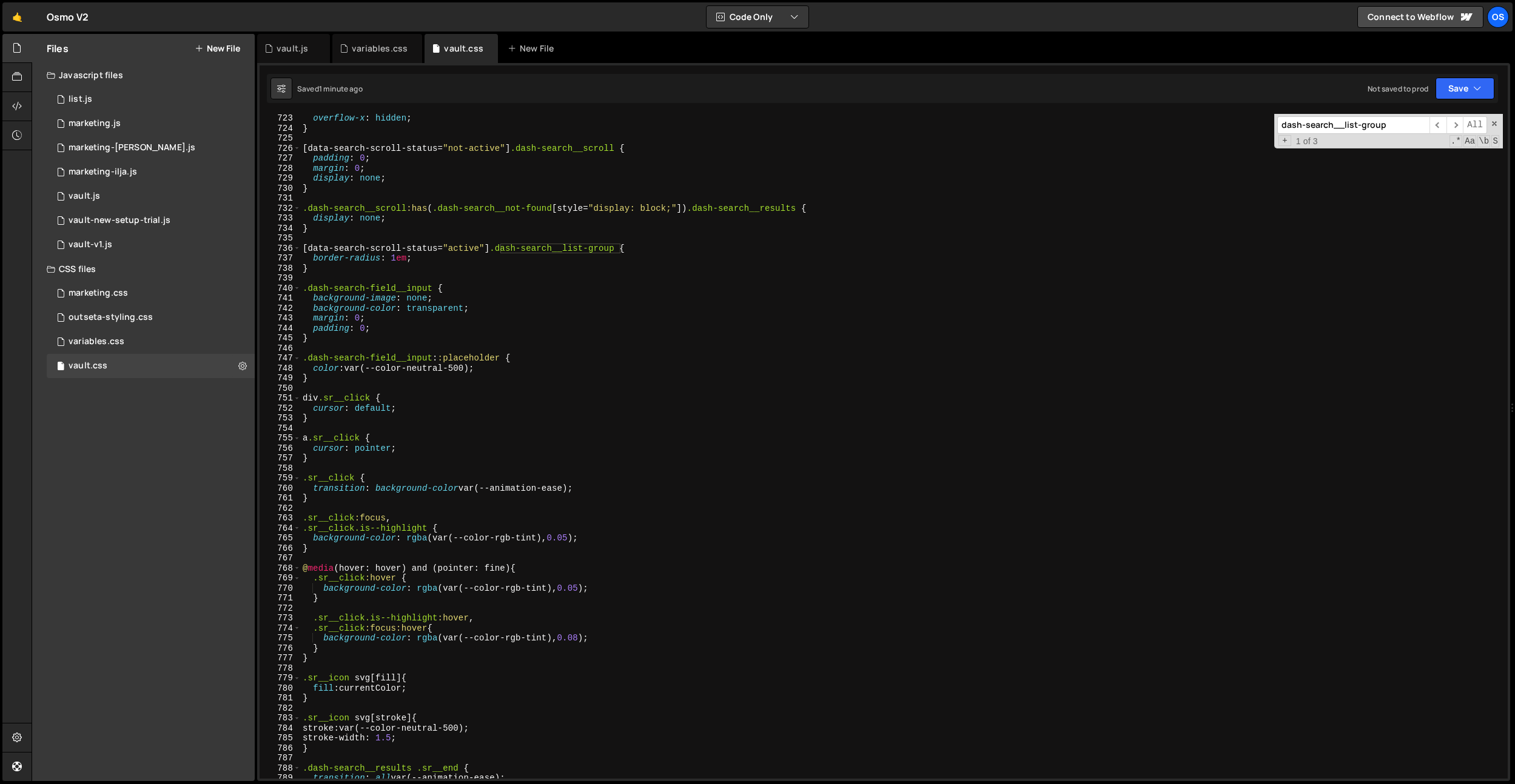
scroll to position [5472, 0]
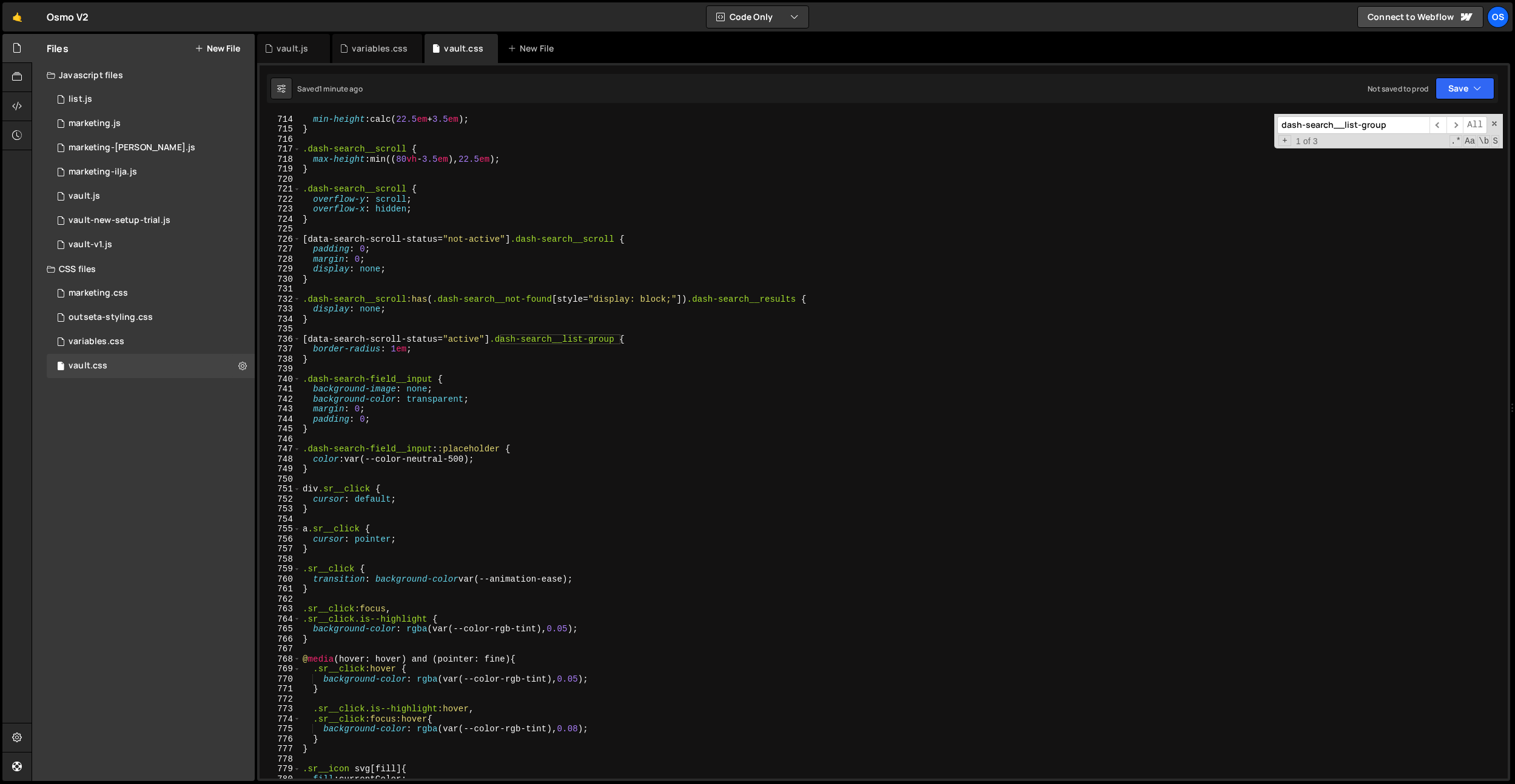
type input "dash-search__list-group"
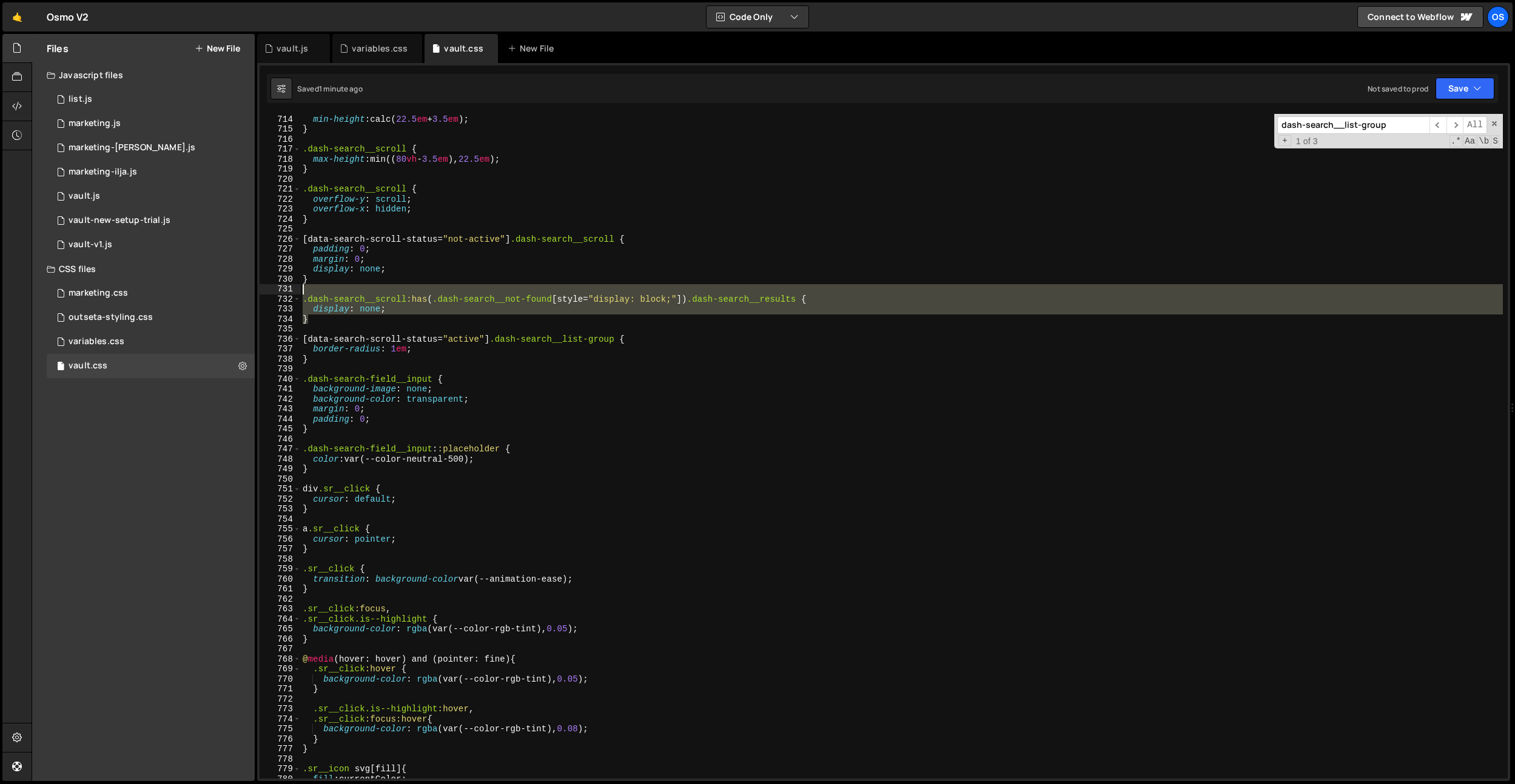
drag, startPoint x: 321, startPoint y: 315, endPoint x: 301, endPoint y: 292, distance: 30.5
click at [301, 292] on div ".dash-search__modal { min-height : calc( 22.5 em + 3.5 em ) ; } .dash-search__s…" at bounding box center [902, 446] width 1203 height 685
type textarea ".dash-search__scroll:has(.dash-search__not-found[style="display: block;"]) .das…"
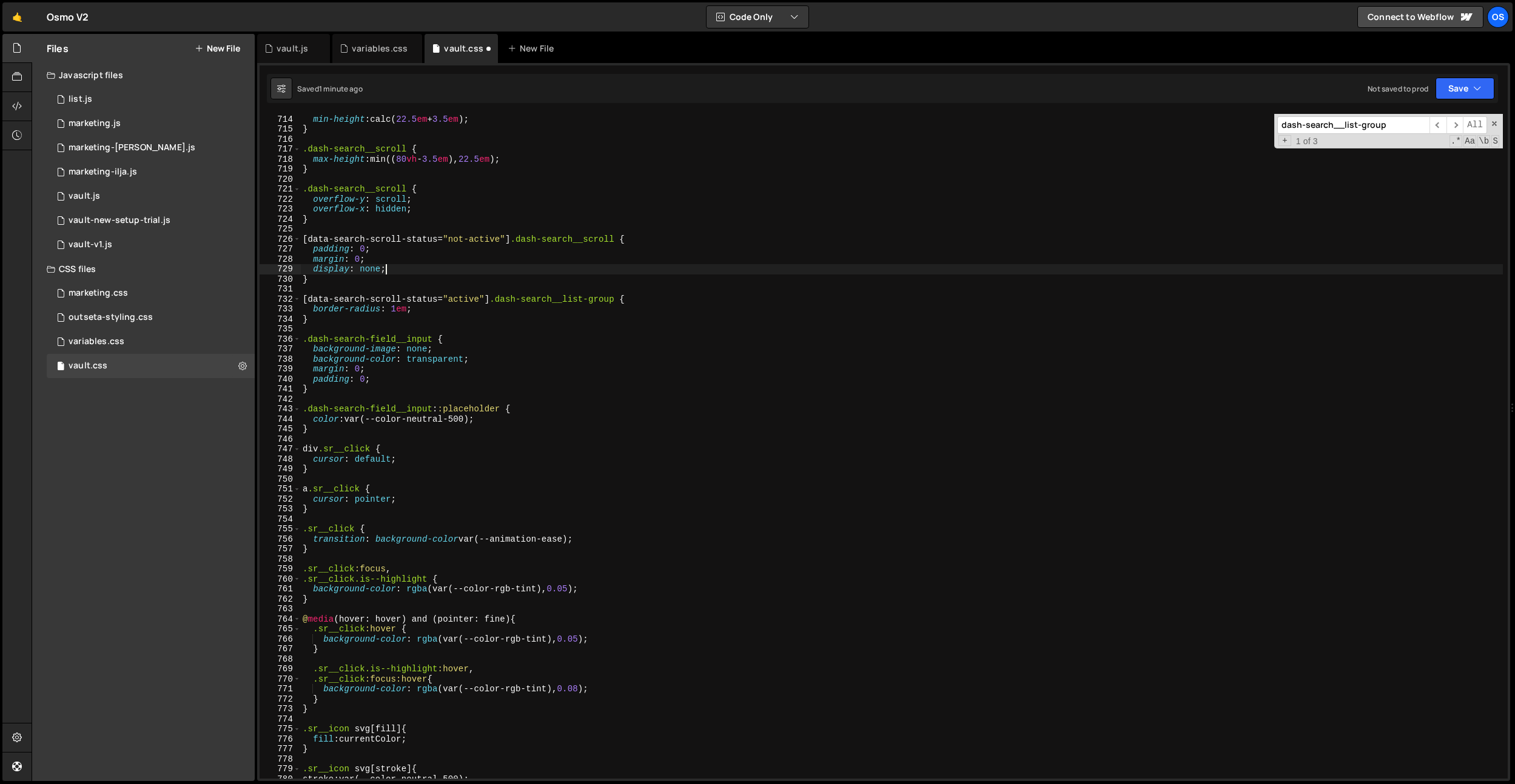
drag, startPoint x: 401, startPoint y: 272, endPoint x: 404, endPoint y: 265, distance: 7.6
click at [404, 265] on div ".dash-search__modal { min-height : calc( 22.5 em + 3.5 em ) ; } .dash-search__s…" at bounding box center [902, 446] width 1203 height 685
click at [408, 263] on div ".dash-search__modal { min-height : calc( 22.5 em + 3.5 em ) ; } .dash-search__s…" at bounding box center [902, 446] width 1203 height 685
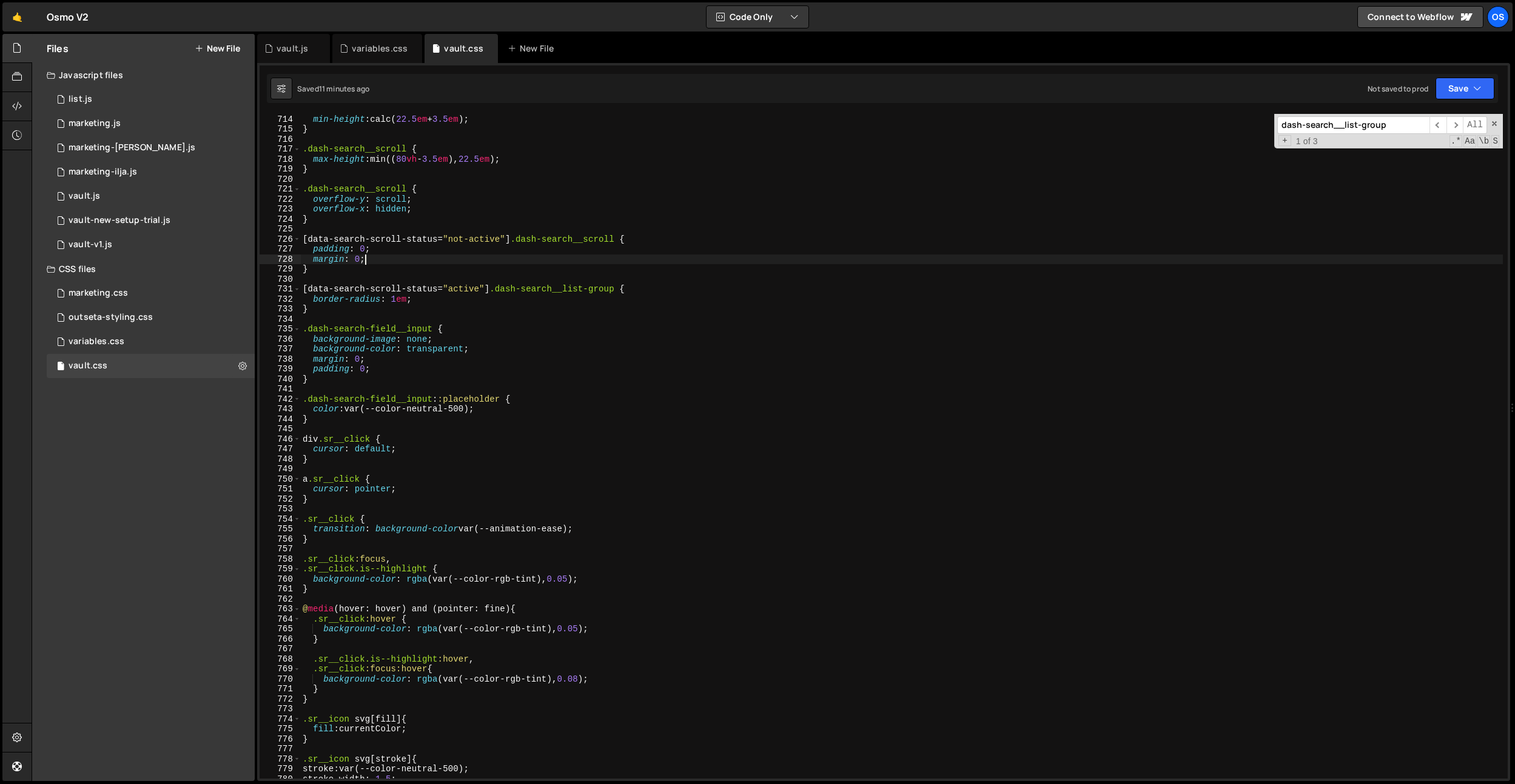
click at [399, 299] on div ".dash-search__modal { min-height : calc( 22.5 em + 3.5 em ) ; } .dash-search__s…" at bounding box center [902, 446] width 1203 height 685
click at [425, 274] on div ".dash-search__modal { min-height : calc( 22.5 em + 3.5 em ) ; } .dash-search__s…" at bounding box center [902, 446] width 1203 height 685
drag, startPoint x: 622, startPoint y: 291, endPoint x: 492, endPoint y: 290, distance: 130.0
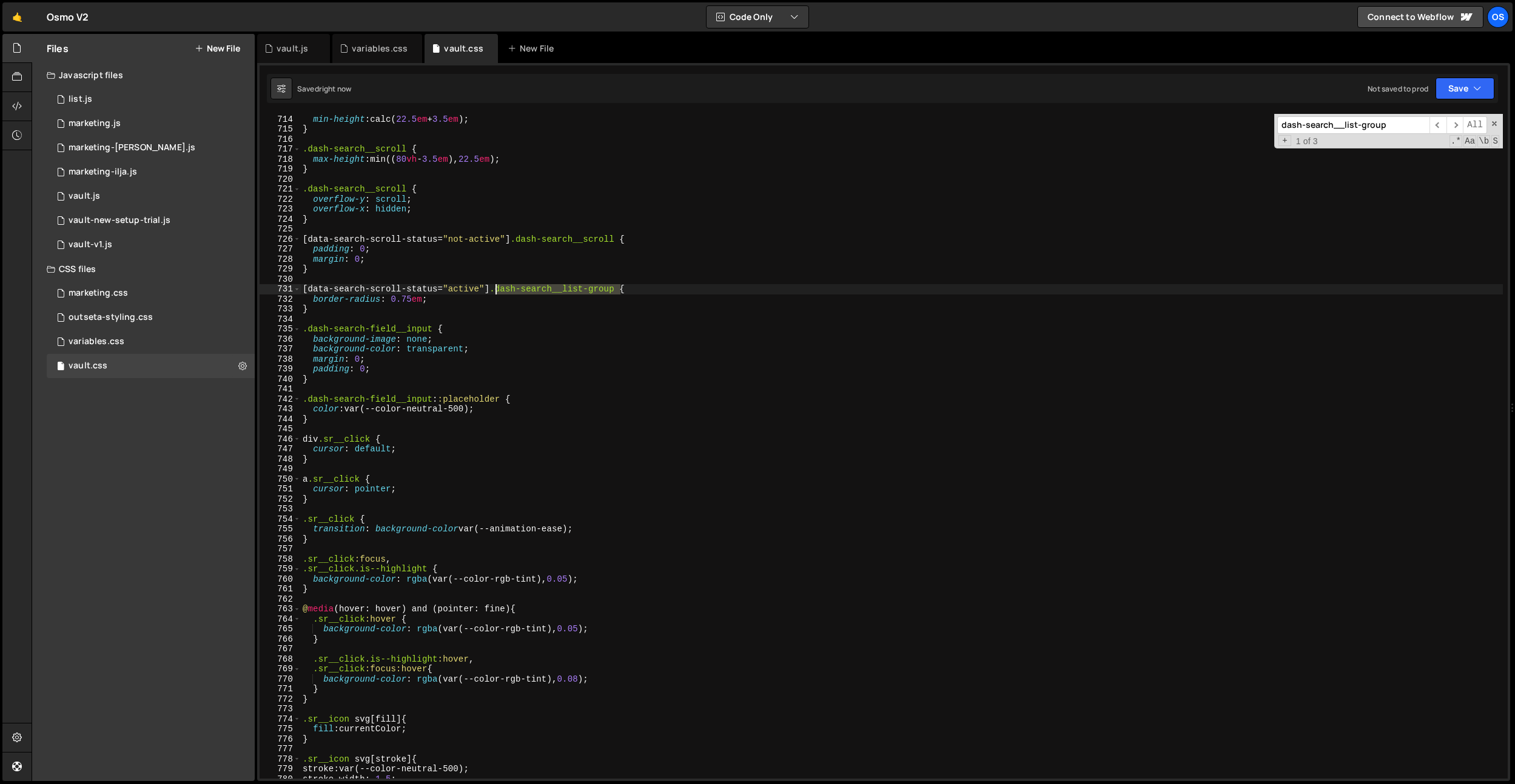
click at [496, 291] on div ".dash-search__modal { min-height : calc( 22.5 em + 3.5 em ) ; } .dash-search__s…" at bounding box center [902, 446] width 1203 height 685
click at [361, 273] on div ".dash-search__modal { min-height : calc( 22.5 em + 3.5 em ) ; } .dash-search__s…" at bounding box center [902, 446] width 1203 height 685
type textarea "}"
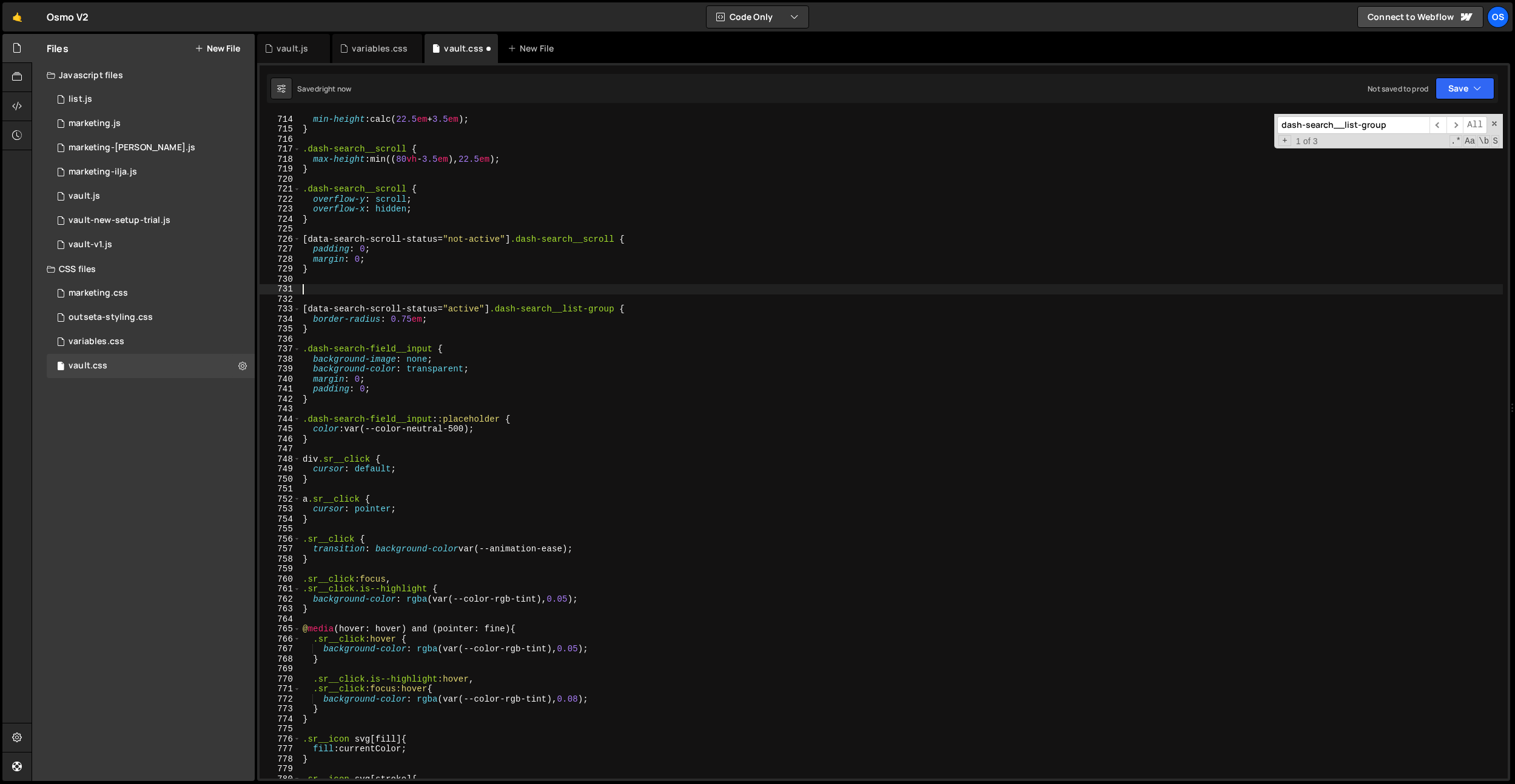
paste textarea ".dash-search__list-group"
type textarea ".dash-search__list-group {}"
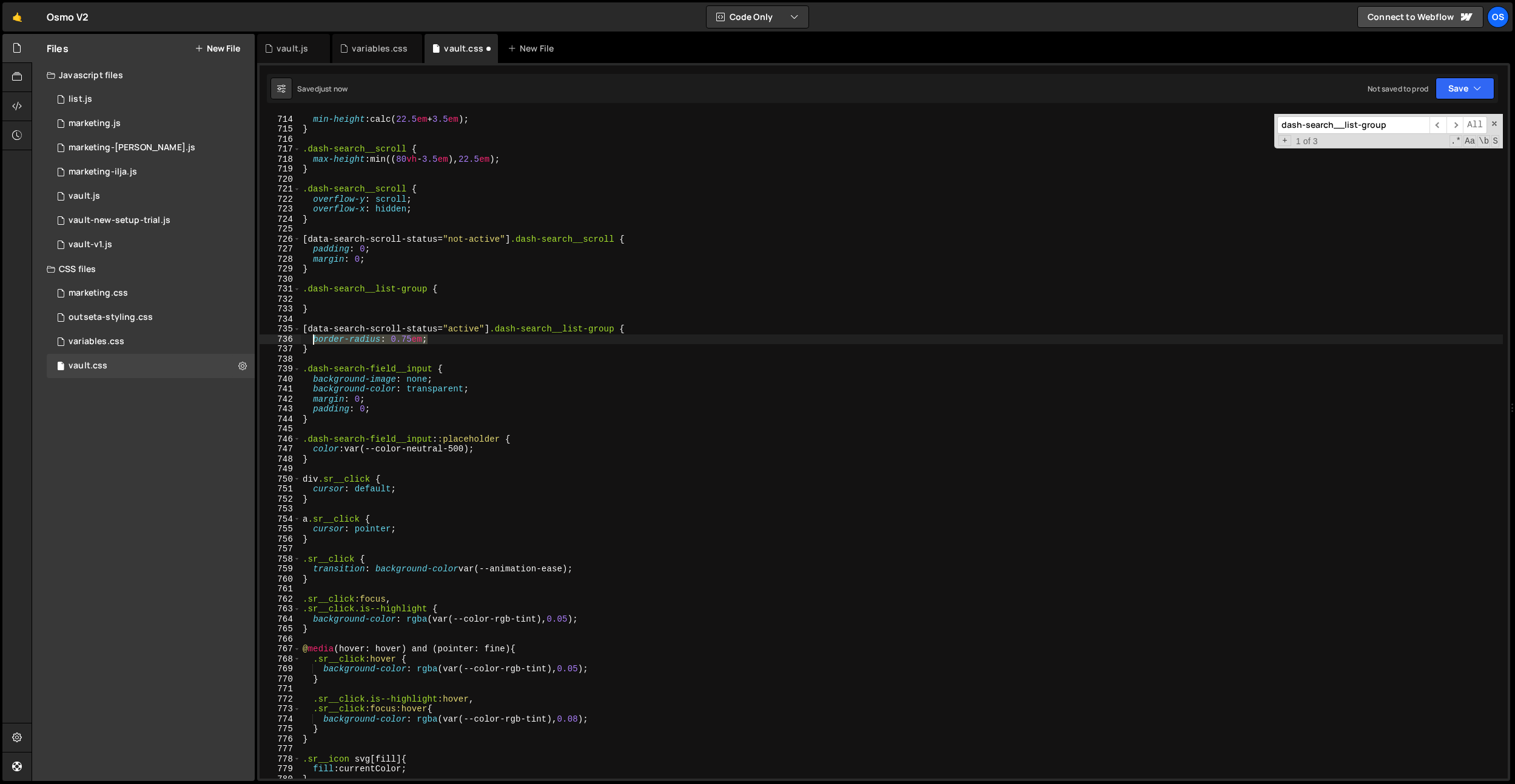
drag, startPoint x: 420, startPoint y: 338, endPoint x: 313, endPoint y: 338, distance: 107.0
click at [313, 338] on div ".dash-search__modal { min-height : calc( 22.5 em + 3.5 em ) ; } .dash-search__s…" at bounding box center [902, 446] width 1203 height 685
type textarea "border-radius: 0.75em;"
drag, startPoint x: 324, startPoint y: 298, endPoint x: 337, endPoint y: 308, distance: 16.4
click at [324, 298] on div ".dash-search__modal { min-height : calc( 22.5 em + 3.5 em ) ; } .dash-search__s…" at bounding box center [902, 446] width 1203 height 685
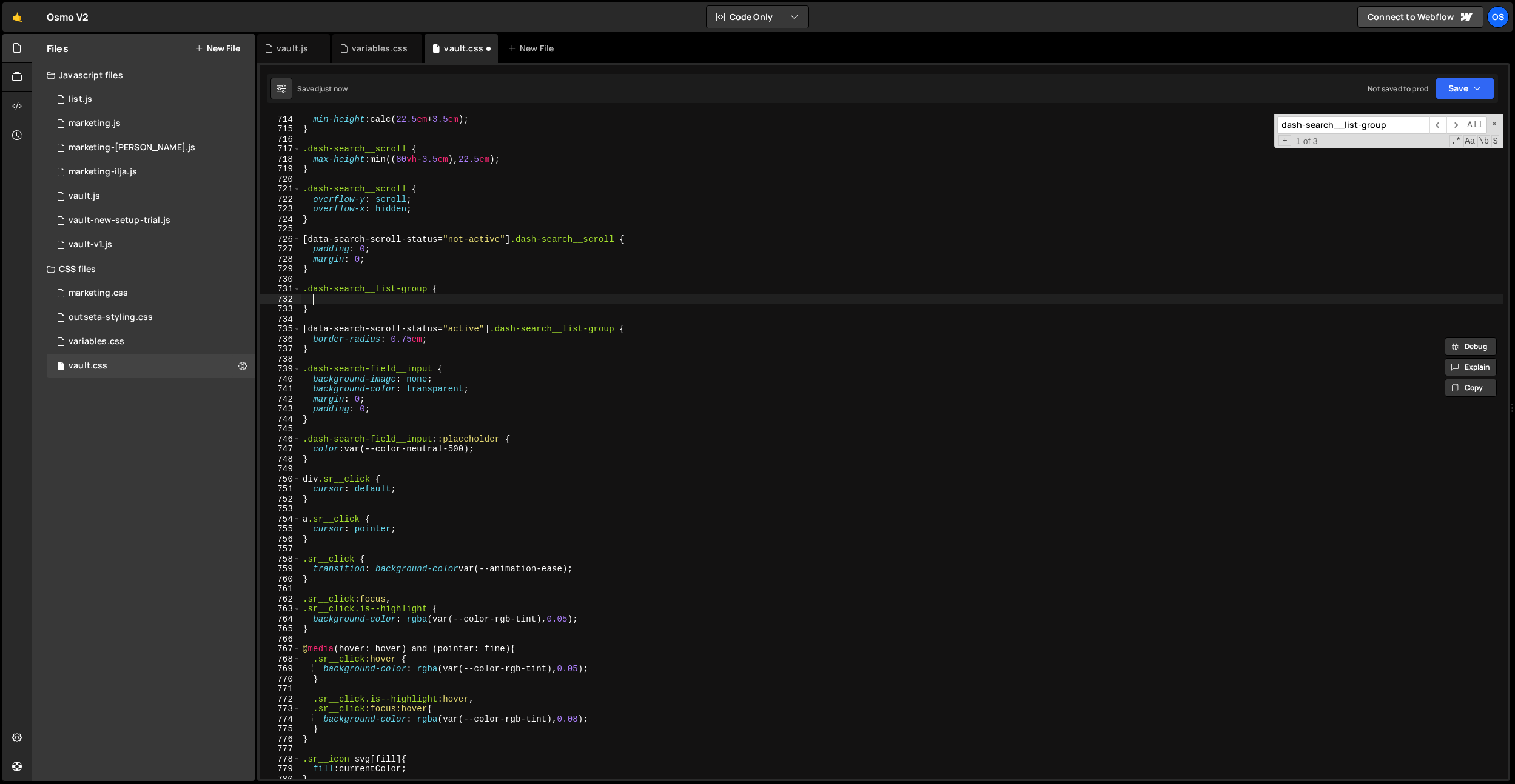
paste textarea "border-radius: 0.75em;"
type textarea "border-radius: 0.75em;"
